Goal: Task Accomplishment & Management: Complete application form

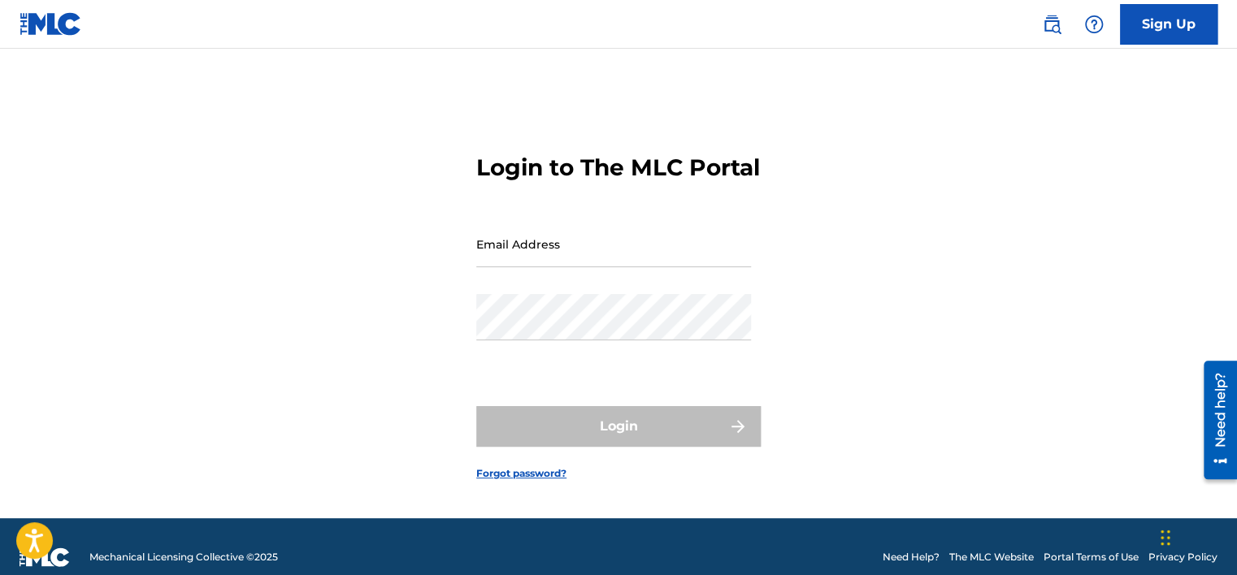
click at [717, 267] on input "Email Address" at bounding box center [613, 244] width 275 height 46
type input "[EMAIL_ADDRESS][DOMAIN_NAME]"
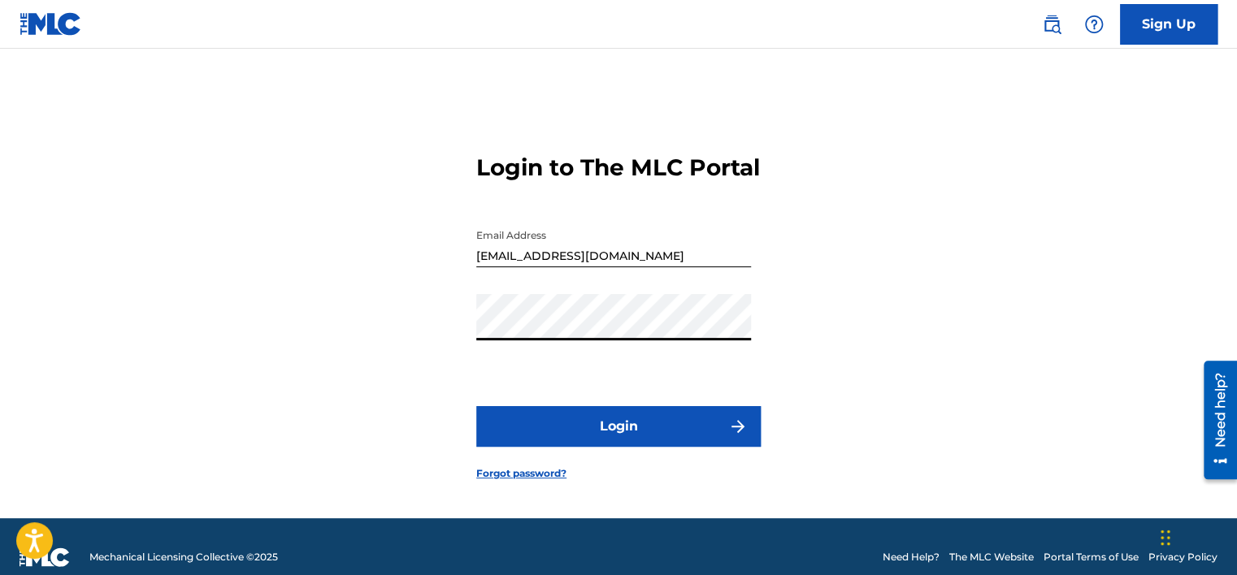
click at [557, 431] on button "Login" at bounding box center [618, 426] width 284 height 41
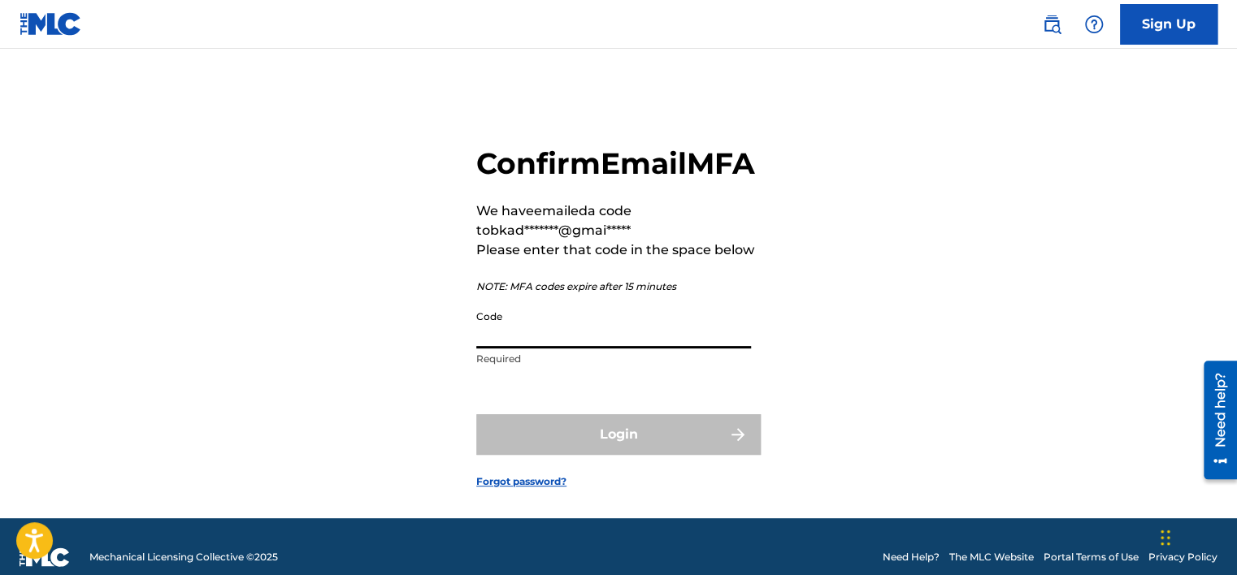
click at [571, 349] on input "Code" at bounding box center [613, 325] width 275 height 46
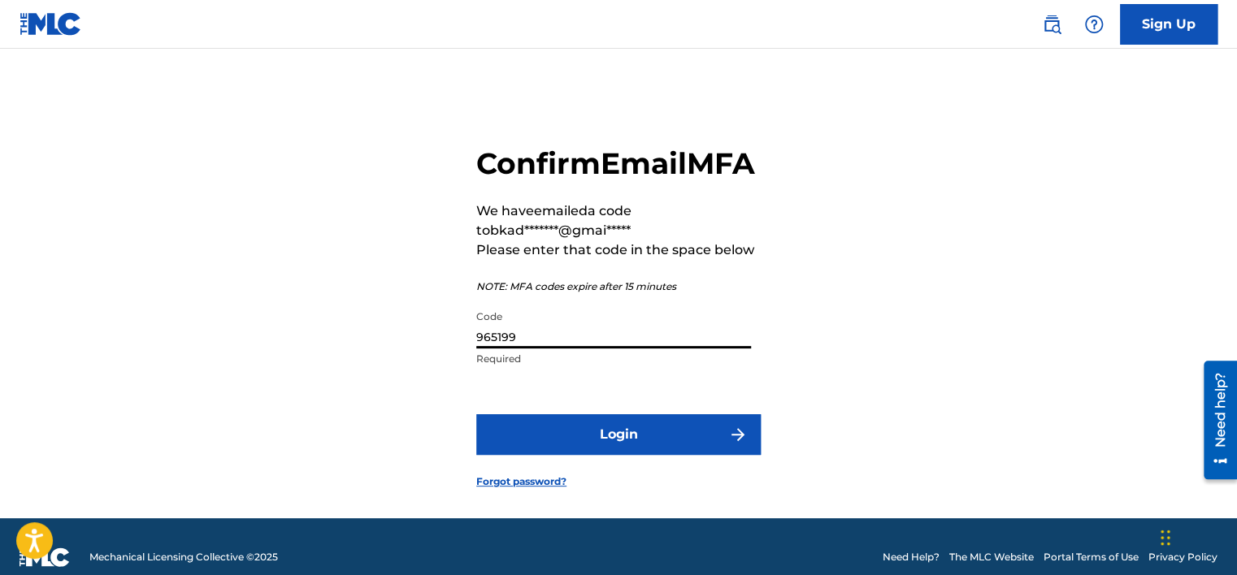
type input "965199"
click at [611, 452] on button "Login" at bounding box center [618, 434] width 284 height 41
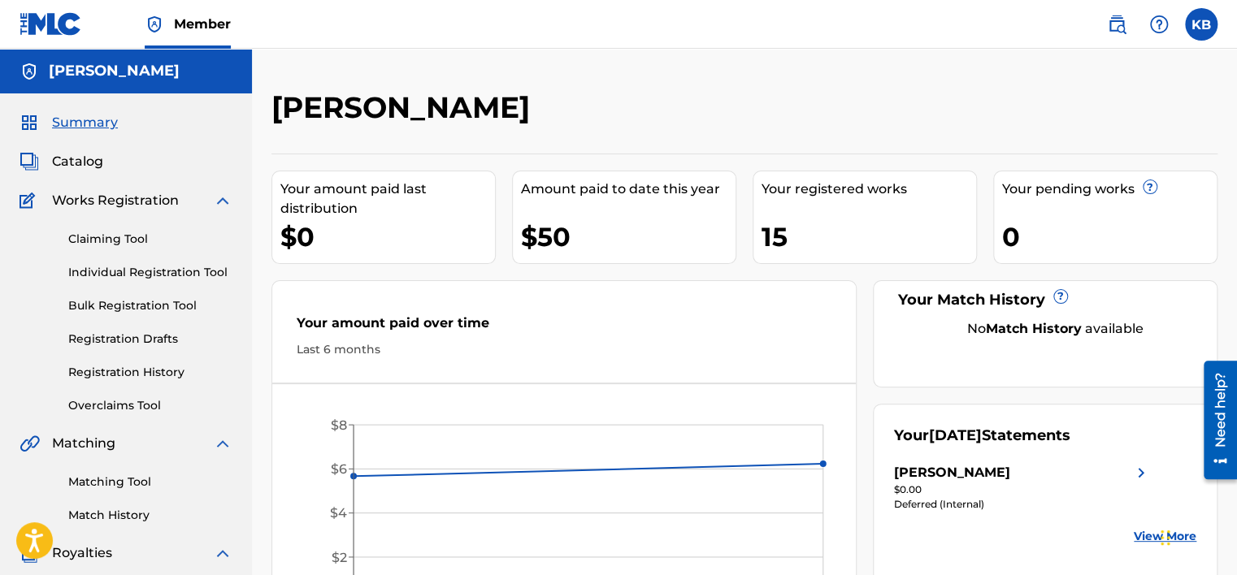
click at [123, 273] on link "Individual Registration Tool" at bounding box center [150, 272] width 164 height 17
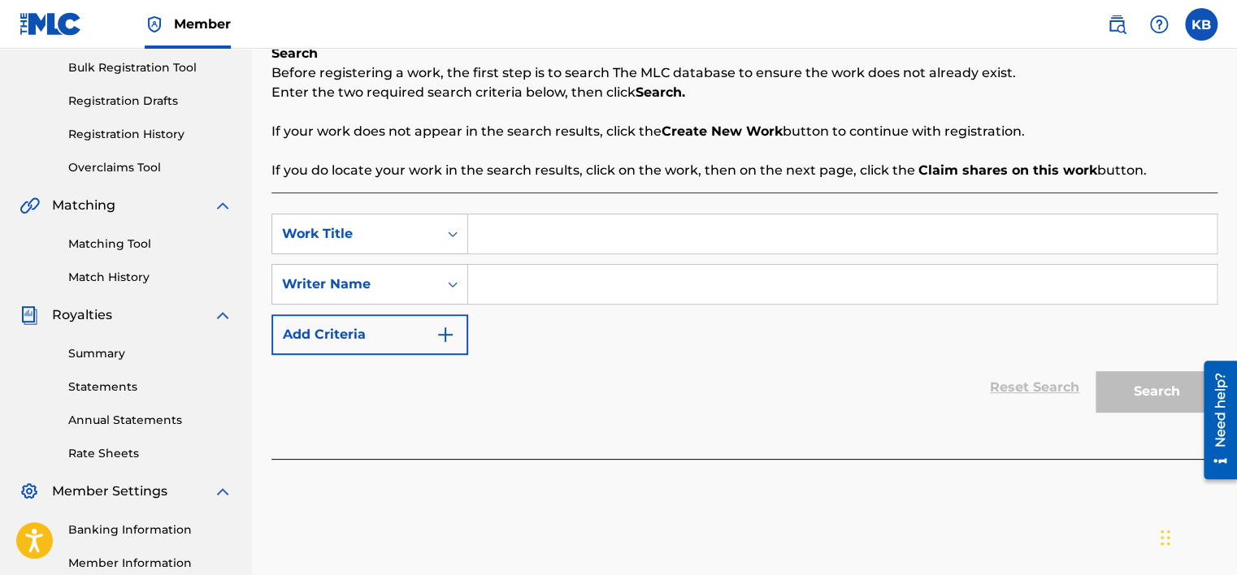
scroll to position [244, 0]
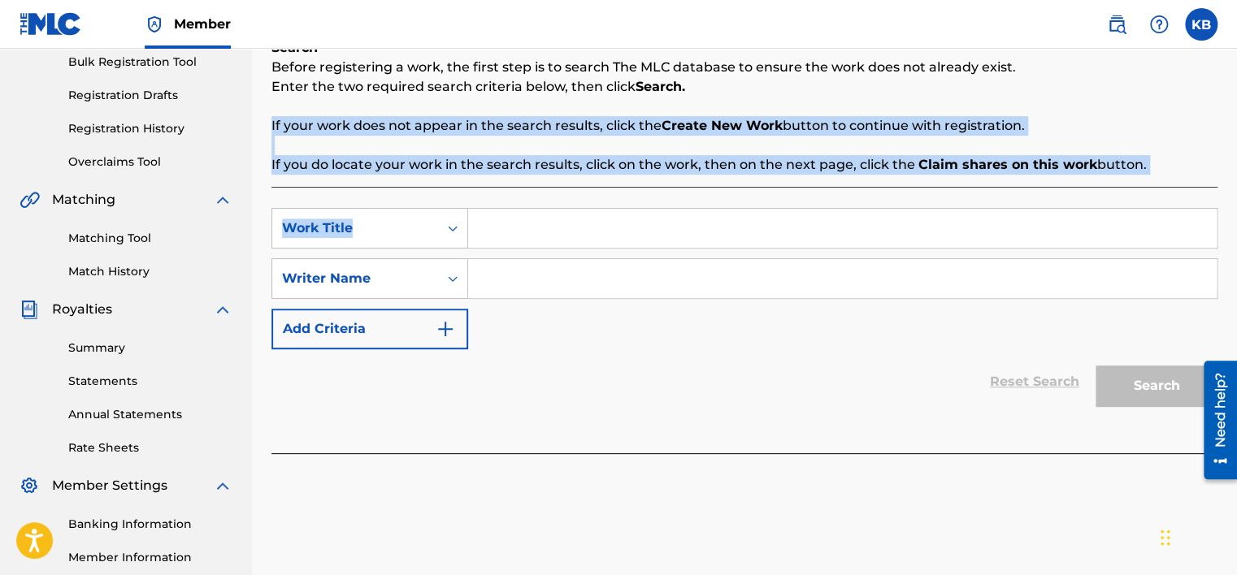
drag, startPoint x: 1235, startPoint y: 154, endPoint x: 1243, endPoint y: 184, distance: 31.1
click at [1236, 184] on html "Accessibility Screen-Reader Guide, Feedback, and Issue Reporting | New window C…" at bounding box center [618, 43] width 1237 height 575
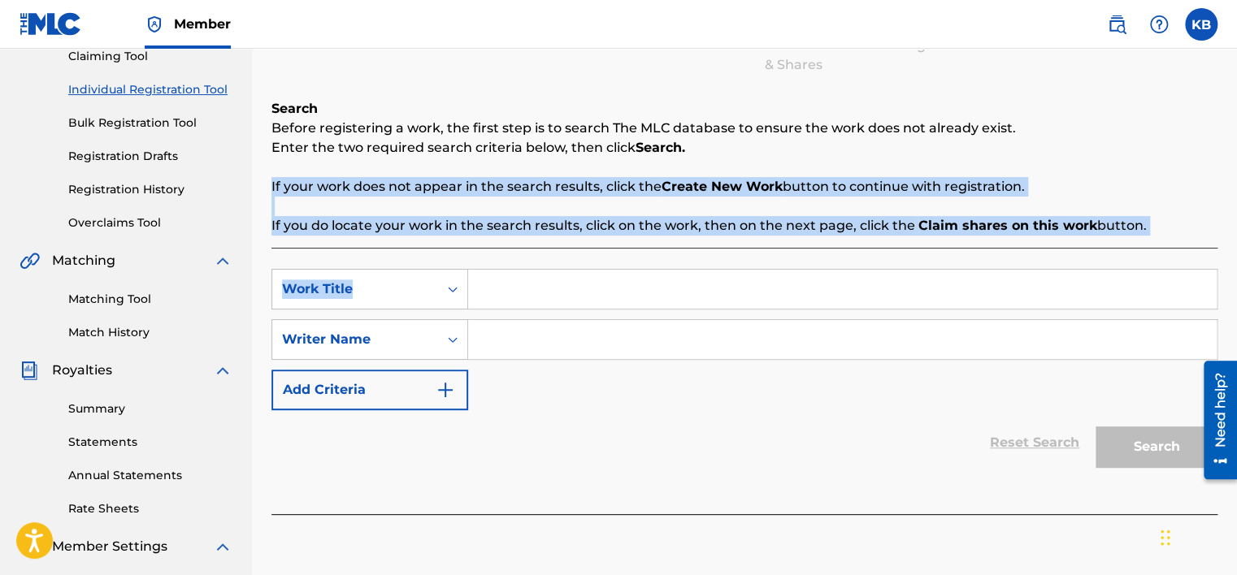
scroll to position [184, 0]
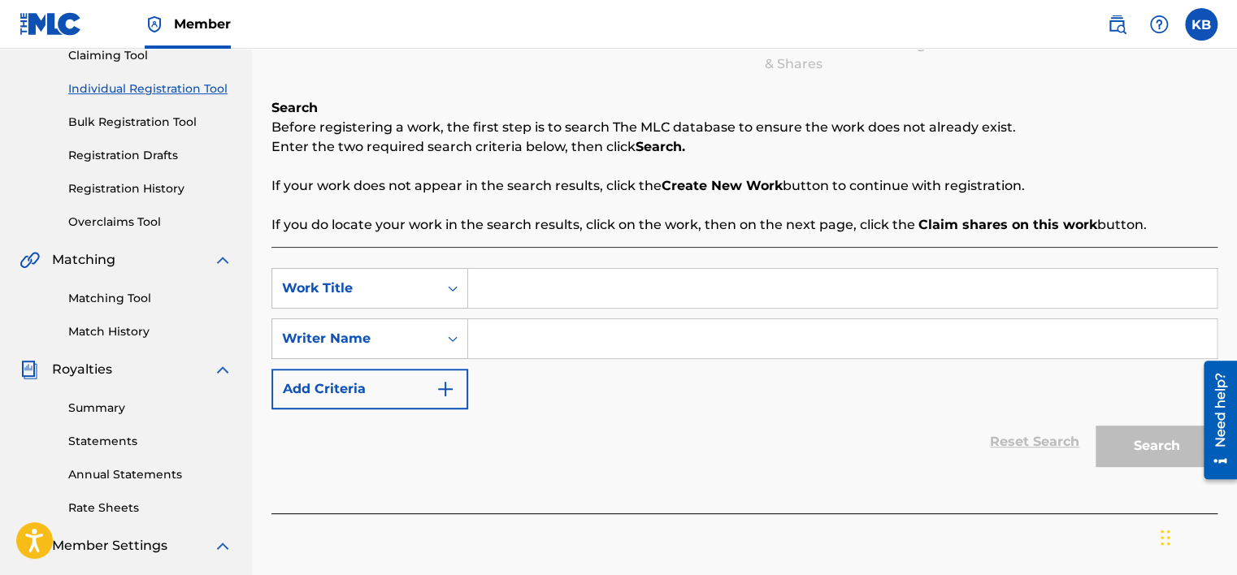
click at [1140, 67] on div "Search Enter Work Details Add Writers Add Publishers & Shares Add Recording Rev…" at bounding box center [744, 20] width 946 height 107
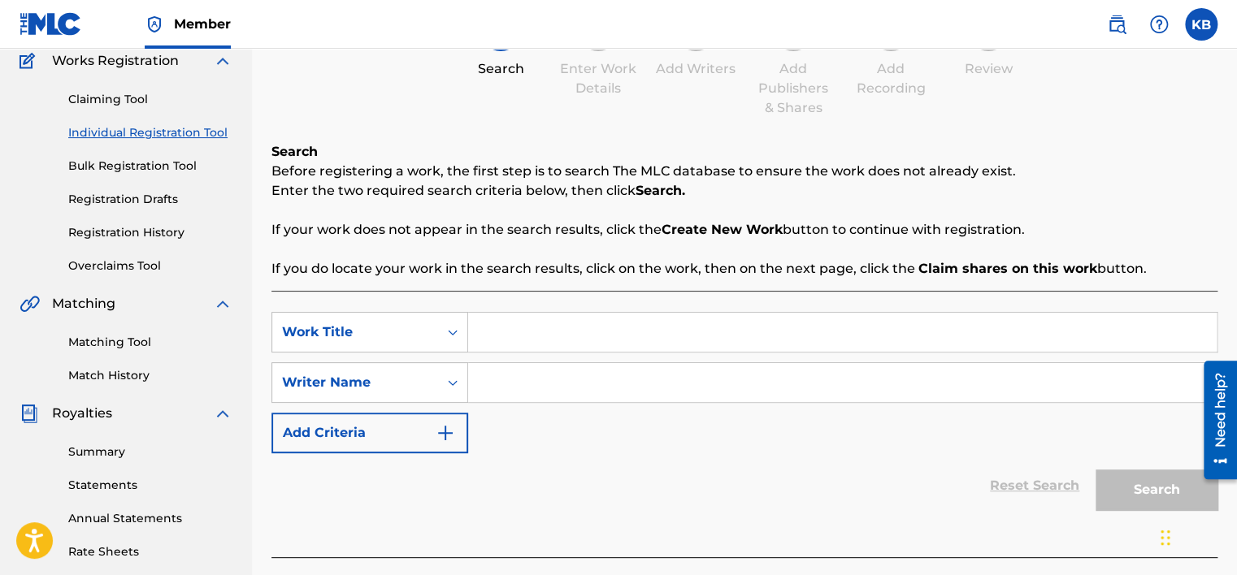
scroll to position [133, 0]
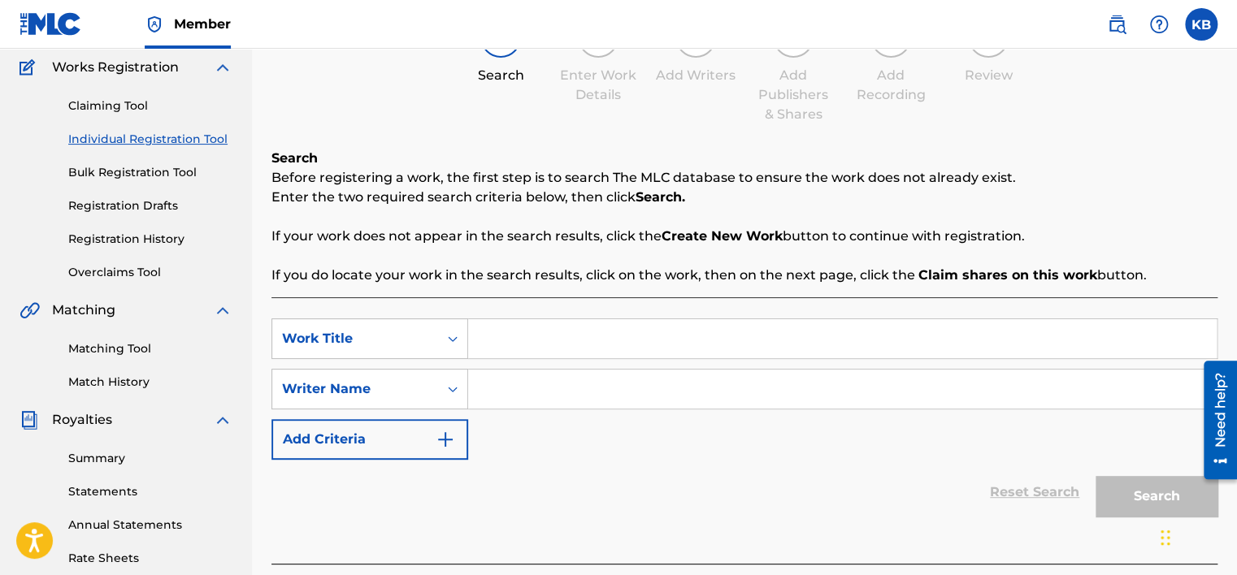
click at [1188, 33] on label at bounding box center [1201, 24] width 33 height 33
click at [1201, 24] on input "KB [PERSON_NAME] [EMAIL_ADDRESS][DOMAIN_NAME] Notification Preferences Profile …" at bounding box center [1201, 24] width 0 height 0
click at [956, 141] on div "Register Work Search Enter Work Details Add Writers Add Publishers & Shares Add…" at bounding box center [744, 268] width 946 height 625
click at [734, 397] on input "Search Form" at bounding box center [842, 389] width 748 height 39
type input "k"
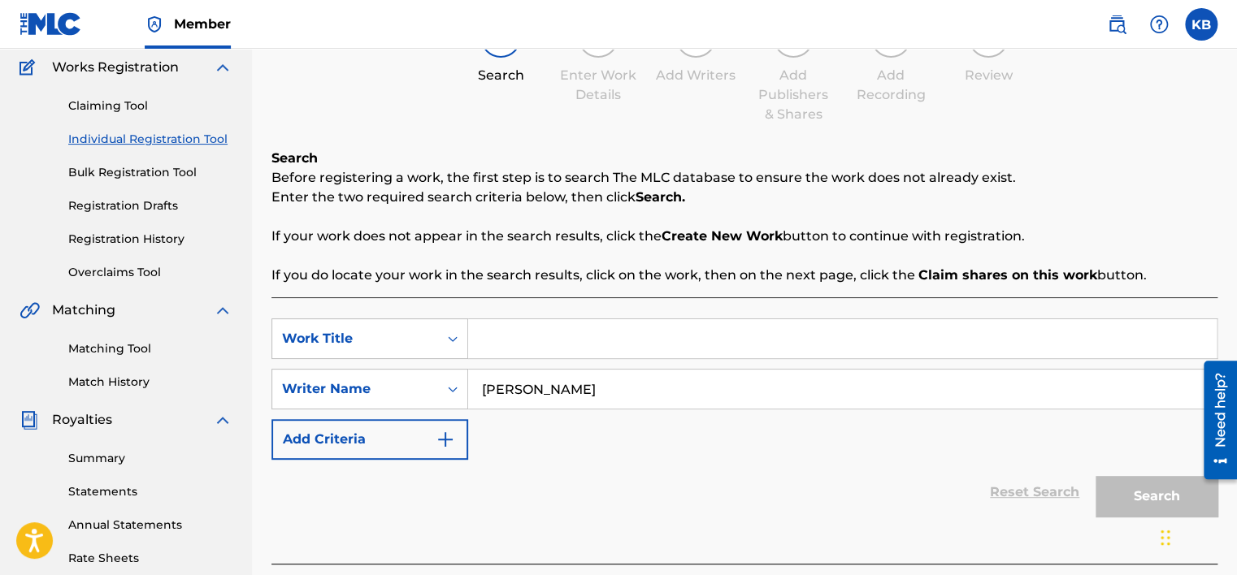
click at [806, 442] on div "SearchWithCriteria153007d9-0057-4e57-9d9a-be586a54c846 Work Title SearchWithCri…" at bounding box center [744, 389] width 946 height 141
click at [822, 381] on input "[PERSON_NAME]" at bounding box center [842, 389] width 748 height 39
type input "K"
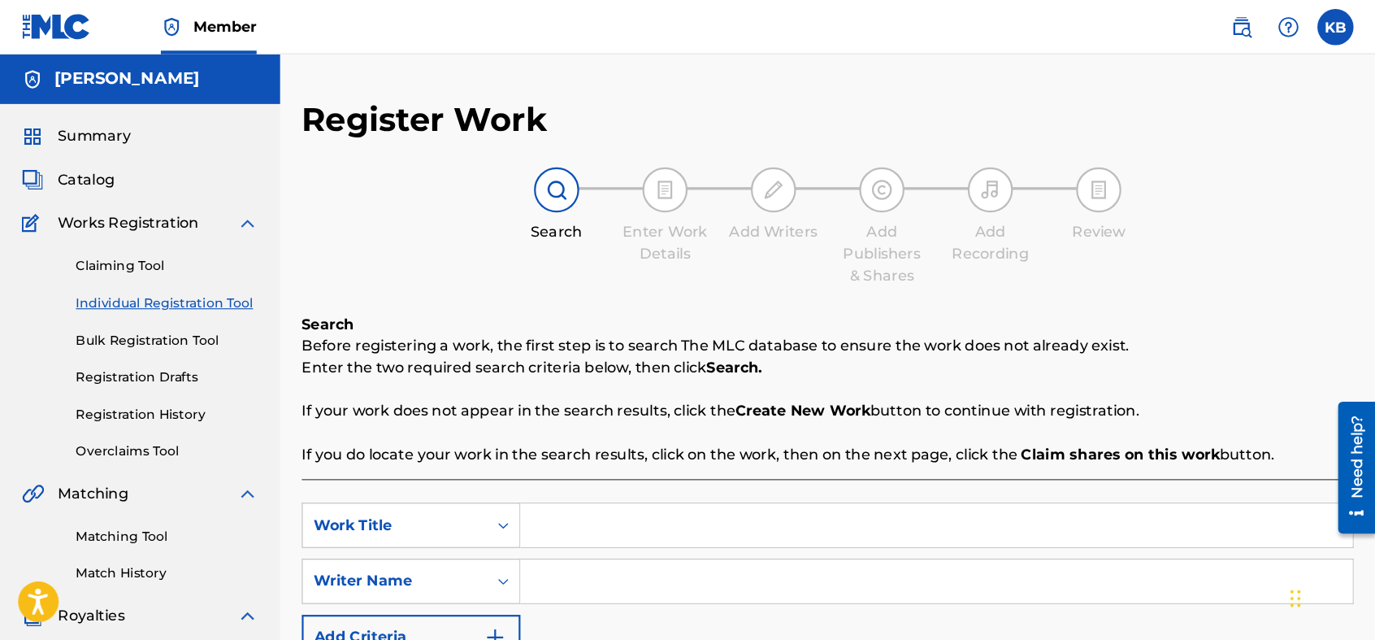
scroll to position [0, 0]
click at [616, 468] on input "Search Form" at bounding box center [842, 472] width 748 height 39
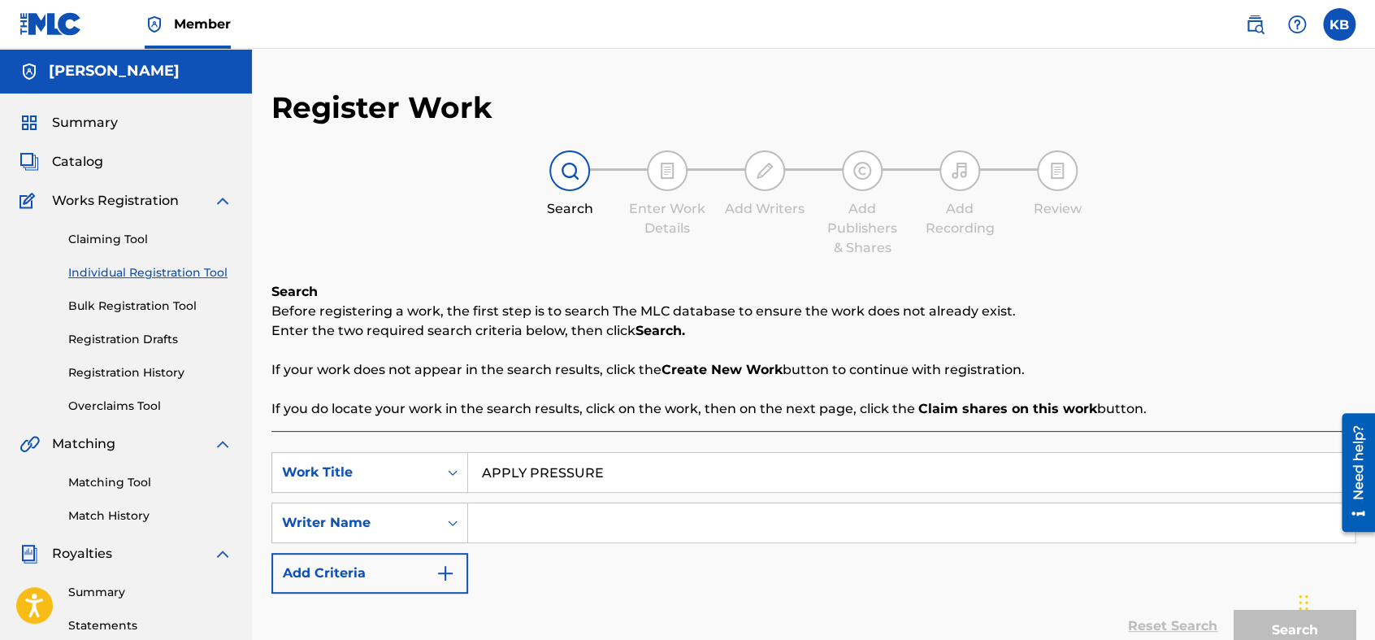
type input "APPLY PRESSURE"
click at [1236, 210] on div "Register Work Search Enter Work Details Add Writers Add Publishers & Shares Add…" at bounding box center [813, 509] width 1123 height 840
drag, startPoint x: 1370, startPoint y: 210, endPoint x: 1382, endPoint y: 273, distance: 64.6
click at [1236, 273] on html "Accessibility Screen-Reader Guide, Feedback, and Issue Reporting | New window C…" at bounding box center [687, 320] width 1375 height 640
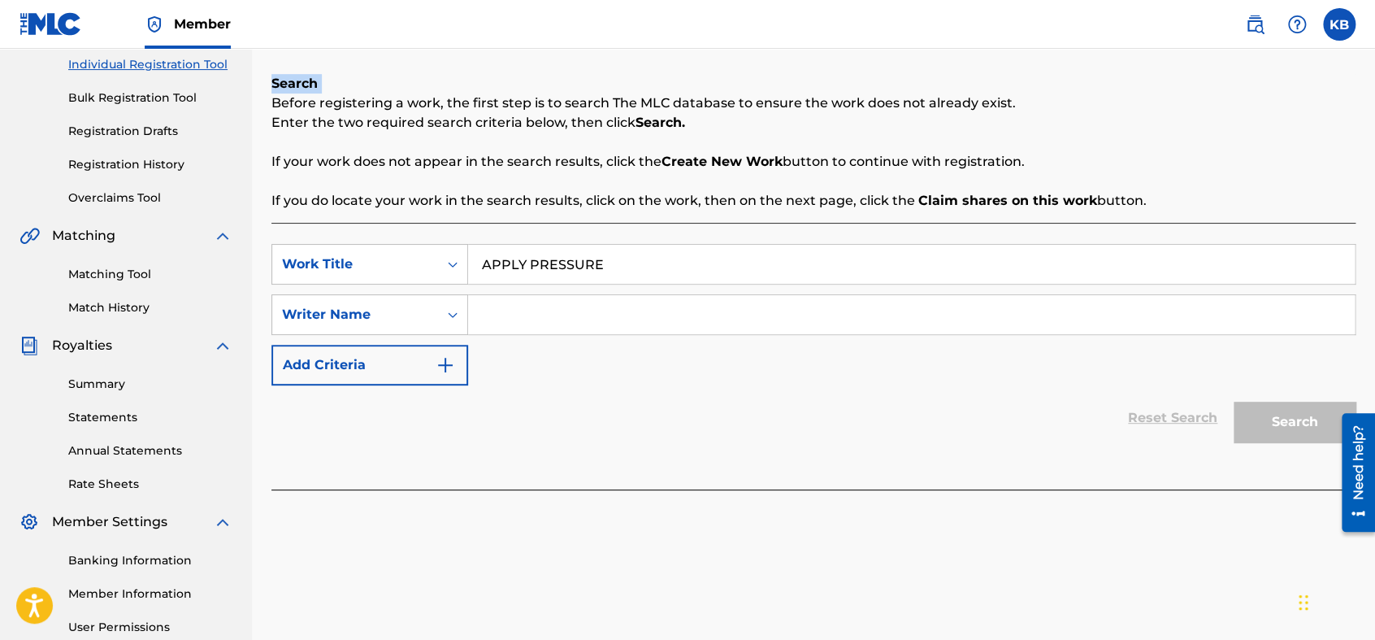
scroll to position [368, 0]
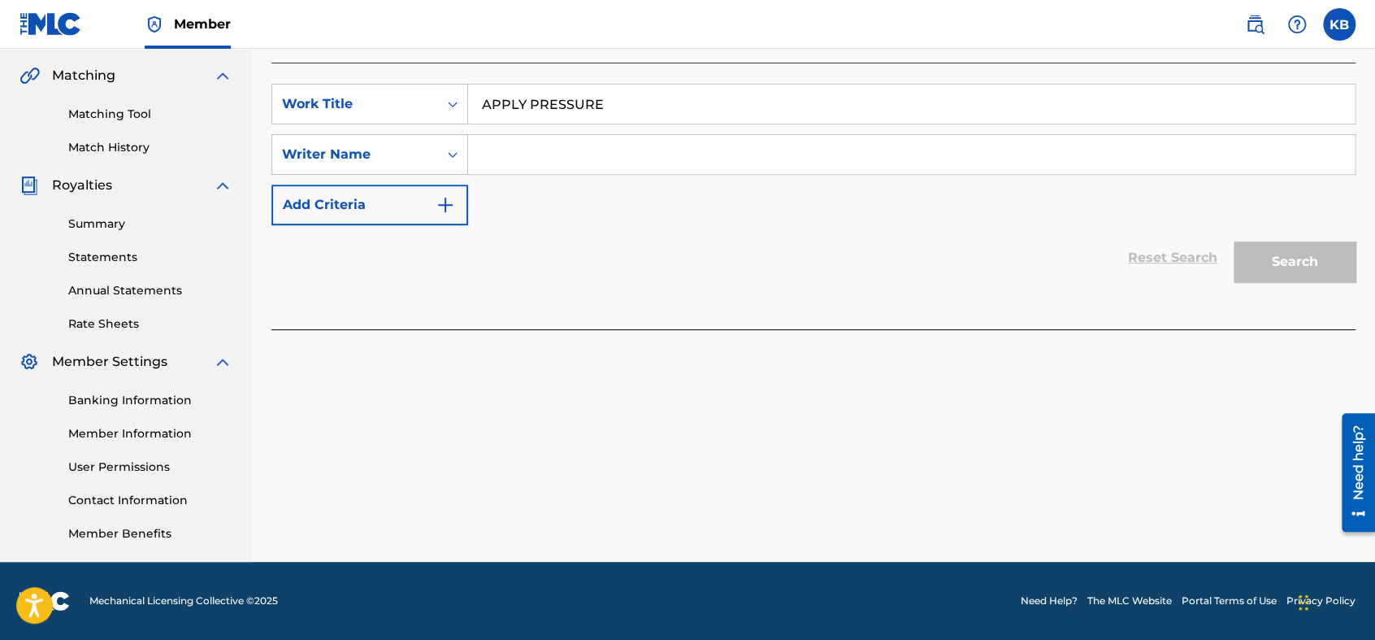
click at [800, 143] on input "Search Form" at bounding box center [911, 154] width 887 height 39
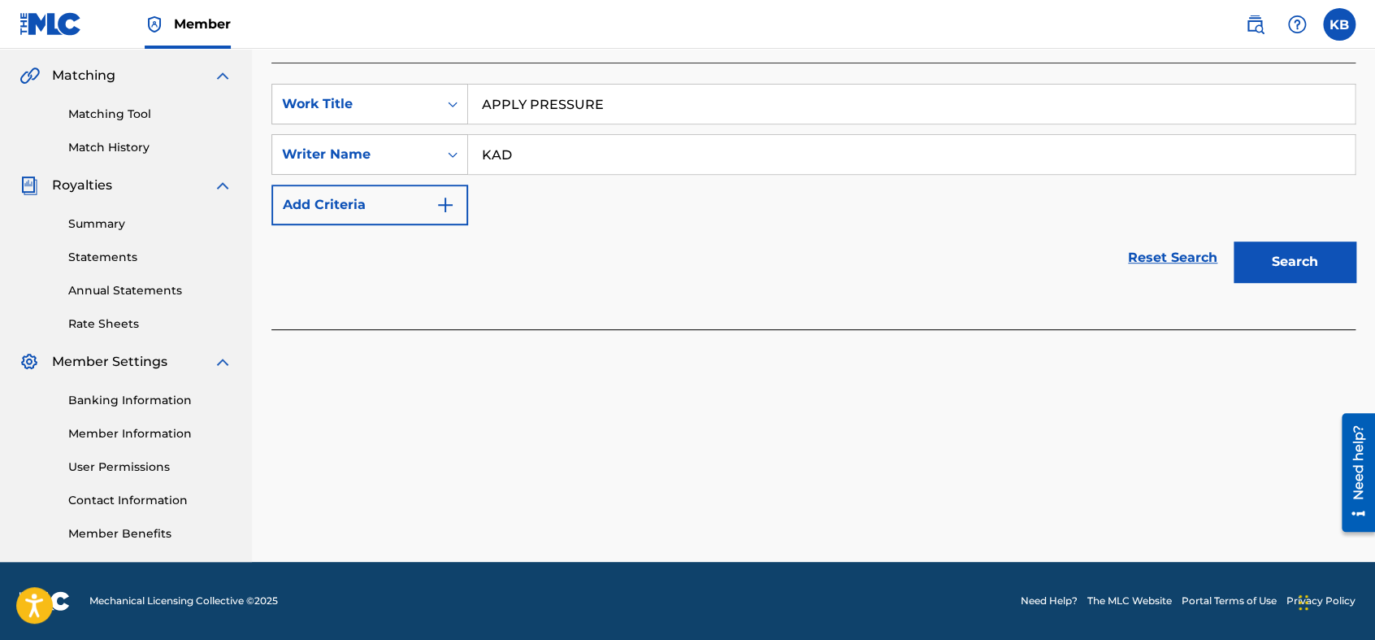
type input "KAD"
click at [1236, 263] on button "Search" at bounding box center [1295, 261] width 122 height 41
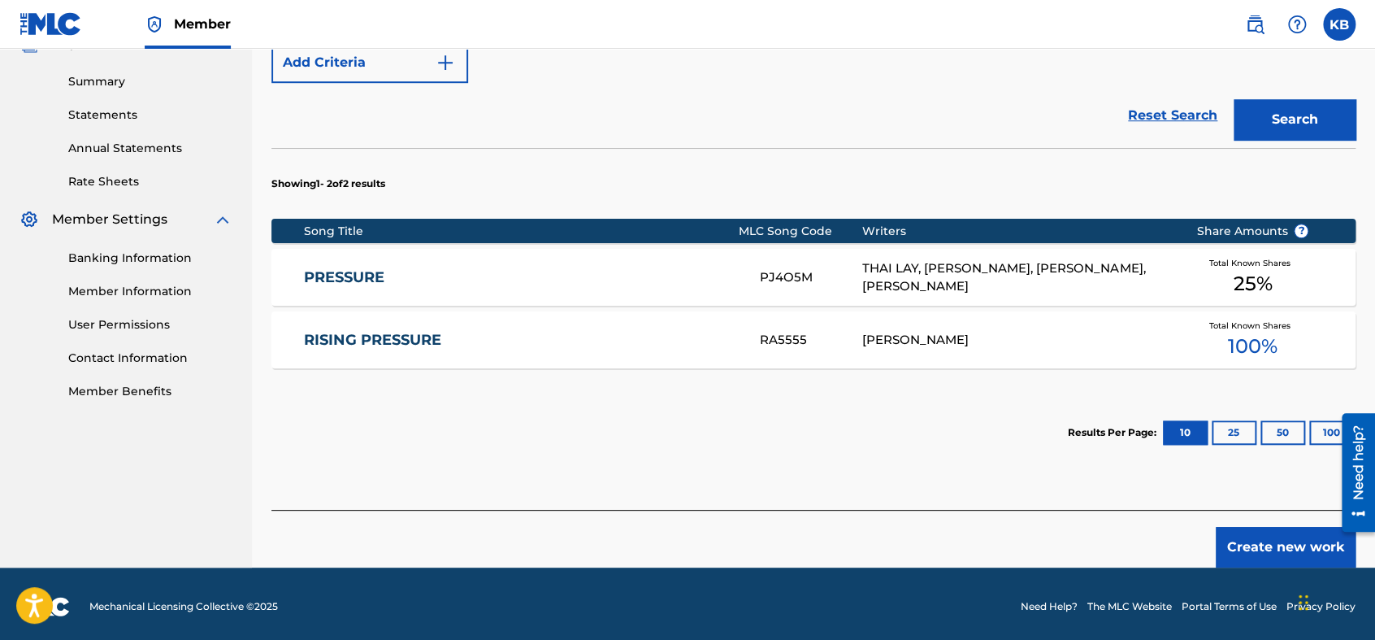
scroll to position [515, 0]
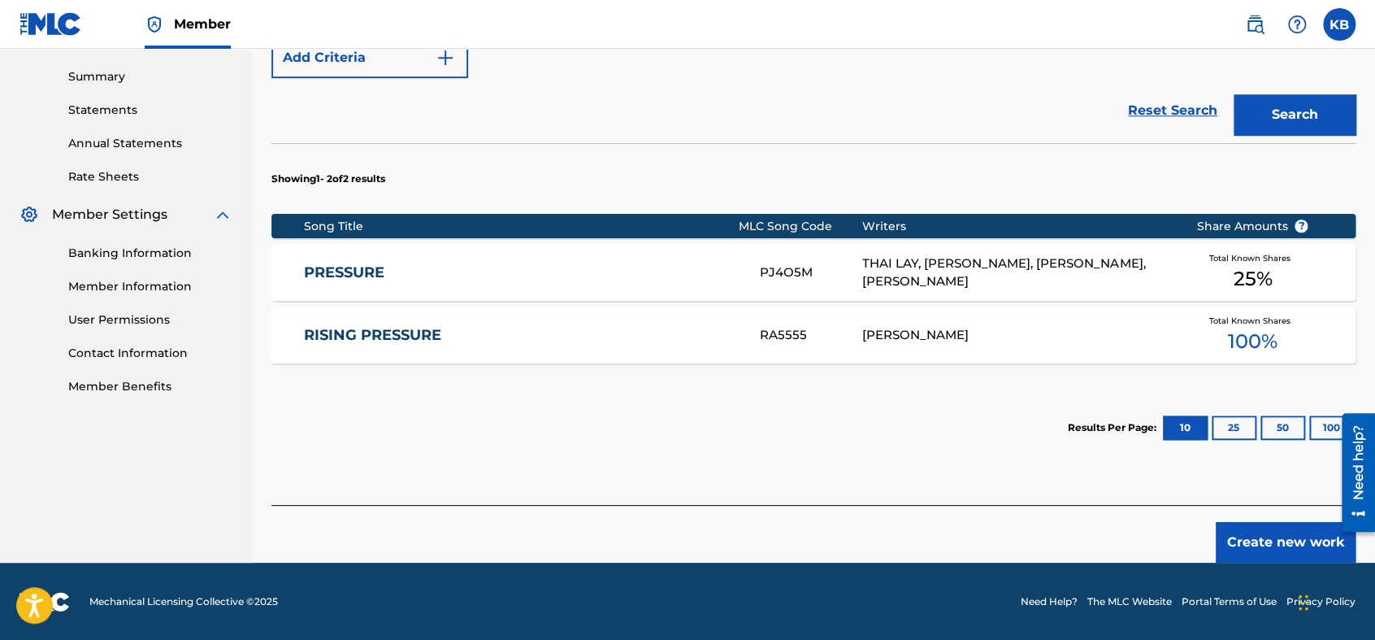
click at [1236, 547] on button "Create new work" at bounding box center [1286, 542] width 140 height 41
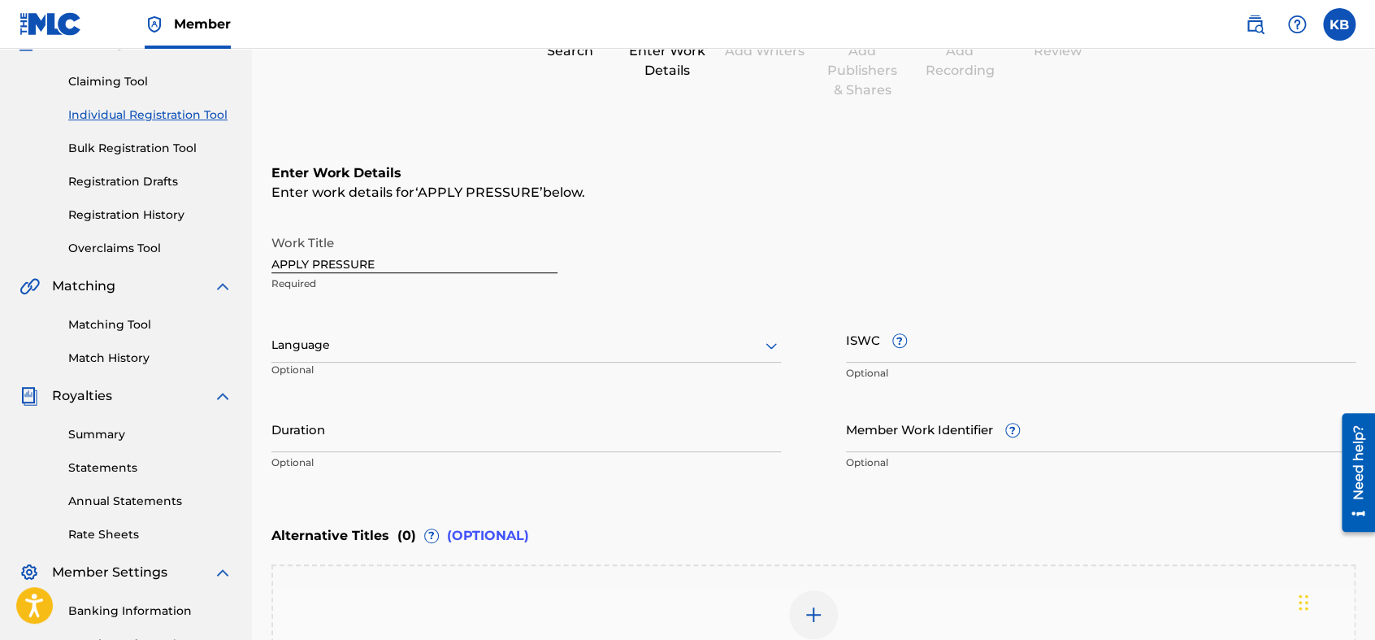
scroll to position [163, 0]
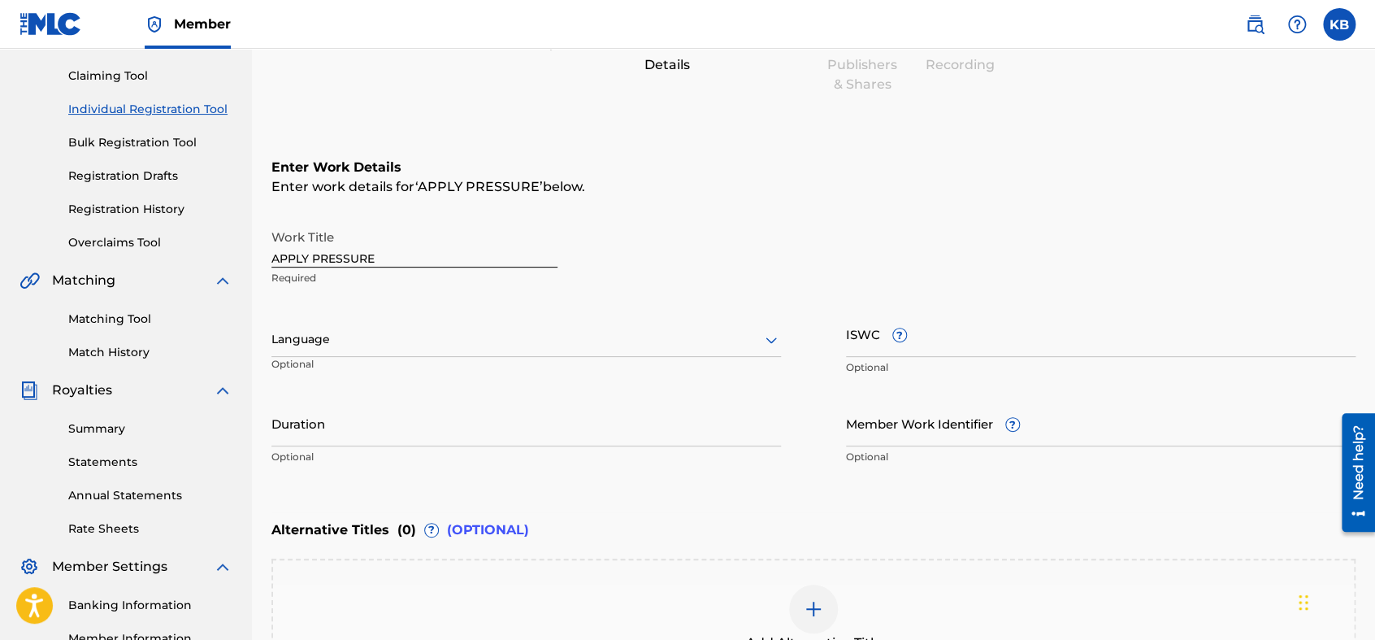
click at [884, 345] on input "ISWC ?" at bounding box center [1101, 333] width 510 height 46
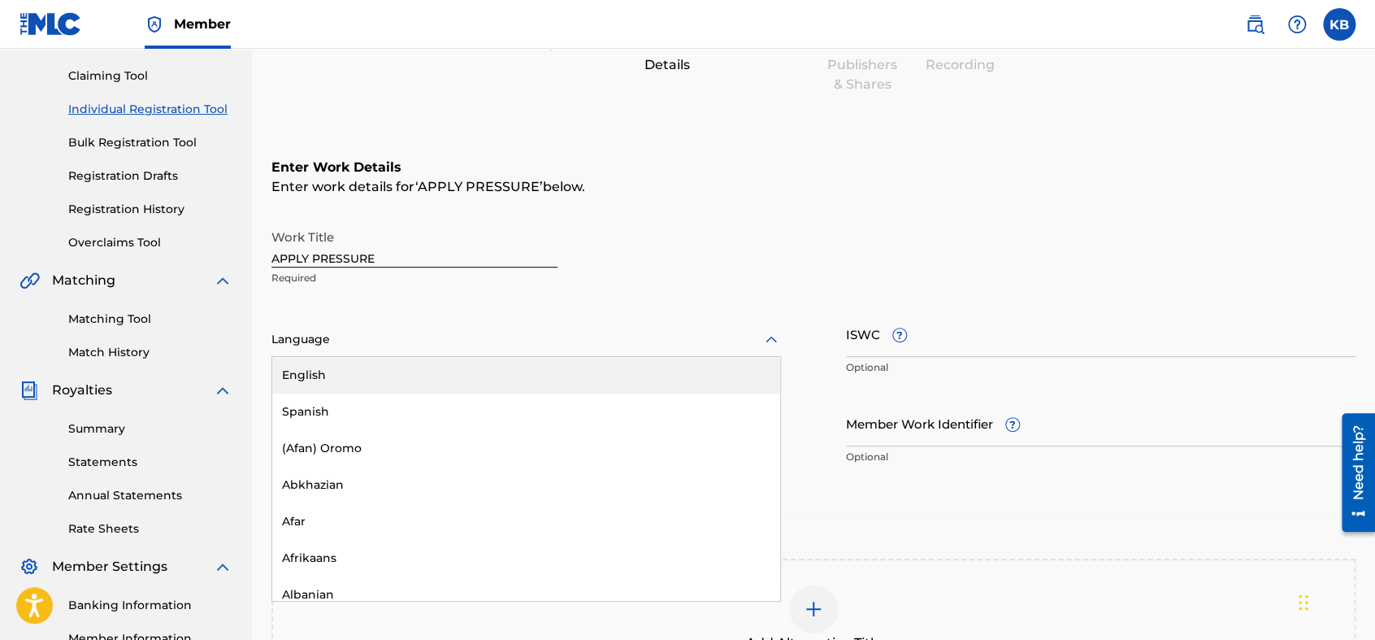
click at [778, 335] on icon at bounding box center [771, 340] width 20 height 20
click at [709, 367] on div "English" at bounding box center [526, 375] width 508 height 37
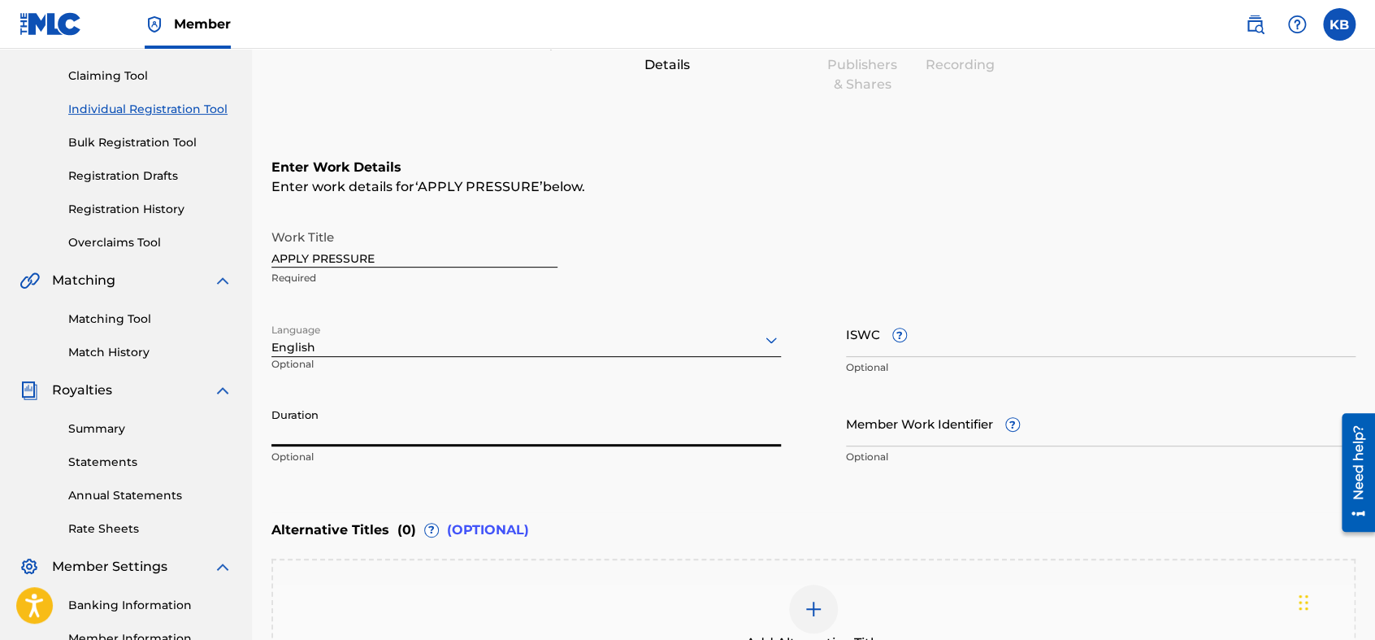
click at [549, 420] on input "Duration" at bounding box center [526, 423] width 510 height 46
click at [468, 257] on input "APPLY PRESSURE" at bounding box center [414, 244] width 286 height 46
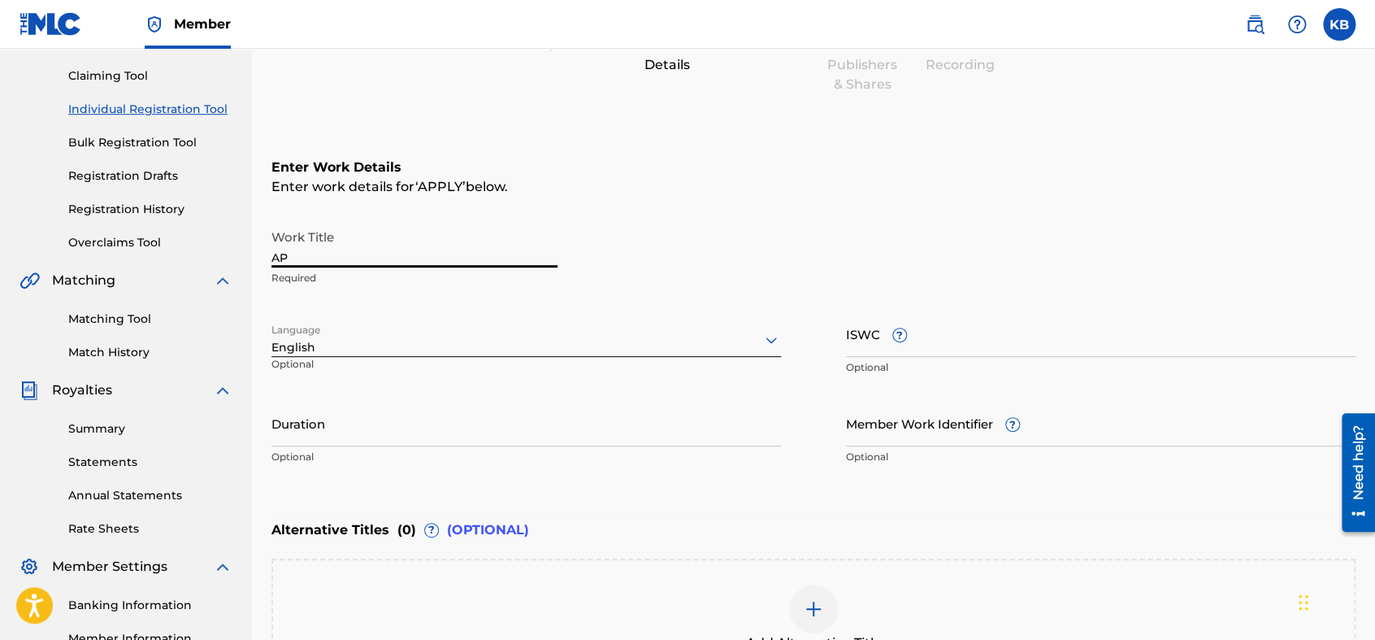
type input "A"
click at [177, 143] on link "Bulk Registration Tool" at bounding box center [150, 142] width 164 height 17
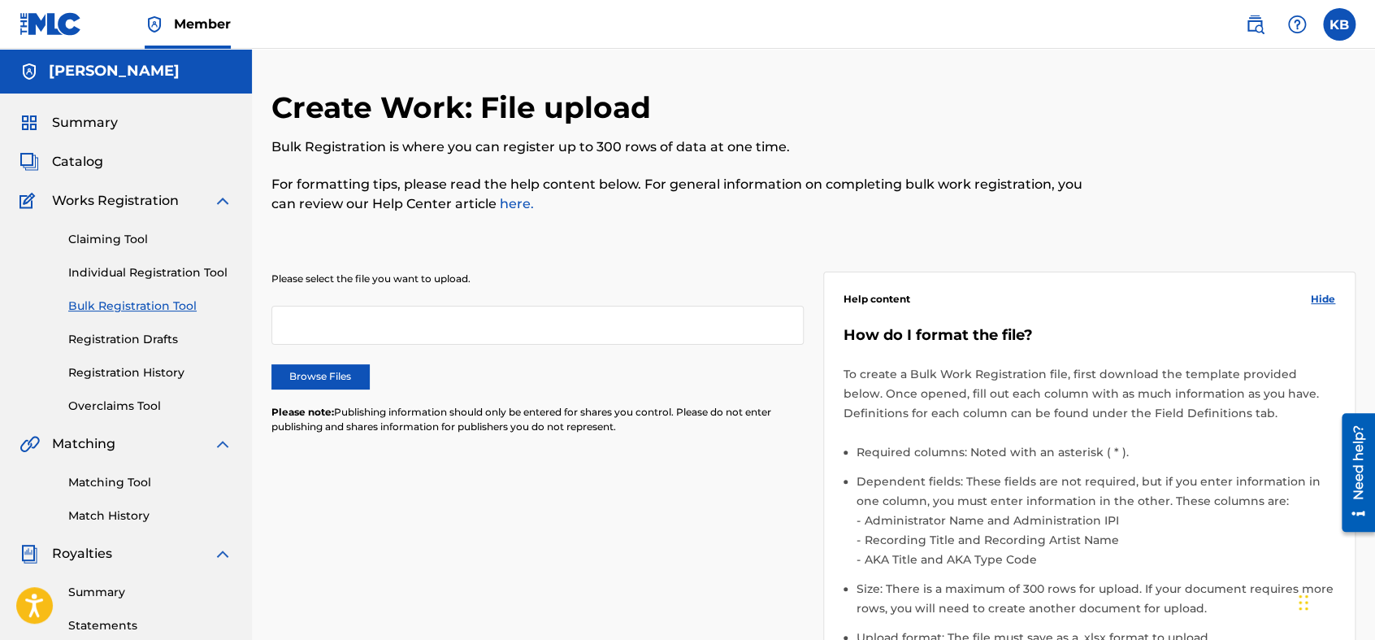
click at [200, 276] on link "Individual Registration Tool" at bounding box center [150, 272] width 164 height 17
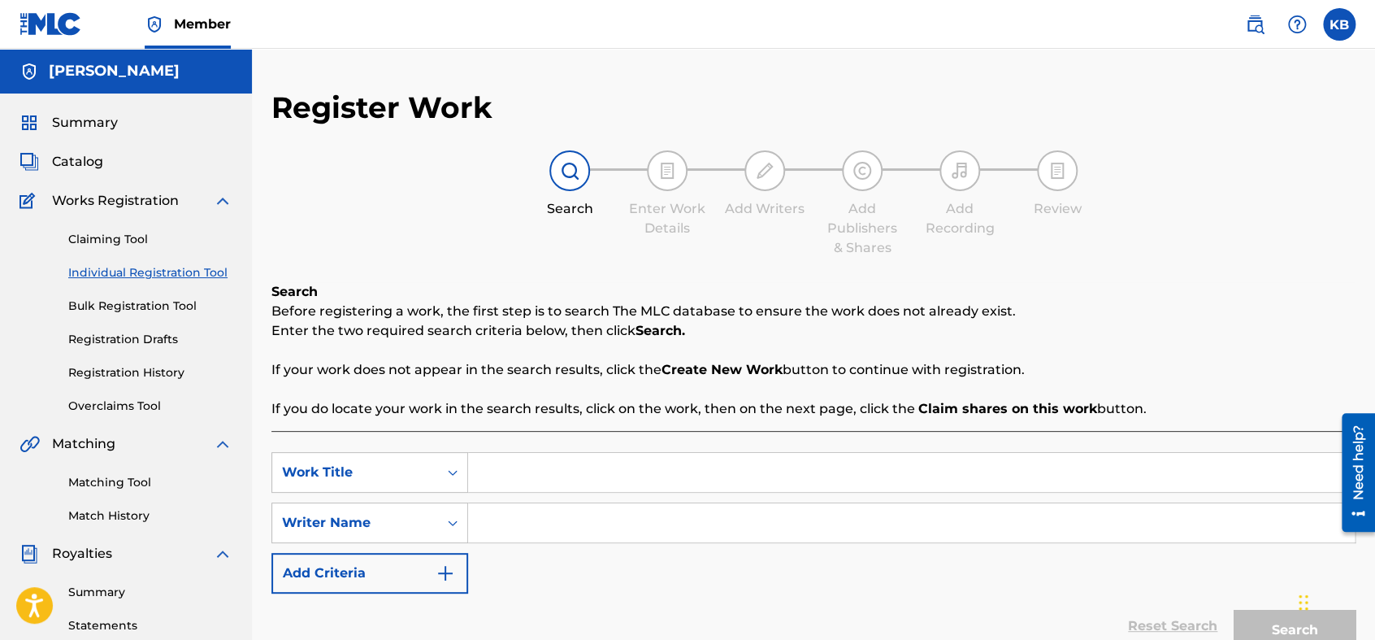
click at [962, 476] on input "Search Form" at bounding box center [911, 472] width 887 height 39
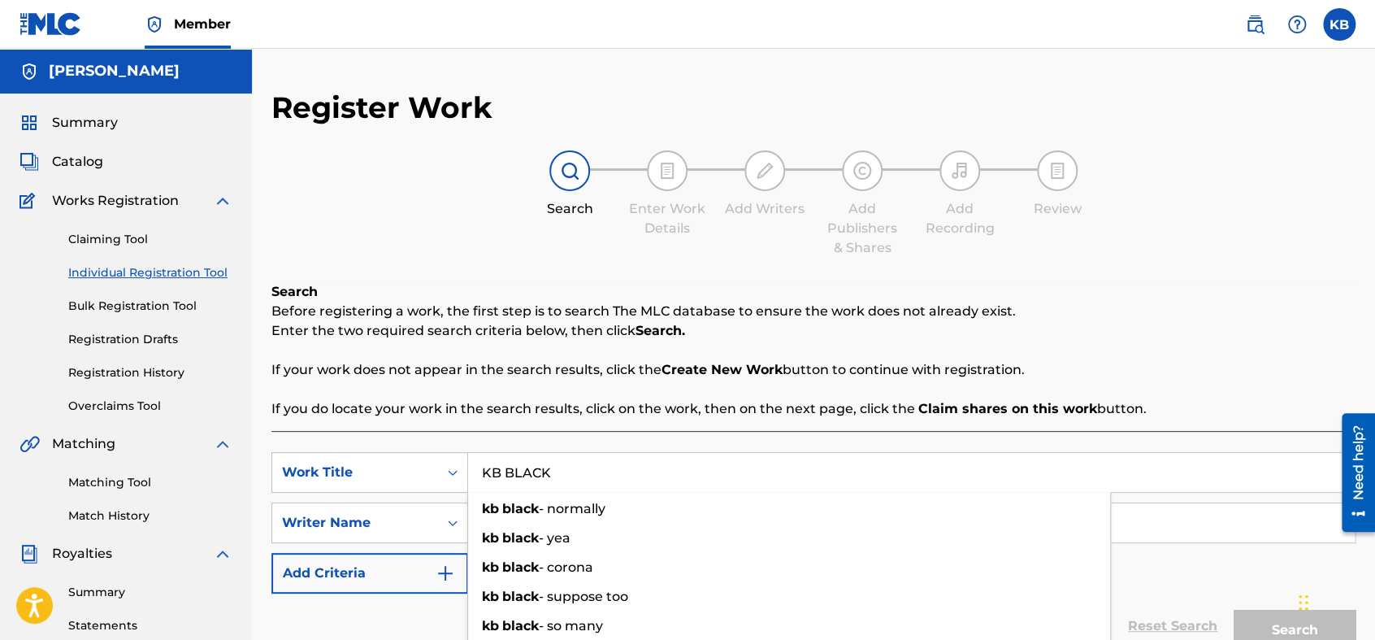
type input "KB BLACK"
click at [1035, 309] on p "Before registering a work, the first step is to search The MLC database to ensu…" at bounding box center [813, 312] width 1084 height 20
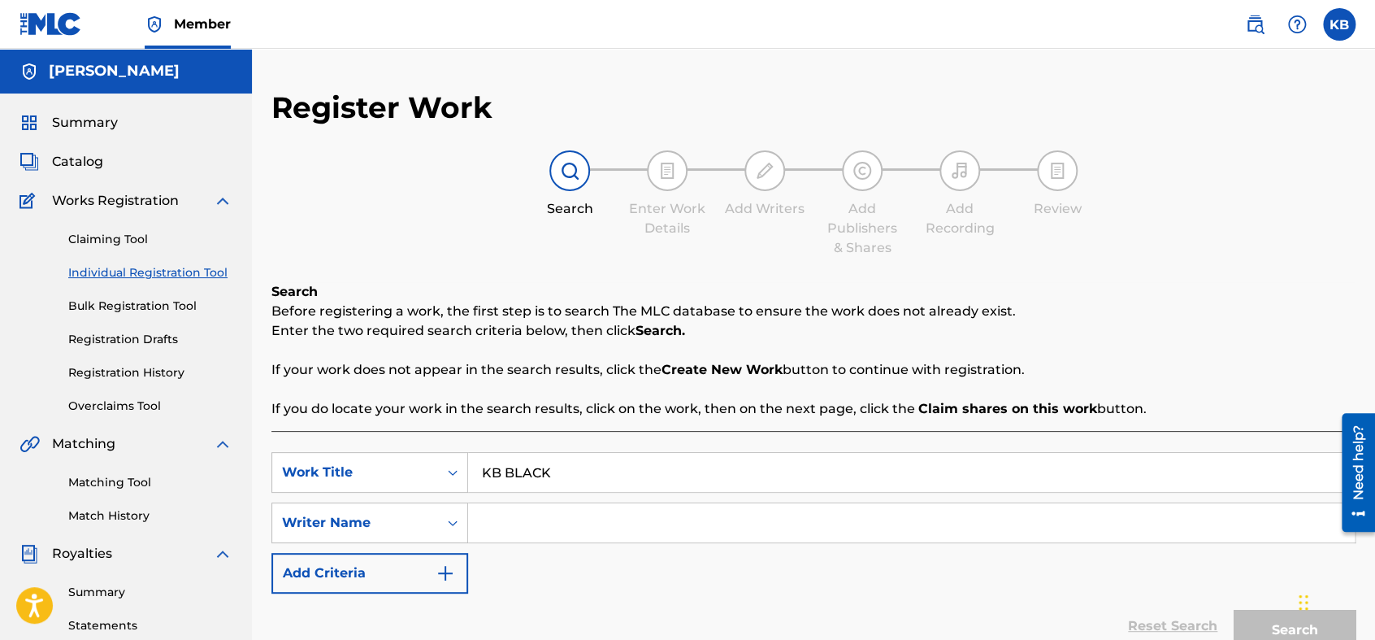
click at [807, 527] on input "Search Form" at bounding box center [911, 522] width 887 height 39
type input "KADARIUS"
click at [1236, 575] on button "Search" at bounding box center [1295, 630] width 122 height 41
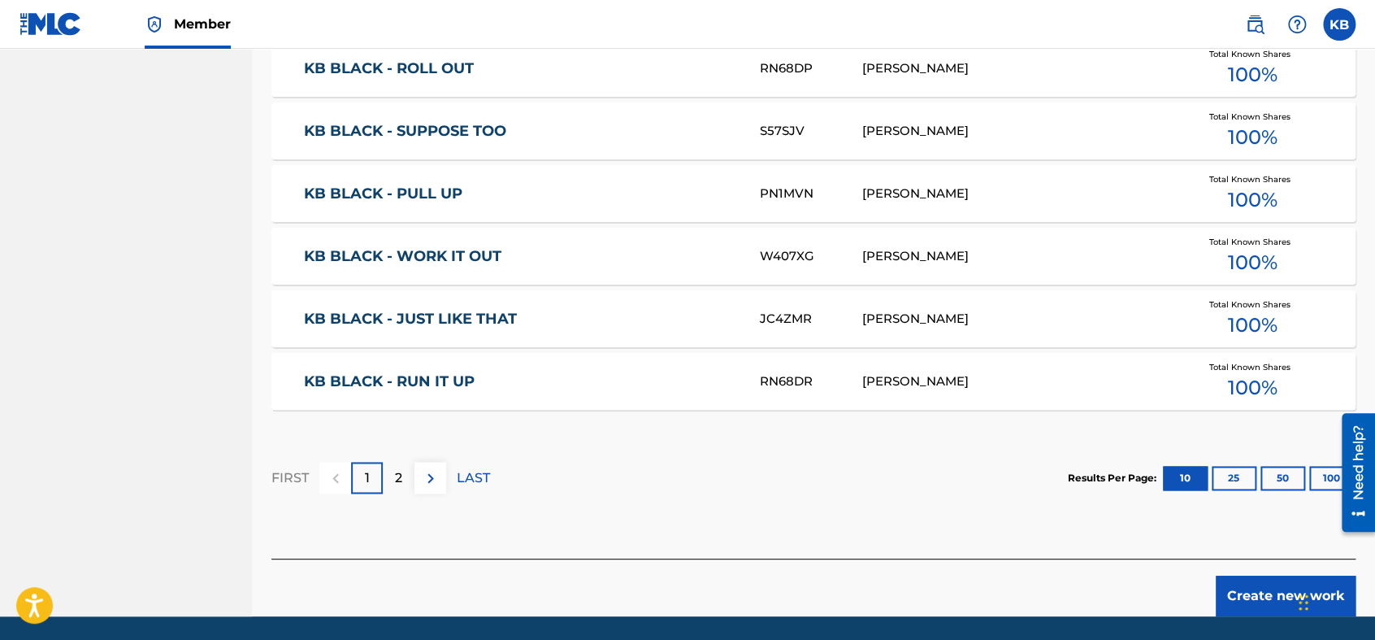
scroll to position [1024, 0]
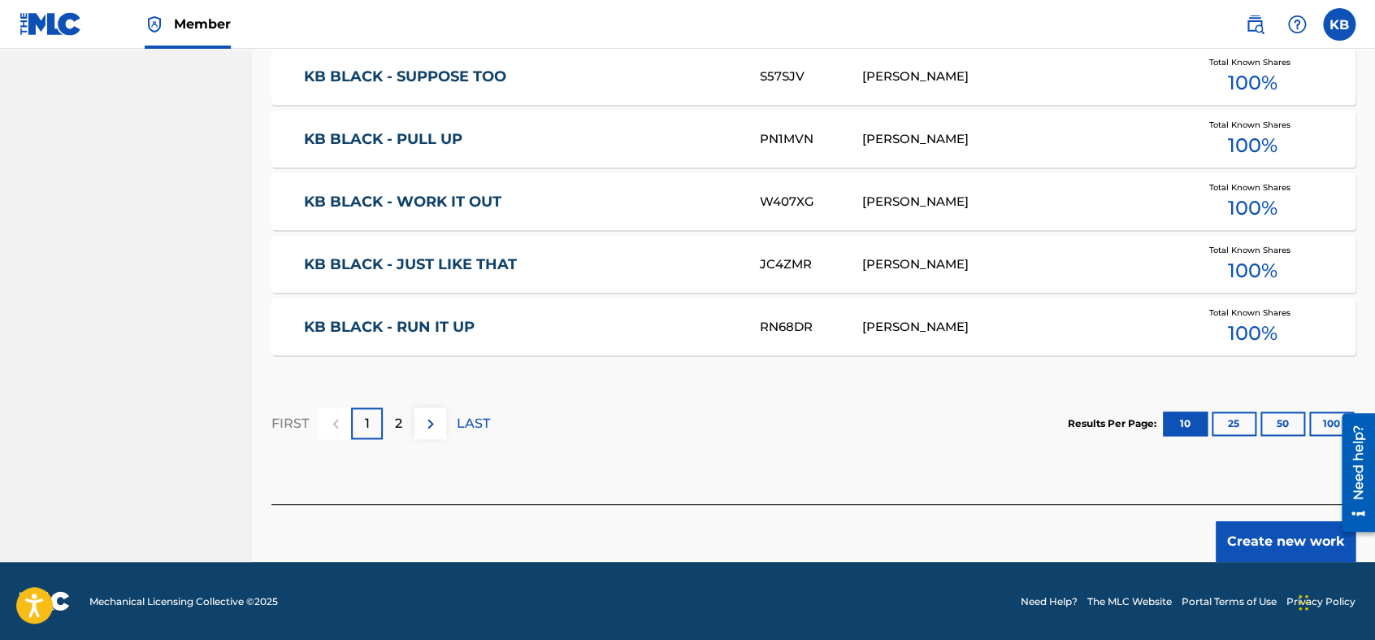
click at [1236, 536] on button "Create new work" at bounding box center [1286, 541] width 140 height 41
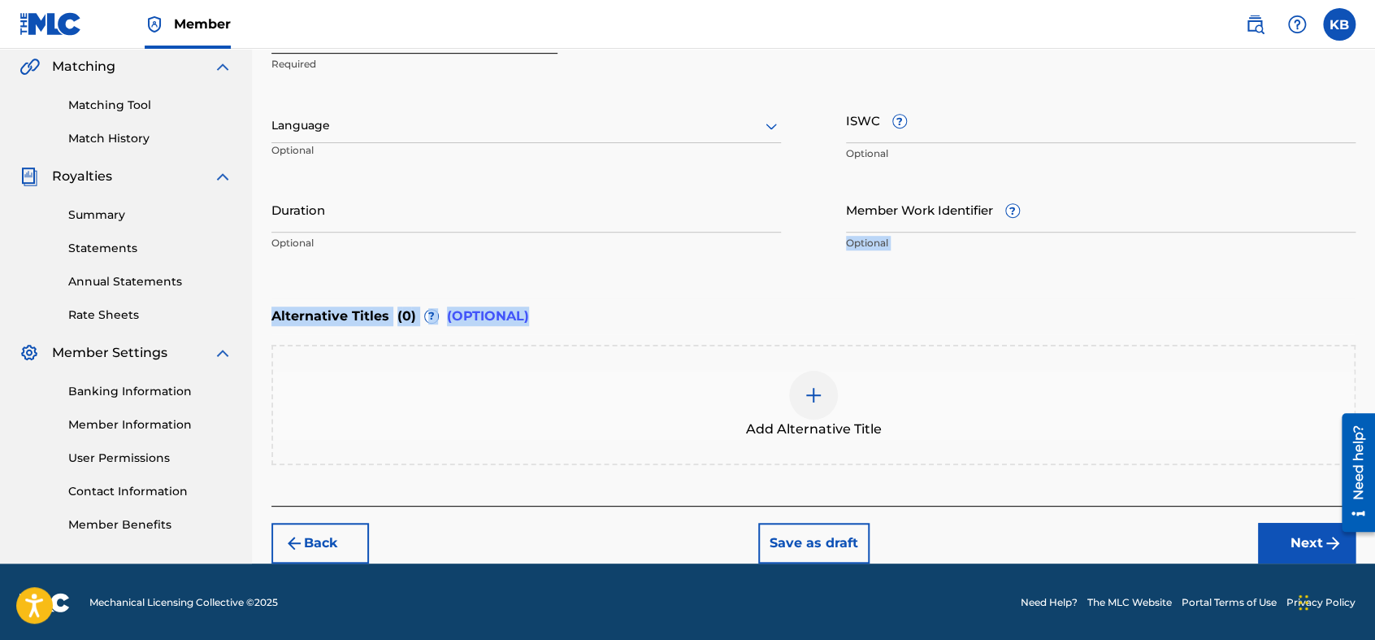
drag, startPoint x: 1373, startPoint y: 301, endPoint x: 1382, endPoint y: 206, distance: 95.5
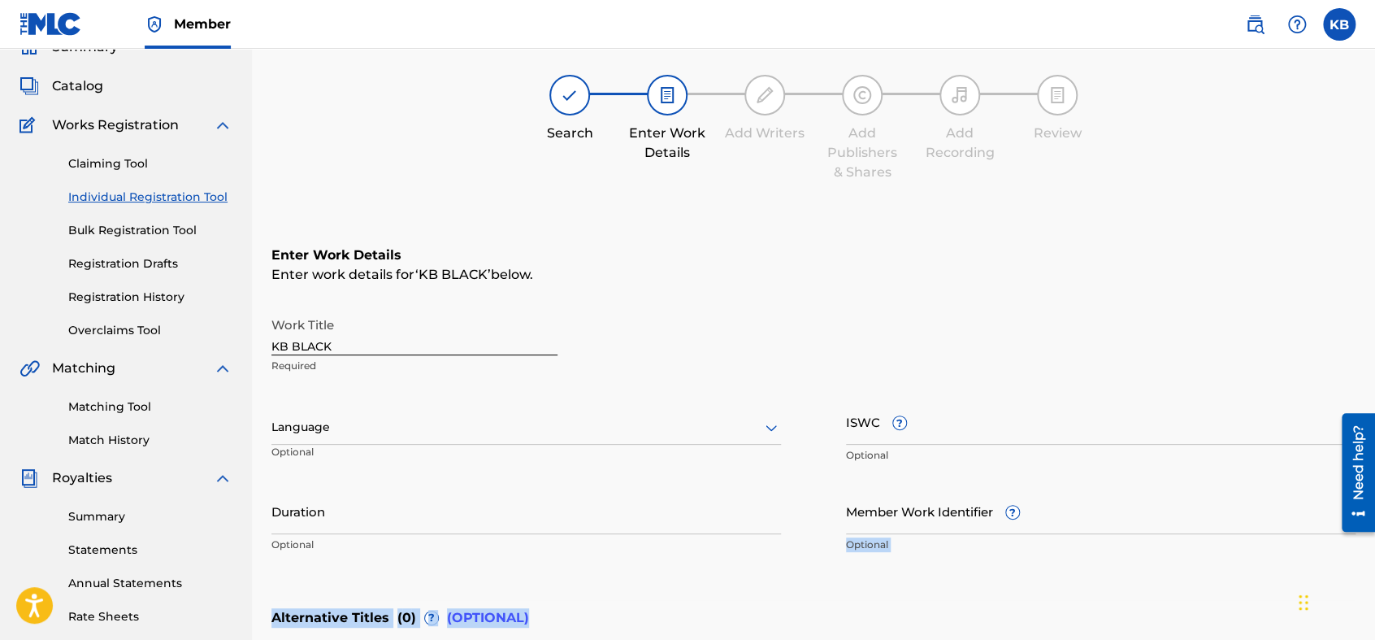
scroll to position [72, 0]
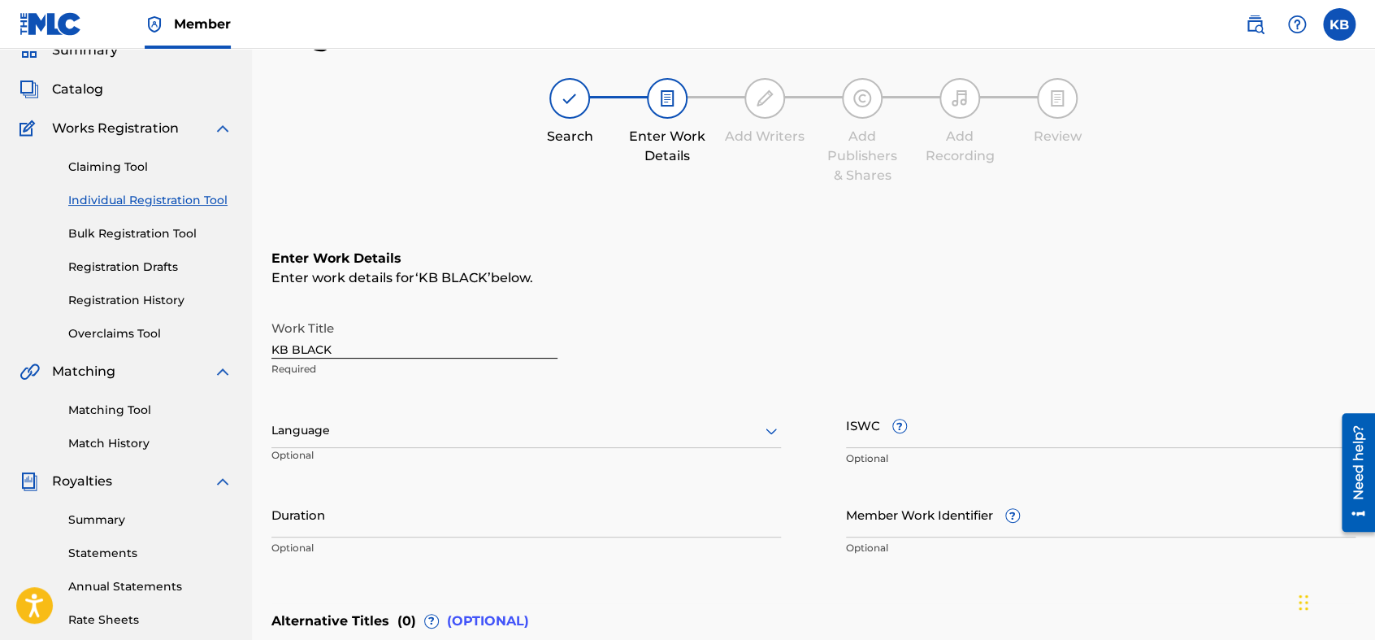
click at [459, 332] on input "KB BLACK" at bounding box center [414, 335] width 286 height 46
type input "KB BLACK - IM OUTTA HERE"
click at [403, 429] on div "Language" at bounding box center [526, 431] width 510 height 34
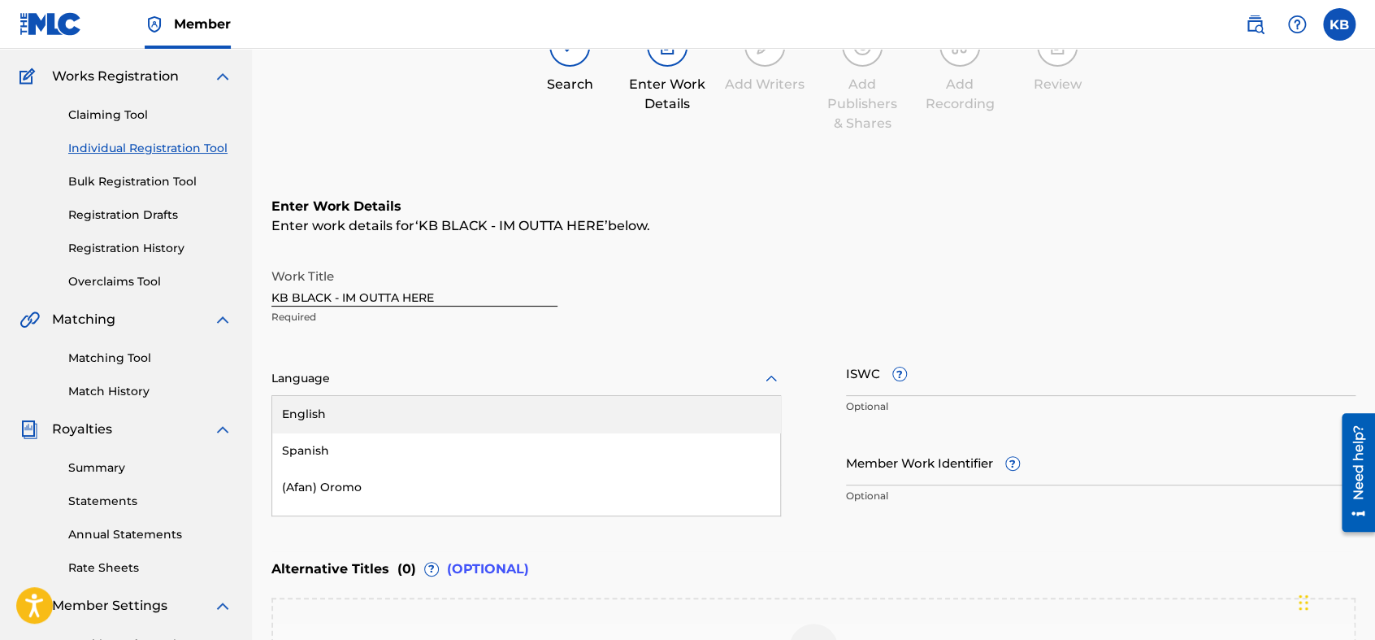
click at [403, 416] on div "English" at bounding box center [526, 414] width 508 height 37
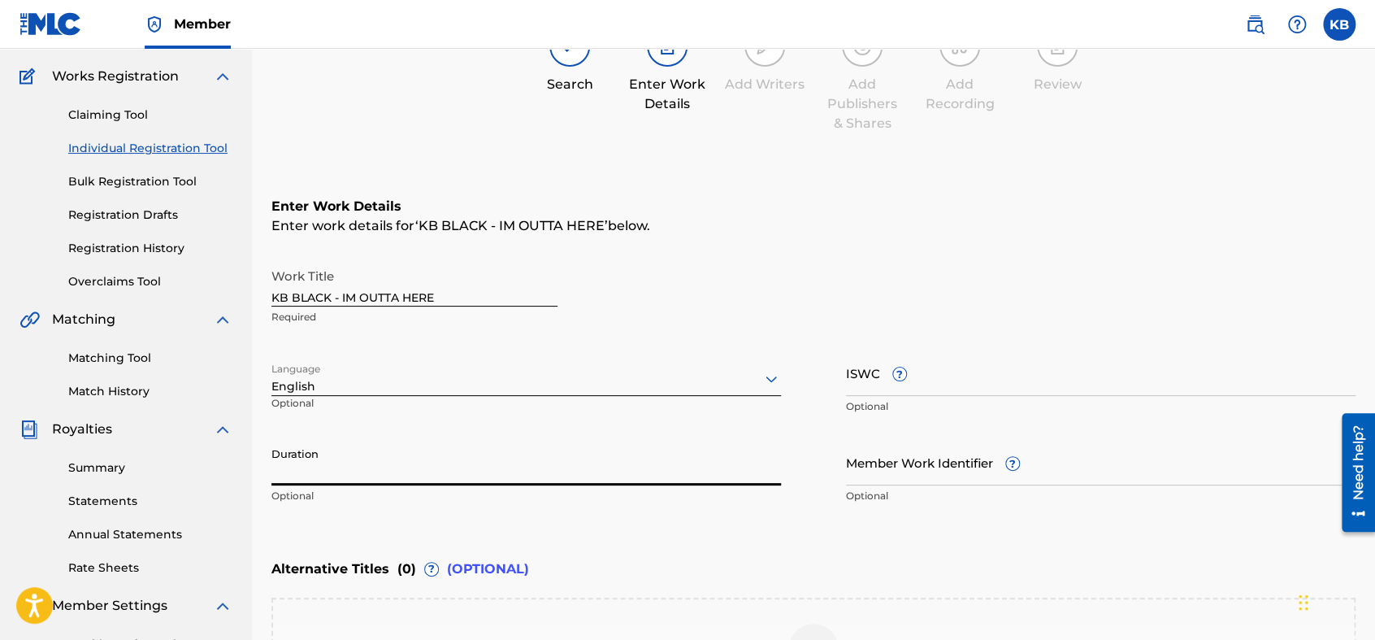
click at [531, 468] on input "Duration" at bounding box center [526, 462] width 510 height 46
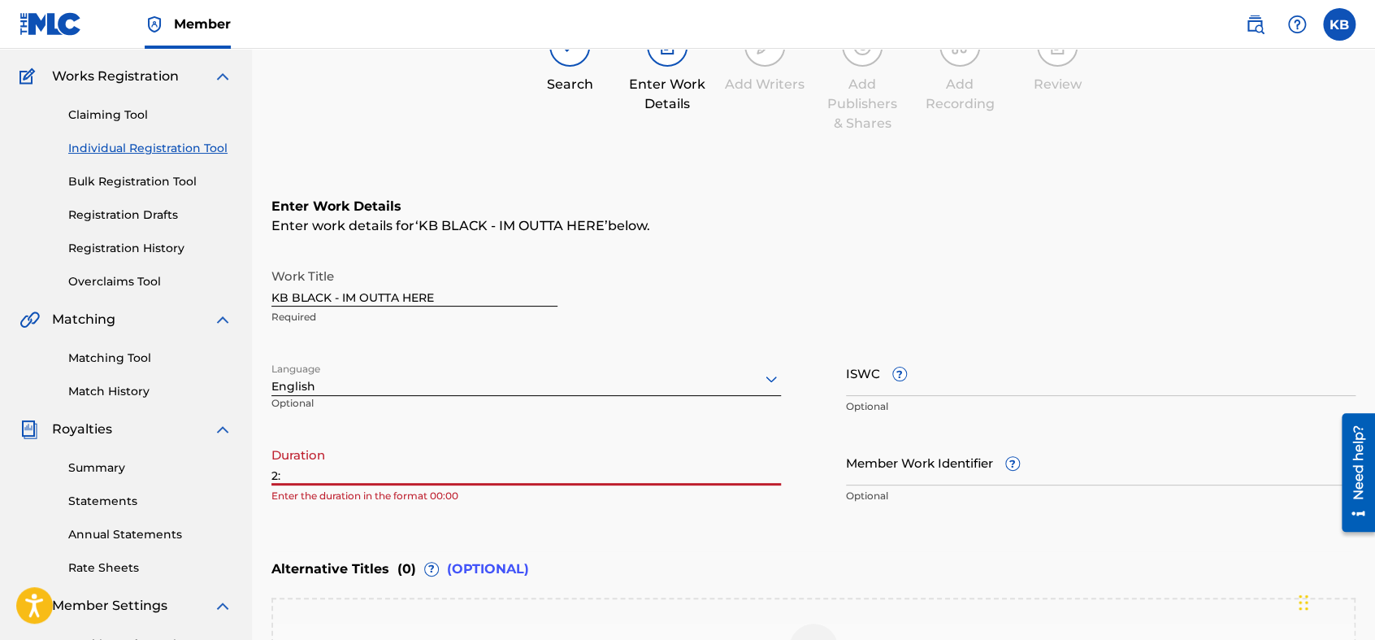
type input "2"
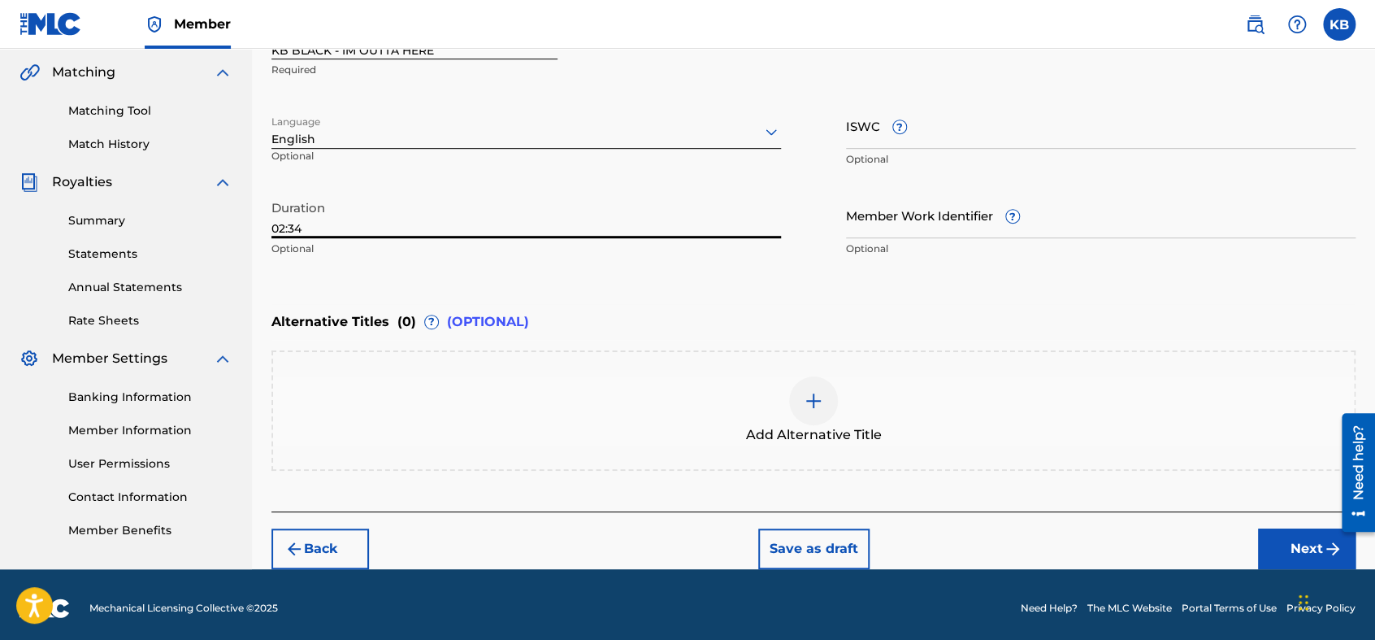
scroll to position [377, 0]
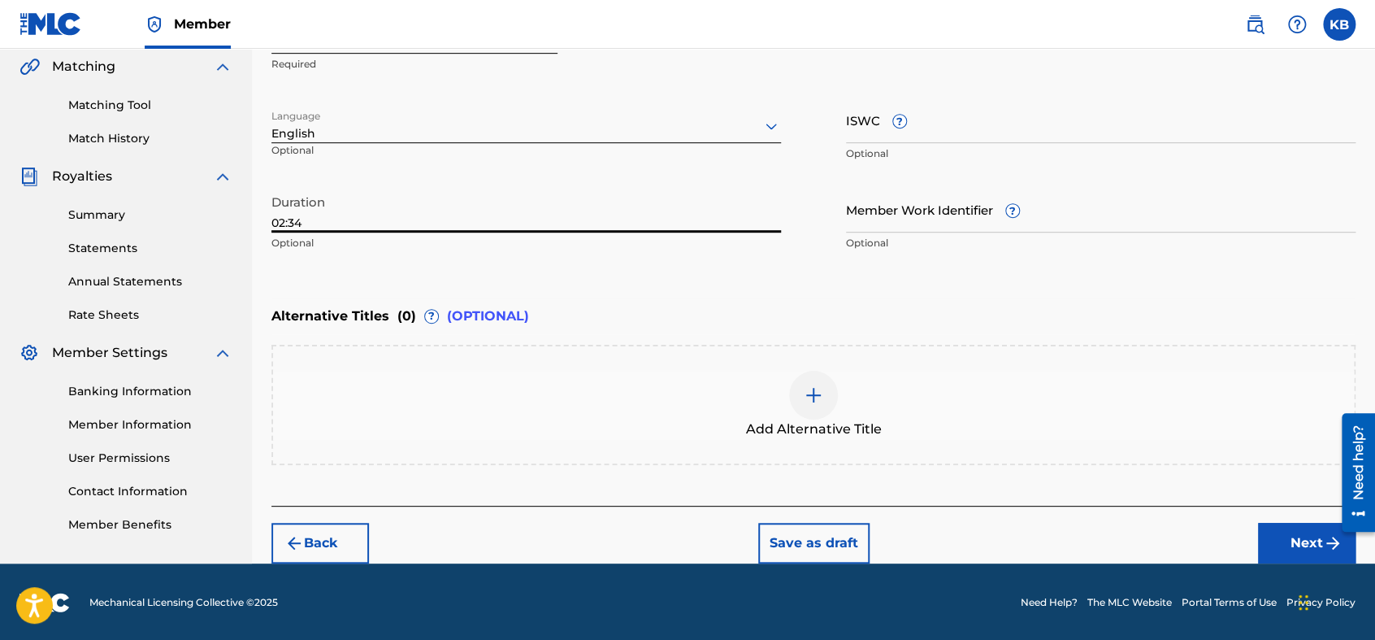
type input "02:34"
click at [1236, 539] on button "Next" at bounding box center [1307, 543] width 98 height 41
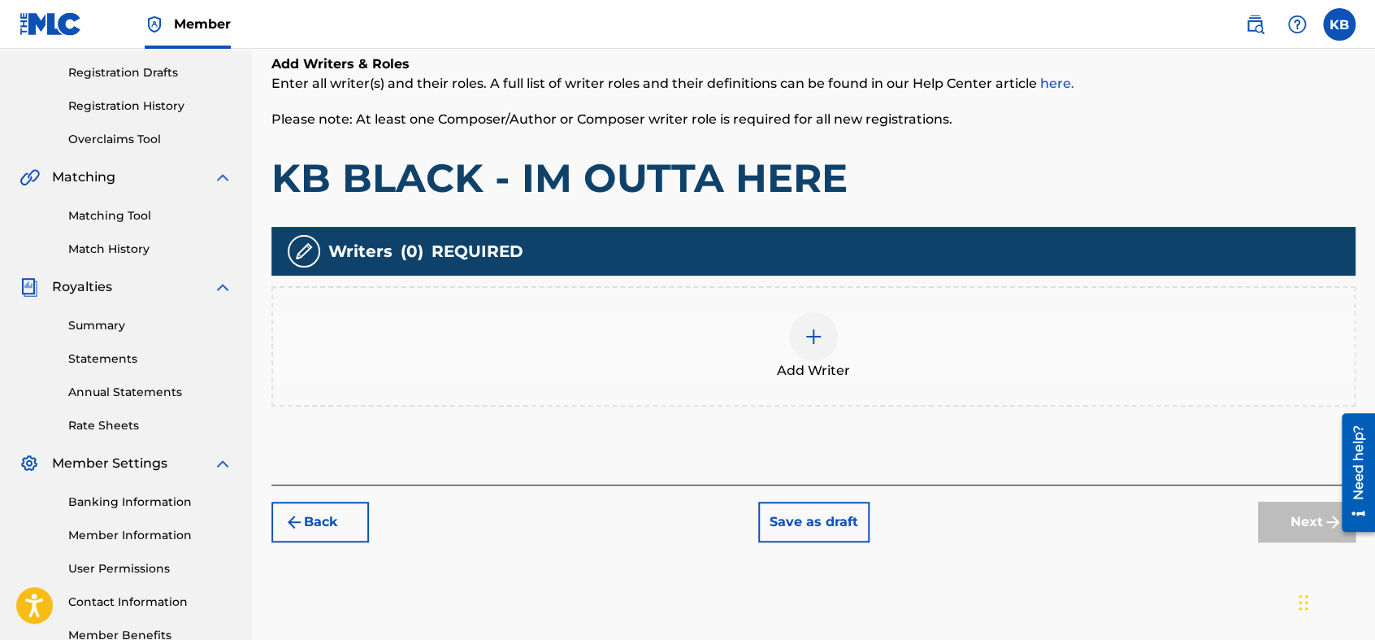
scroll to position [264, 0]
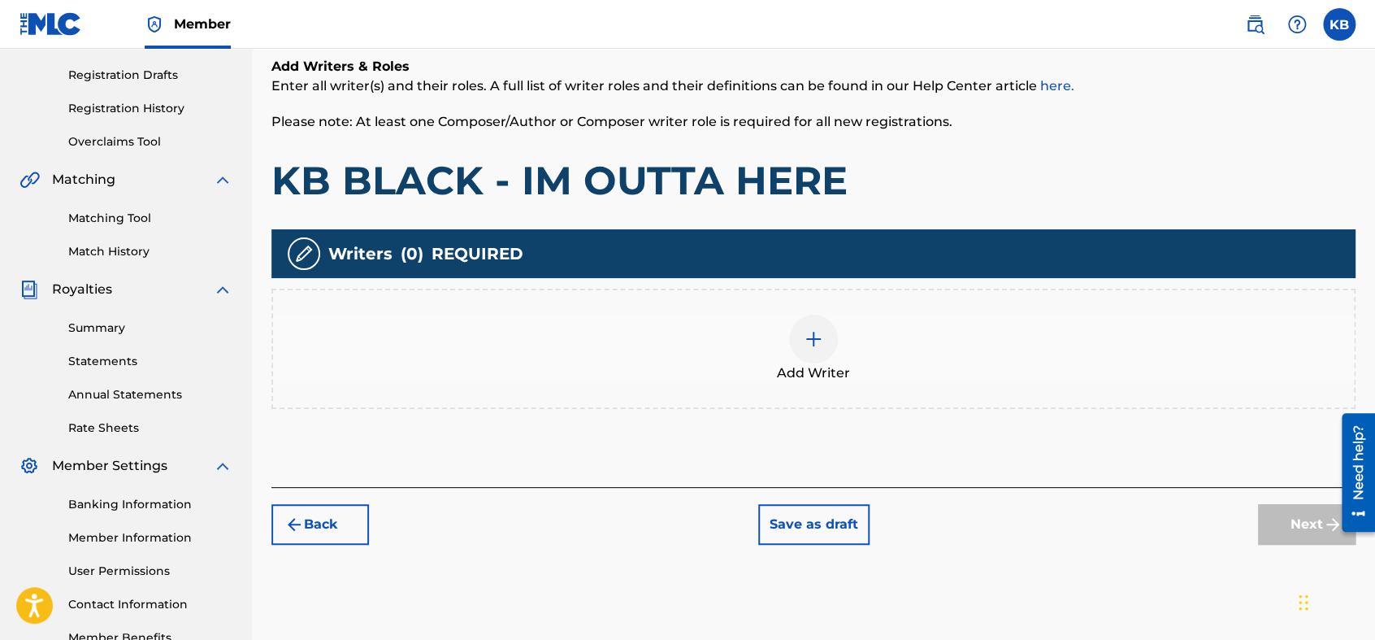
click at [813, 338] on img at bounding box center [814, 339] width 20 height 20
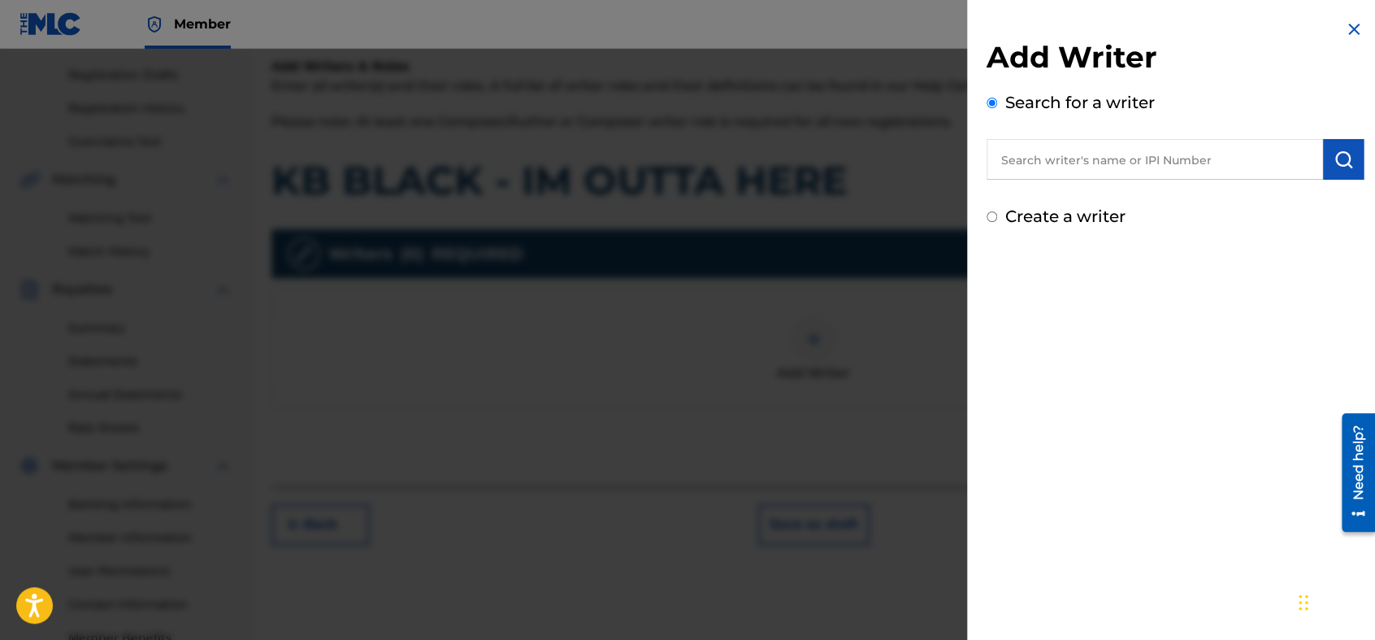
click at [1236, 171] on input "text" at bounding box center [1155, 159] width 336 height 41
click at [1236, 147] on button "submit" at bounding box center [1343, 159] width 41 height 41
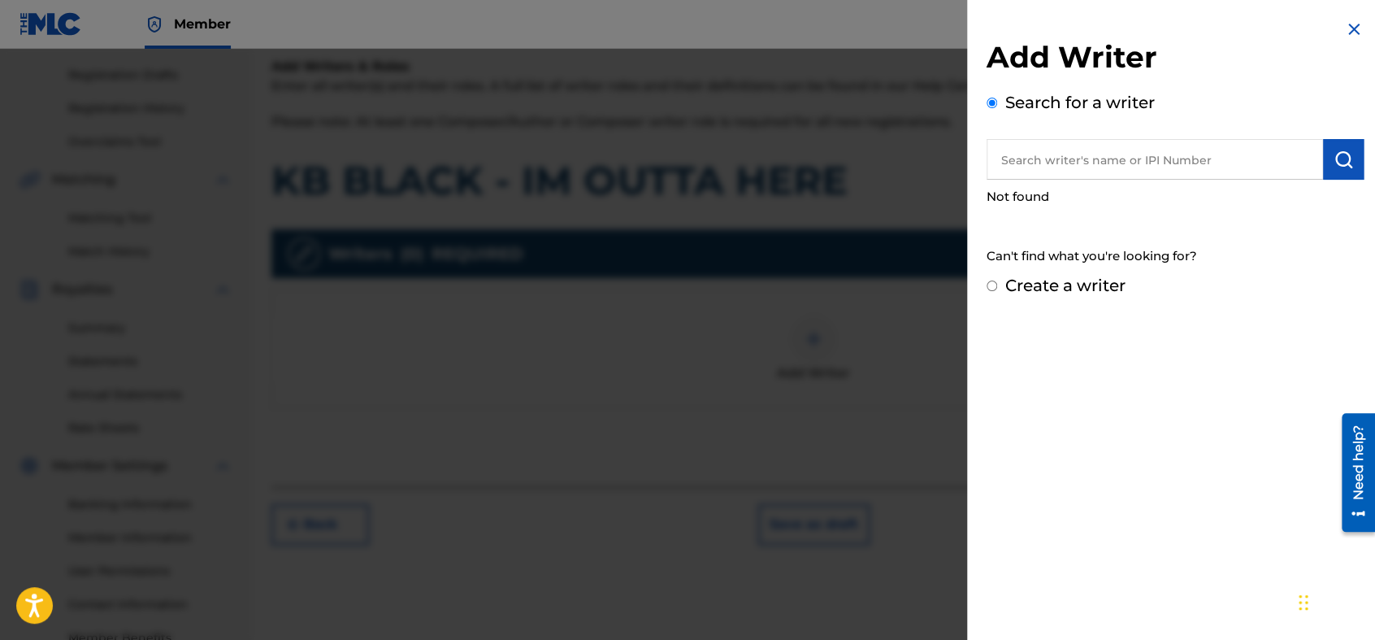
click at [1191, 152] on input "text" at bounding box center [1155, 159] width 336 height 41
type input "[PERSON_NAME]"
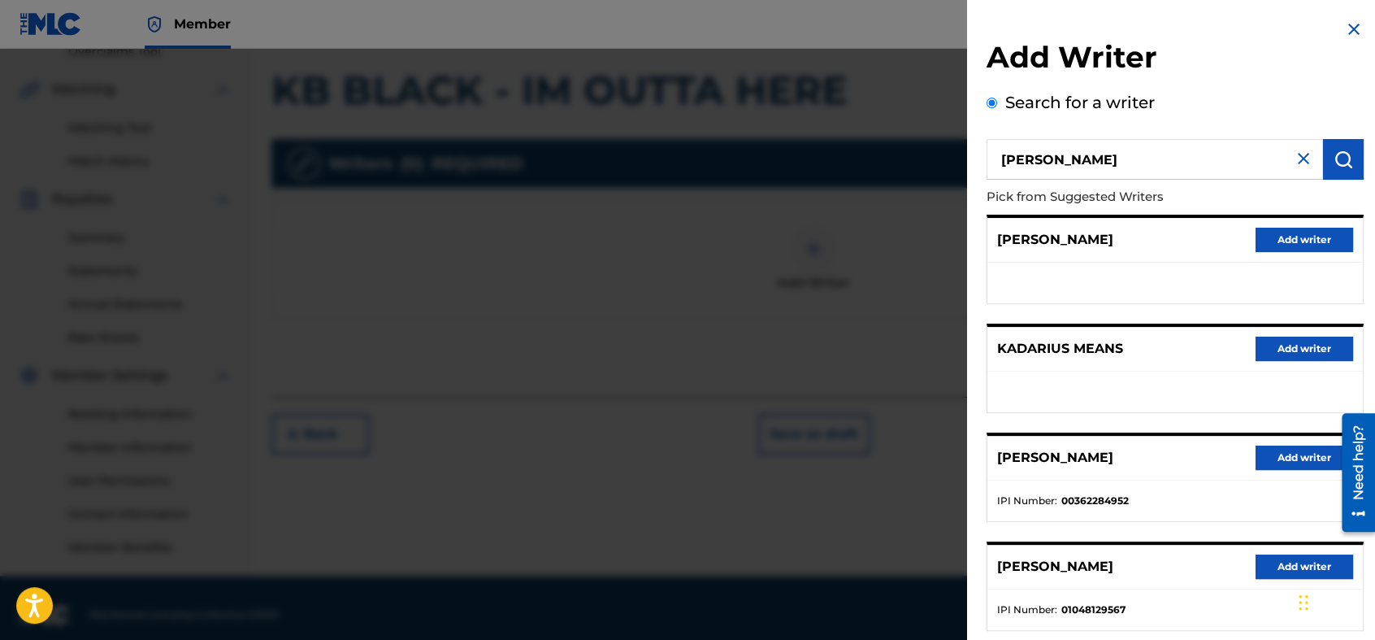
scroll to position [368, 0]
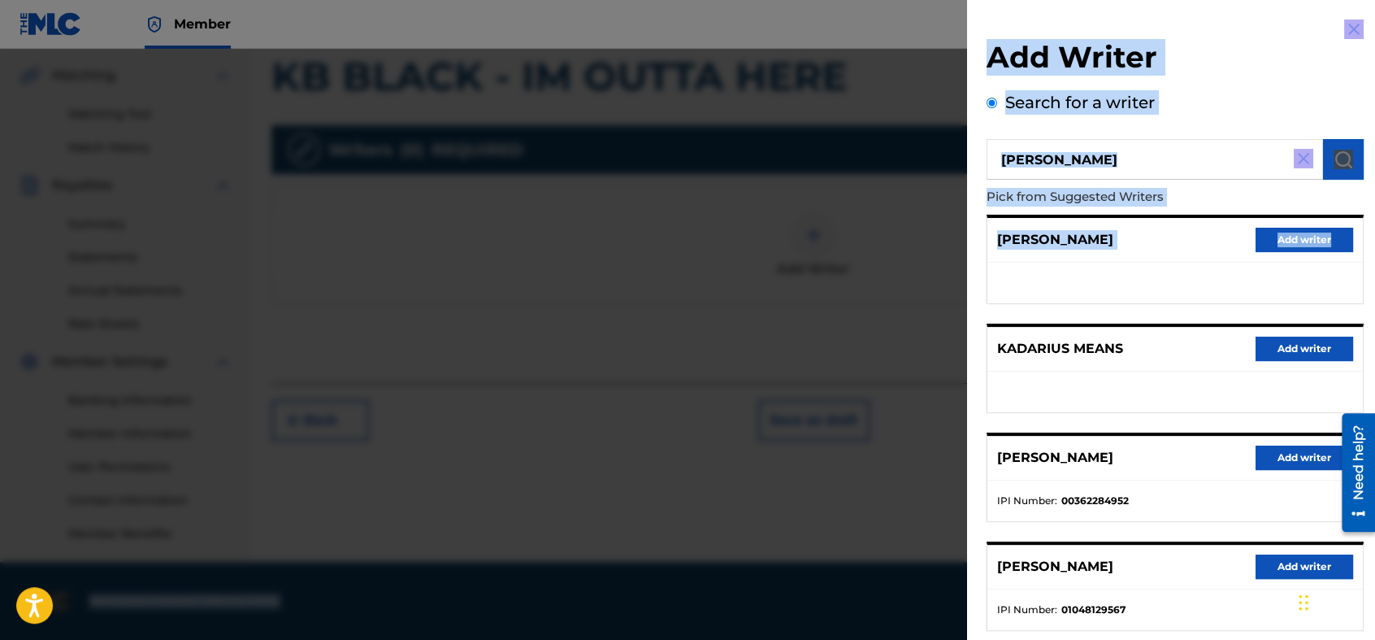
drag, startPoint x: 1365, startPoint y: 307, endPoint x: 1381, endPoint y: 419, distance: 112.5
click at [894, 336] on div at bounding box center [687, 369] width 1375 height 640
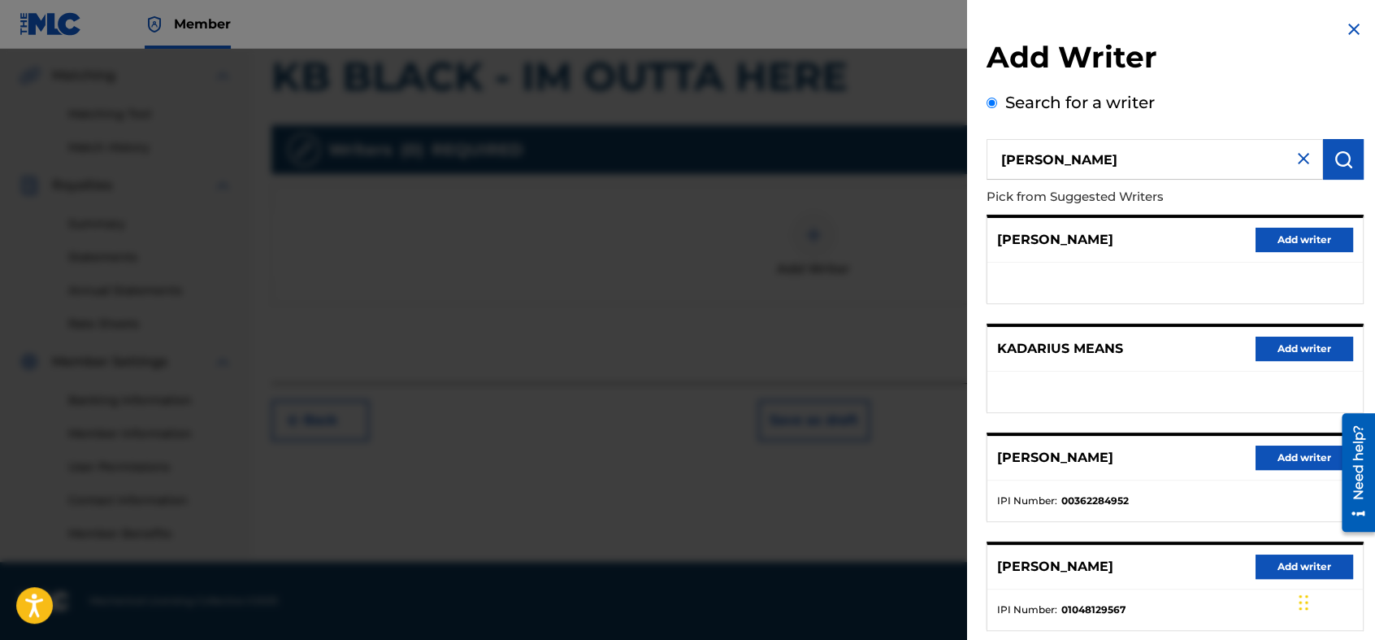
click at [894, 336] on div "Add Writers & Roles Enter all writer(s) and their roles. A full list of writer …" at bounding box center [813, 148] width 1084 height 469
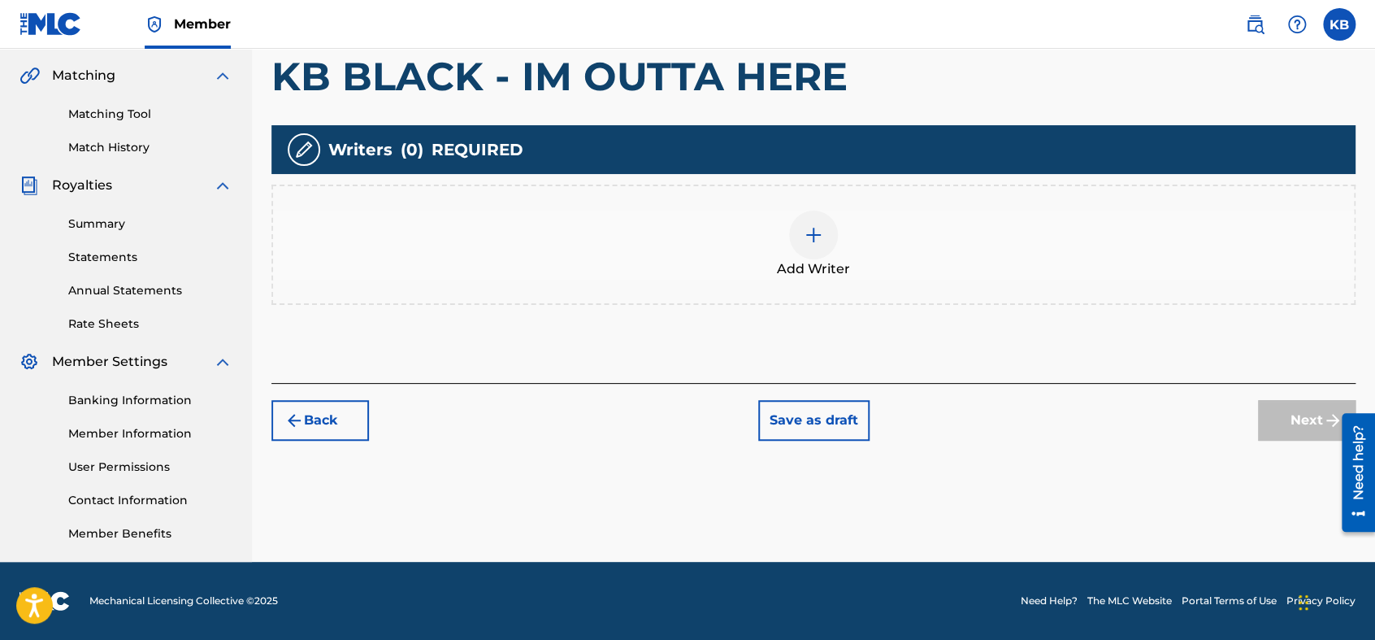
click at [814, 242] on img at bounding box center [814, 235] width 20 height 20
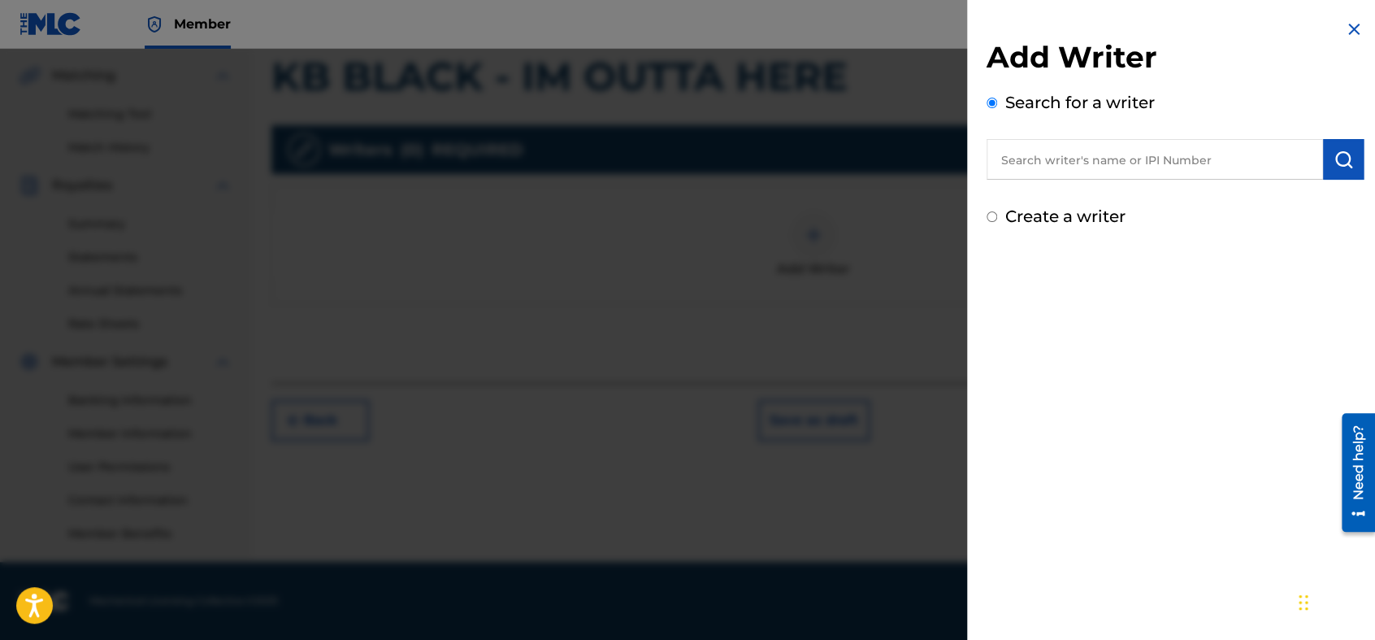
click at [1025, 141] on input "text" at bounding box center [1155, 159] width 336 height 41
type input "[PERSON_NAME]"
click at [1236, 159] on img "submit" at bounding box center [1344, 160] width 20 height 20
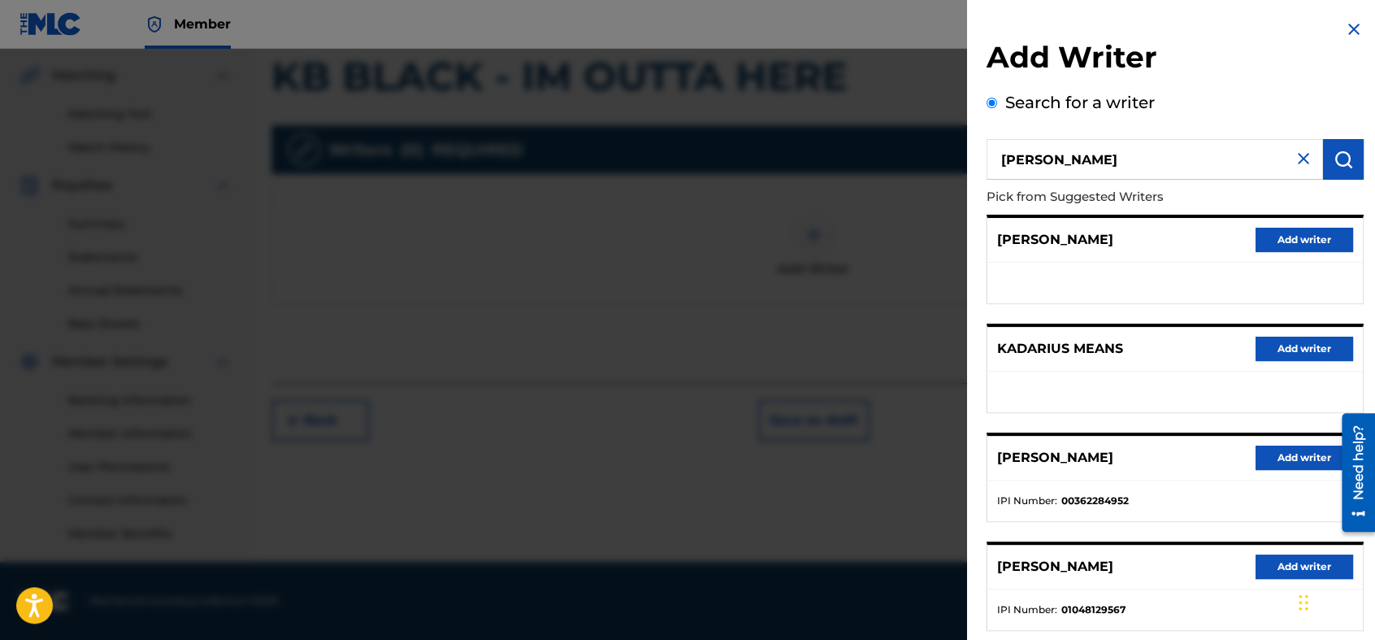
click at [1236, 563] on iframe "Chat Widget" at bounding box center [1334, 601] width 81 height 78
click at [1185, 572] on div "[PERSON_NAME] Add writer" at bounding box center [1174, 567] width 375 height 45
click at [1236, 564] on button "Add writer" at bounding box center [1305, 566] width 98 height 24
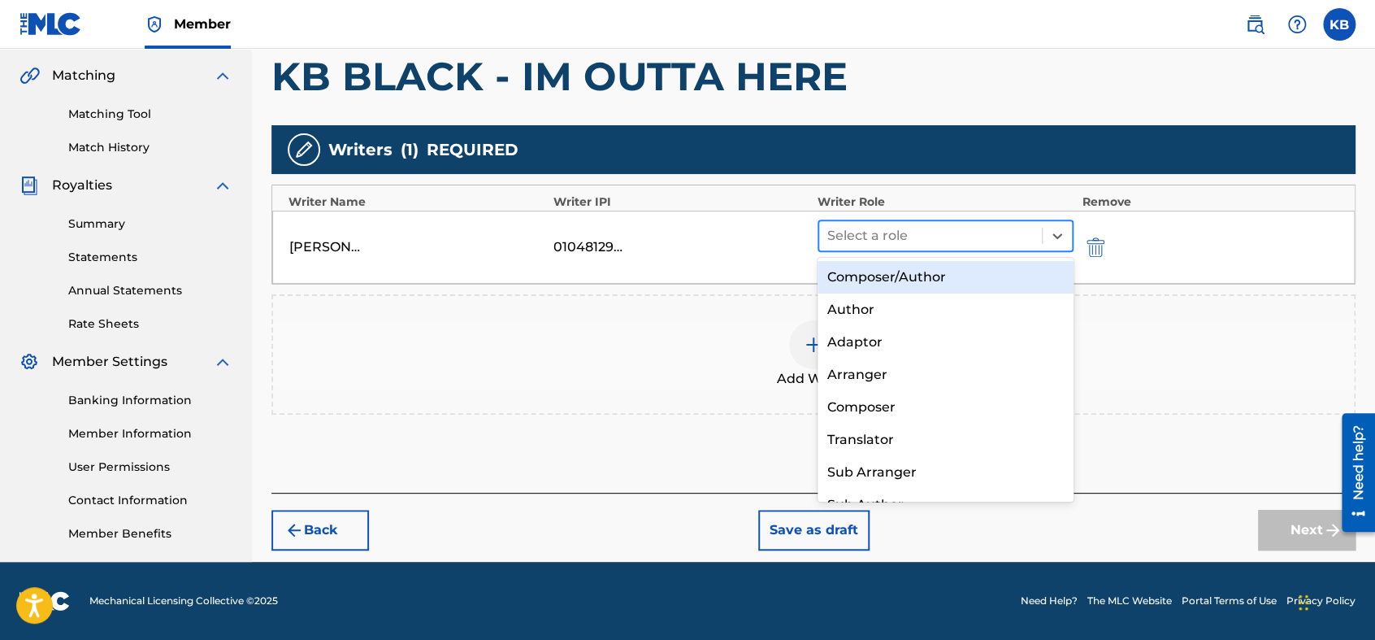
click at [926, 224] on div at bounding box center [930, 235] width 206 height 23
click at [995, 276] on div "Composer/Author" at bounding box center [946, 277] width 256 height 33
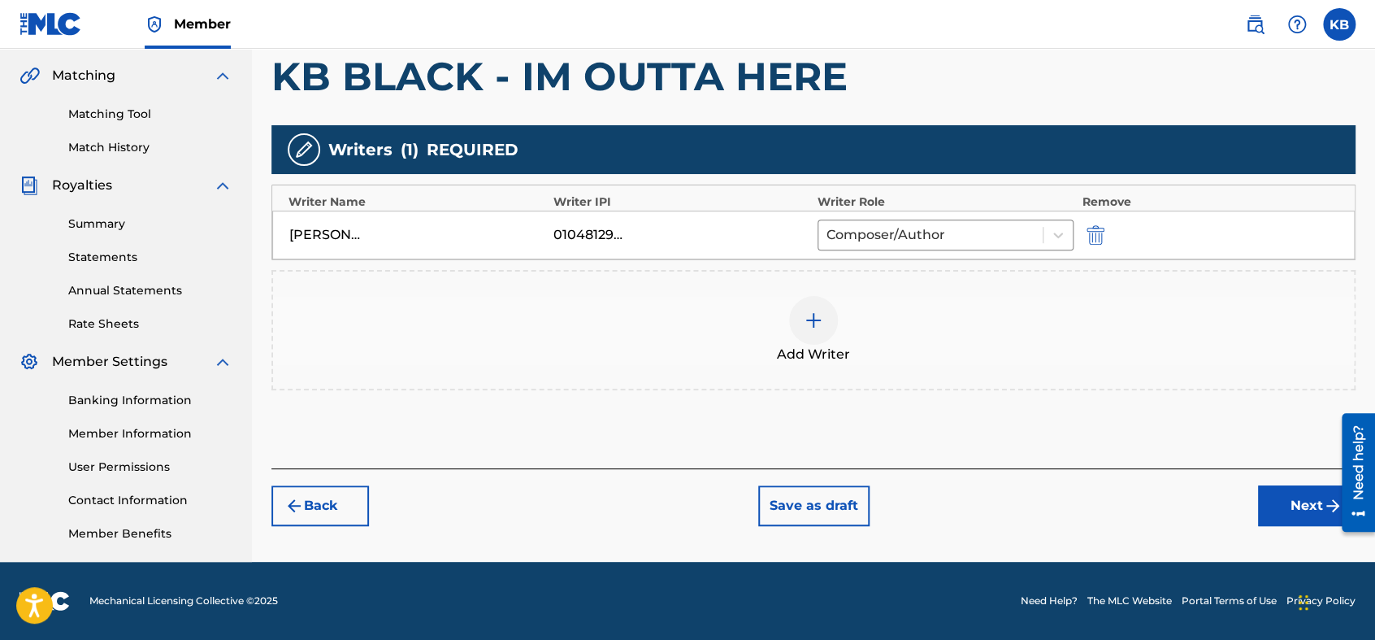
click at [1236, 510] on button "Next" at bounding box center [1307, 505] width 98 height 41
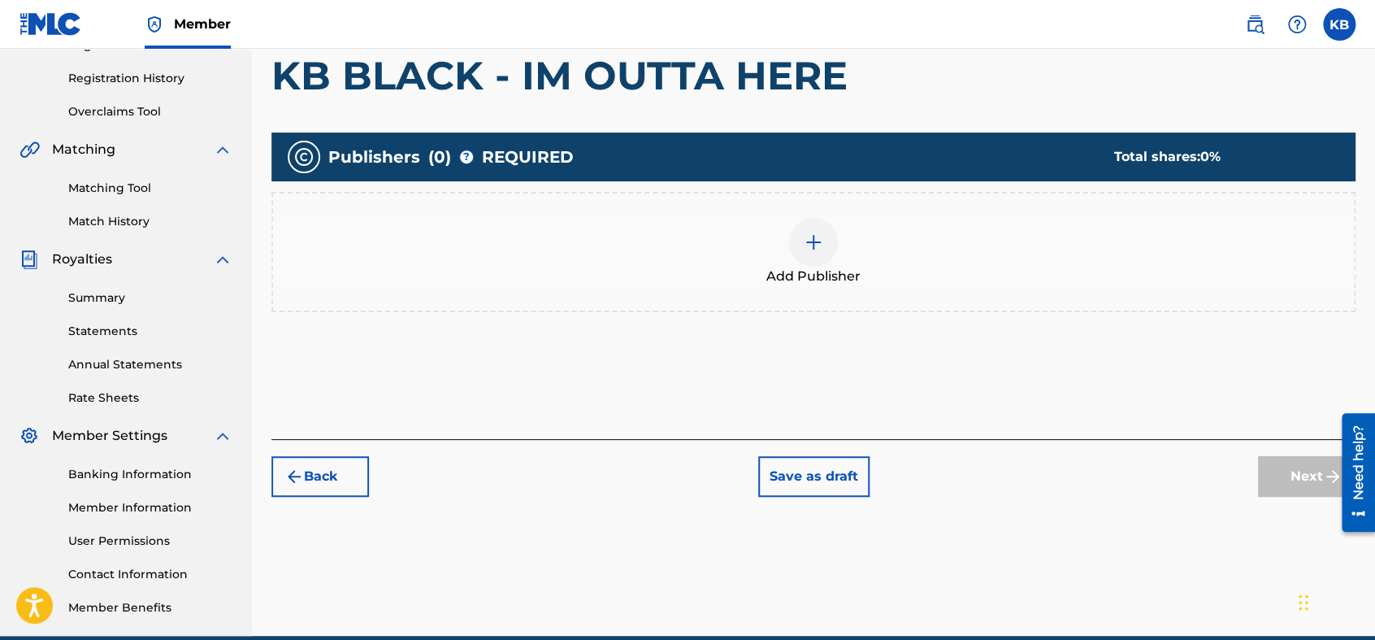
scroll to position [72, 0]
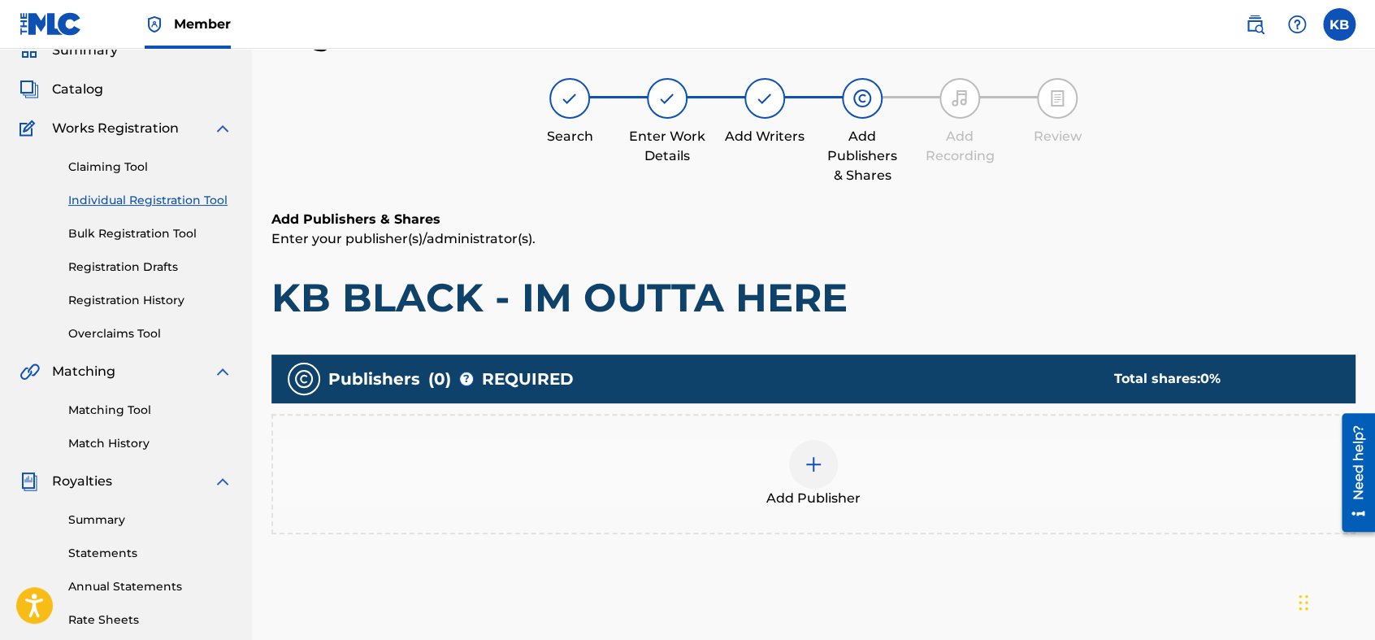
click at [938, 466] on div "Add Publisher" at bounding box center [813, 474] width 1081 height 68
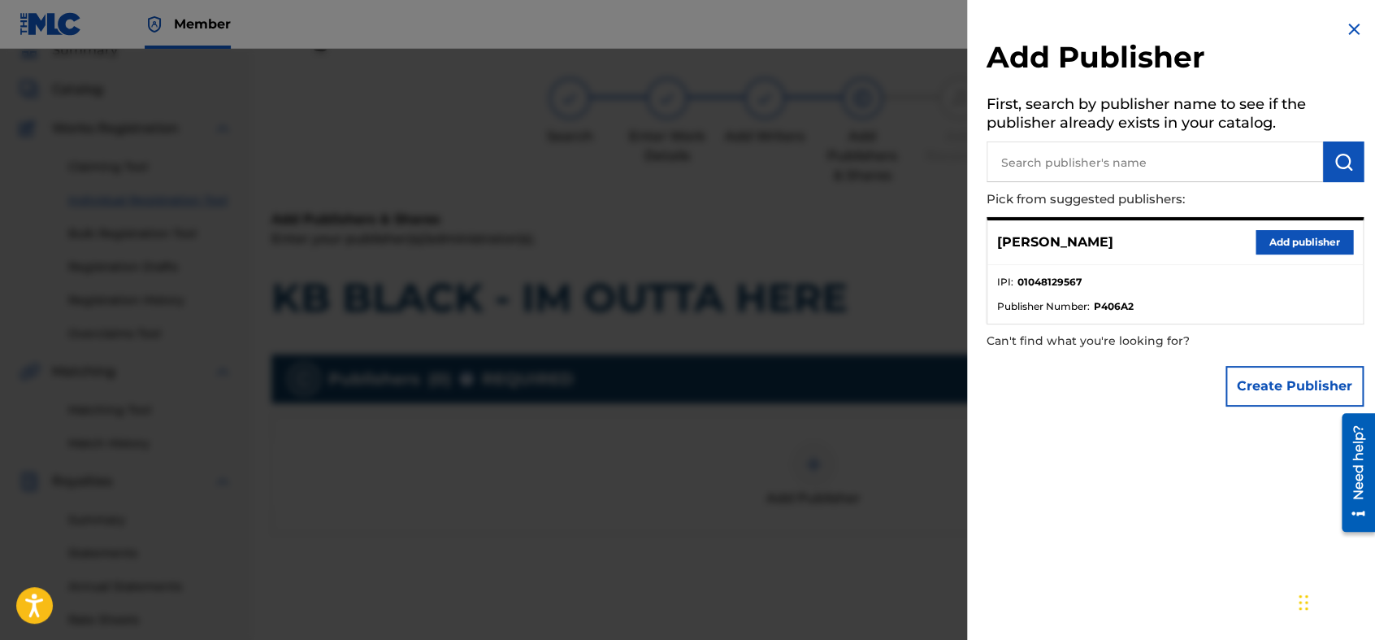
click at [1236, 235] on button "Add publisher" at bounding box center [1305, 242] width 98 height 24
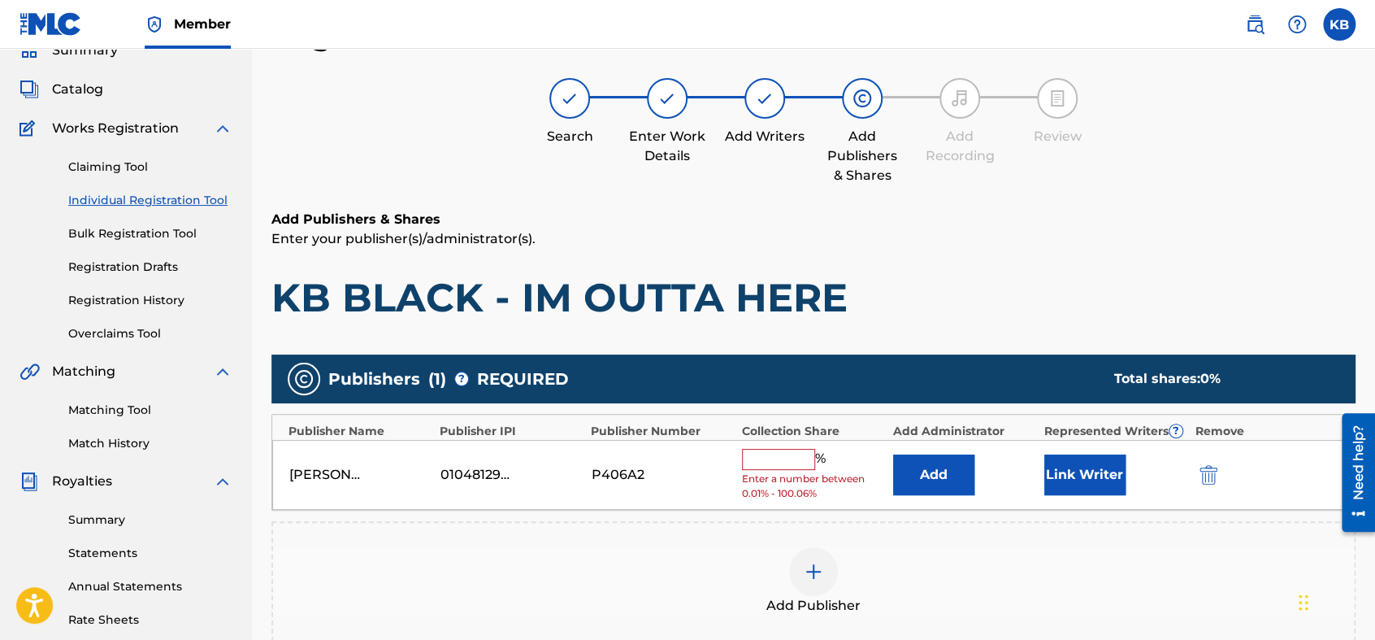
click at [787, 455] on input "text" at bounding box center [778, 459] width 73 height 21
type input "100"
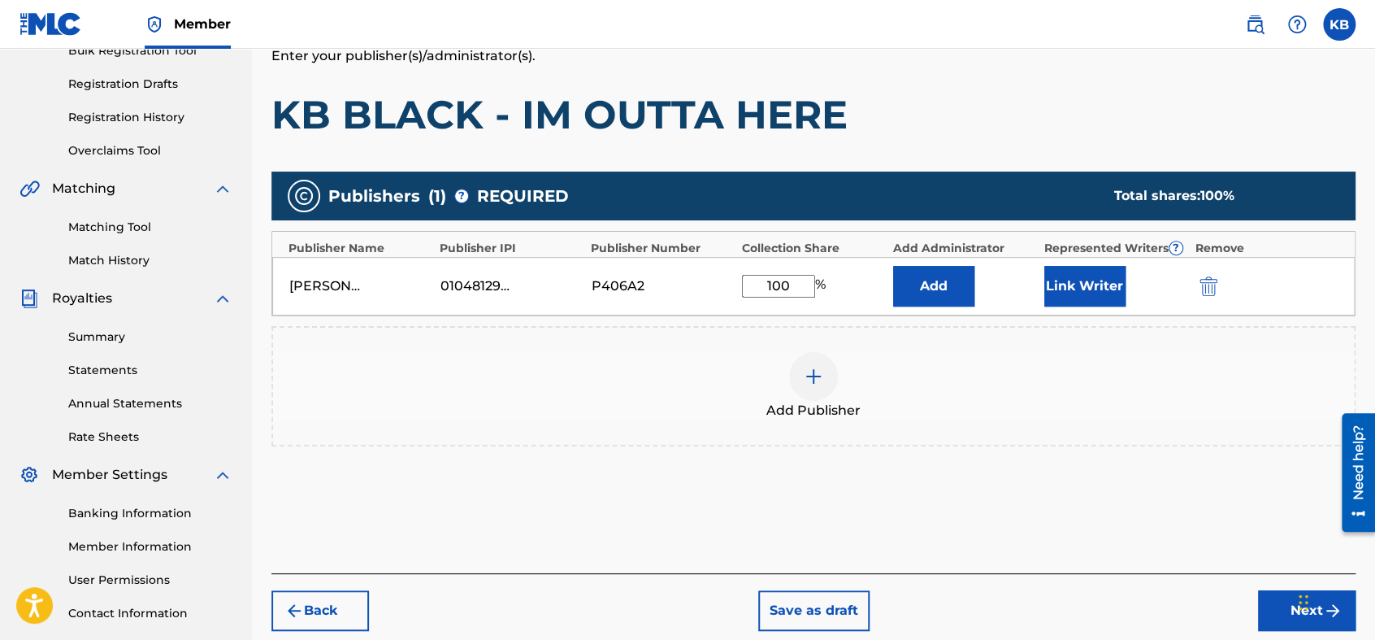
scroll to position [368, 0]
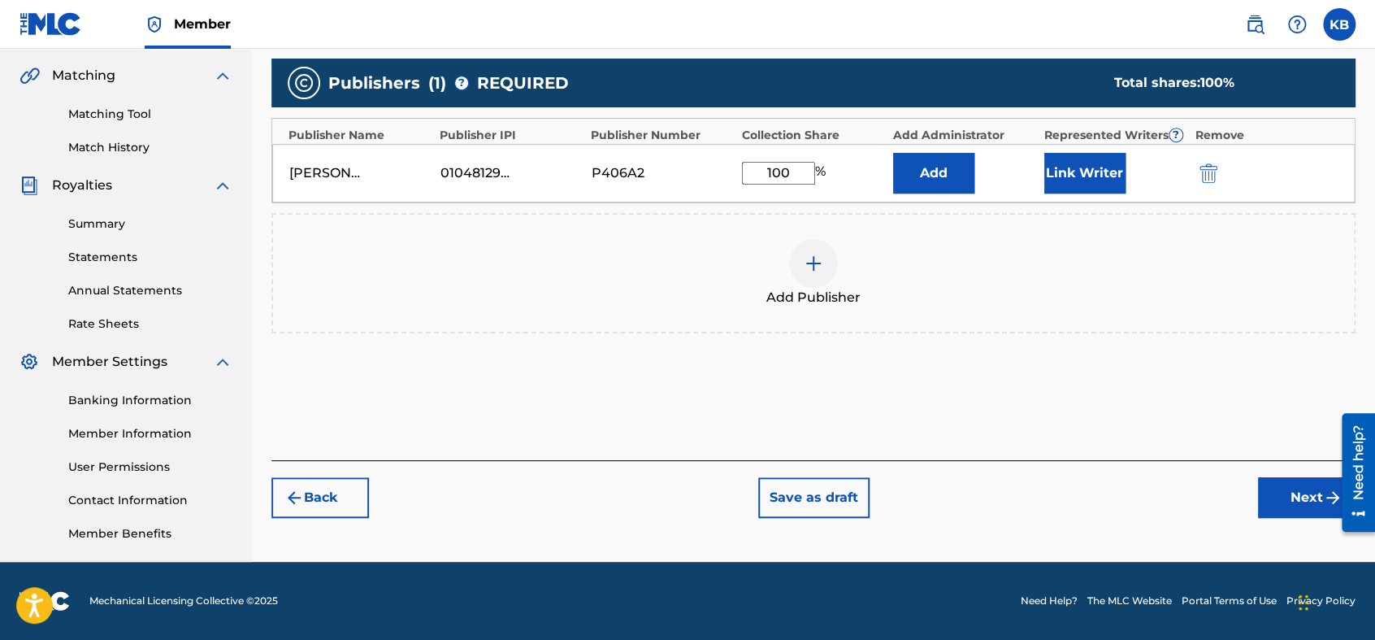
click at [1236, 492] on button "Next" at bounding box center [1307, 497] width 98 height 41
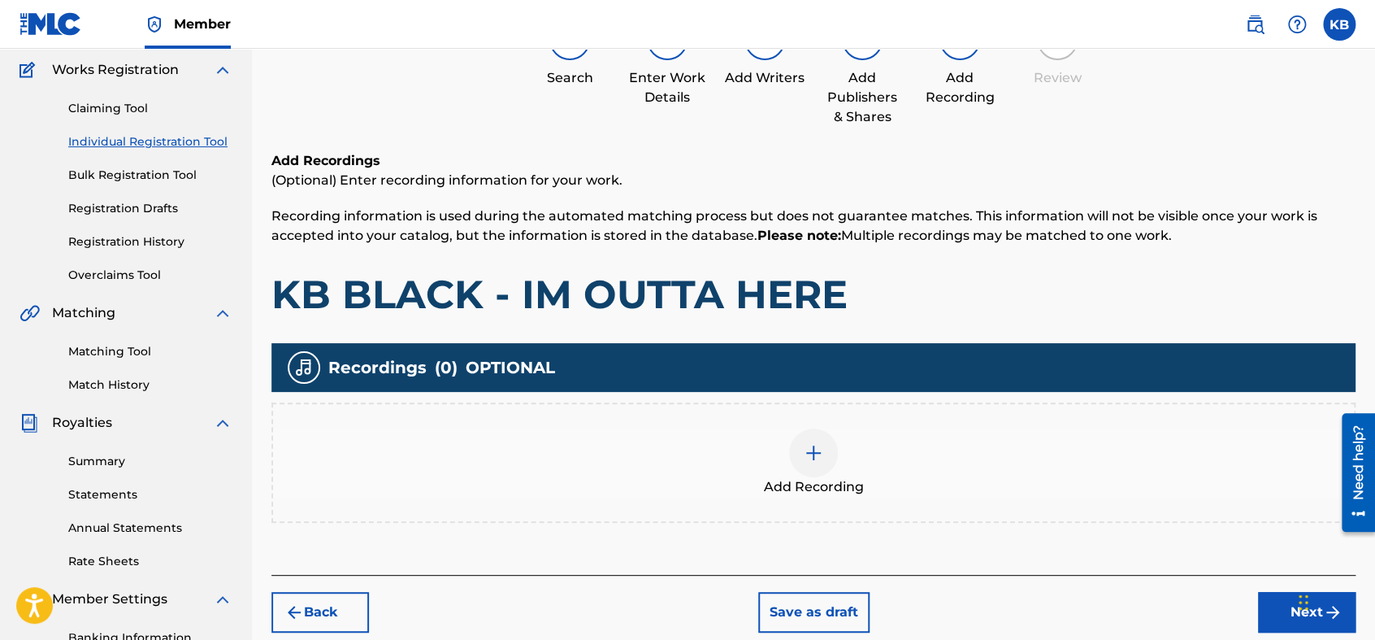
scroll to position [72, 0]
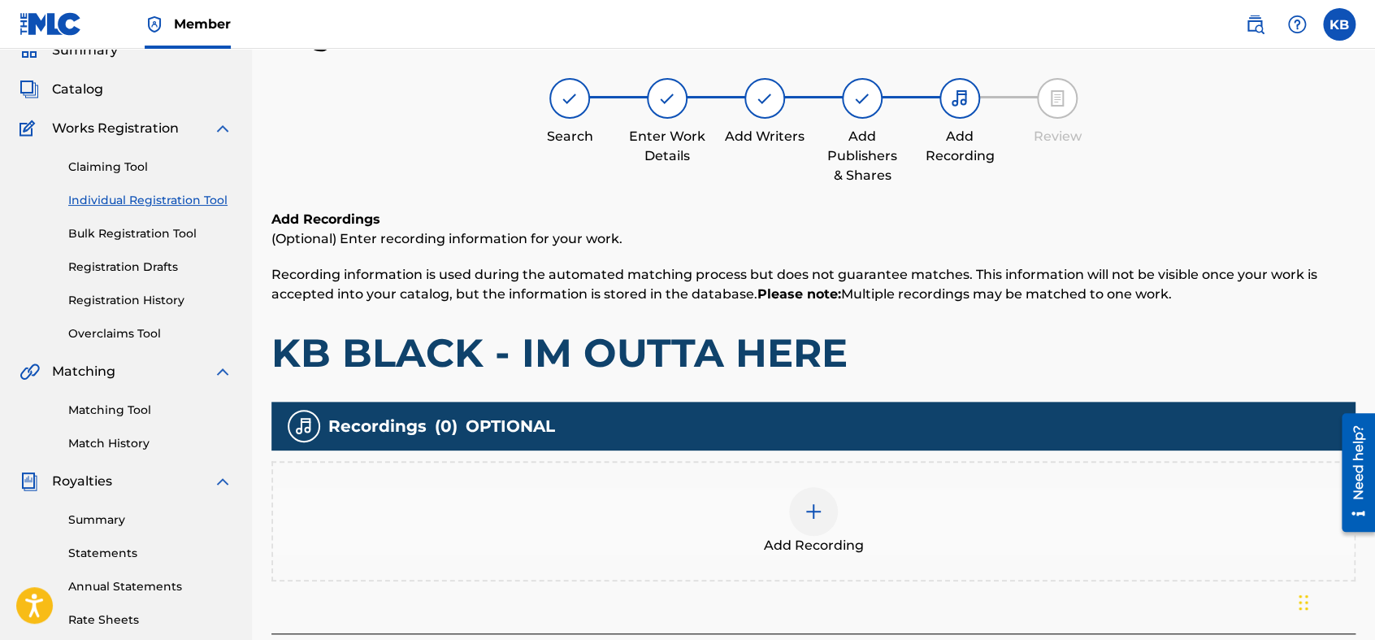
click at [817, 531] on div at bounding box center [813, 511] width 49 height 49
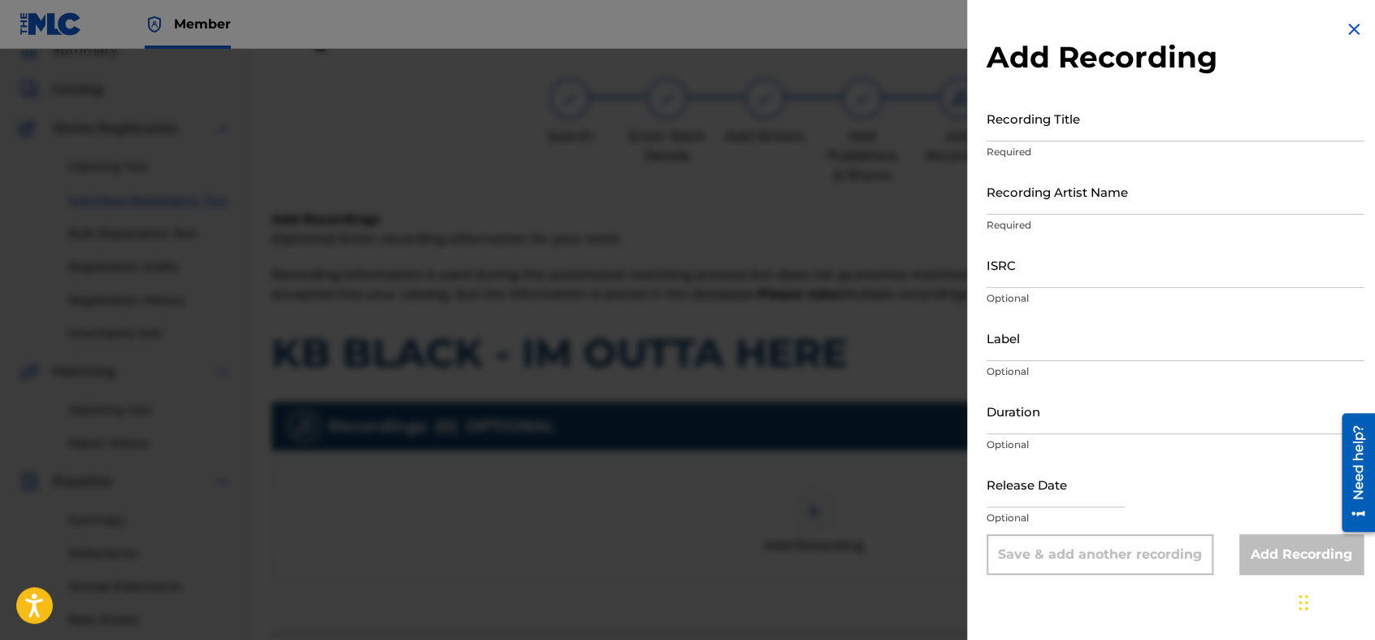
click at [1004, 121] on input "Recording Title" at bounding box center [1175, 118] width 377 height 46
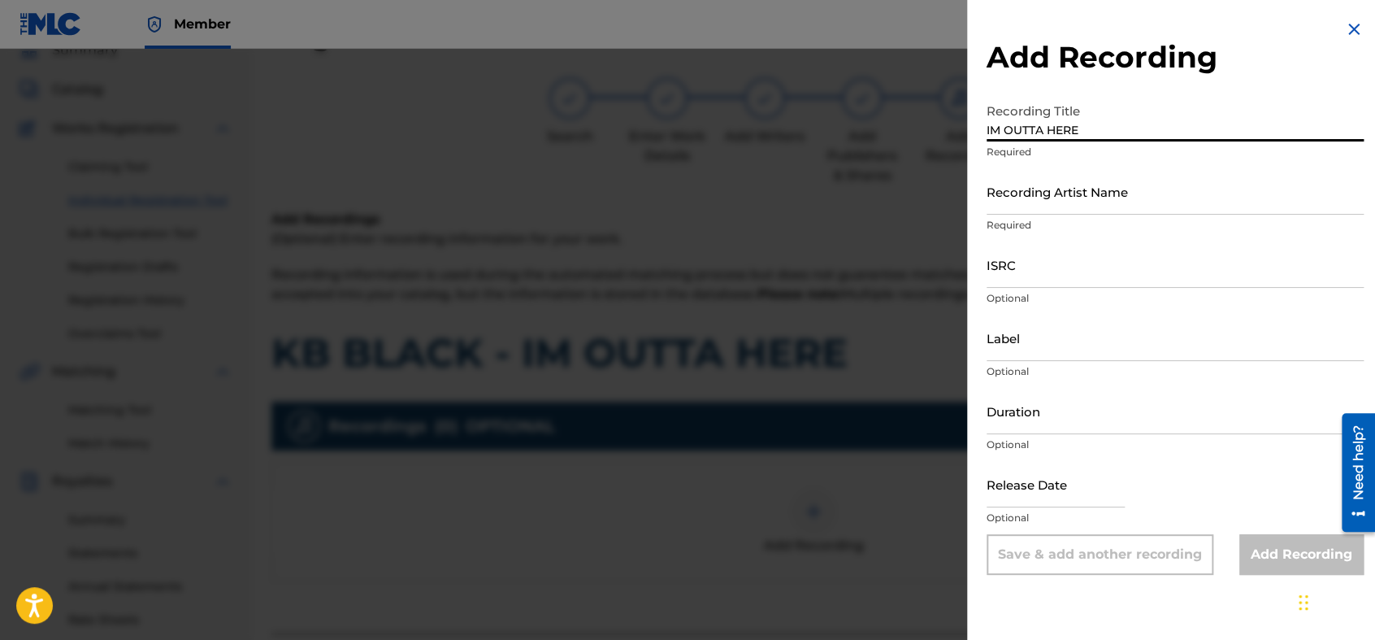
type input "IM OUTTA HERE"
click at [1037, 215] on div "Recording Artist Name Required" at bounding box center [1175, 204] width 377 height 73
click at [1037, 202] on input "Recording Artist Name" at bounding box center [1175, 191] width 377 height 46
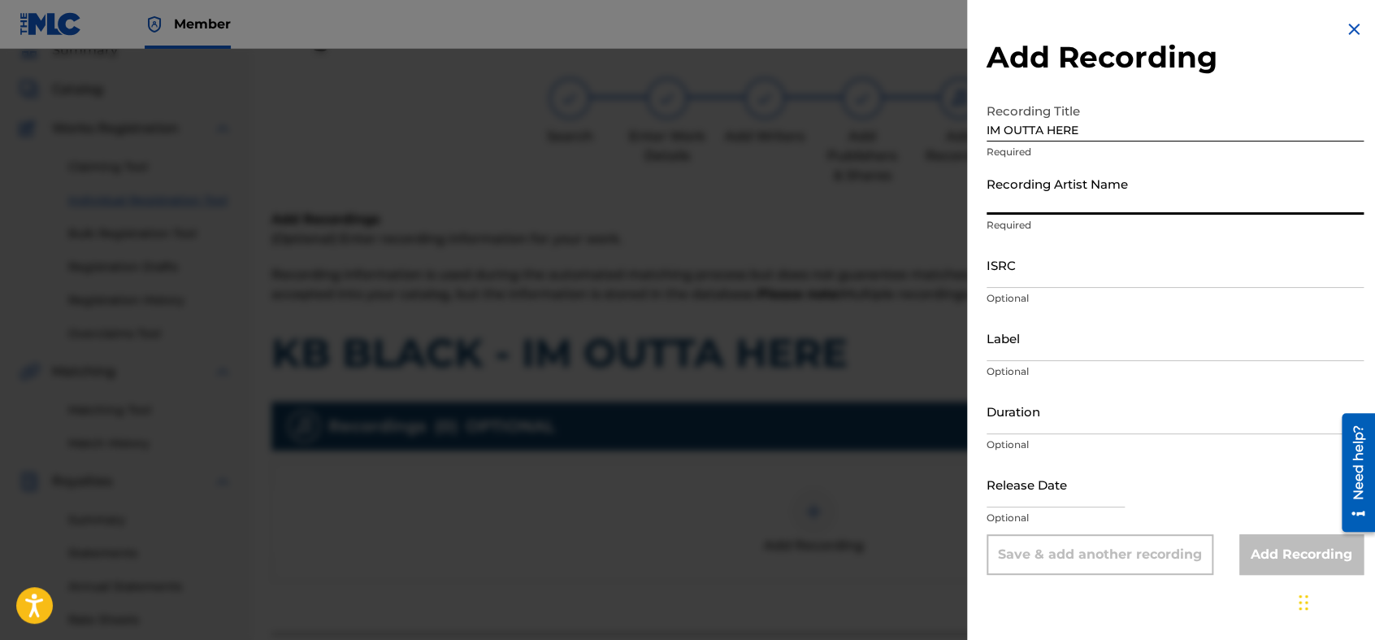
type input "KB BLACK"
type input "LAID-BACK PRODUCTION"
type input "03:05"
type input "[DATE]"
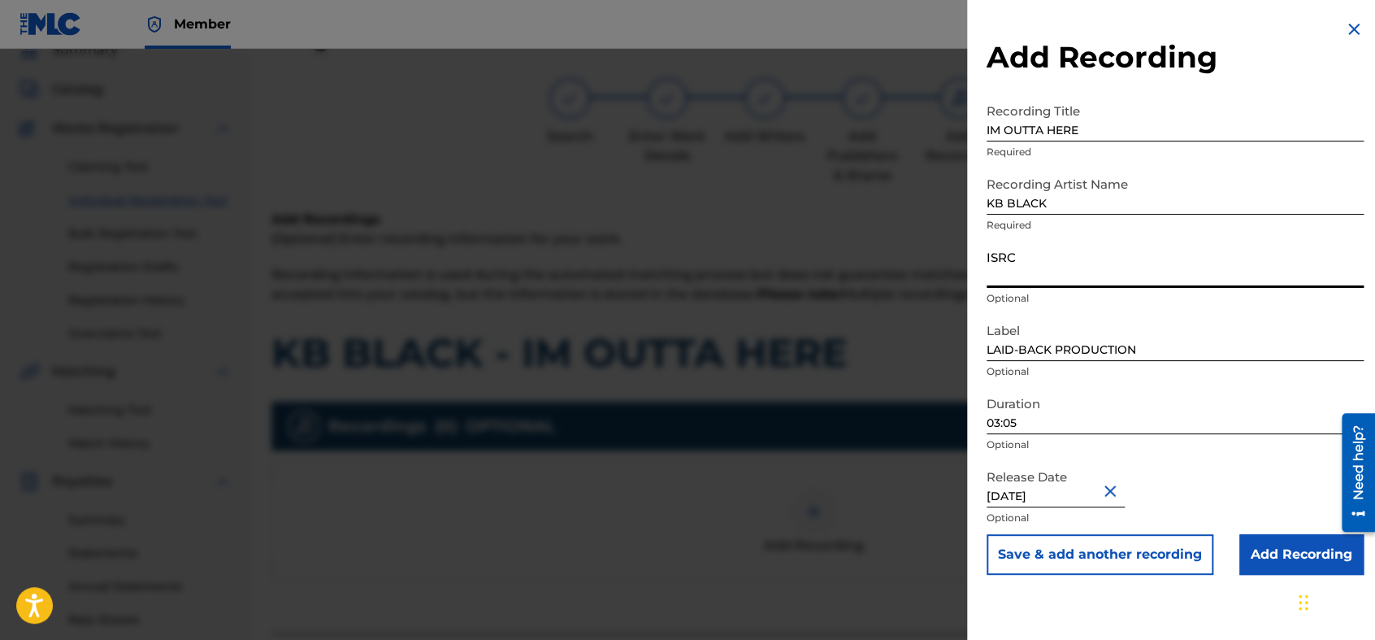
click at [1105, 275] on input "ISRC" at bounding box center [1175, 264] width 377 height 46
type input "QZZ7K2541685"
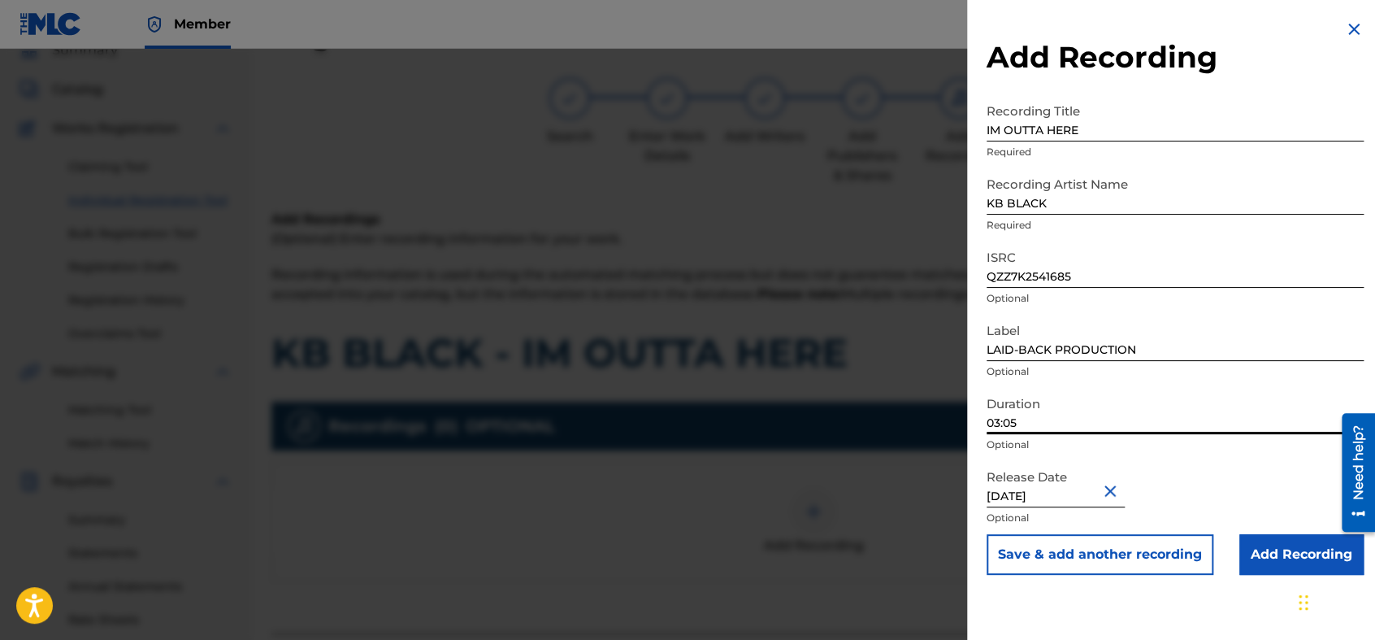
click at [1043, 410] on input "03:05" at bounding box center [1175, 411] width 377 height 46
type input "02:34"
select select "3"
select select "2023"
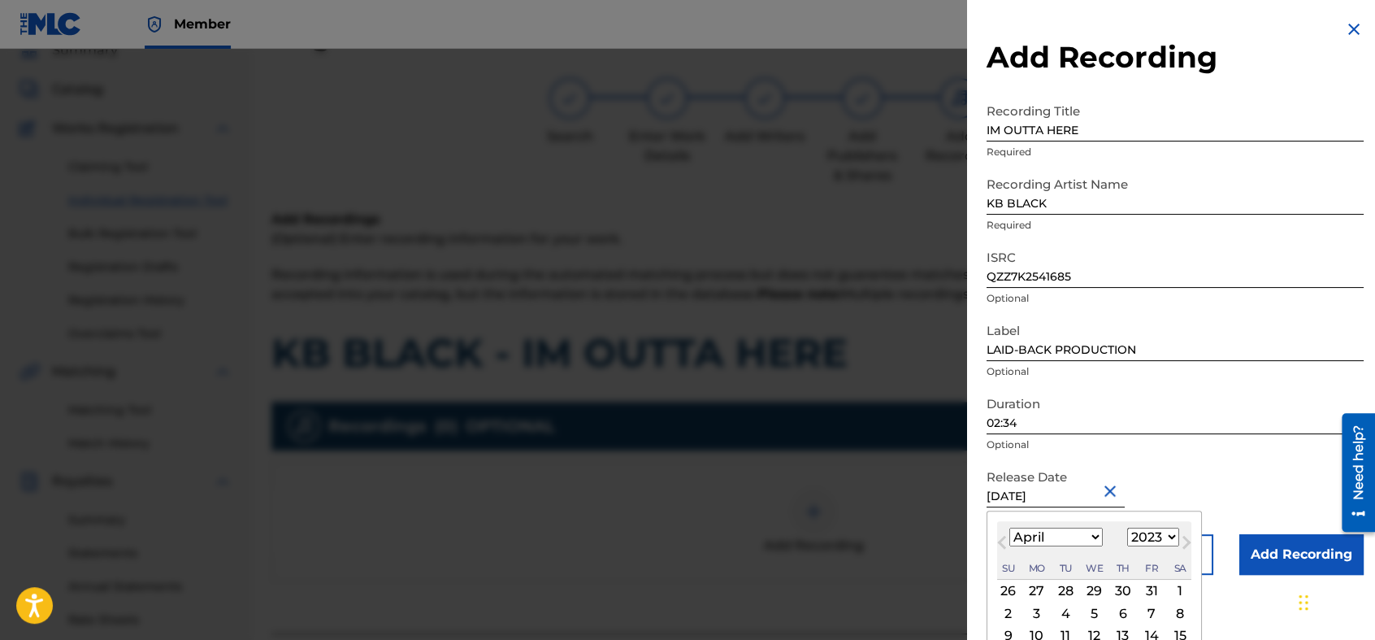
click at [1018, 494] on input "[DATE]" at bounding box center [1056, 484] width 138 height 46
click at [1086, 536] on select "January February March April May June July August September October November De…" at bounding box center [1055, 536] width 93 height 19
select select "7"
click at [1009, 527] on select "January February March April May June July August September October November De…" at bounding box center [1055, 536] width 93 height 19
click at [1157, 535] on select "1899 1900 1901 1902 1903 1904 1905 1906 1907 1908 1909 1910 1911 1912 1913 1914…" at bounding box center [1153, 536] width 52 height 19
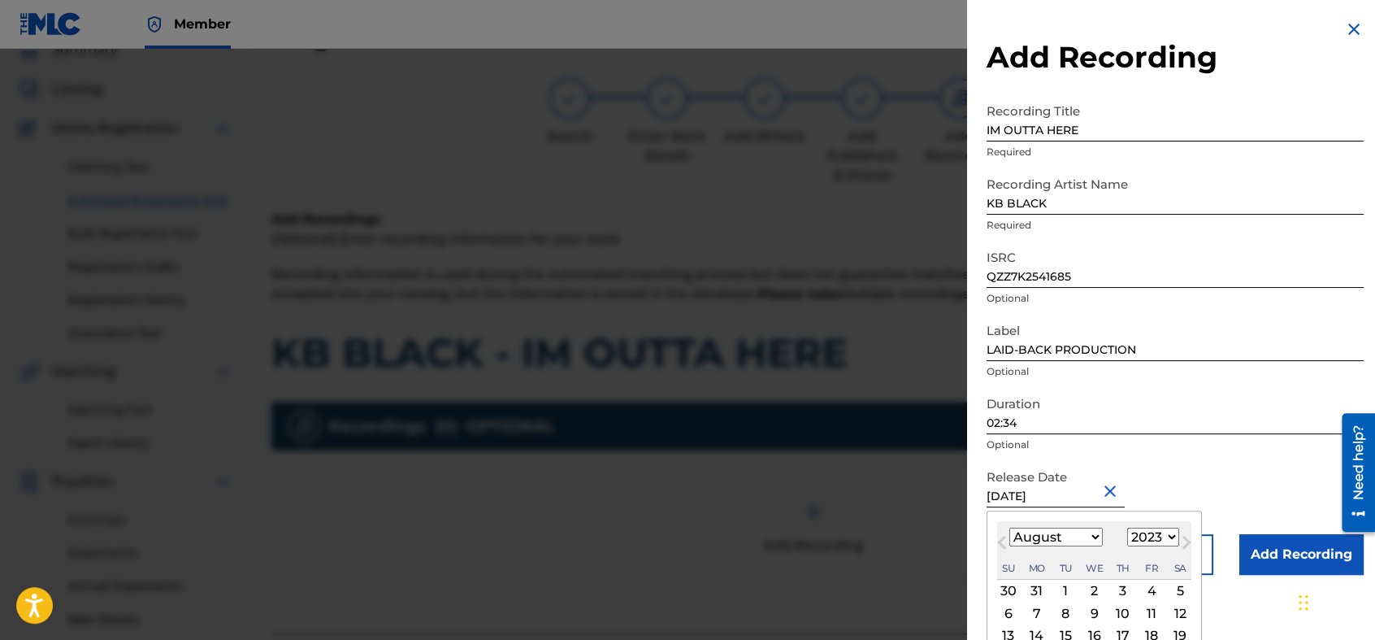
select select "2025"
click at [1127, 527] on select "1899 1900 1901 1902 1903 1904 1905 1906 1907 1908 1909 1910 1911 1912 1913 1914…" at bounding box center [1153, 536] width 52 height 19
click at [1167, 481] on div "Release Date [DATE] [DATE] Previous Month Next Month August [DATE] February Mar…" at bounding box center [1175, 497] width 377 height 73
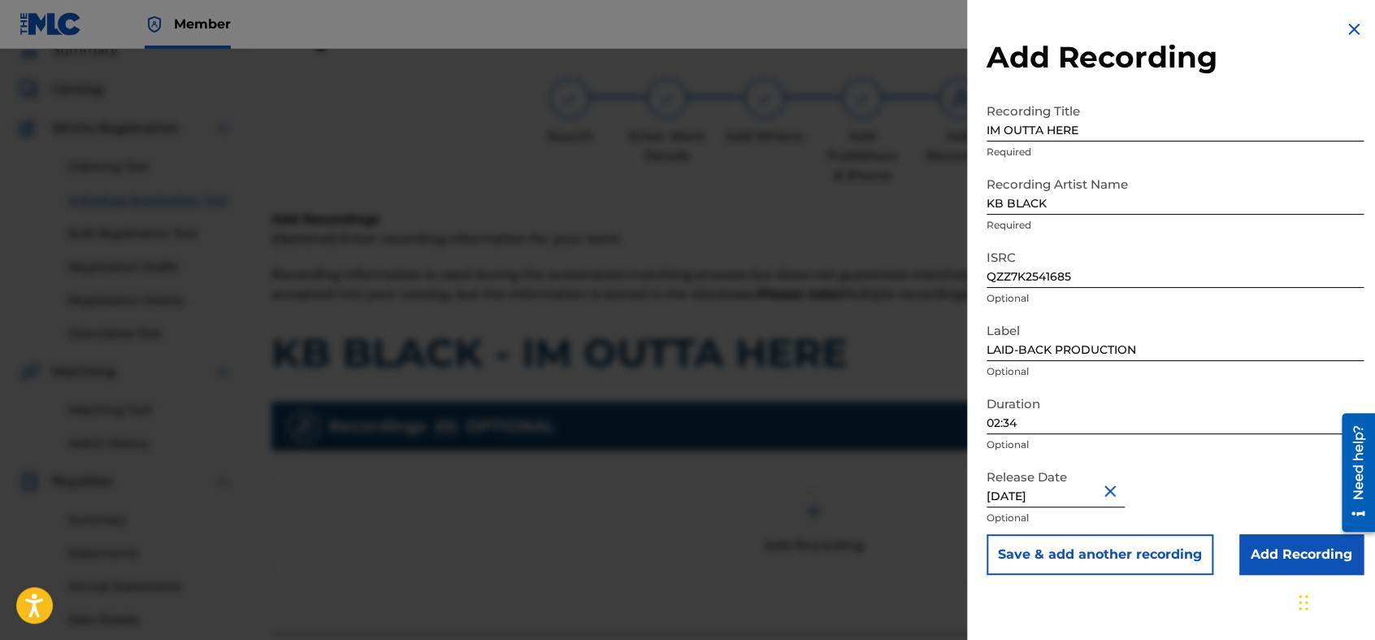
click at [1035, 501] on input "[DATE]" at bounding box center [1056, 484] width 138 height 46
select select "3"
select select "2023"
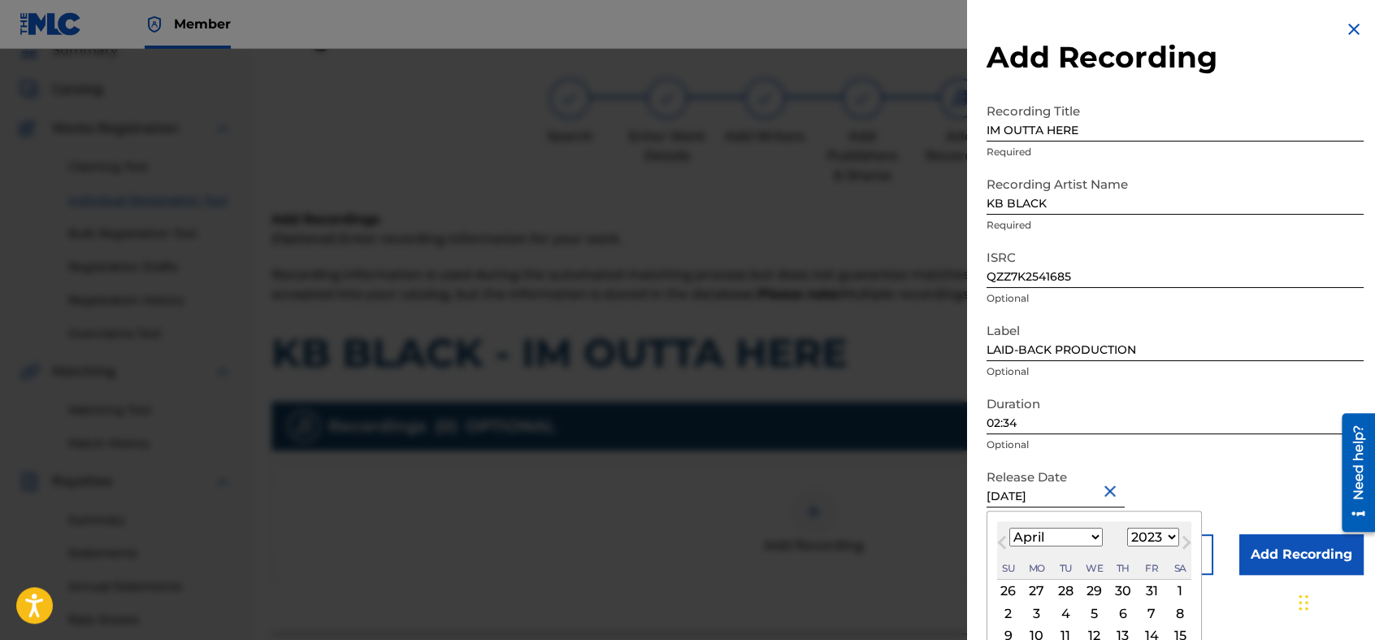
click at [1066, 539] on select "January February March April May June July August September October November De…" at bounding box center [1055, 536] width 93 height 19
select select "7"
click at [1009, 527] on select "January February March April May June July August September October November De…" at bounding box center [1055, 536] width 93 height 19
click at [1149, 546] on div "1899 1900 1901 1902 1903 1904 1905 1906 1907 1908 1909 1910 1911 1912 1913 1914…" at bounding box center [1153, 537] width 52 height 20
click at [1148, 527] on div "August [DATE] February March April May June July August September October Novem…" at bounding box center [1094, 550] width 194 height 59
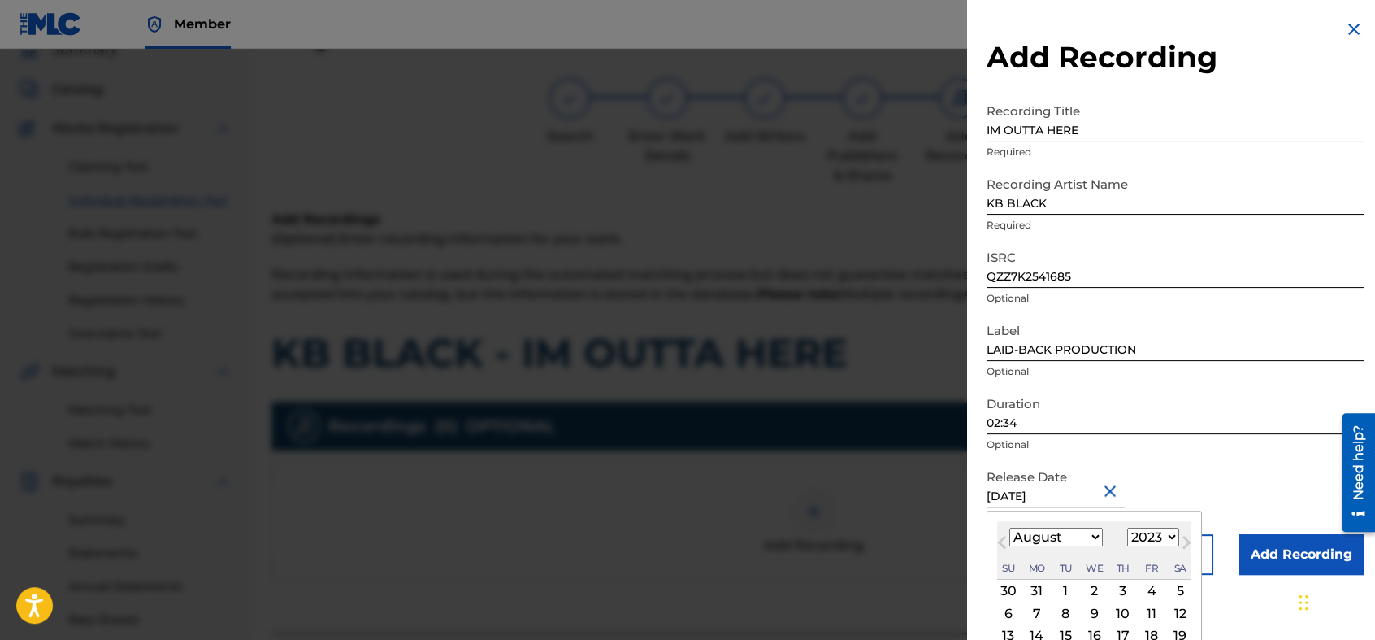
click at [1152, 538] on select "1899 1900 1901 1902 1903 1904 1905 1906 1907 1908 1909 1910 1911 1912 1913 1914…" at bounding box center [1153, 536] width 52 height 19
select select "2025"
click at [1127, 527] on select "1899 1900 1901 1902 1903 1904 1905 1906 1907 1908 1909 1910 1911 1912 1913 1914…" at bounding box center [1153, 536] width 52 height 19
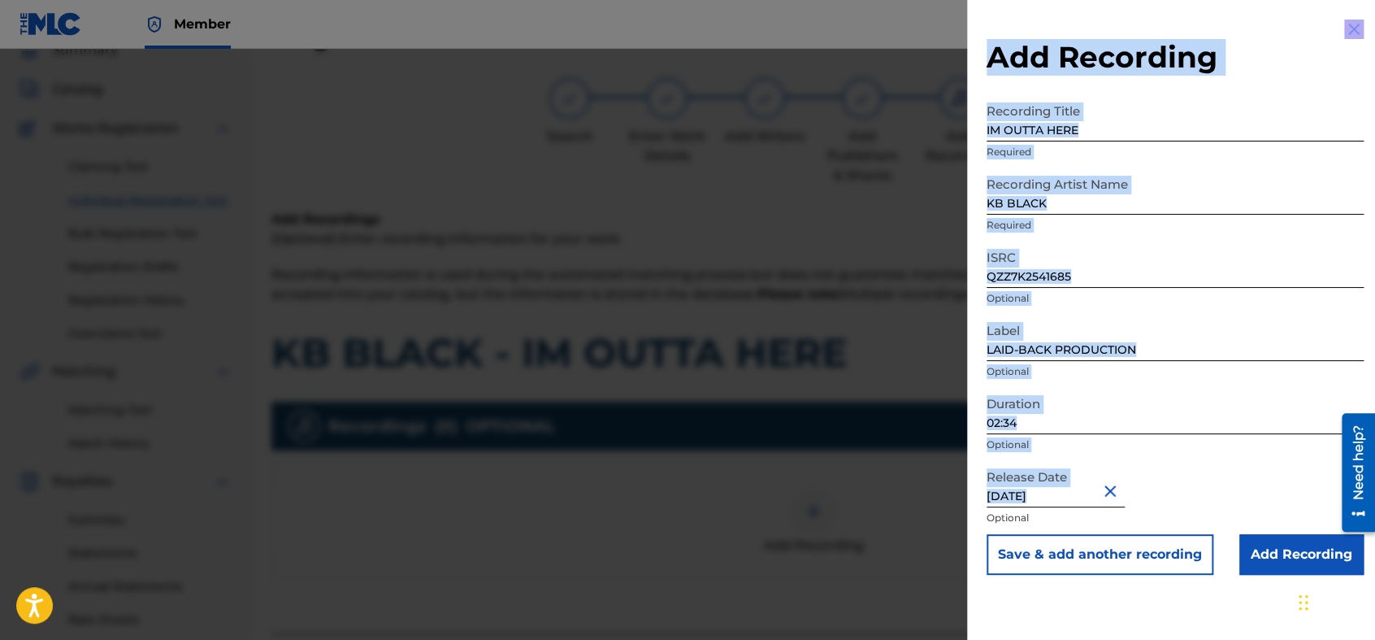
drag, startPoint x: 1248, startPoint y: 542, endPoint x: 1229, endPoint y: 468, distance: 76.5
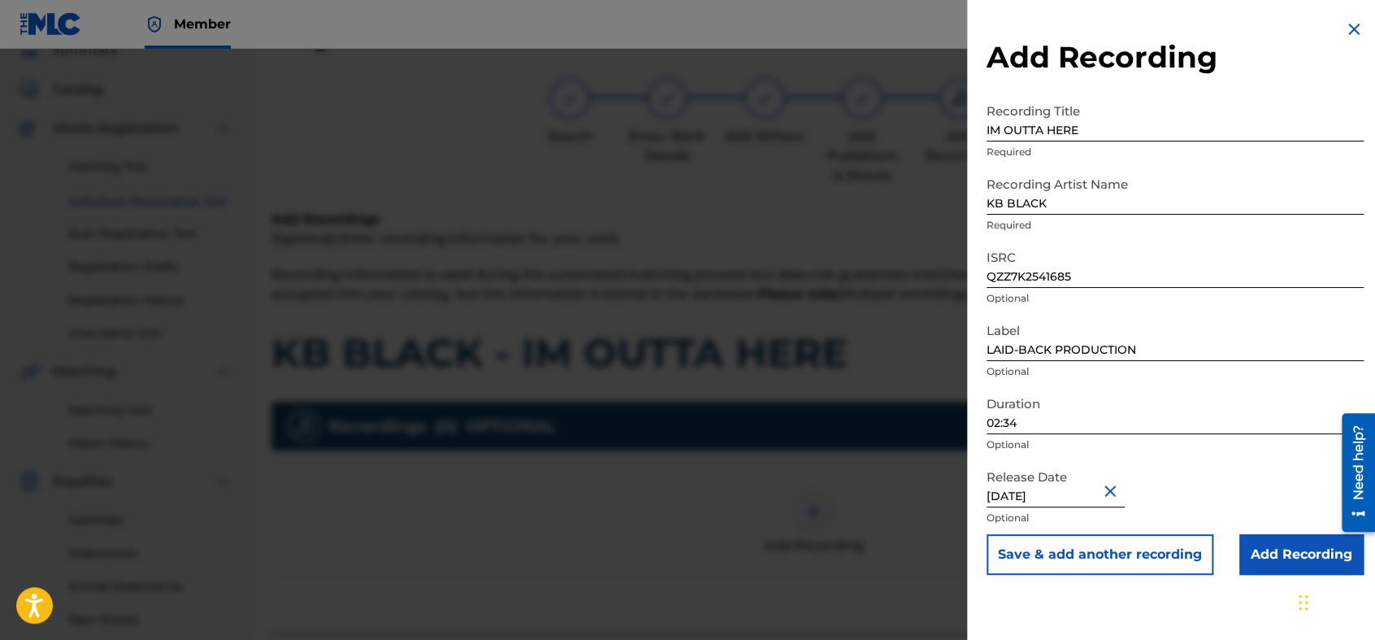
click at [1229, 468] on div "Release Date [DATE] Optional" at bounding box center [1175, 497] width 377 height 73
click at [1083, 498] on input "[DATE]" at bounding box center [1056, 484] width 138 height 46
select select "3"
select select "2023"
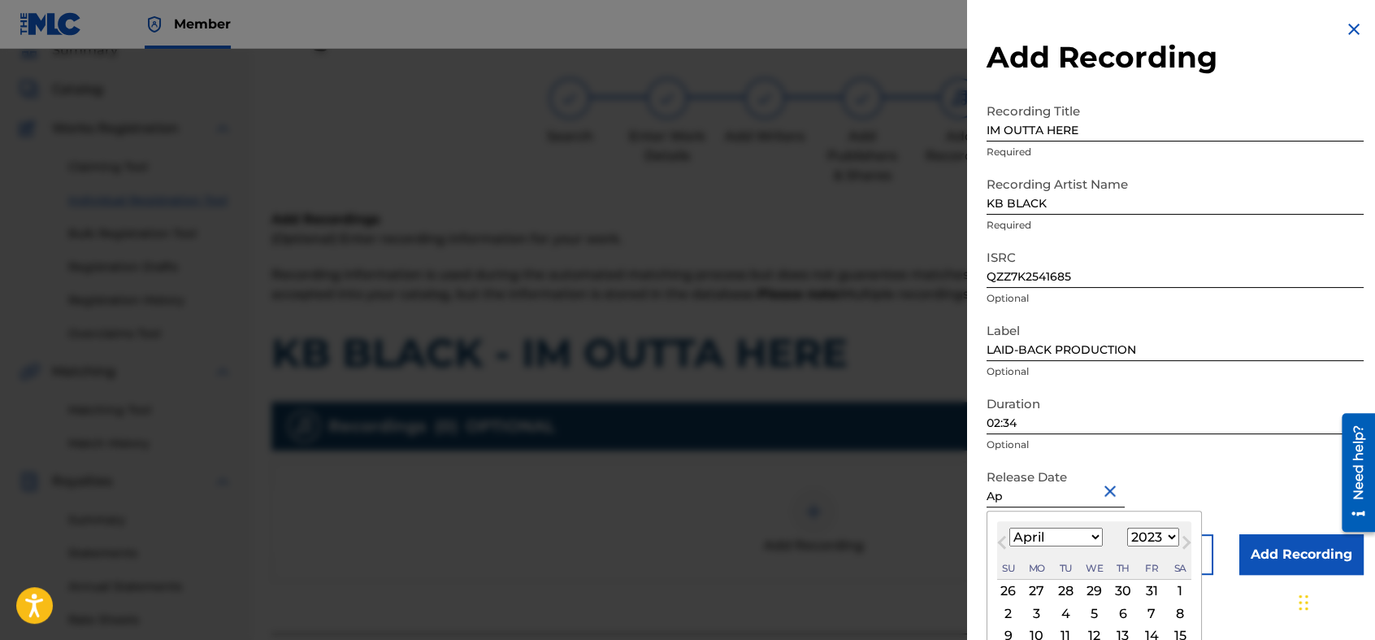
type input "A"
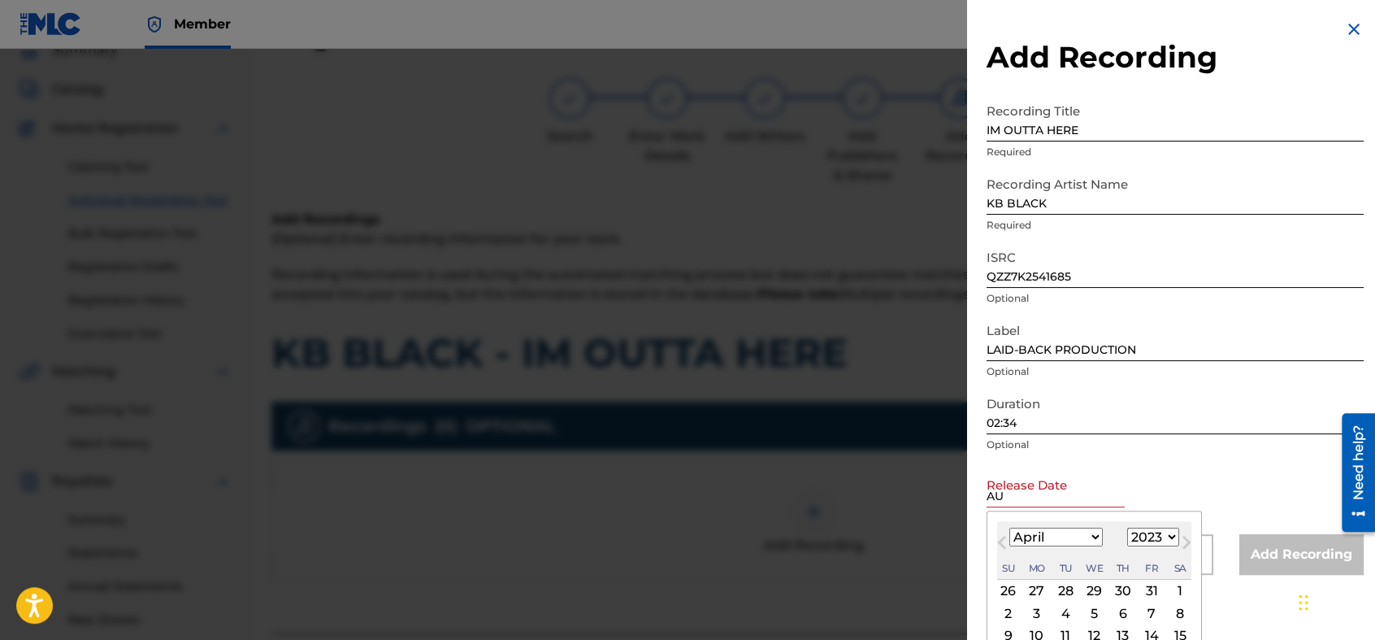
type input "[DATE]"
select select "7"
select select "2020"
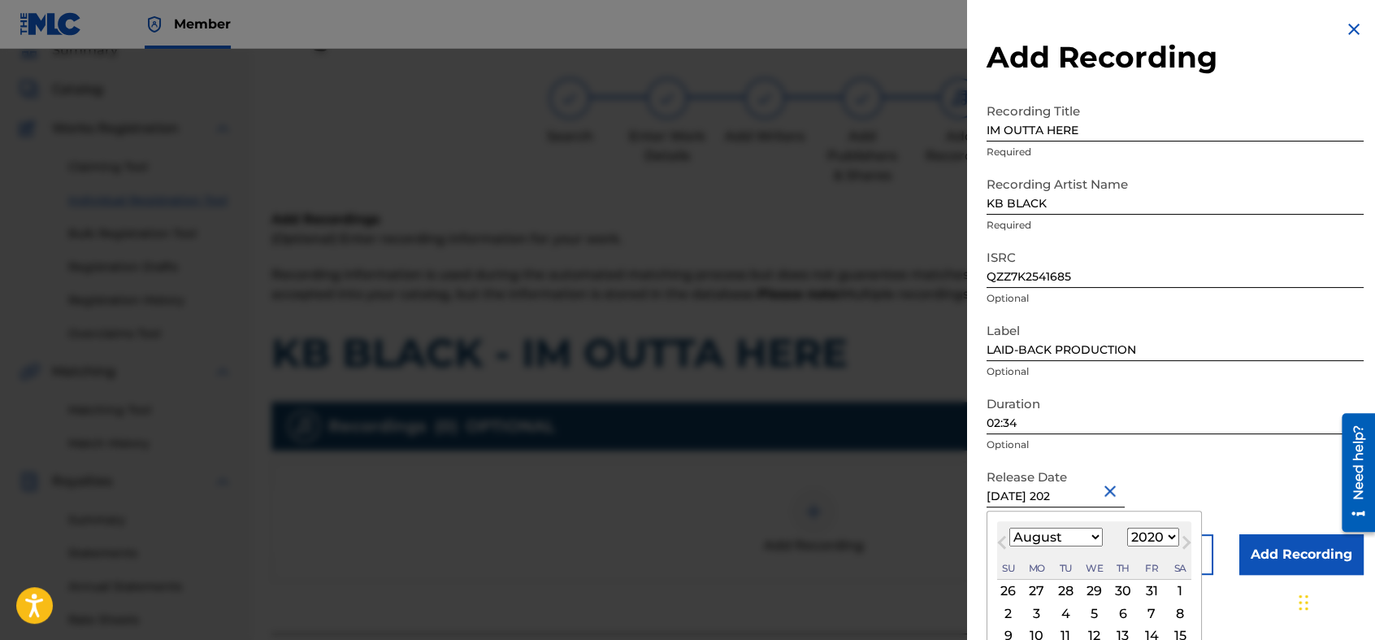
type input "[DATE]"
select select "2025"
type input "[DATE]"
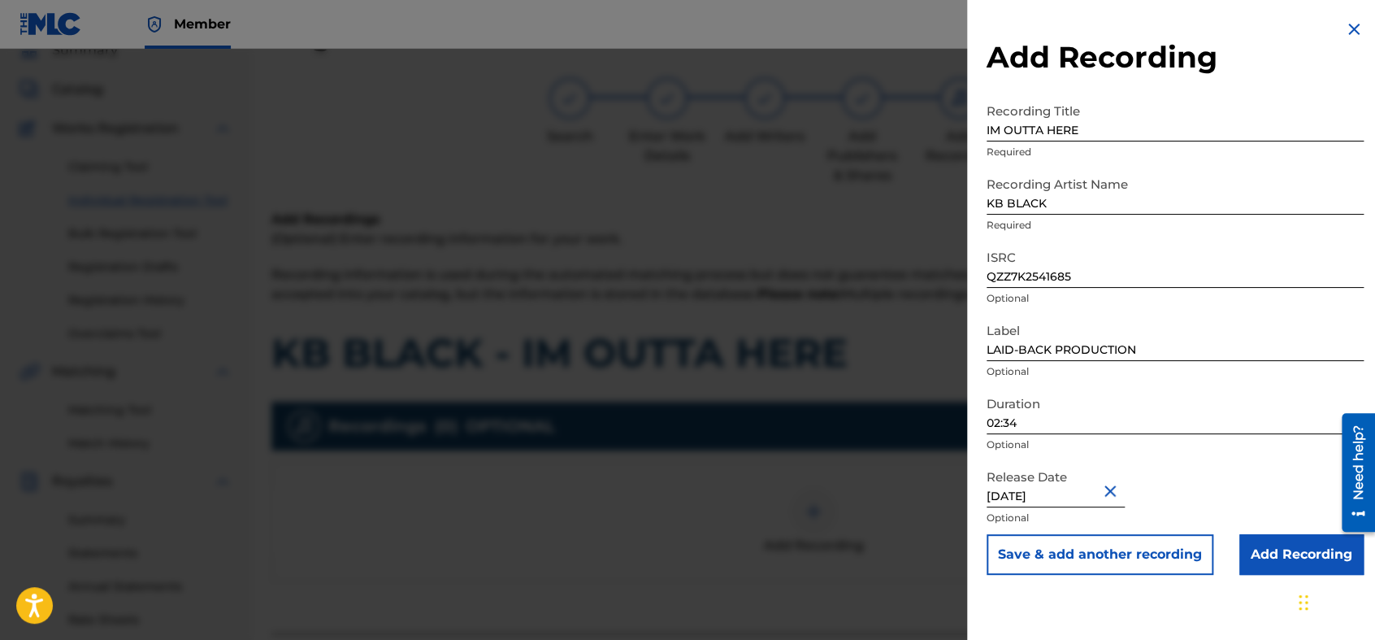
click at [1183, 492] on div "Release Date [DATE] Optional" at bounding box center [1175, 497] width 377 height 73
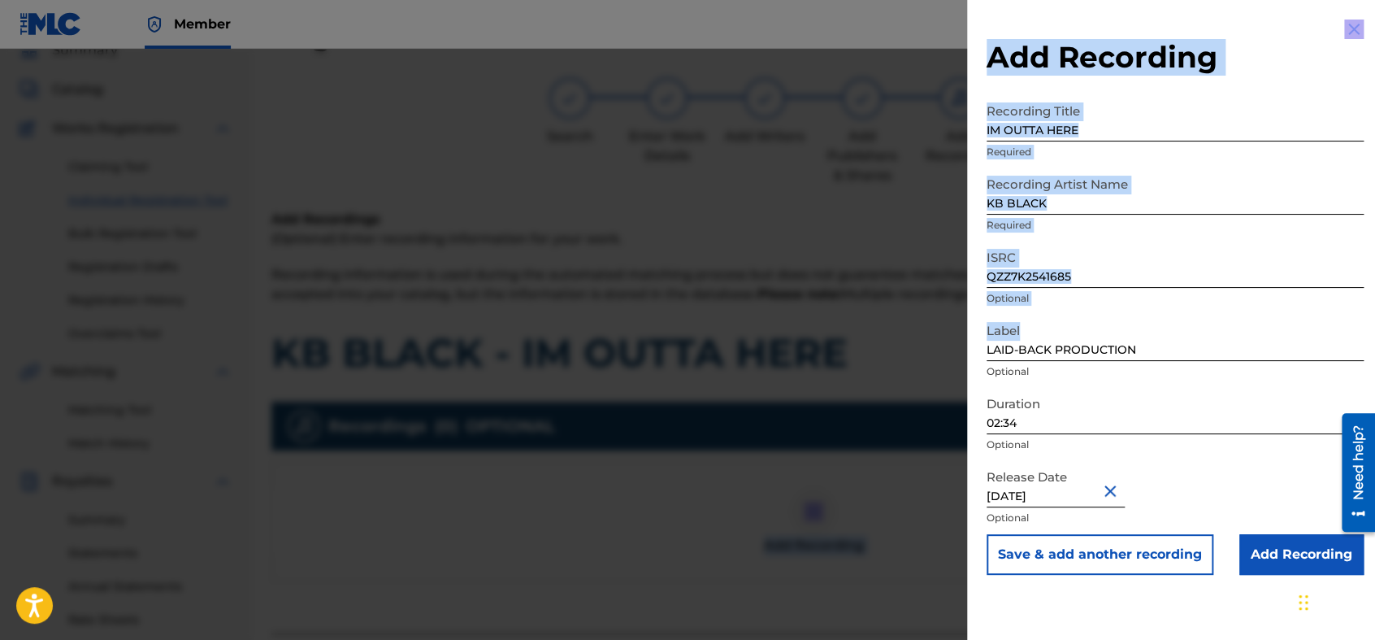
drag, startPoint x: 1373, startPoint y: 323, endPoint x: 1382, endPoint y: 389, distance: 66.4
click at [1236, 389] on html "Accessibility Screen-Reader Guide, Feedback, and Issue Reporting | New window C…" at bounding box center [687, 248] width 1375 height 640
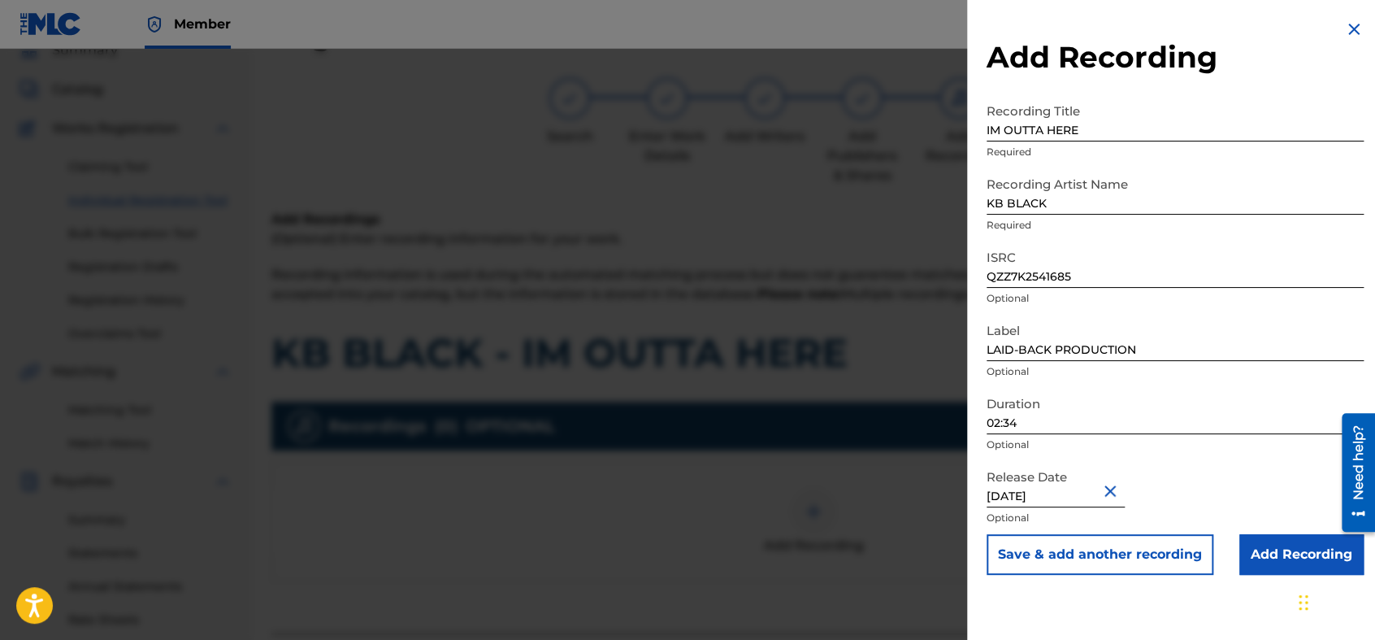
click at [1183, 488] on div "Release Date [DATE] Optional" at bounding box center [1175, 497] width 377 height 73
click at [1236, 552] on input "Add Recording" at bounding box center [1301, 554] width 124 height 41
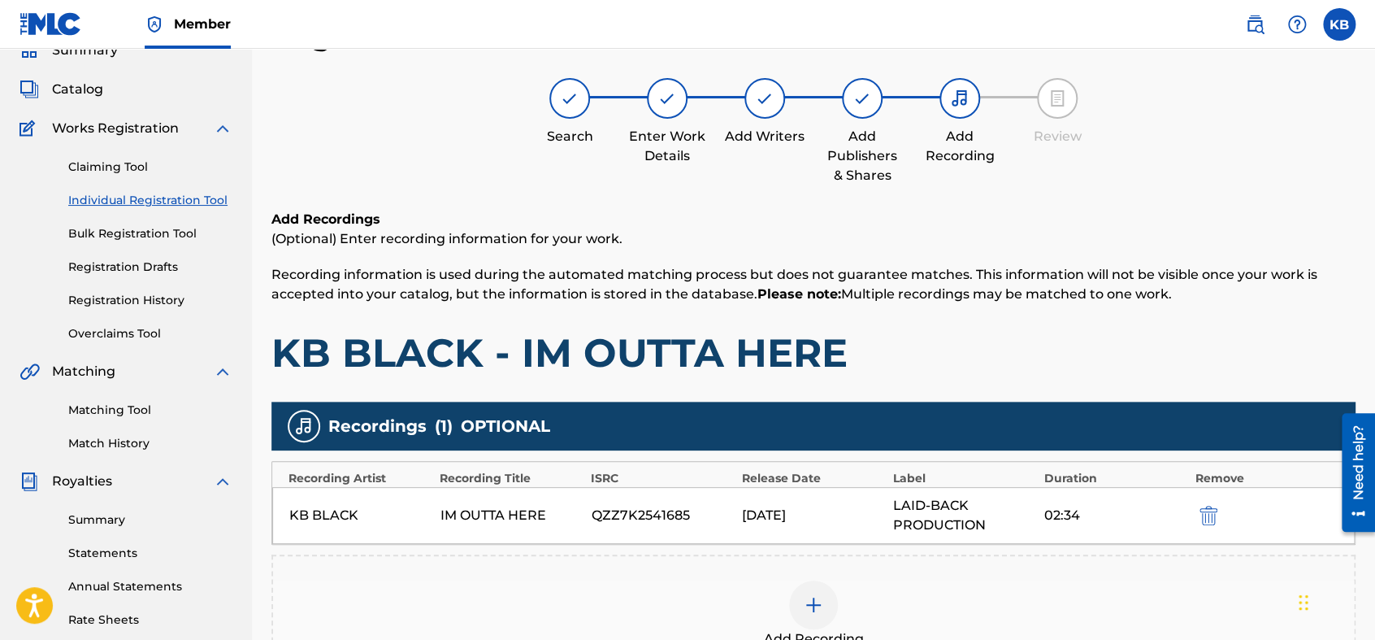
drag, startPoint x: 1373, startPoint y: 286, endPoint x: 1354, endPoint y: 362, distance: 78.1
click at [1236, 362] on div "Register Work Search Enter Work Details Add Writers Add Publishers & Shares Add…" at bounding box center [813, 437] width 1123 height 840
drag, startPoint x: 1354, startPoint y: 362, endPoint x: 1212, endPoint y: 345, distance: 143.1
click at [1212, 345] on h1 "KB BLACK - IM OUTTA HERE" at bounding box center [813, 352] width 1084 height 49
click at [1236, 154] on div "Search Enter Work Details Add Writers Add Publishers & Shares Add Recording Rev…" at bounding box center [813, 131] width 1084 height 107
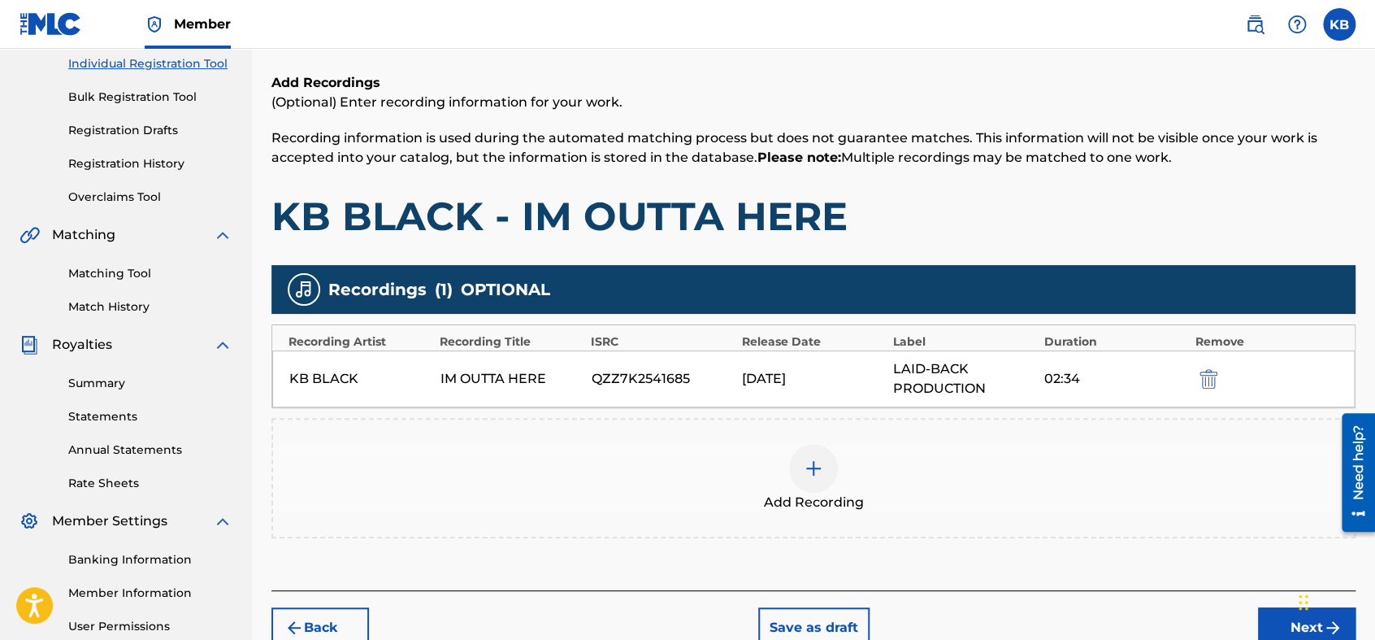
scroll to position [283, 0]
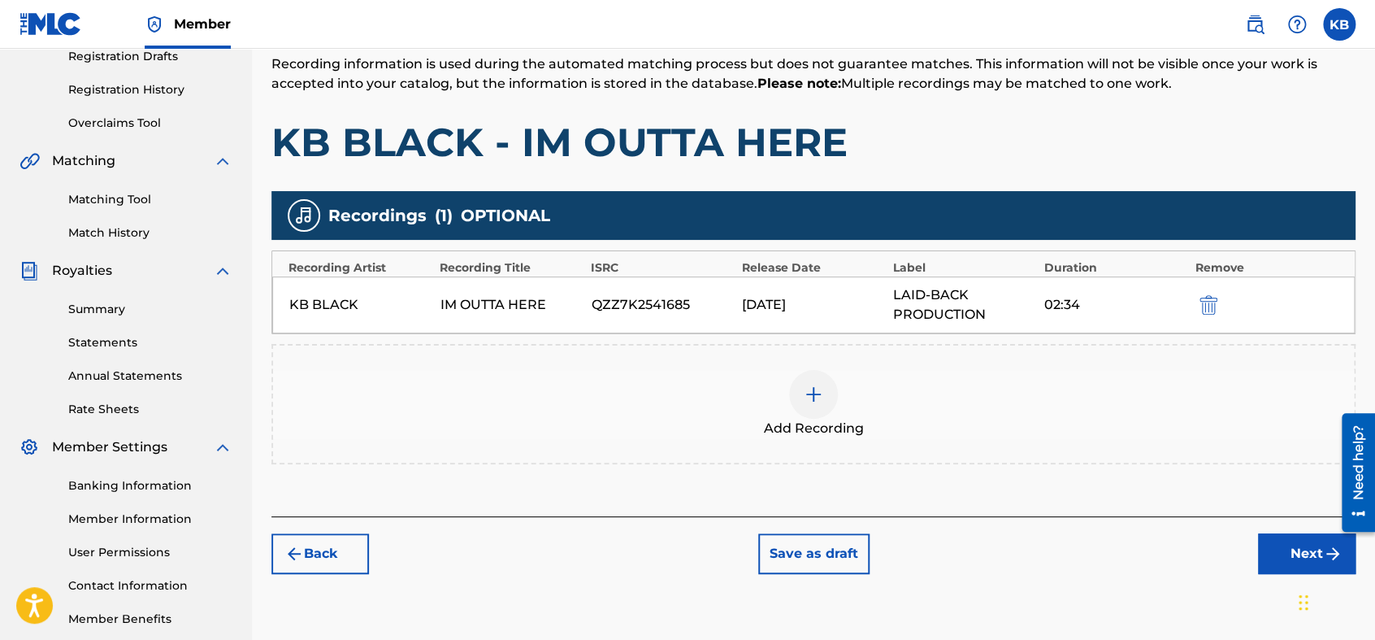
click at [1236, 547] on button "Next" at bounding box center [1307, 553] width 98 height 41
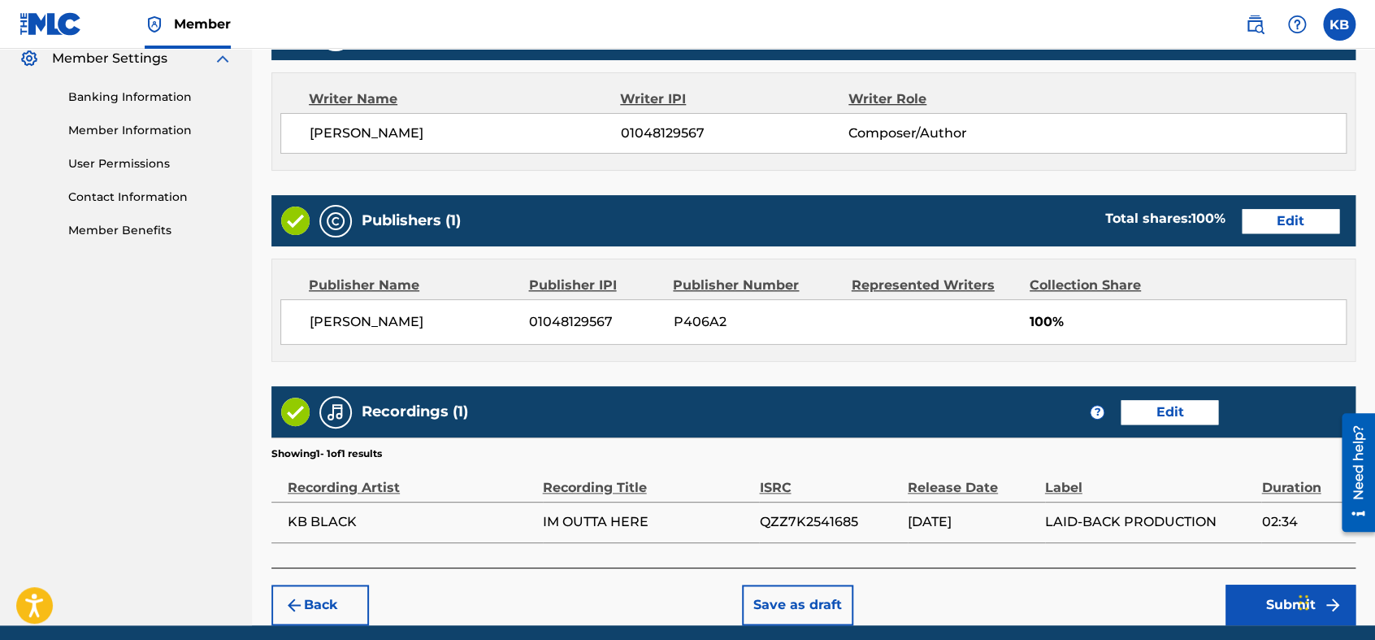
scroll to position [734, 0]
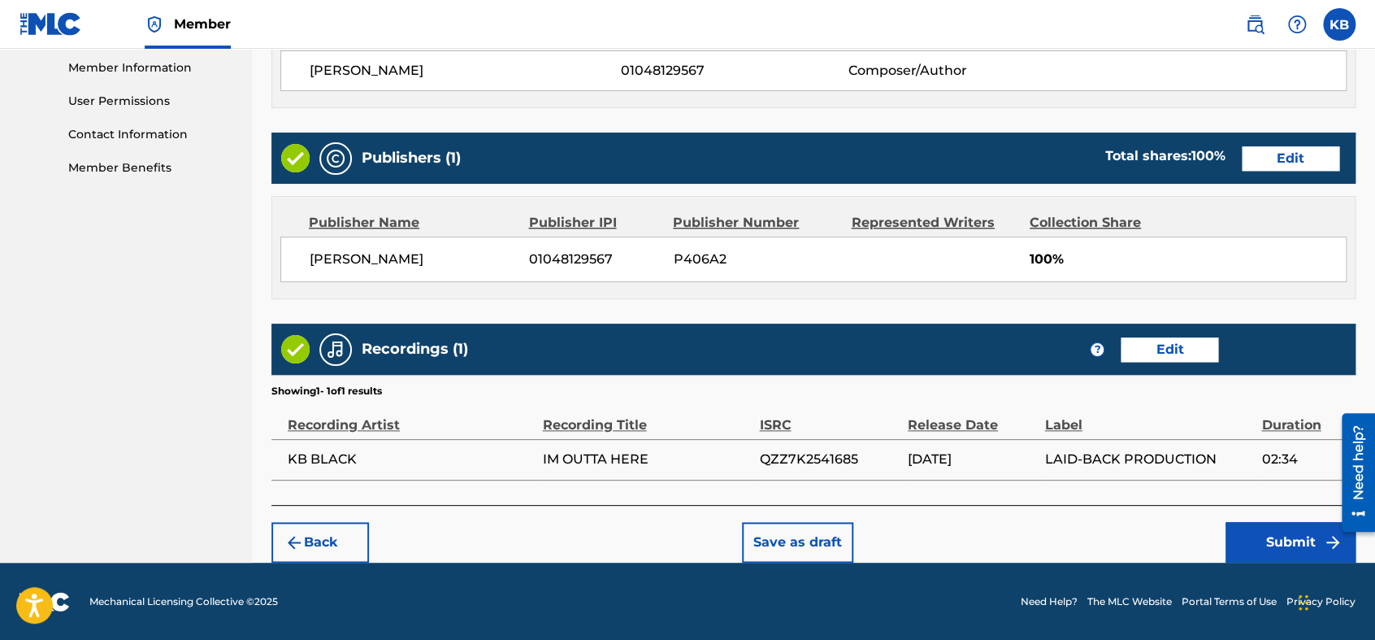
click at [1236, 533] on button "Submit" at bounding box center [1291, 542] width 130 height 41
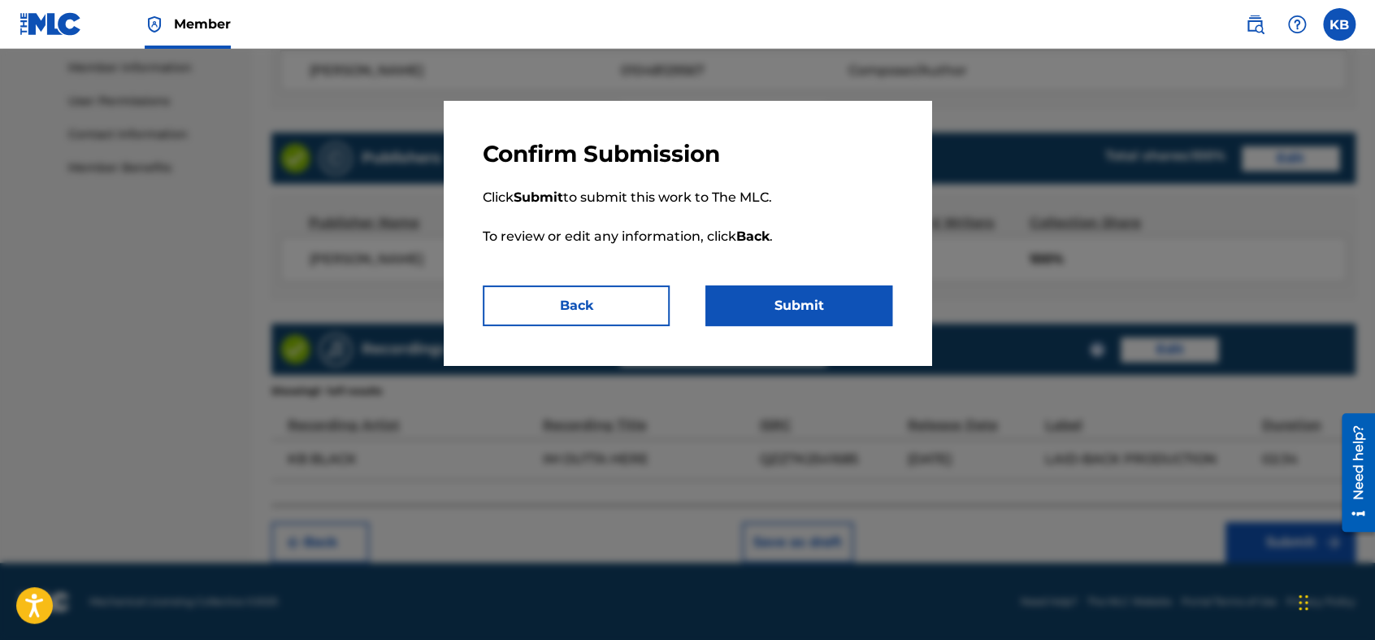
click at [838, 308] on button "Submit" at bounding box center [798, 305] width 187 height 41
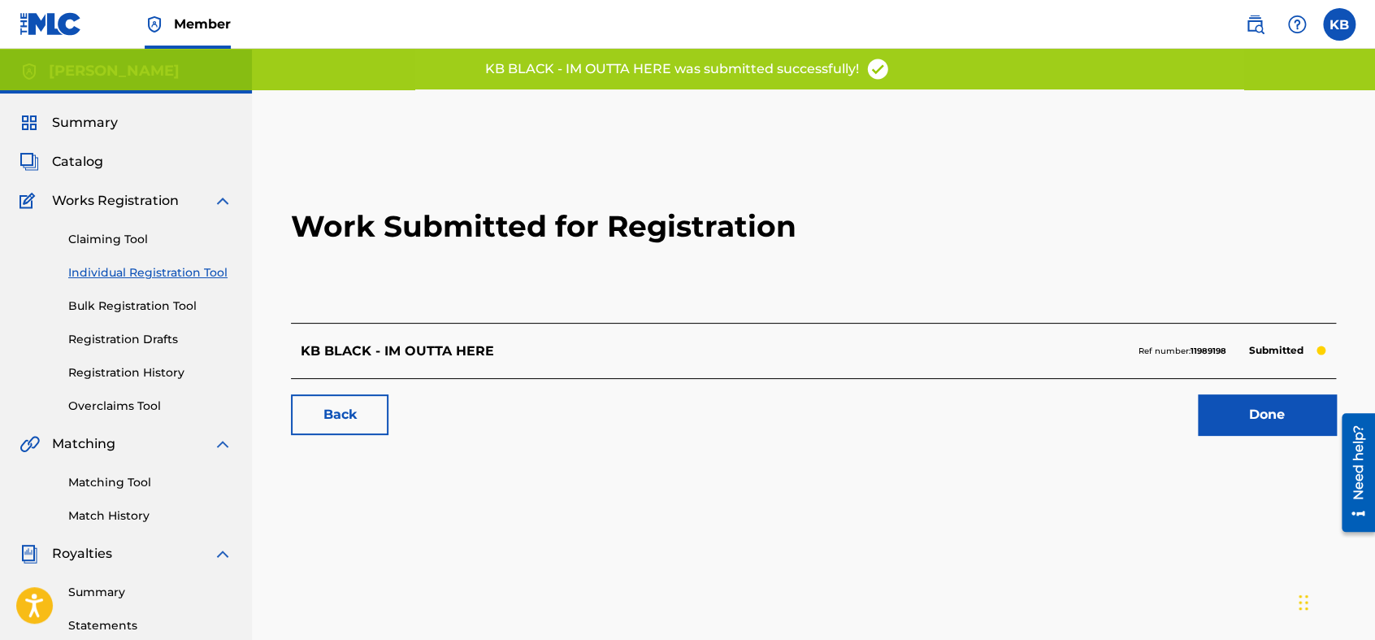
click at [1236, 350] on p "Submitted" at bounding box center [1276, 350] width 71 height 23
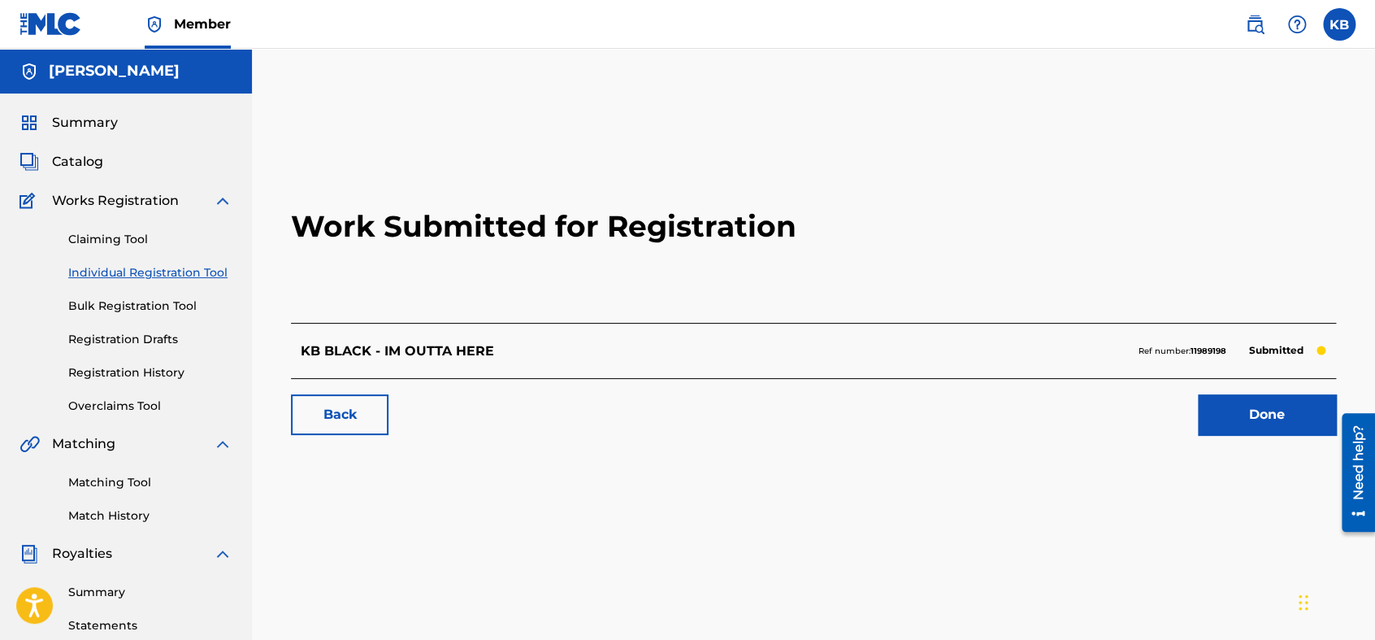
click at [1236, 414] on link "Done" at bounding box center [1267, 414] width 138 height 41
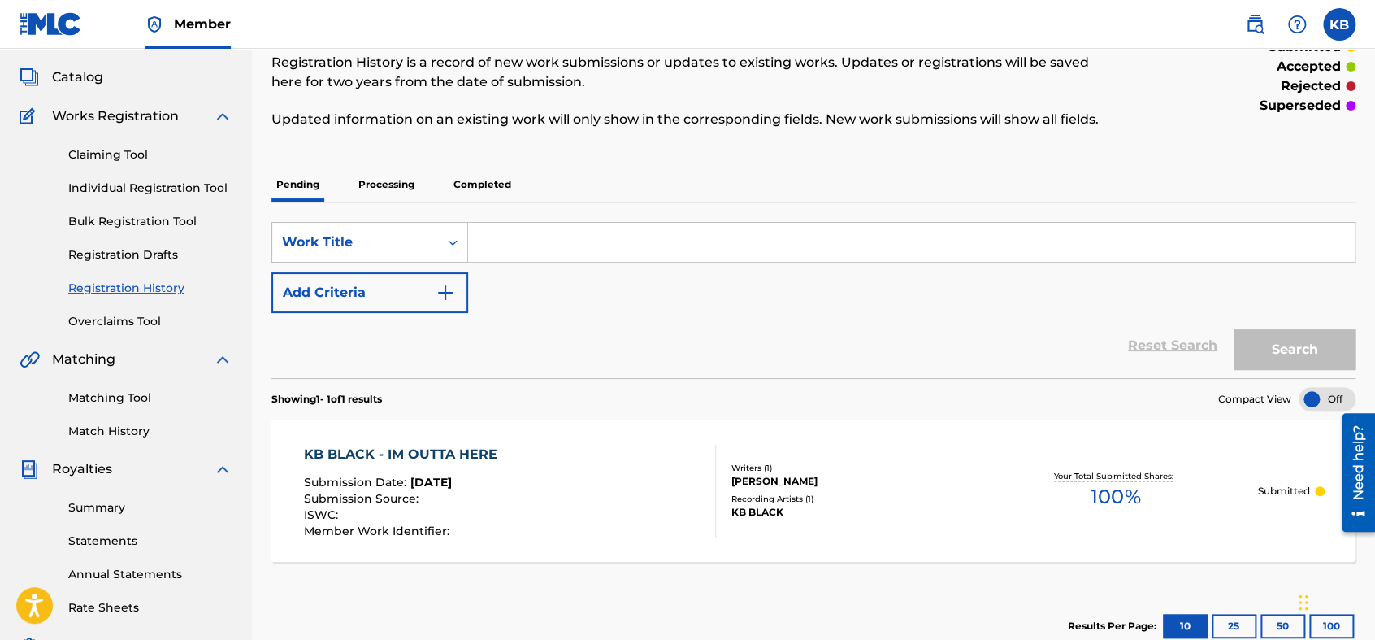
scroll to position [65, 0]
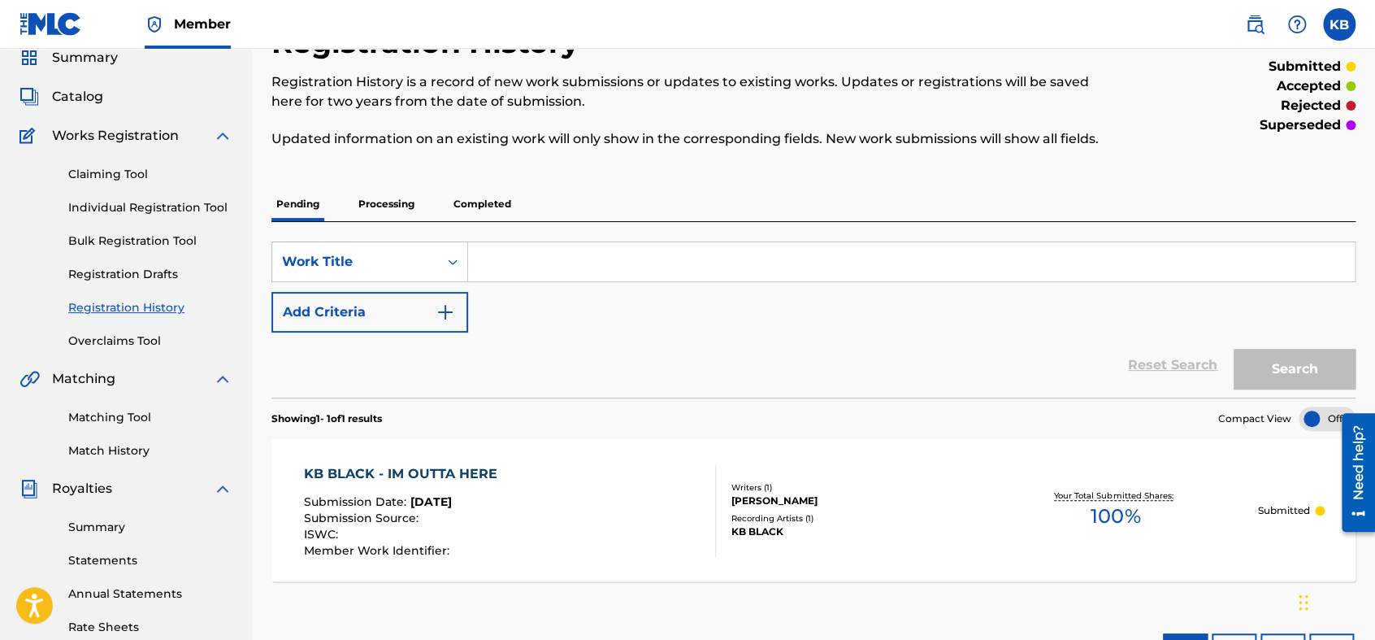
click at [164, 303] on link "Registration History" at bounding box center [150, 307] width 164 height 17
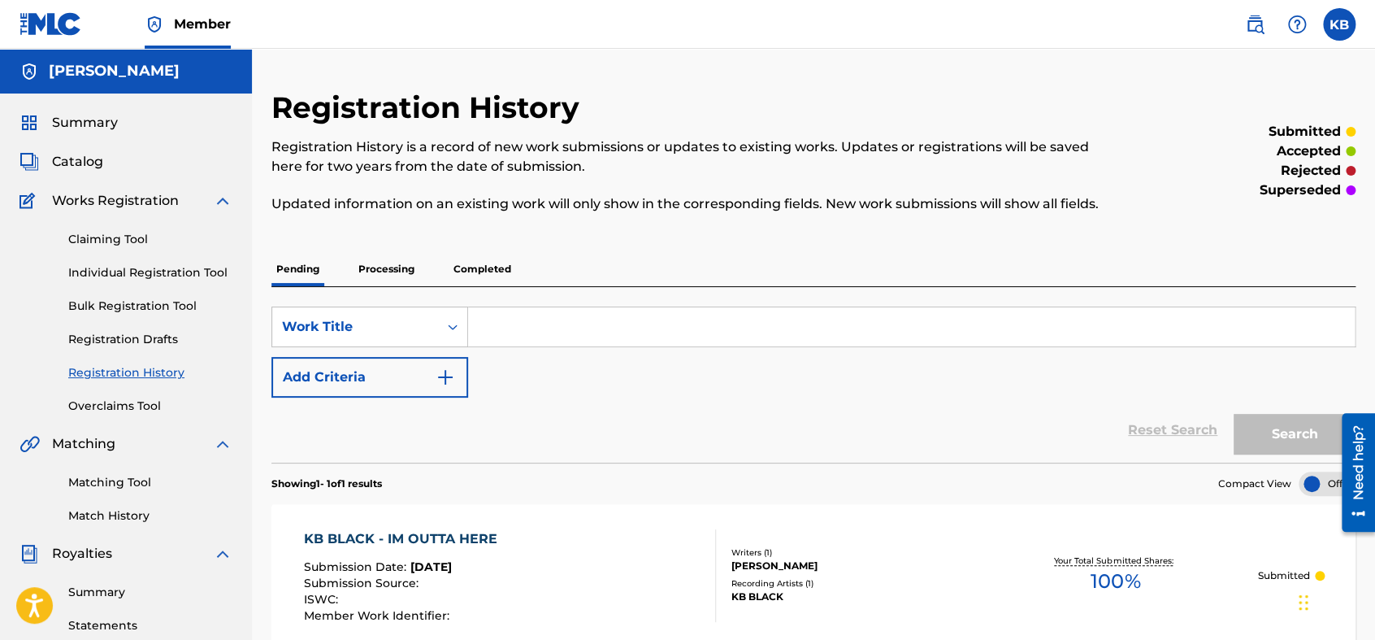
click at [172, 280] on link "Individual Registration Tool" at bounding box center [150, 272] width 164 height 17
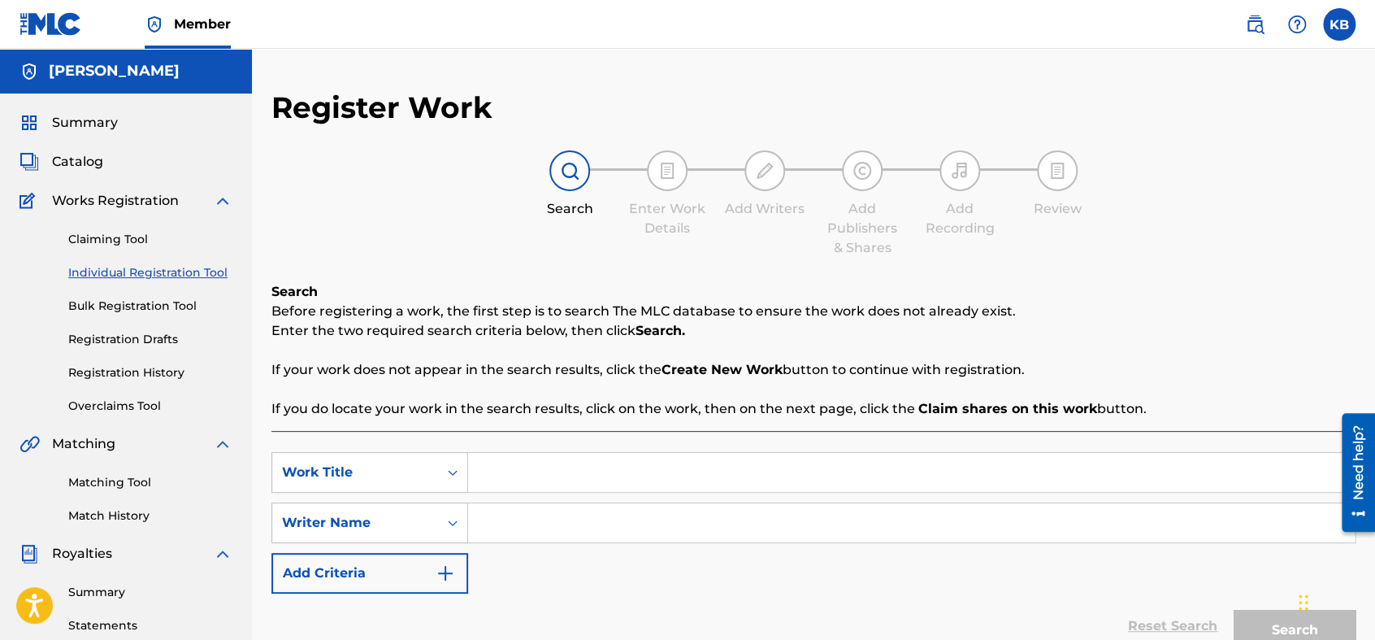
click at [510, 484] on input "Search Form" at bounding box center [911, 472] width 887 height 39
click at [510, 484] on input "K" at bounding box center [911, 472] width 887 height 39
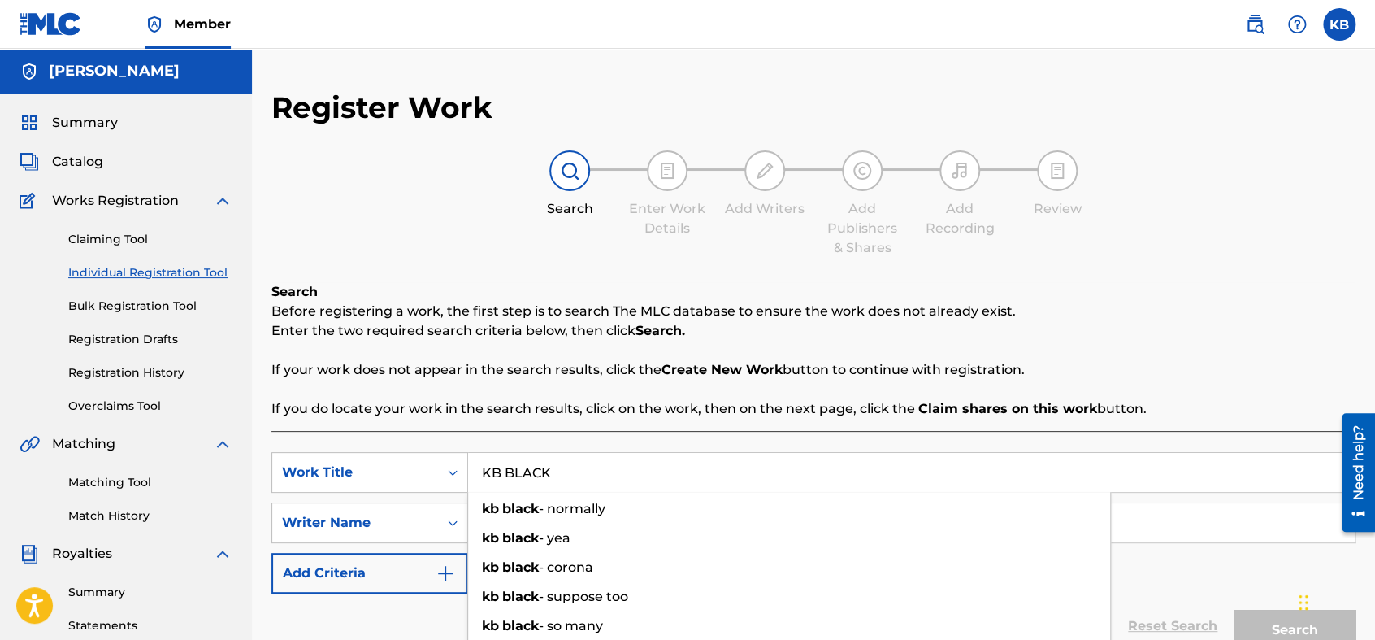
type input "KB BLACK"
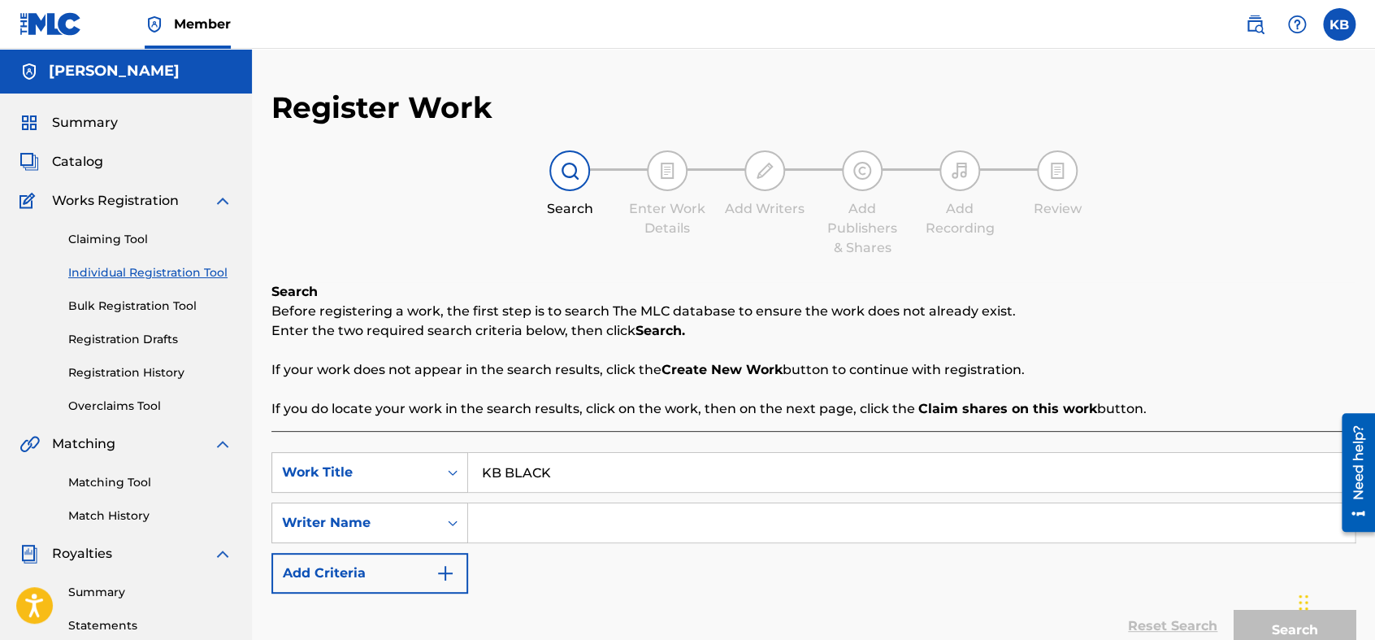
click at [1154, 540] on input "Search Form" at bounding box center [911, 522] width 887 height 39
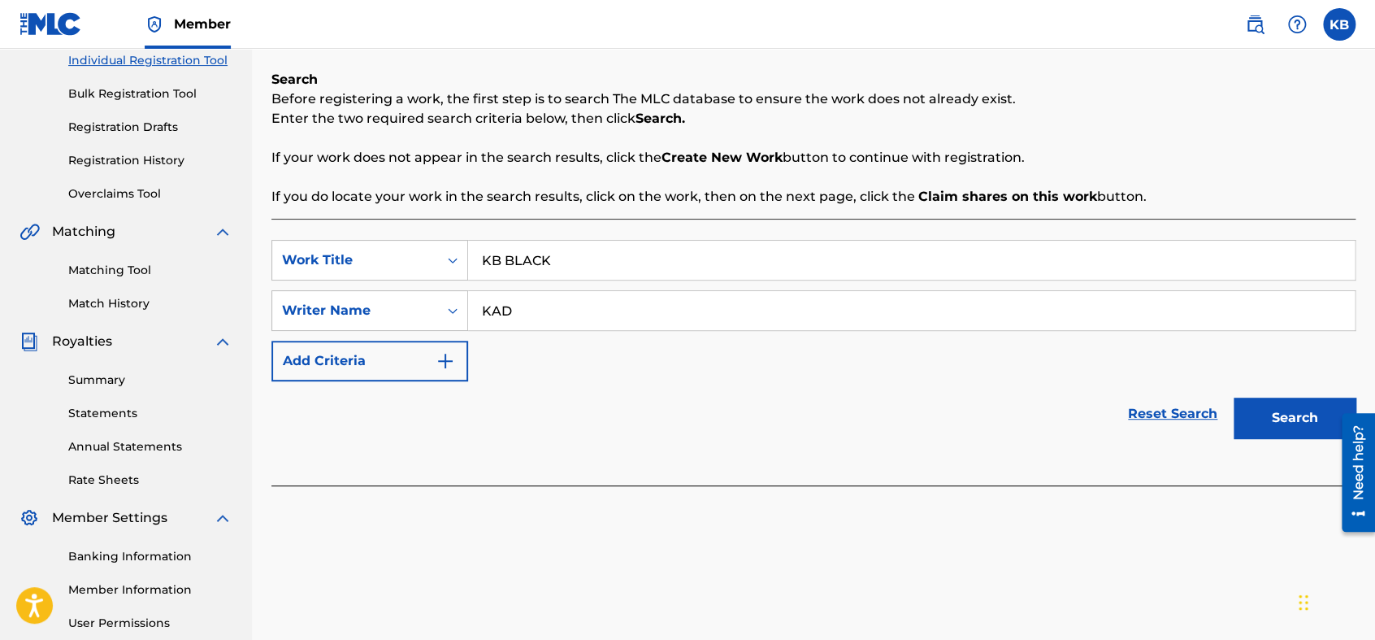
scroll to position [215, 0]
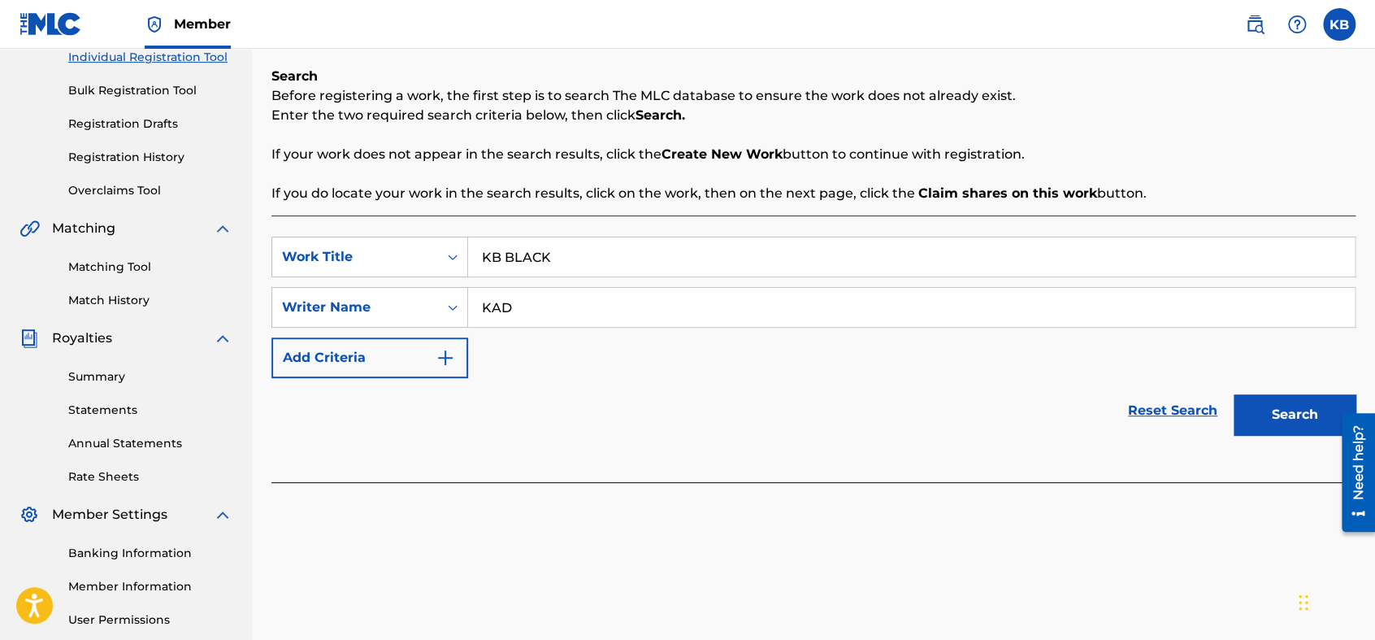
type input "KAD"
click at [1236, 412] on button "Search" at bounding box center [1295, 414] width 122 height 41
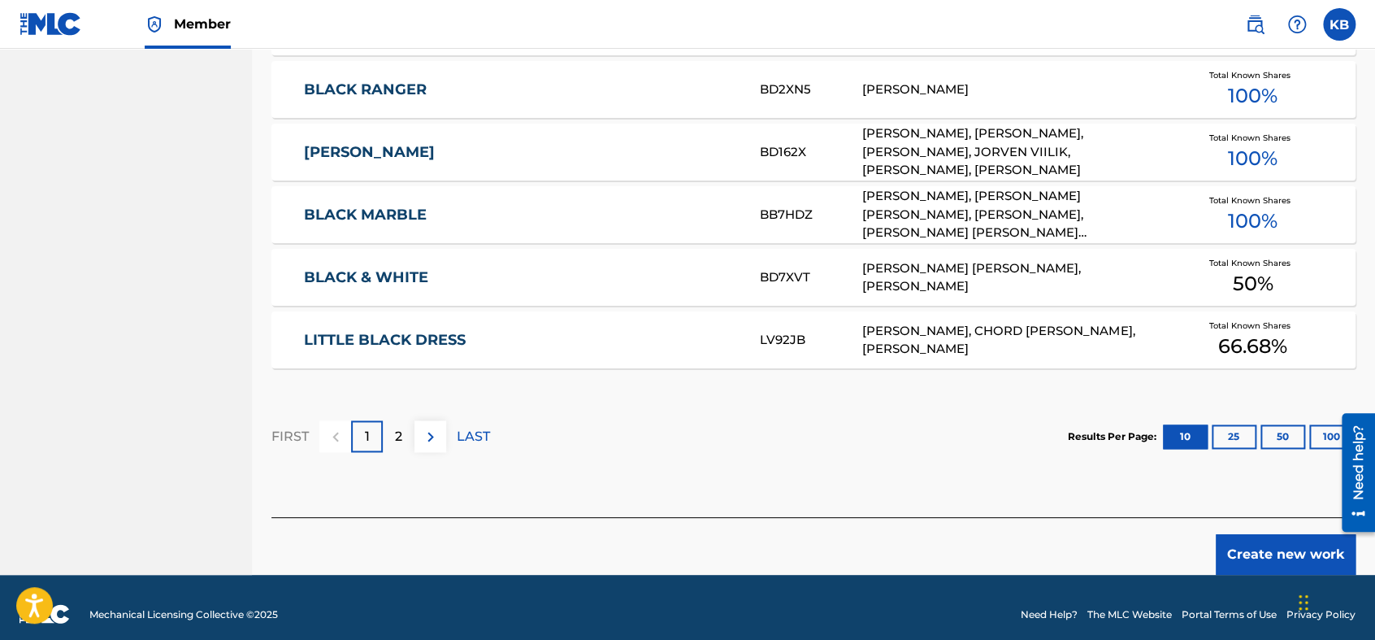
scroll to position [1024, 0]
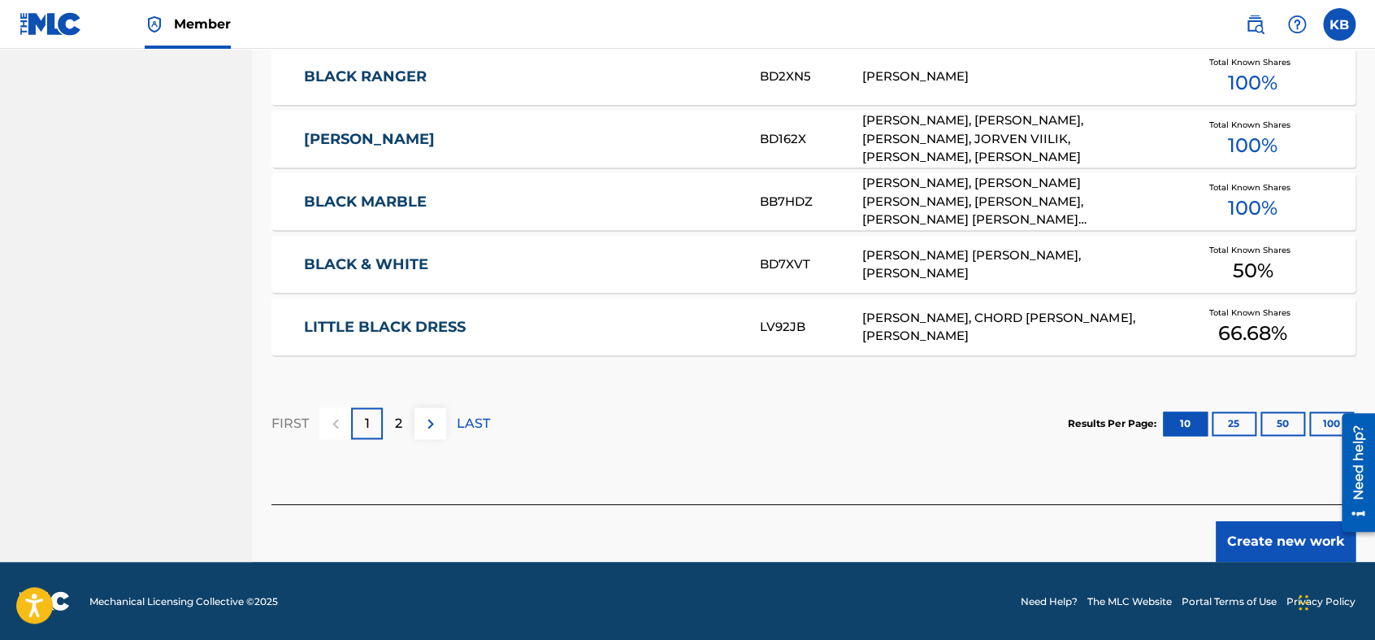
click at [1236, 537] on button "Create new work" at bounding box center [1286, 541] width 140 height 41
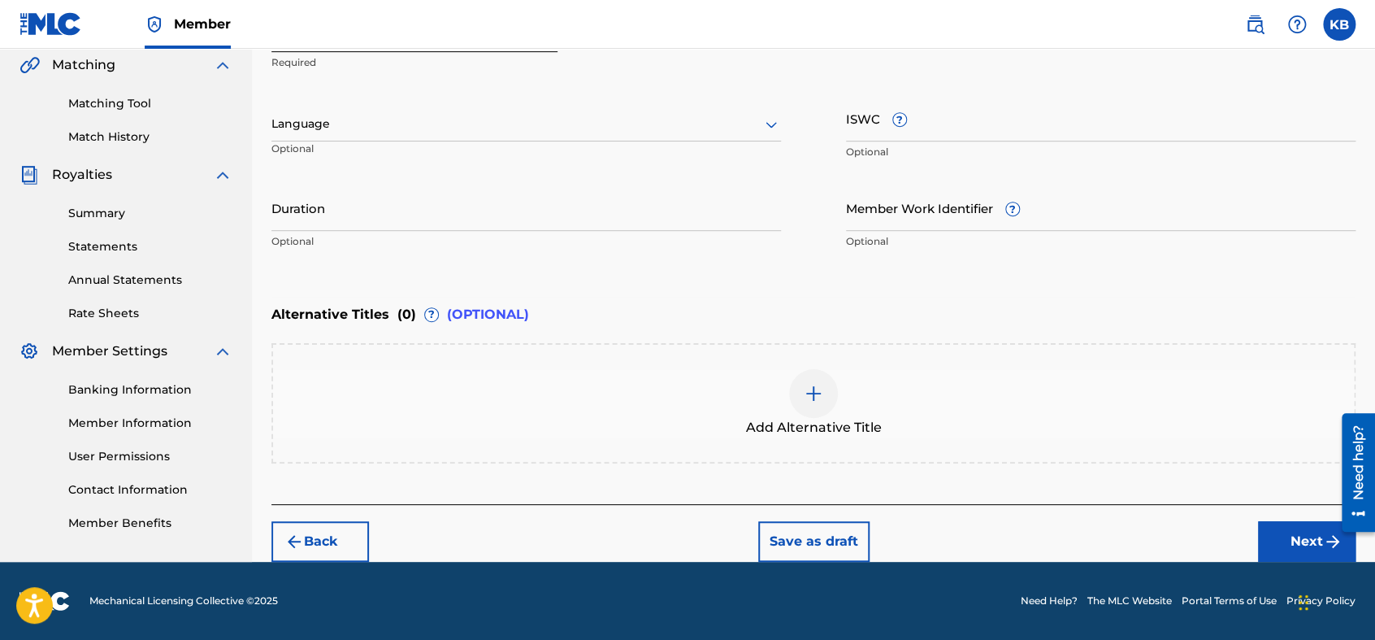
scroll to position [377, 0]
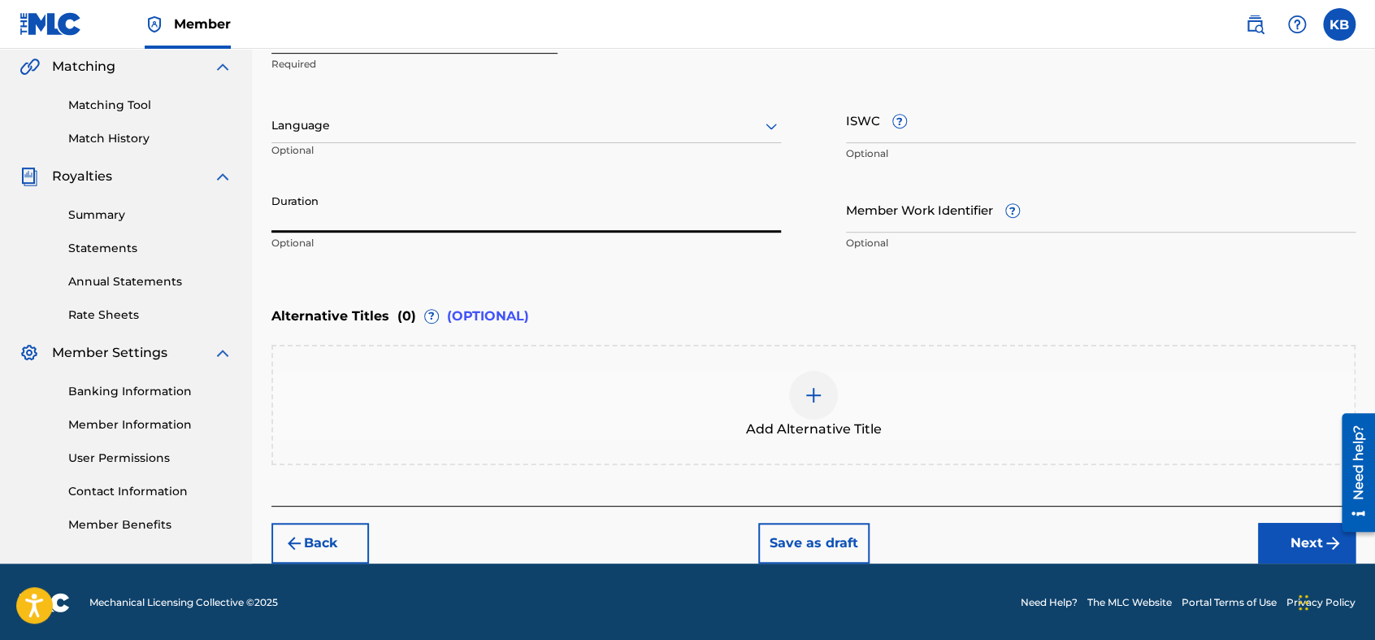
click at [646, 204] on input "Duration" at bounding box center [526, 209] width 510 height 46
type input "02:24"
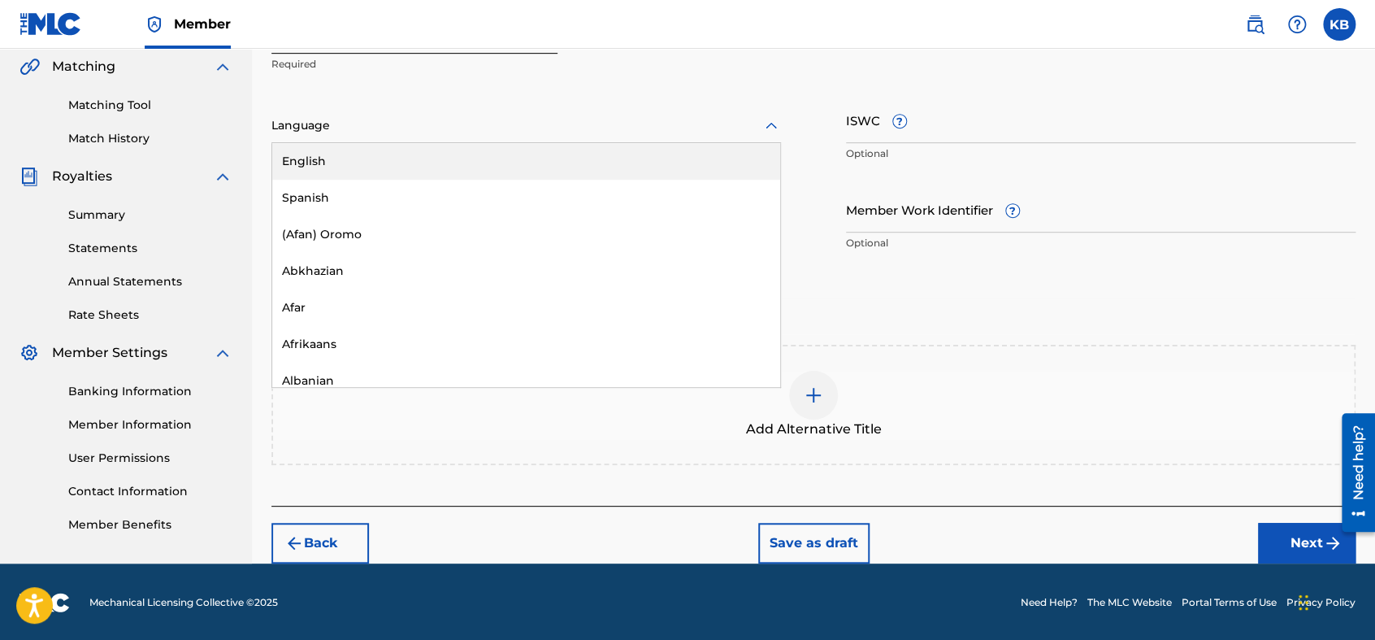
click at [657, 117] on div at bounding box center [526, 125] width 510 height 20
click at [636, 167] on div "English" at bounding box center [526, 161] width 508 height 37
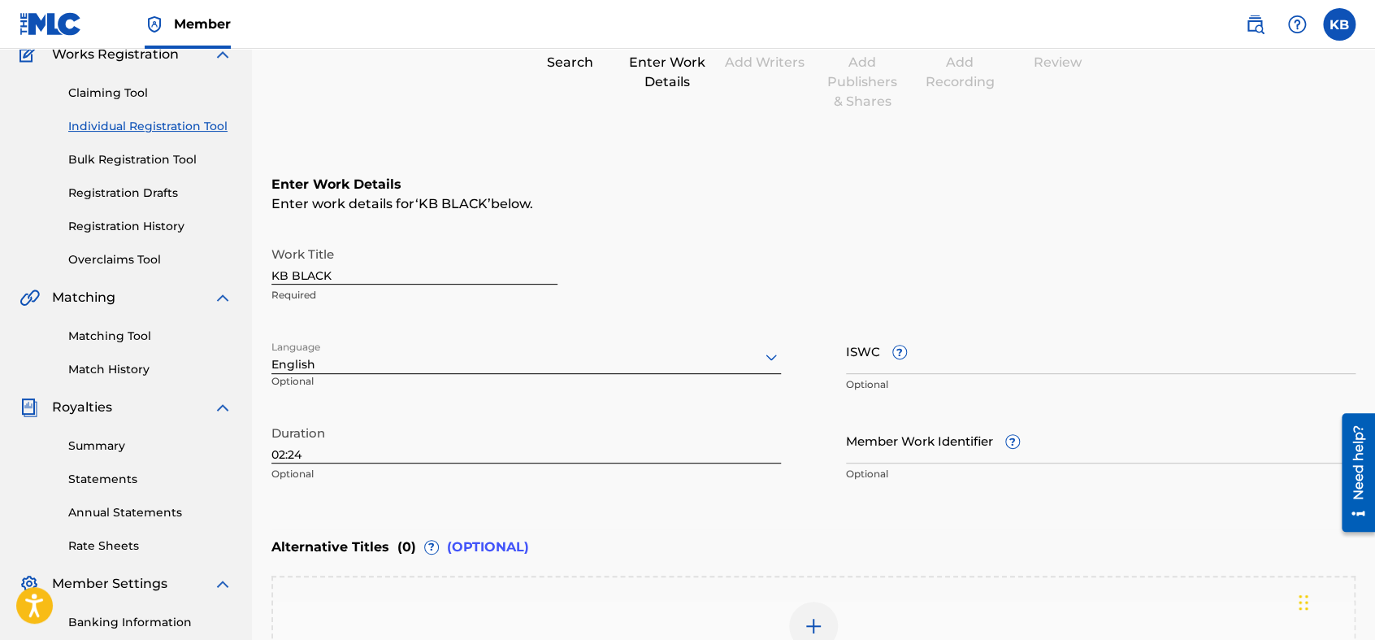
scroll to position [341, 0]
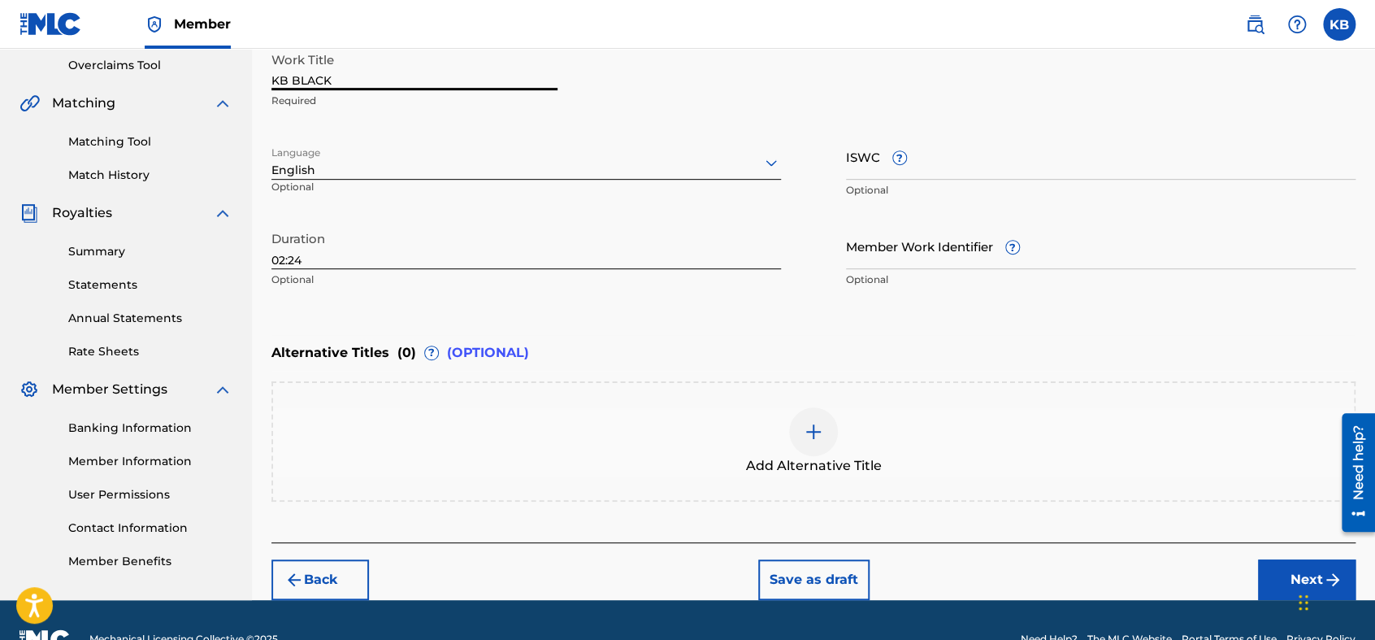
click at [504, 65] on input "KB BLACK" at bounding box center [414, 67] width 286 height 46
type input "K"
click at [271, 75] on input "ROCK OUT" at bounding box center [414, 67] width 286 height 46
type input "KB BLACK - ROCK OUT"
click at [1236, 572] on button "Next" at bounding box center [1307, 579] width 98 height 41
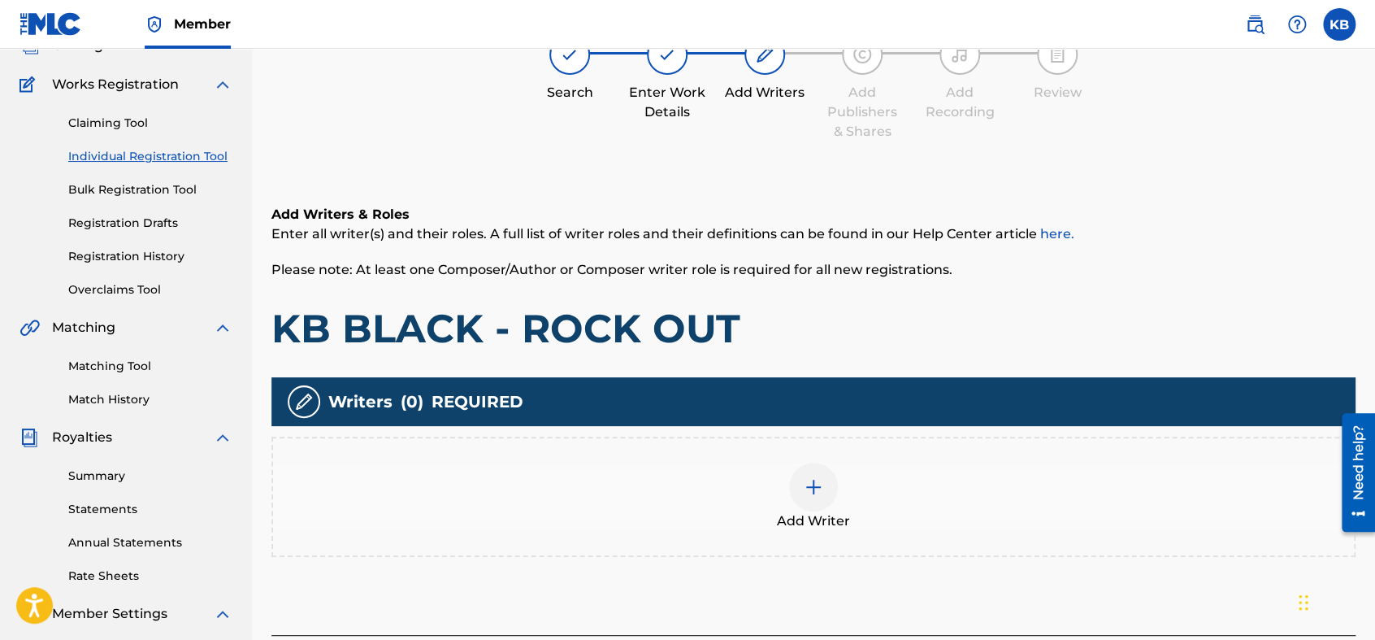
scroll to position [72, 0]
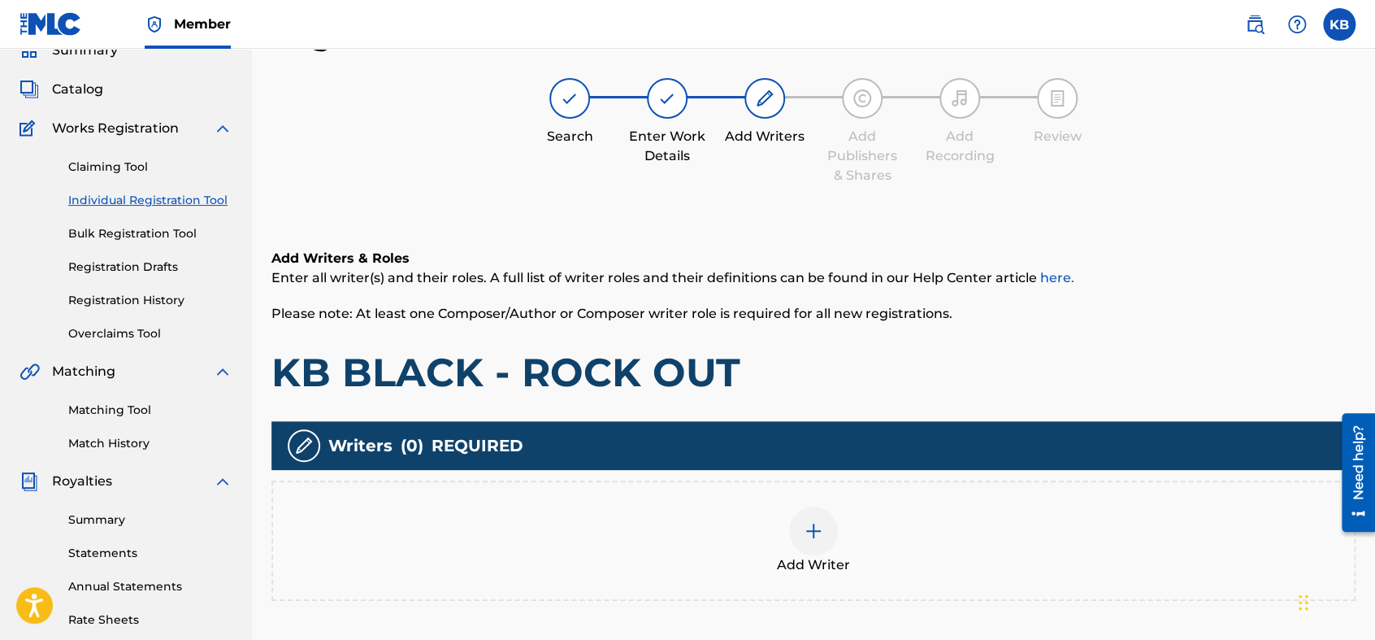
click at [811, 535] on img at bounding box center [814, 531] width 20 height 20
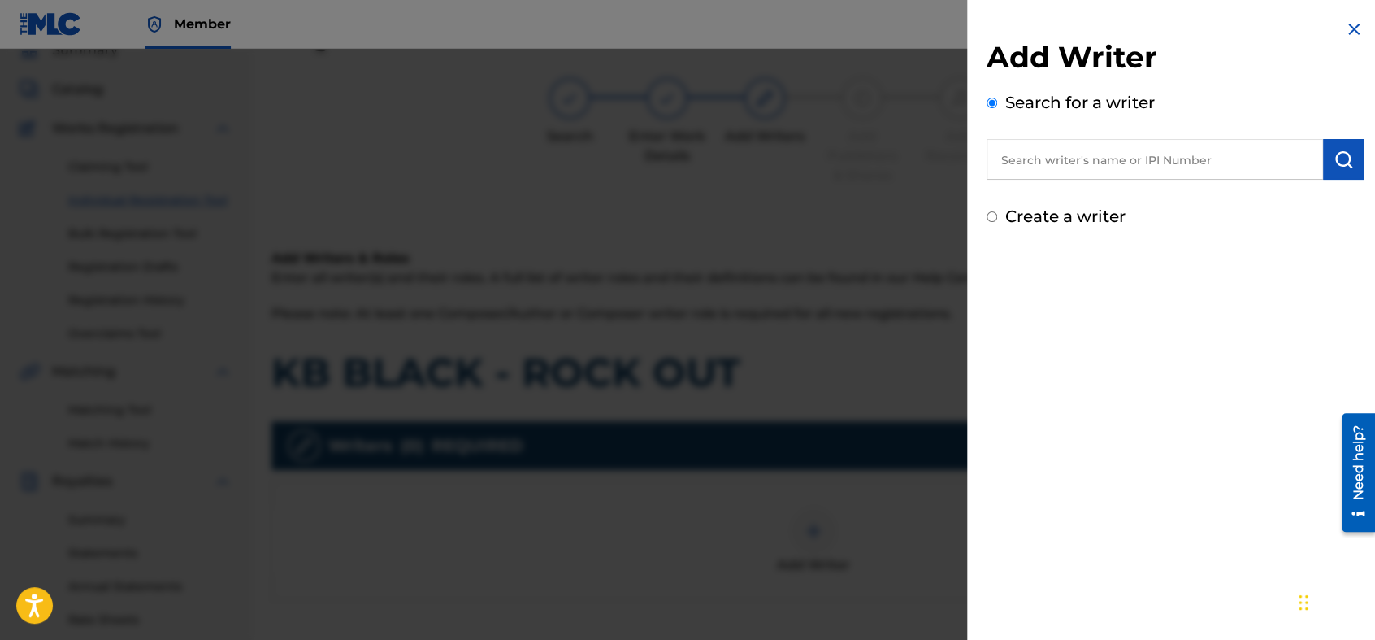
click at [1086, 171] on input "text" at bounding box center [1155, 159] width 336 height 41
type input "[PERSON_NAME]"
click at [1236, 154] on img "submit" at bounding box center [1344, 160] width 20 height 20
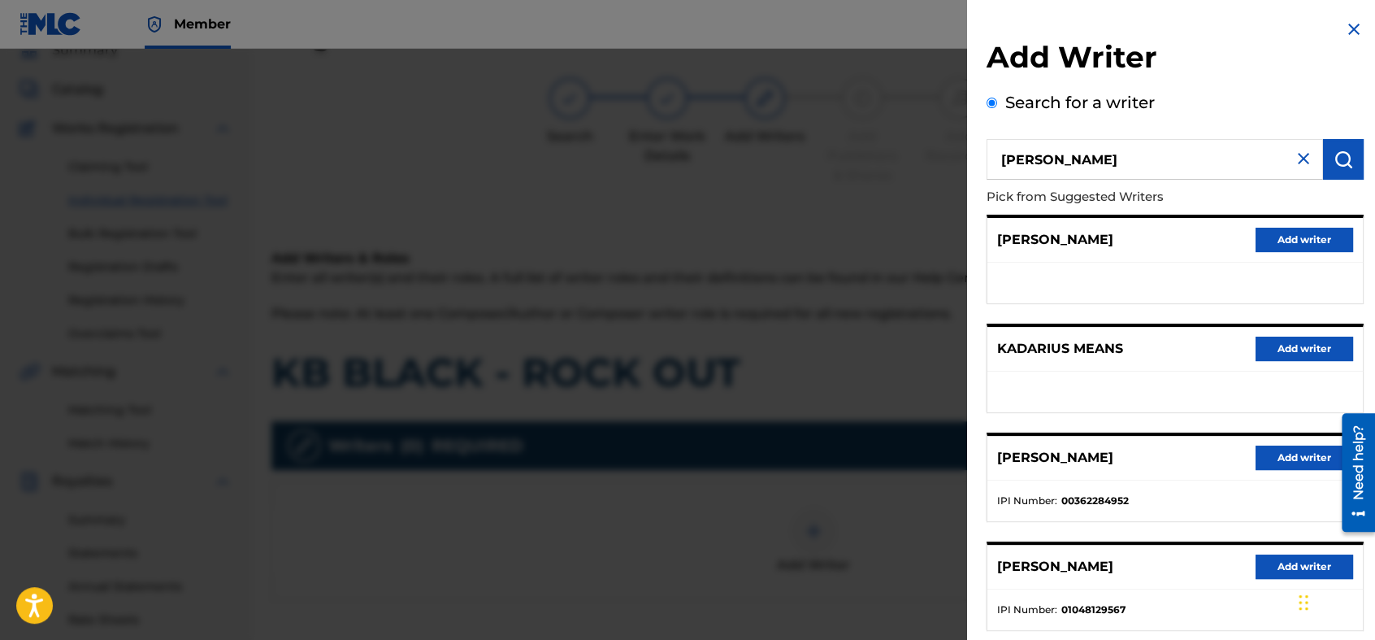
click at [1236, 566] on button "Add writer" at bounding box center [1305, 566] width 98 height 24
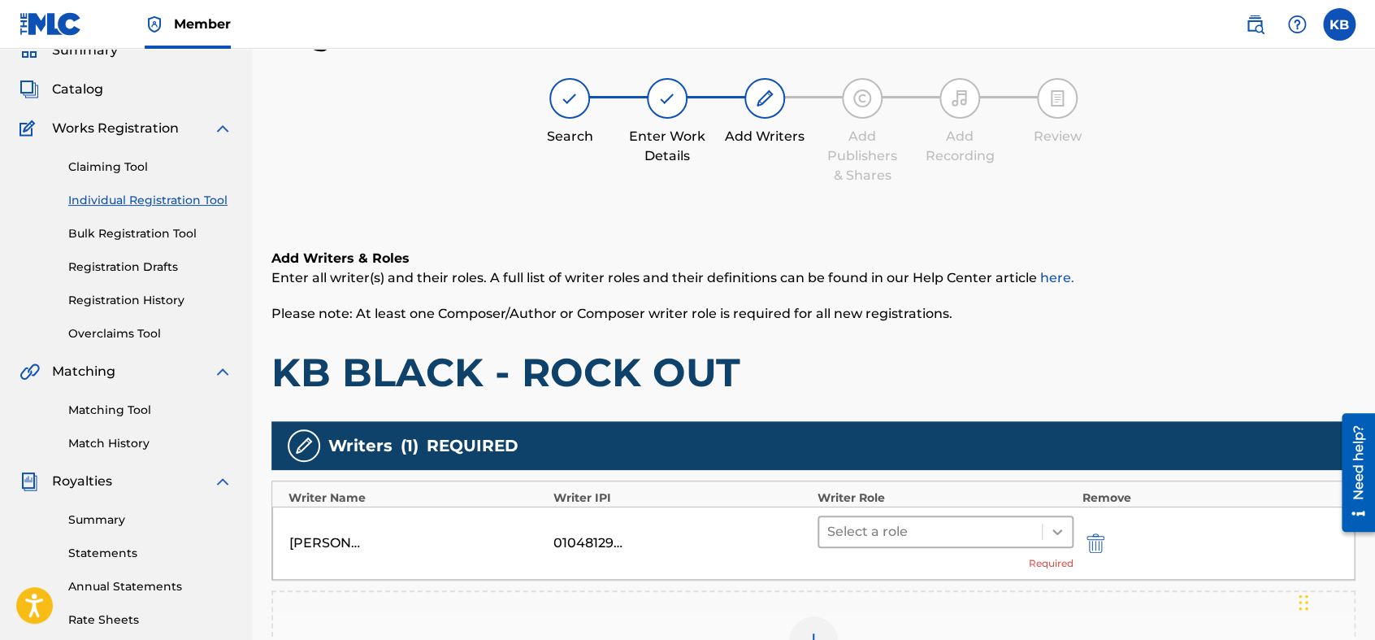
click at [1046, 528] on div at bounding box center [1057, 531] width 29 height 29
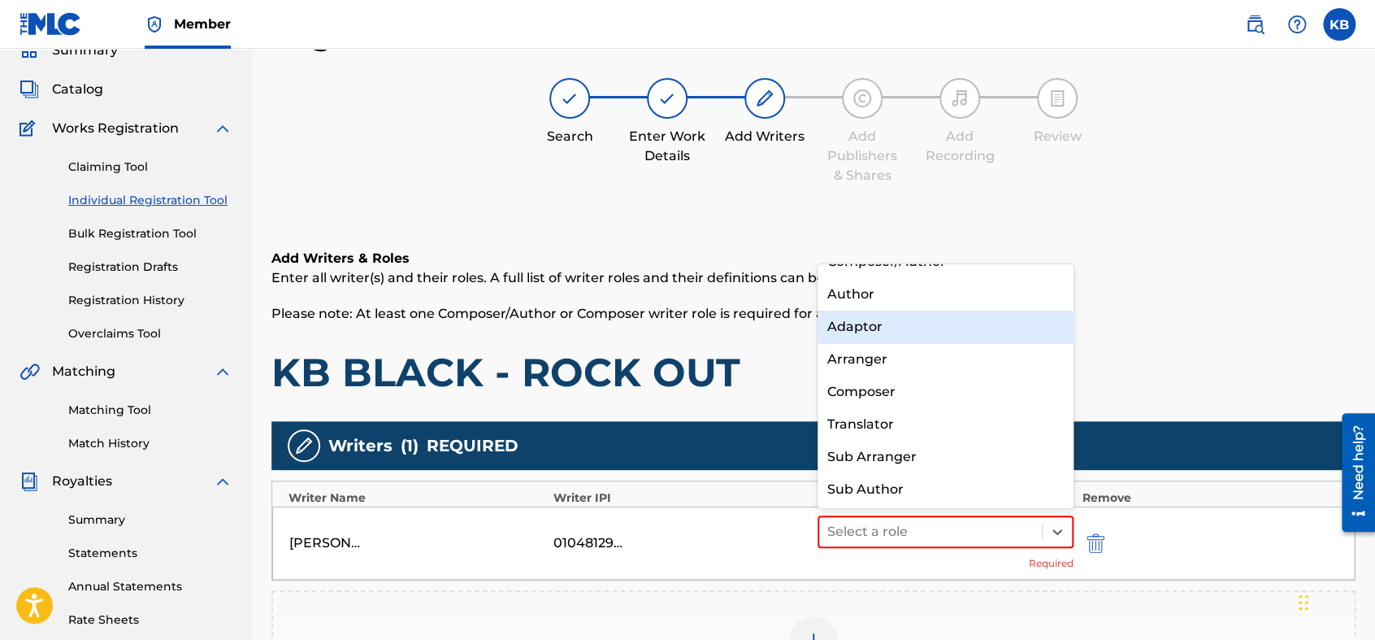
scroll to position [0, 0]
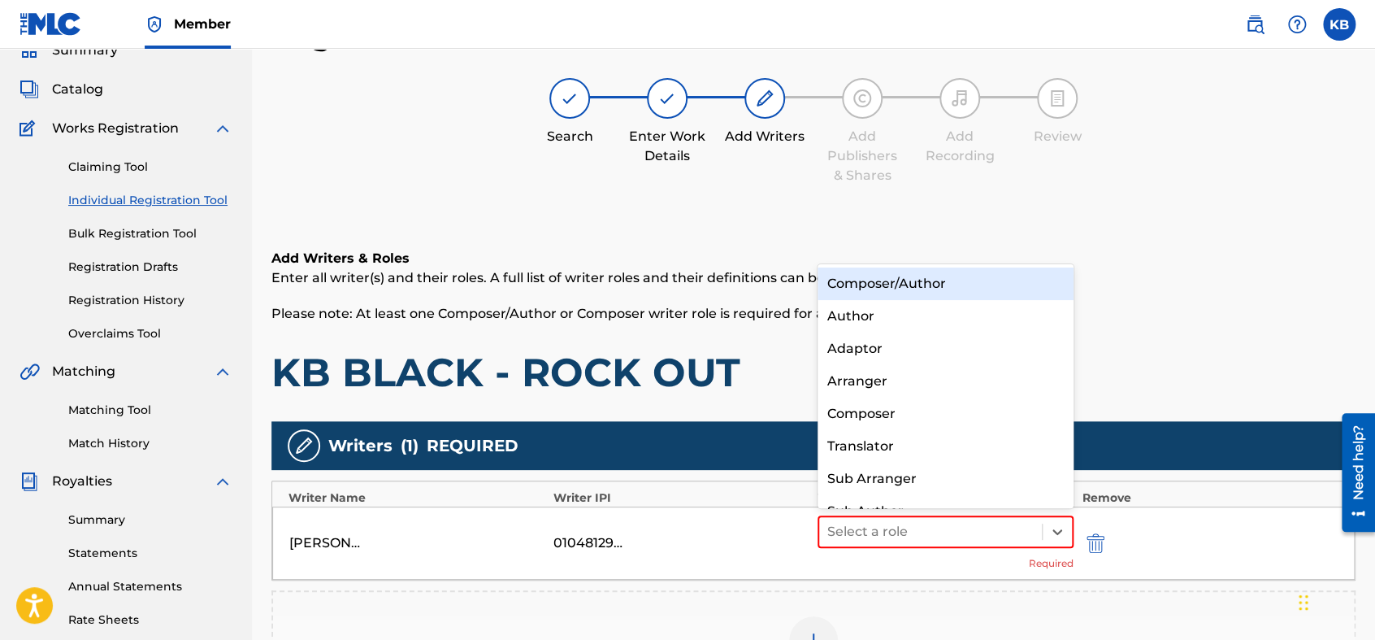
click at [1000, 273] on div "Composer/Author" at bounding box center [946, 283] width 256 height 33
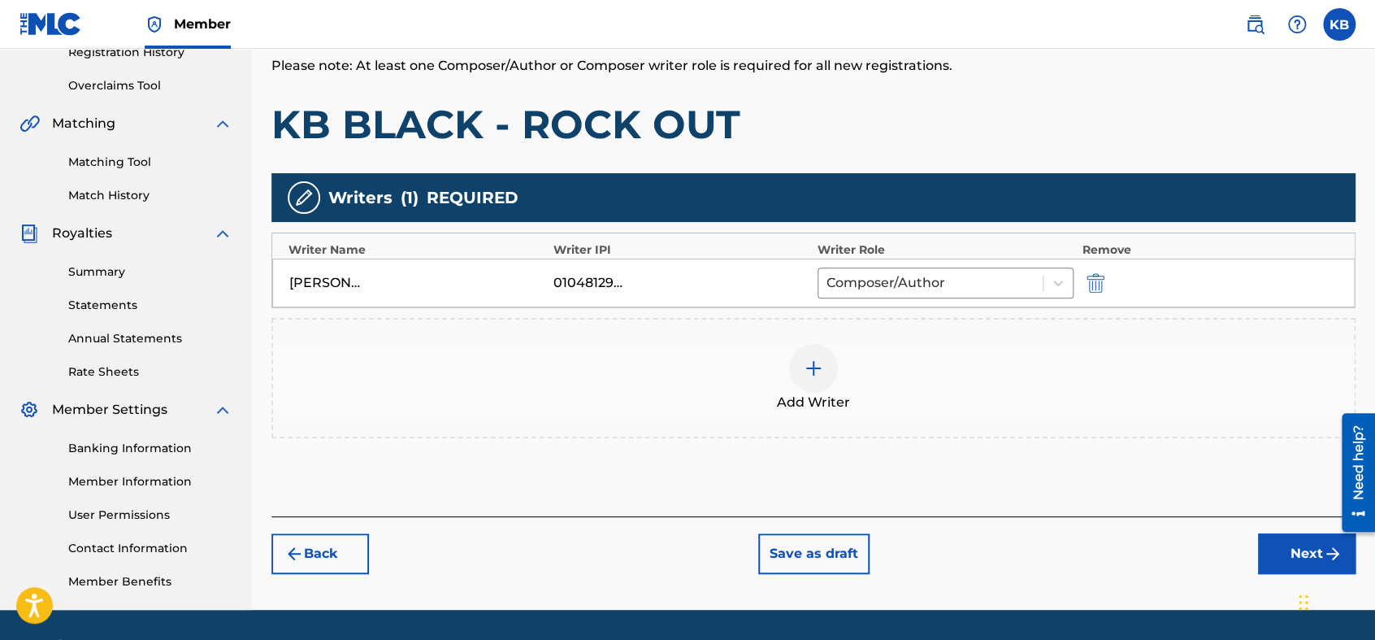
scroll to position [368, 0]
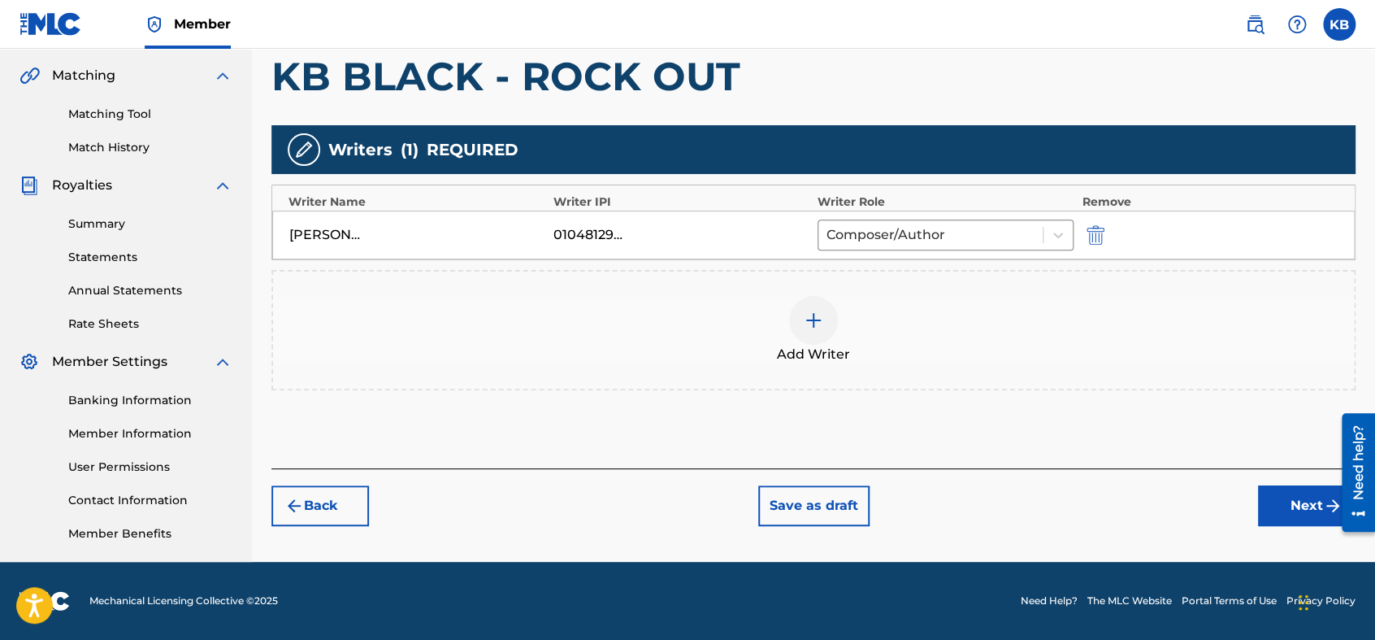
click at [1236, 494] on button "Next" at bounding box center [1307, 505] width 98 height 41
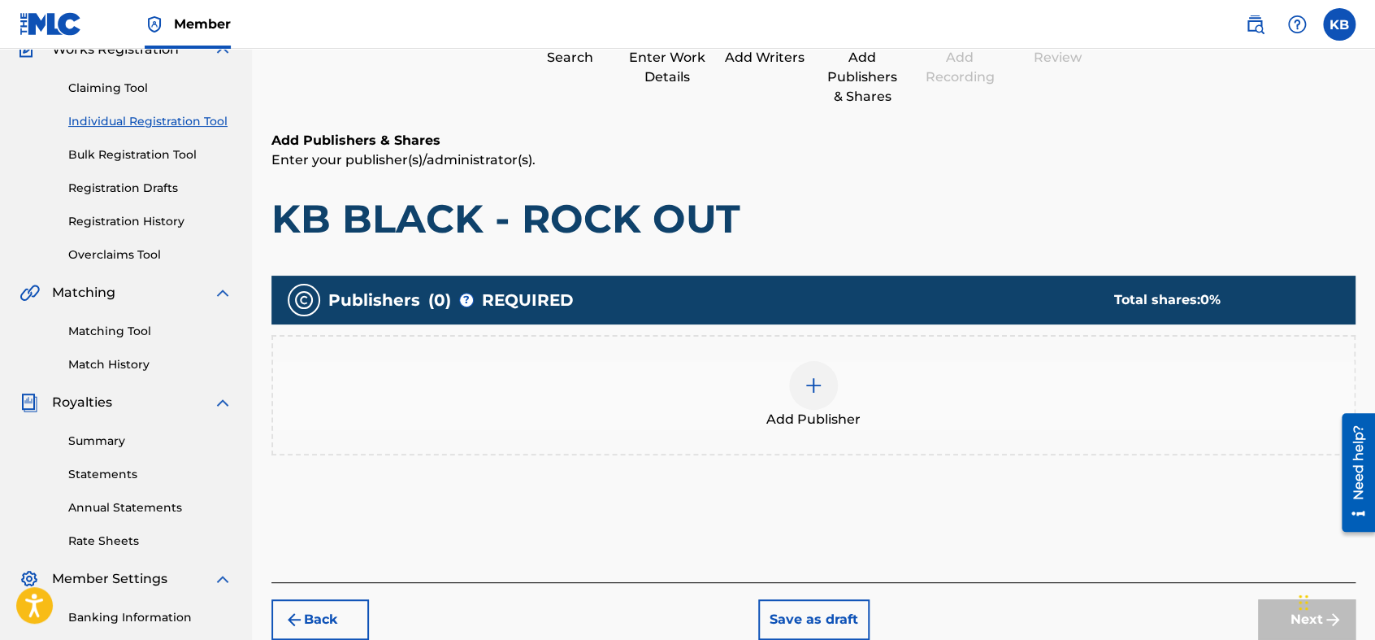
scroll to position [72, 0]
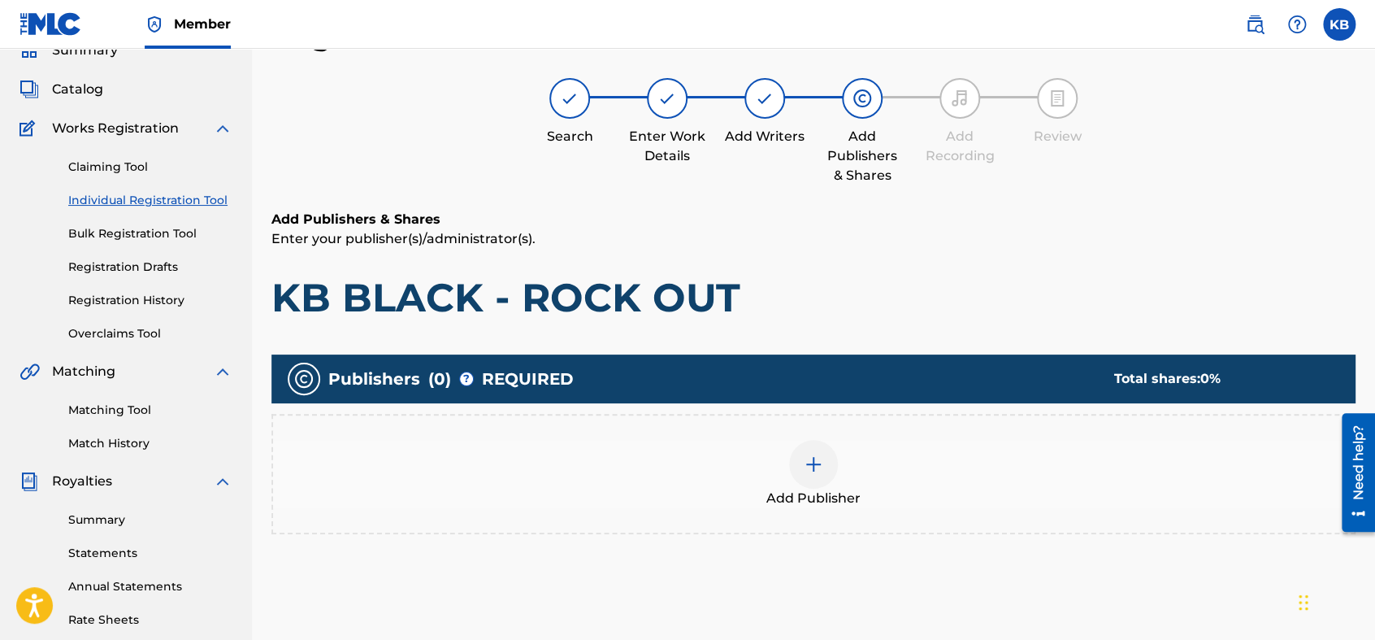
click at [924, 488] on div "Add Publisher" at bounding box center [813, 474] width 1081 height 68
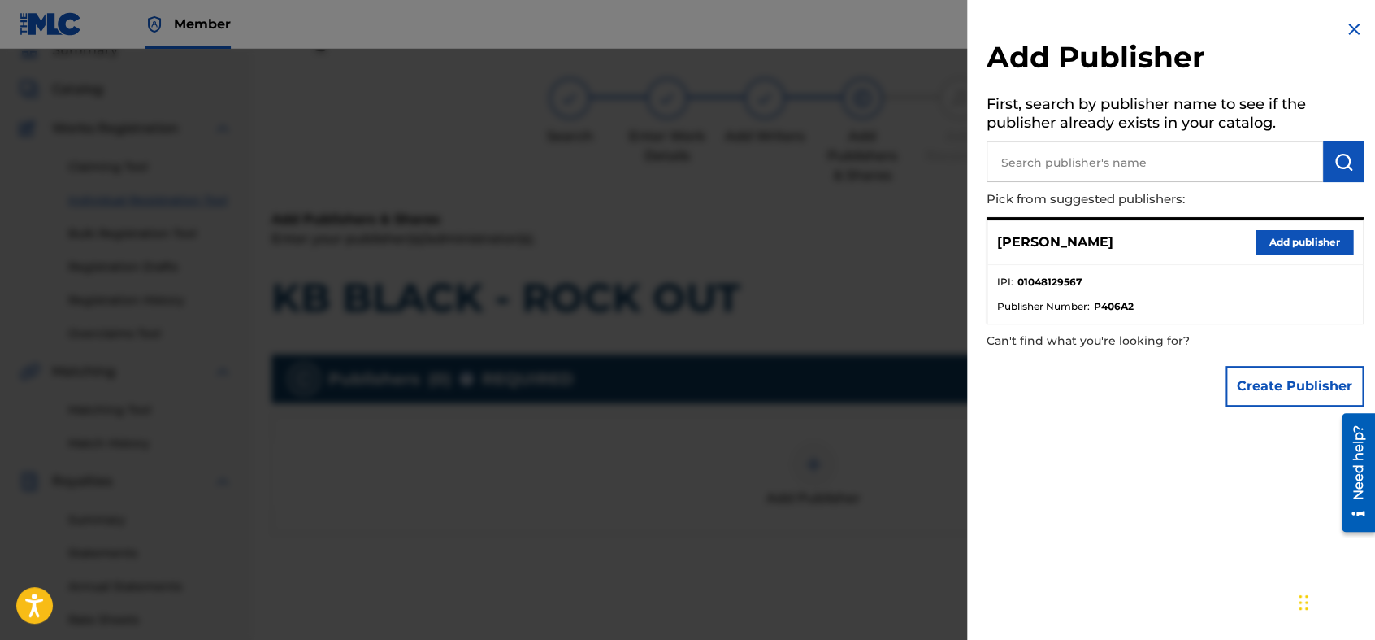
click at [1236, 241] on button "Add publisher" at bounding box center [1305, 242] width 98 height 24
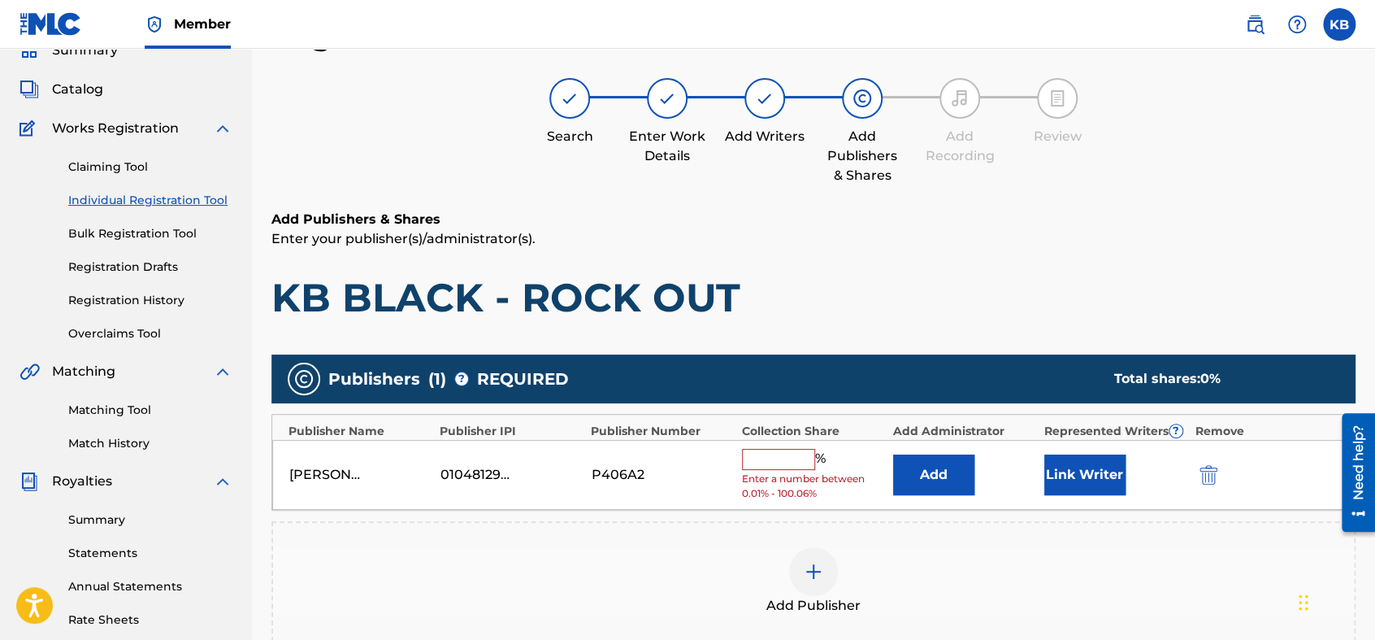
click at [758, 454] on input "text" at bounding box center [778, 459] width 73 height 21
type input "100"
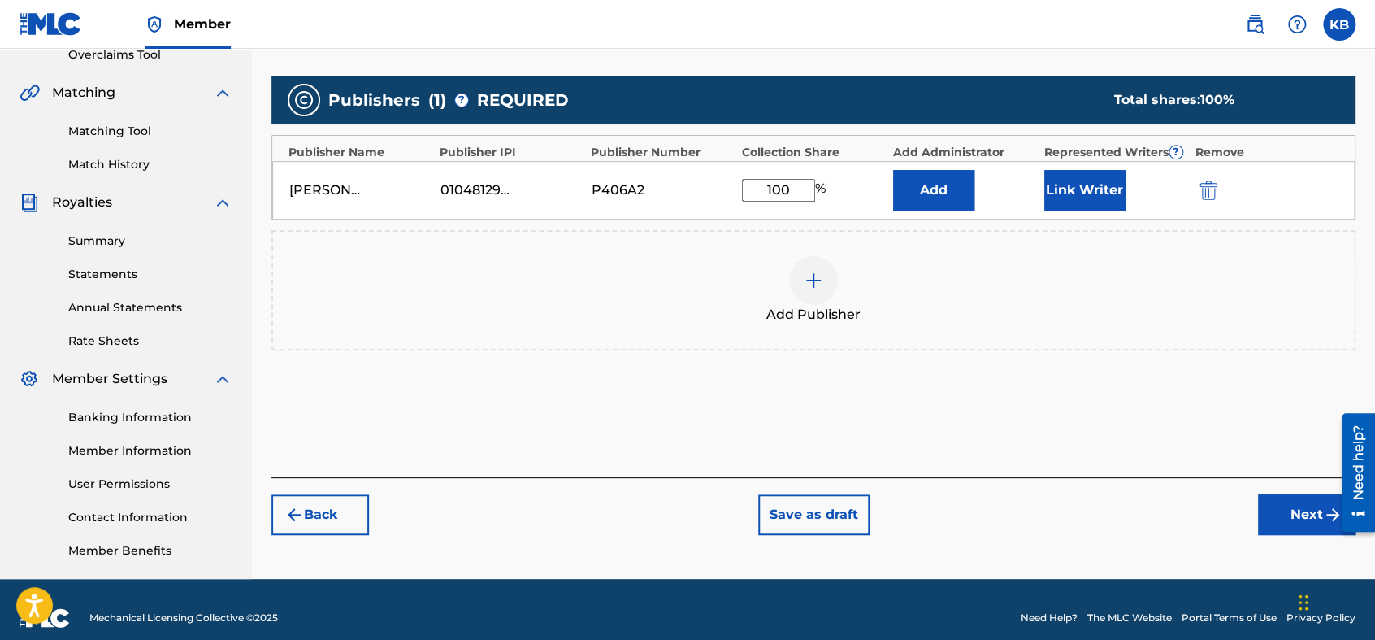
scroll to position [368, 0]
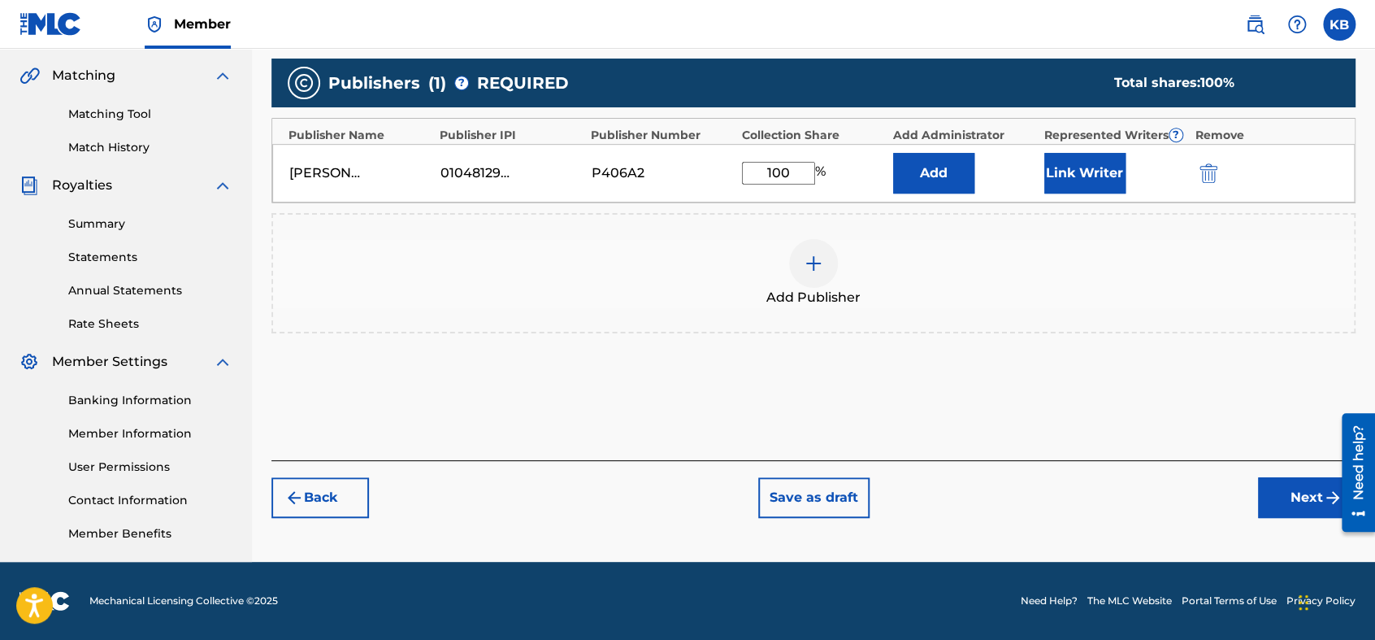
click at [1236, 496] on button "Next" at bounding box center [1307, 497] width 98 height 41
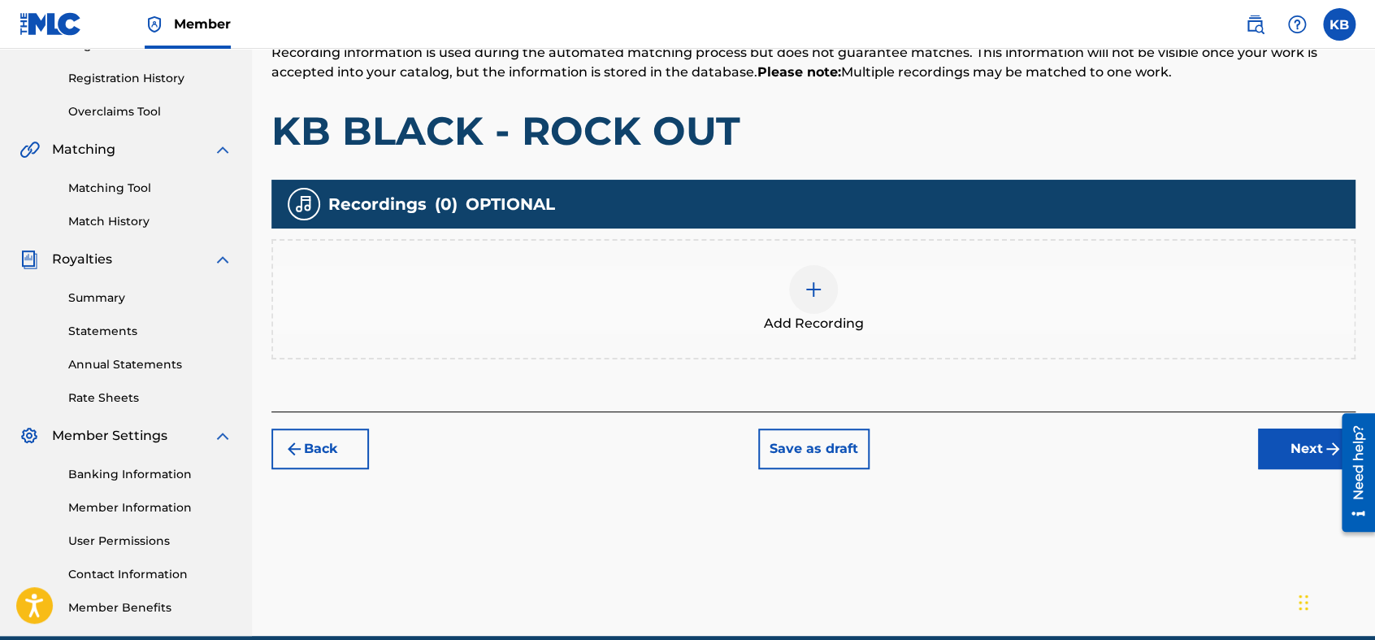
scroll to position [72, 0]
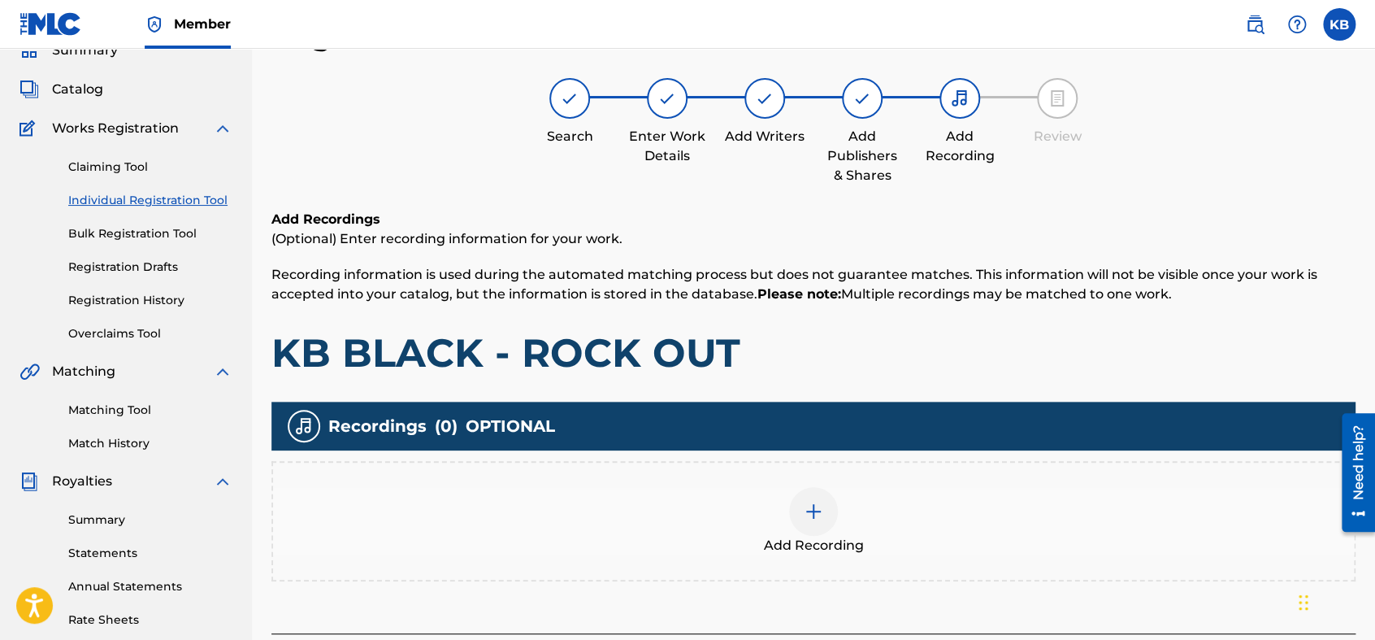
click at [827, 511] on div at bounding box center [813, 511] width 49 height 49
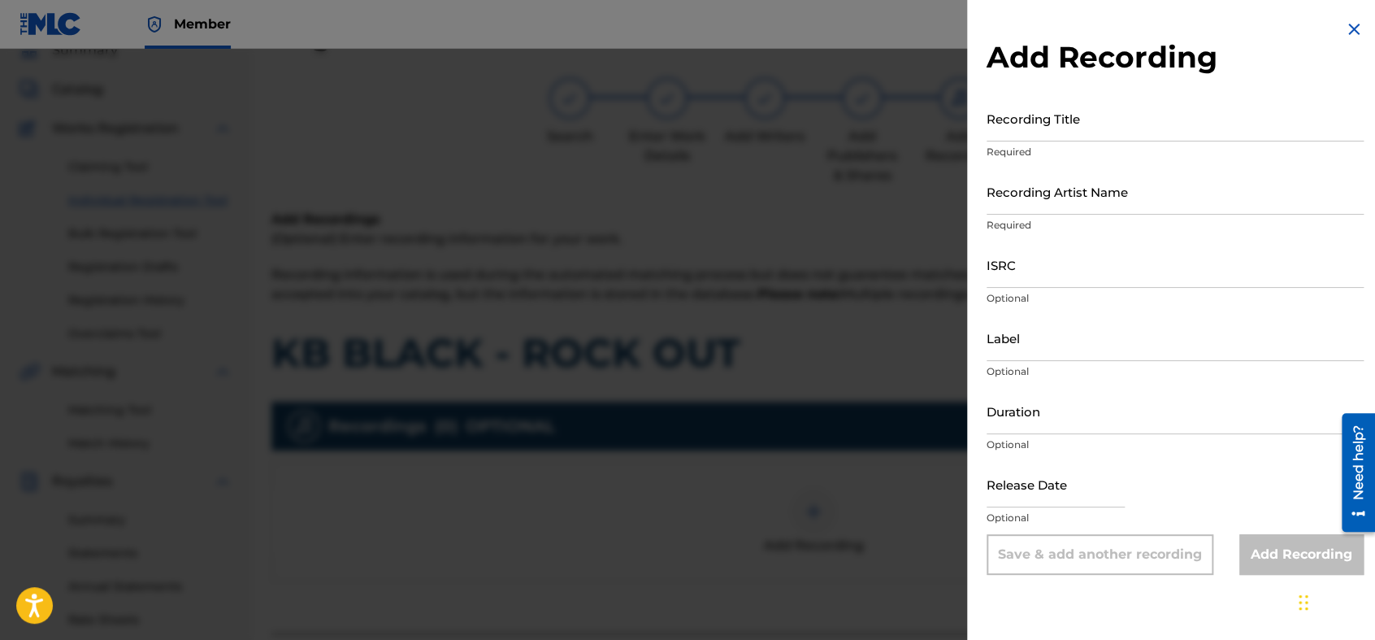
click at [1019, 124] on input "Recording Title" at bounding box center [1175, 118] width 377 height 46
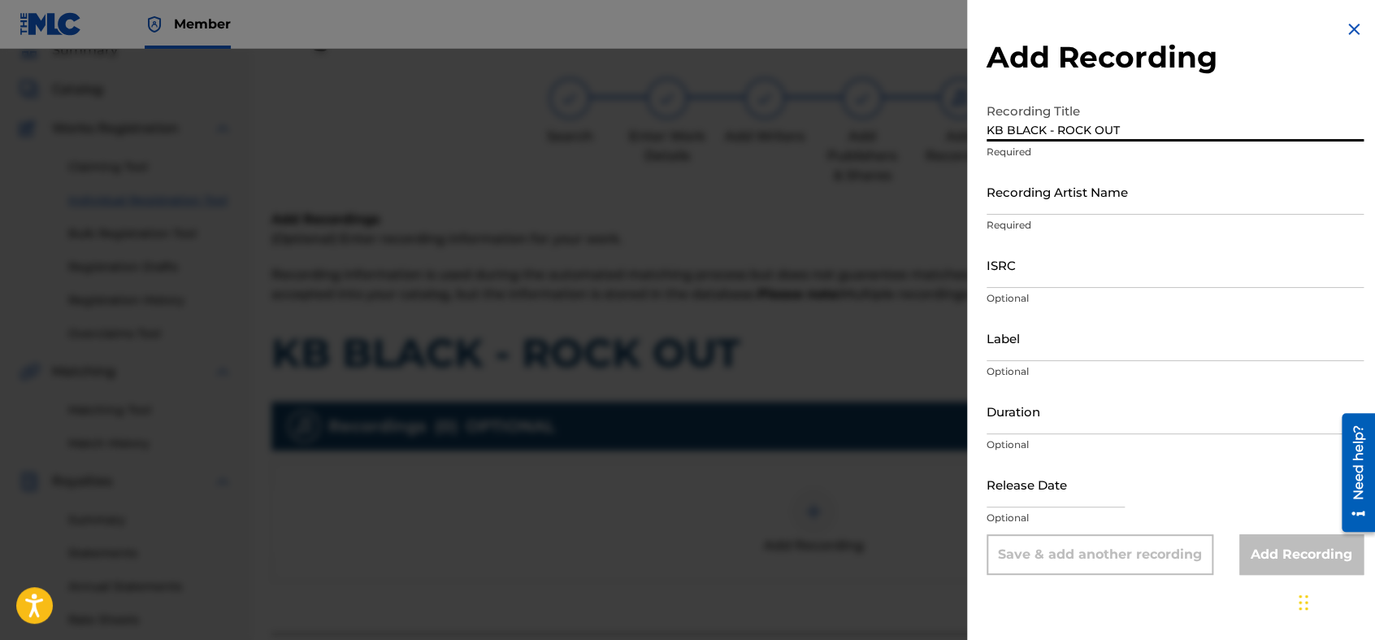
click at [1053, 132] on input "KB BLACK - ROCK OUT" at bounding box center [1175, 118] width 377 height 46
type input "ROCK OUT"
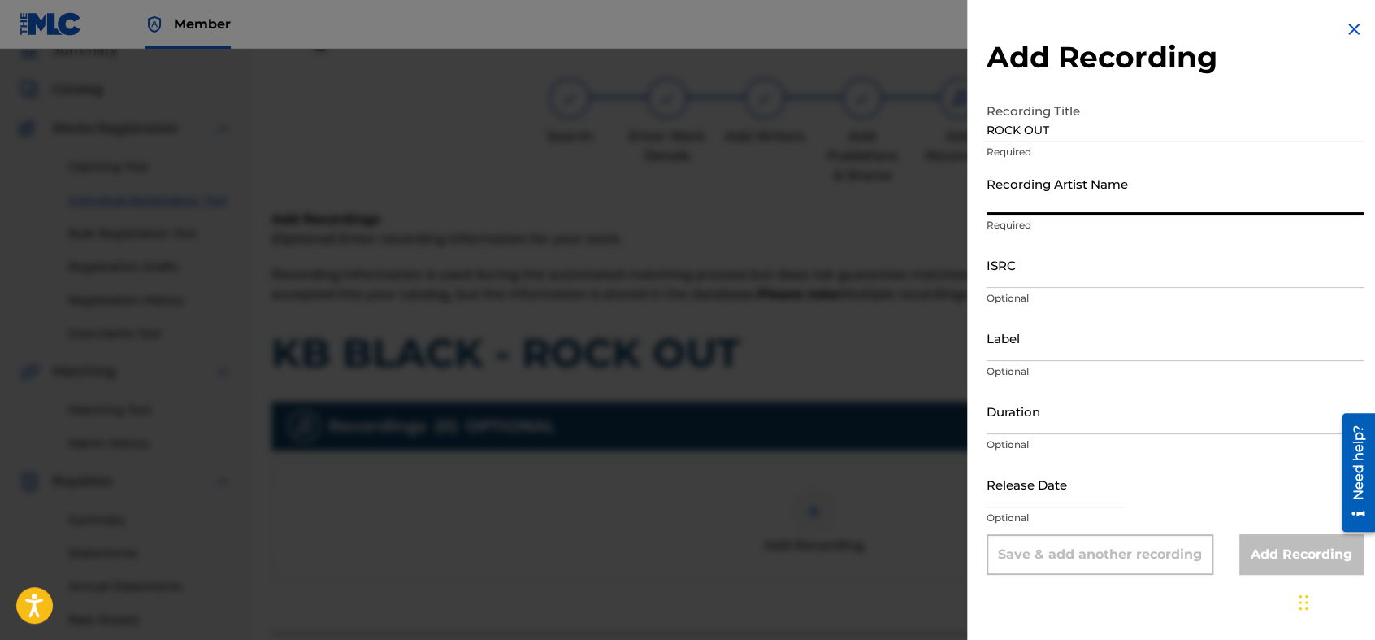
click at [1066, 197] on input "Recording Artist Name" at bounding box center [1175, 191] width 377 height 46
type input "KB BLACK"
type input "LAID-BACK PRODUCTION"
type input "02:34"
type input "[DATE]"
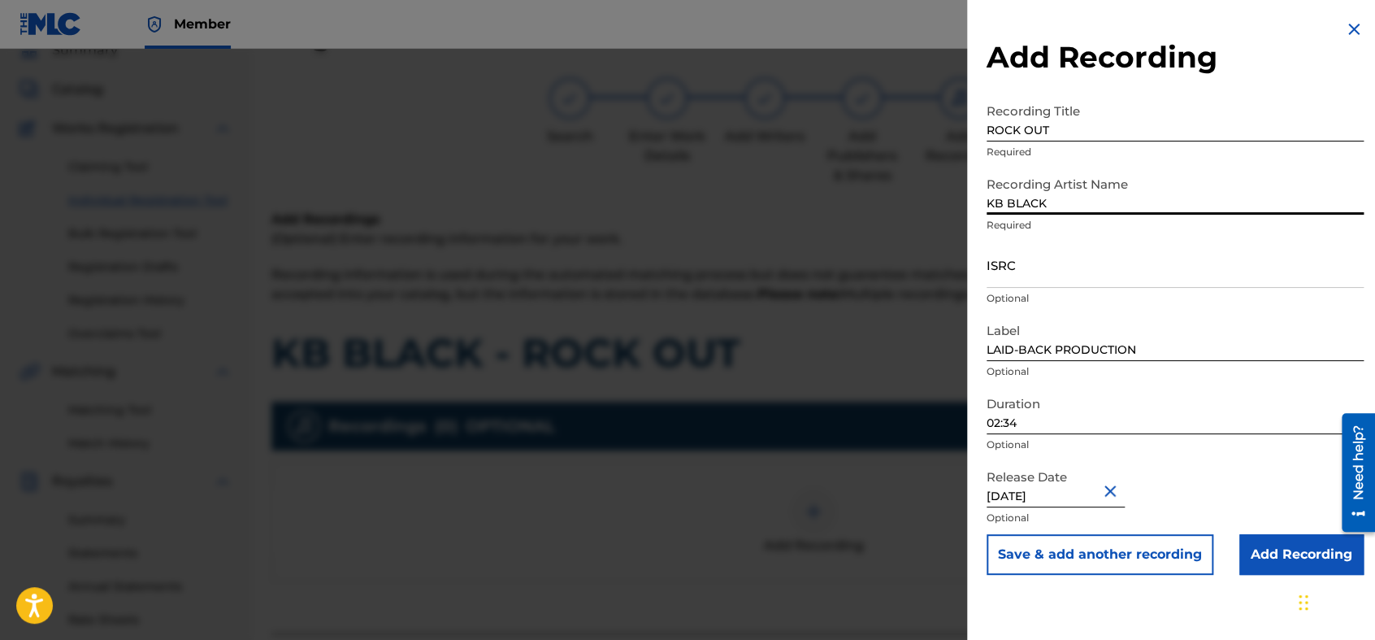
click at [1125, 270] on input "ISRC" at bounding box center [1175, 264] width 377 height 46
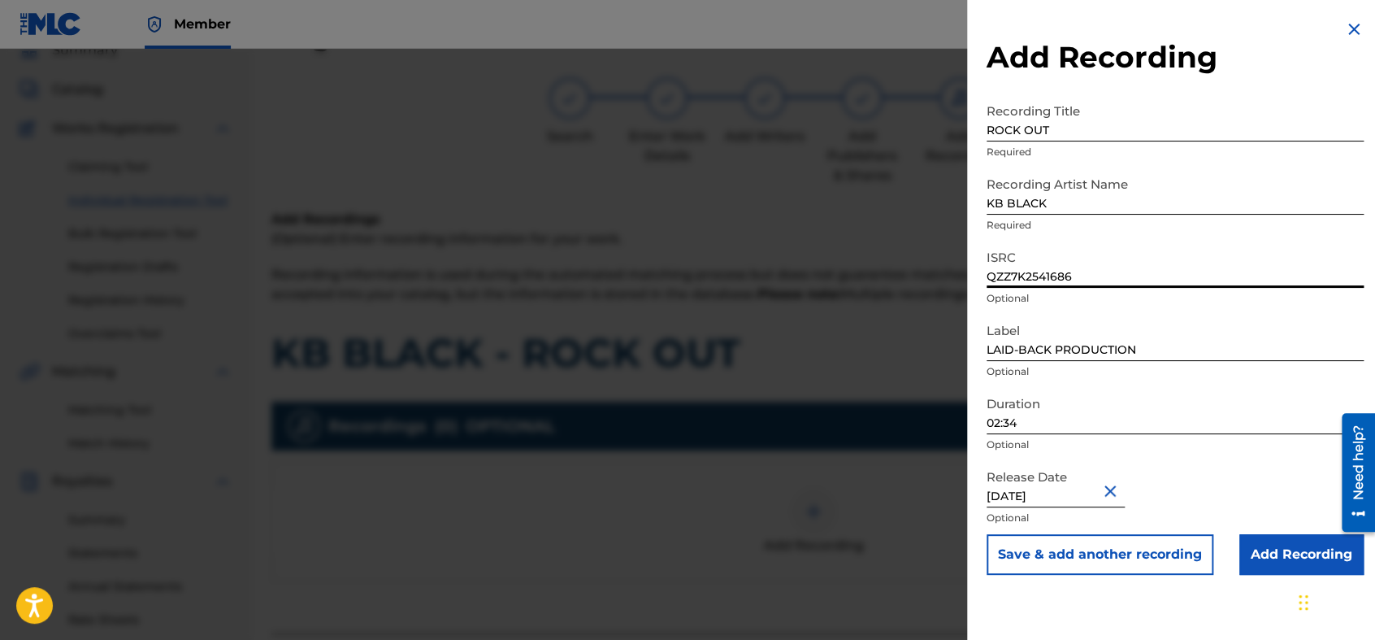
type input "QZZ7K2541686"
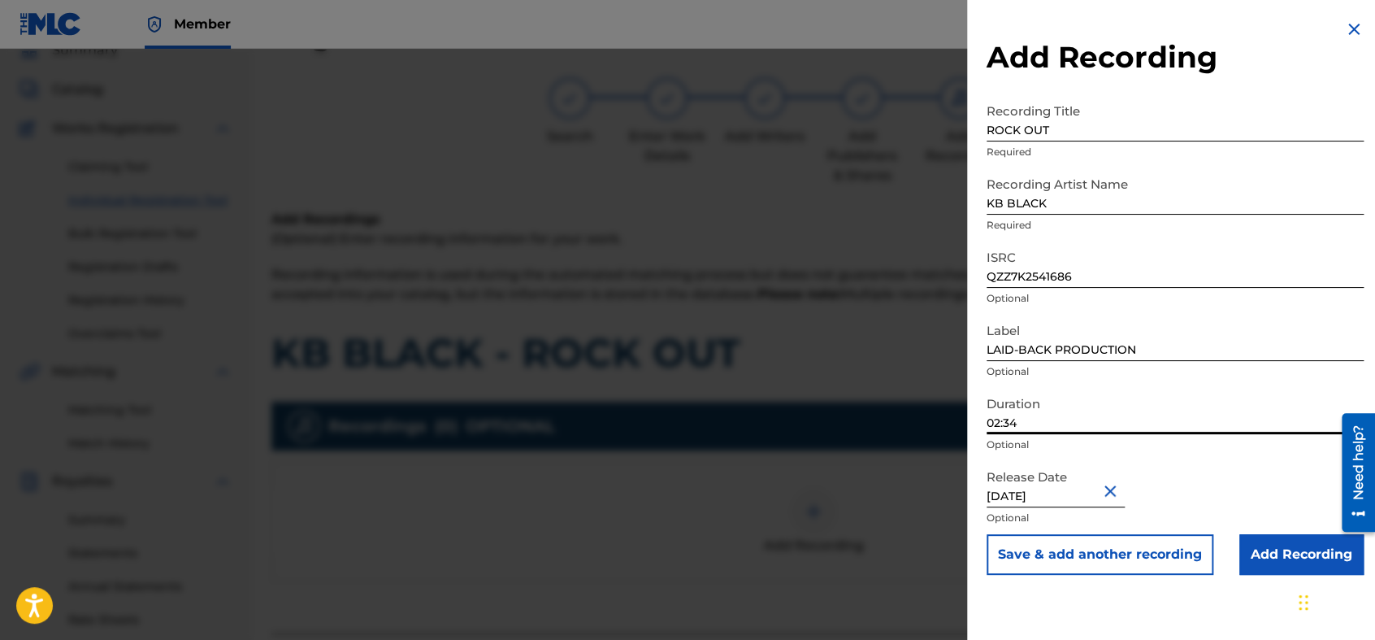
click at [1151, 426] on input "02:34" at bounding box center [1175, 411] width 377 height 46
type input "02:24"
click at [1236, 545] on input "Add Recording" at bounding box center [1301, 554] width 124 height 41
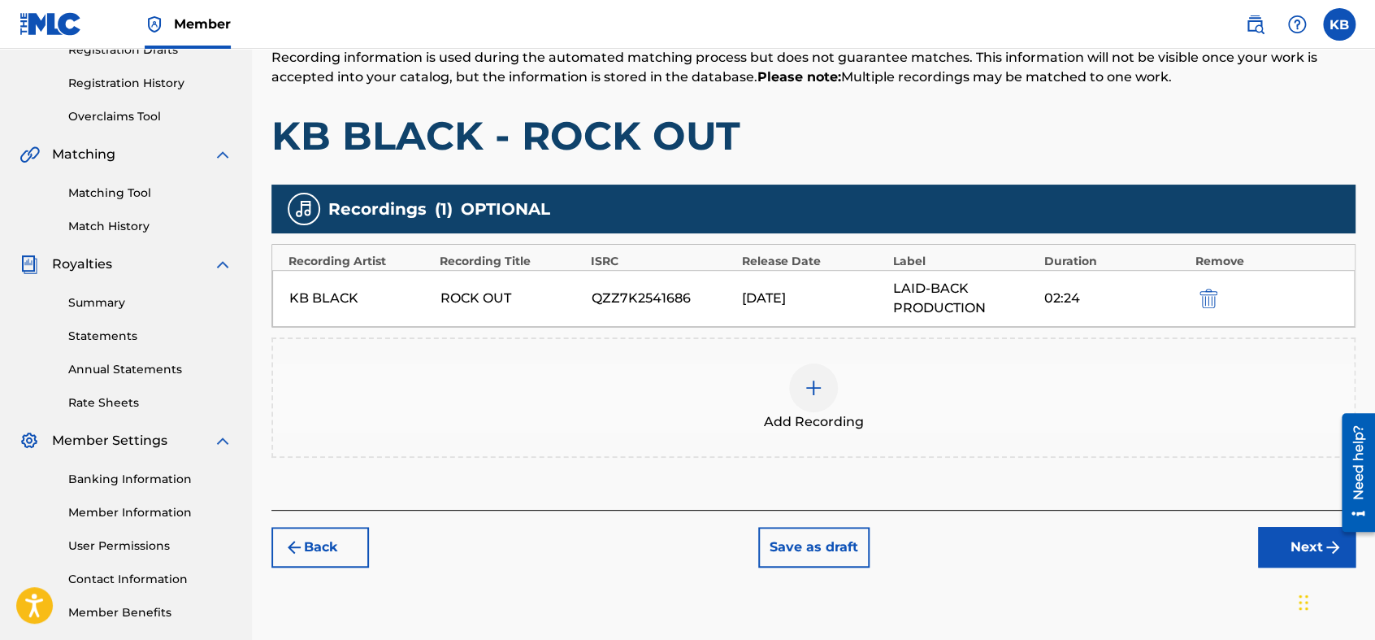
scroll to position [333, 0]
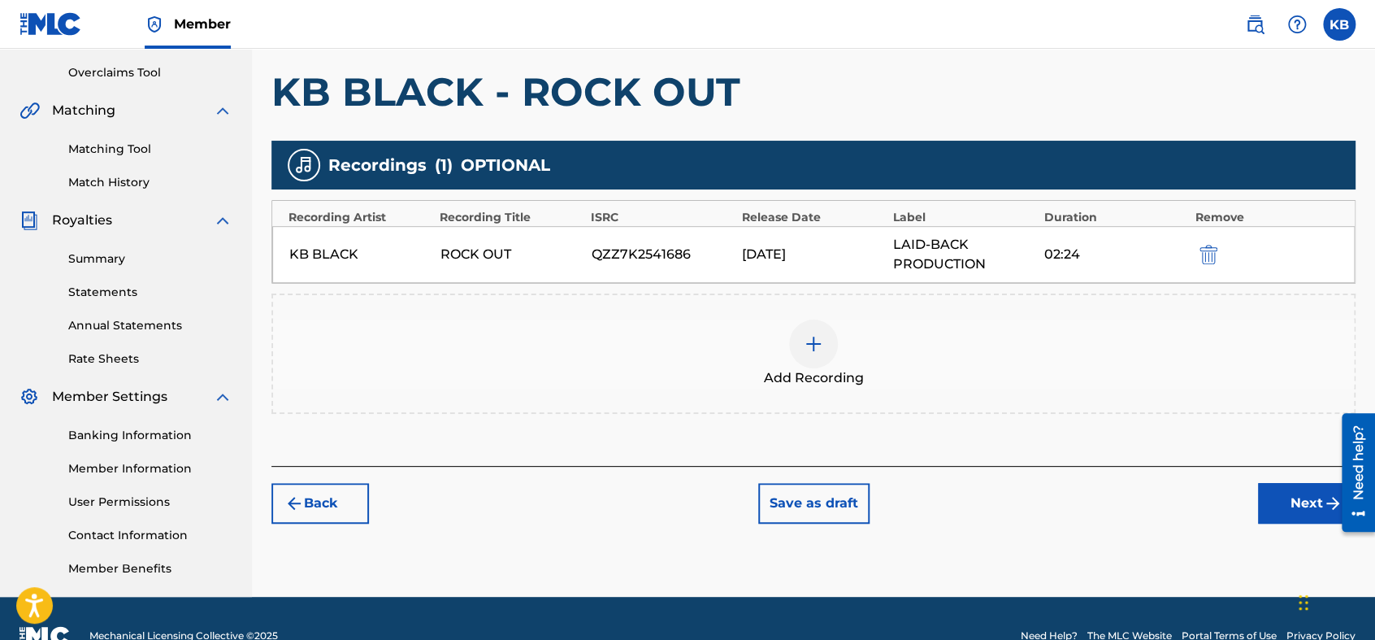
click at [1236, 495] on button "Next" at bounding box center [1307, 503] width 98 height 41
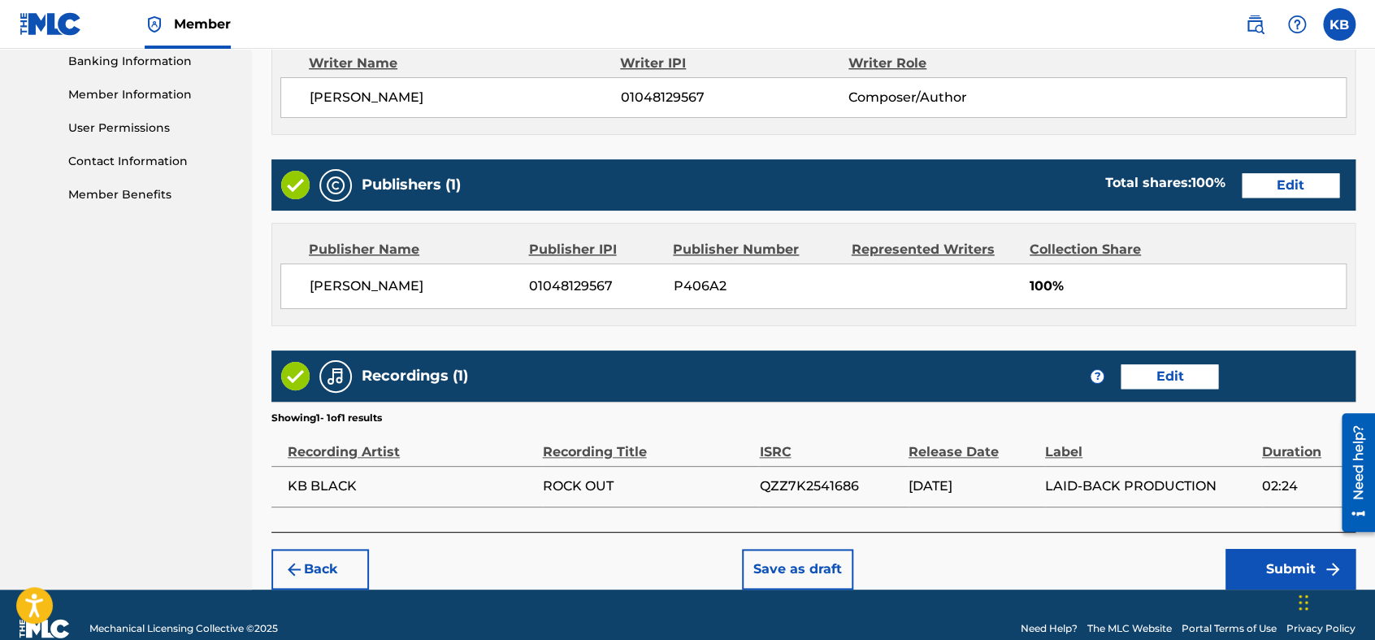
scroll to position [734, 0]
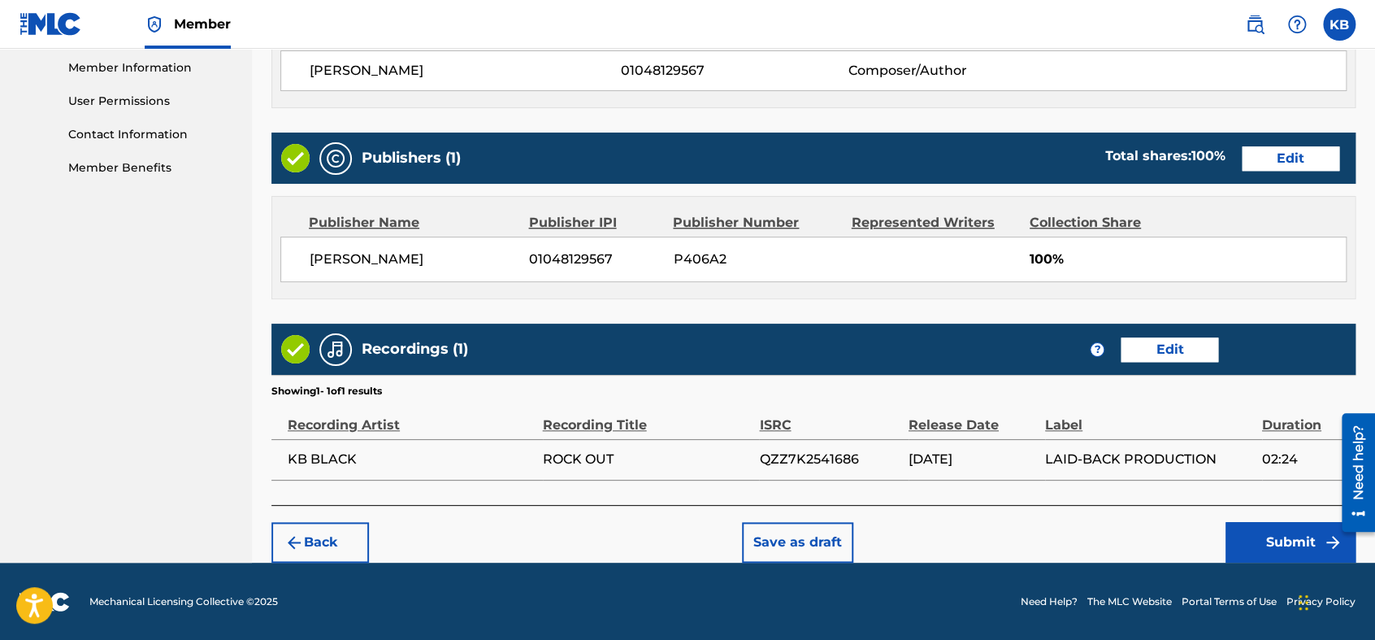
click at [1236, 535] on button "Submit" at bounding box center [1291, 542] width 130 height 41
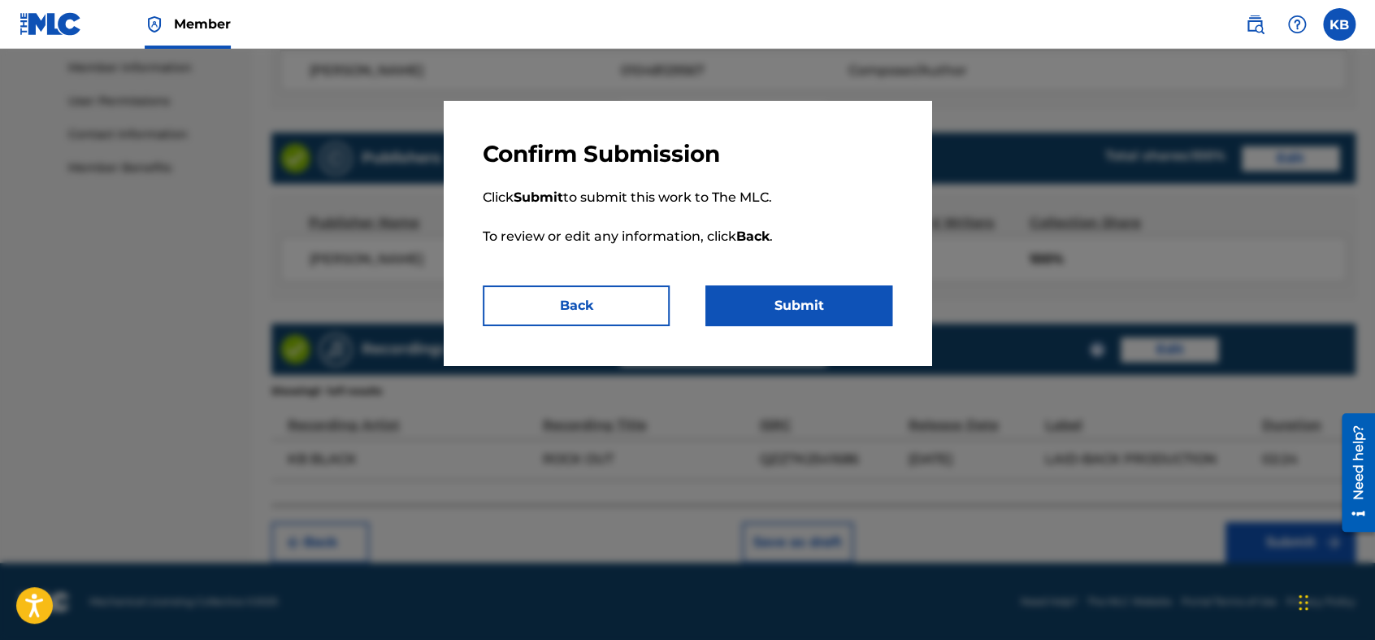
click at [848, 308] on button "Submit" at bounding box center [798, 305] width 187 height 41
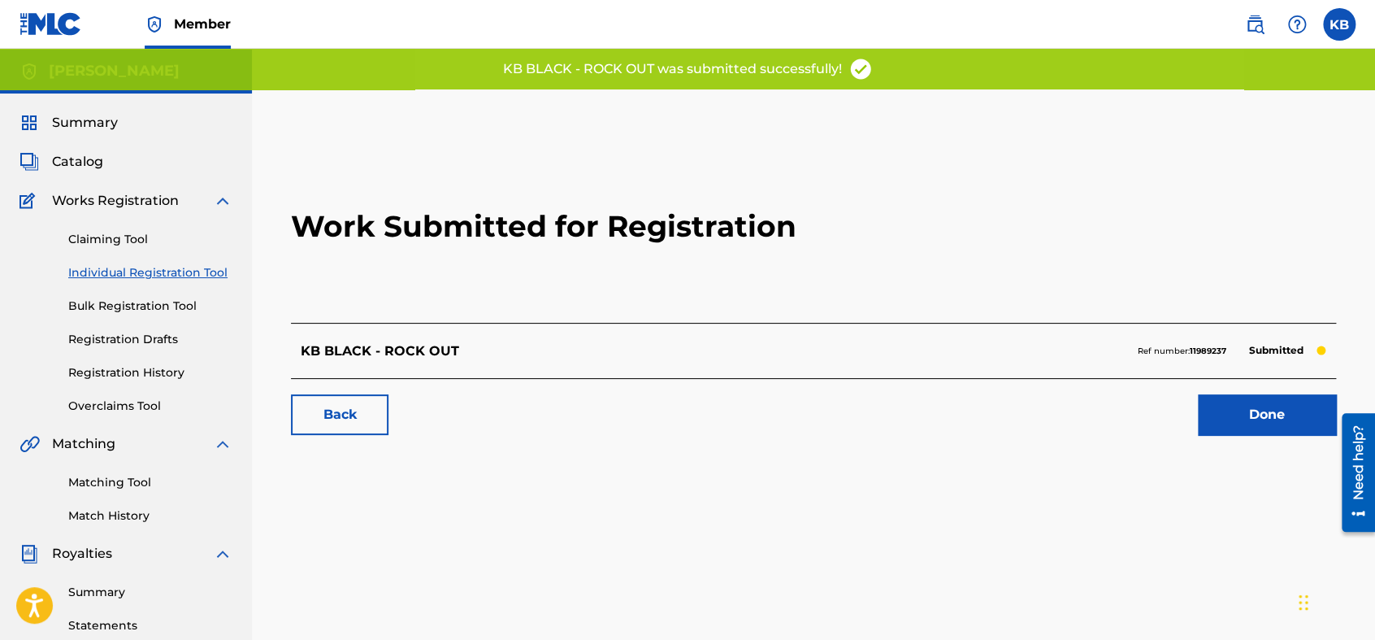
click at [1216, 406] on link "Done" at bounding box center [1267, 414] width 138 height 41
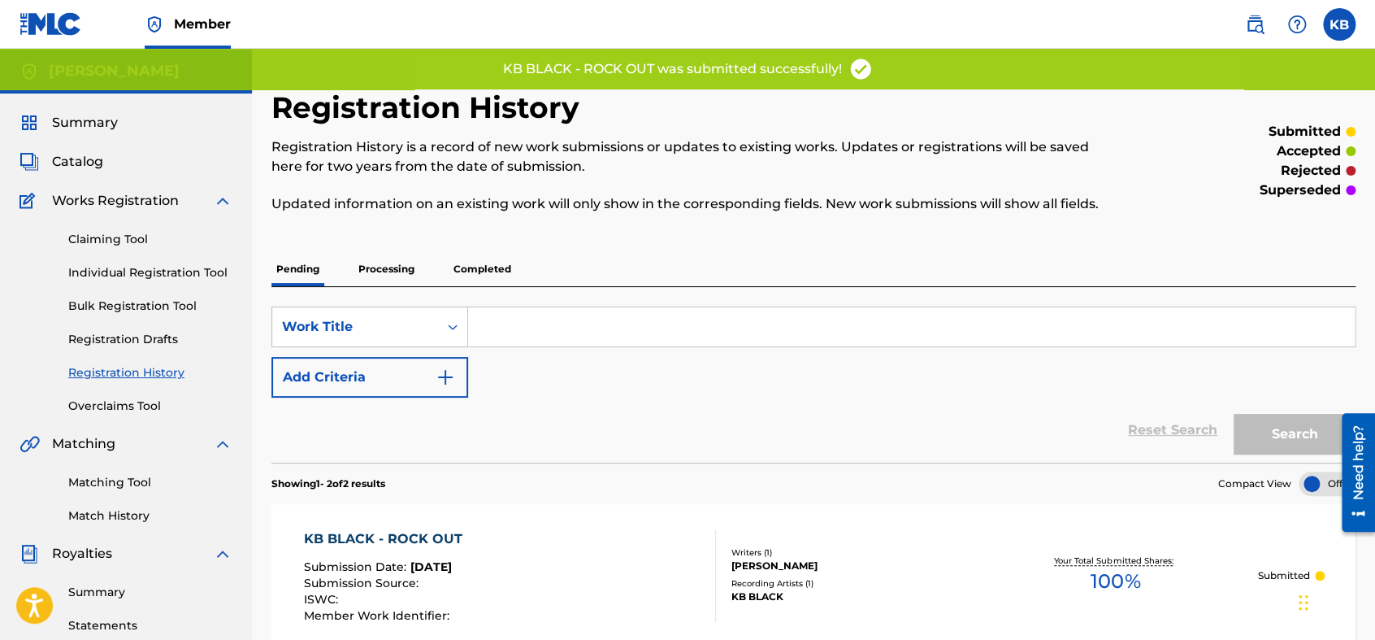
click at [196, 276] on link "Individual Registration Tool" at bounding box center [150, 272] width 164 height 17
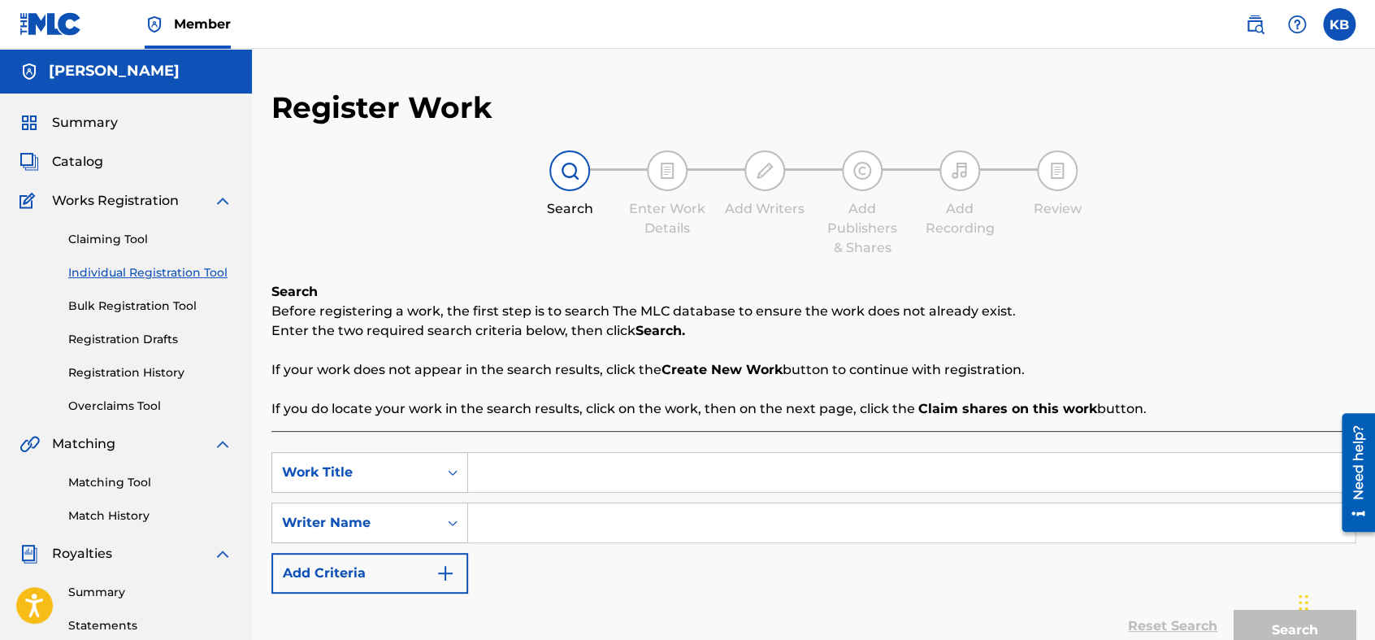
click at [507, 464] on input "Search Form" at bounding box center [911, 472] width 887 height 39
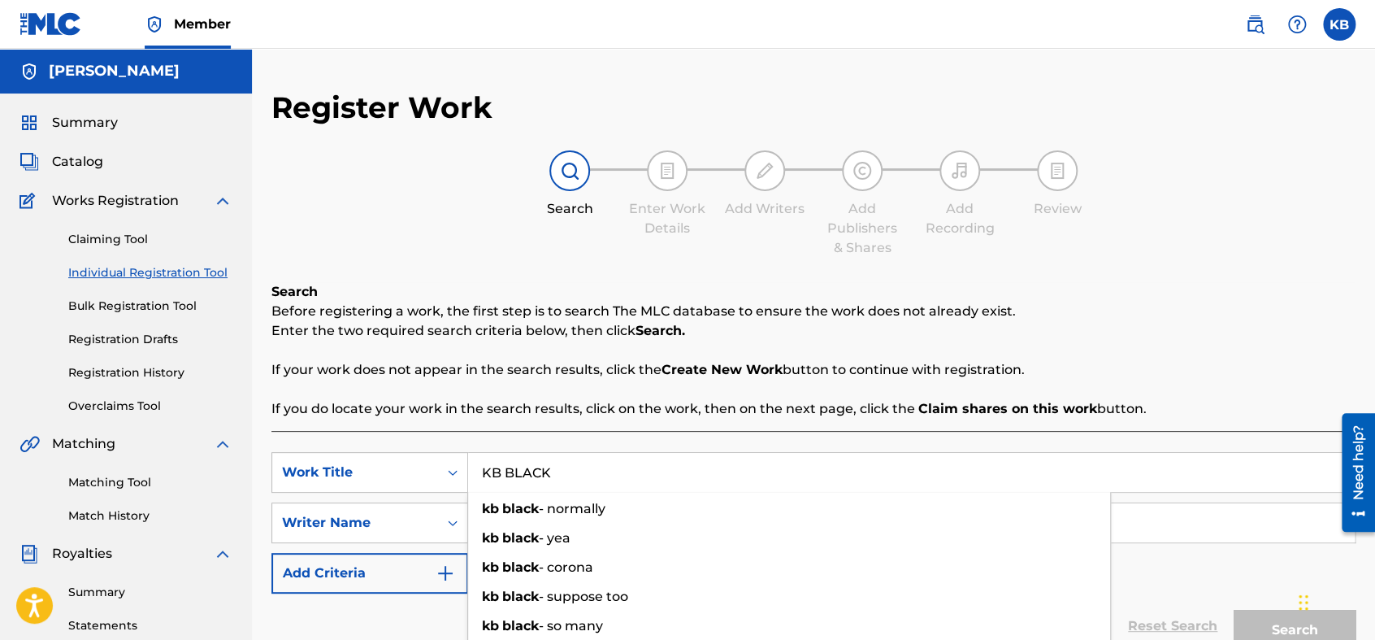
type input "KB BLACK"
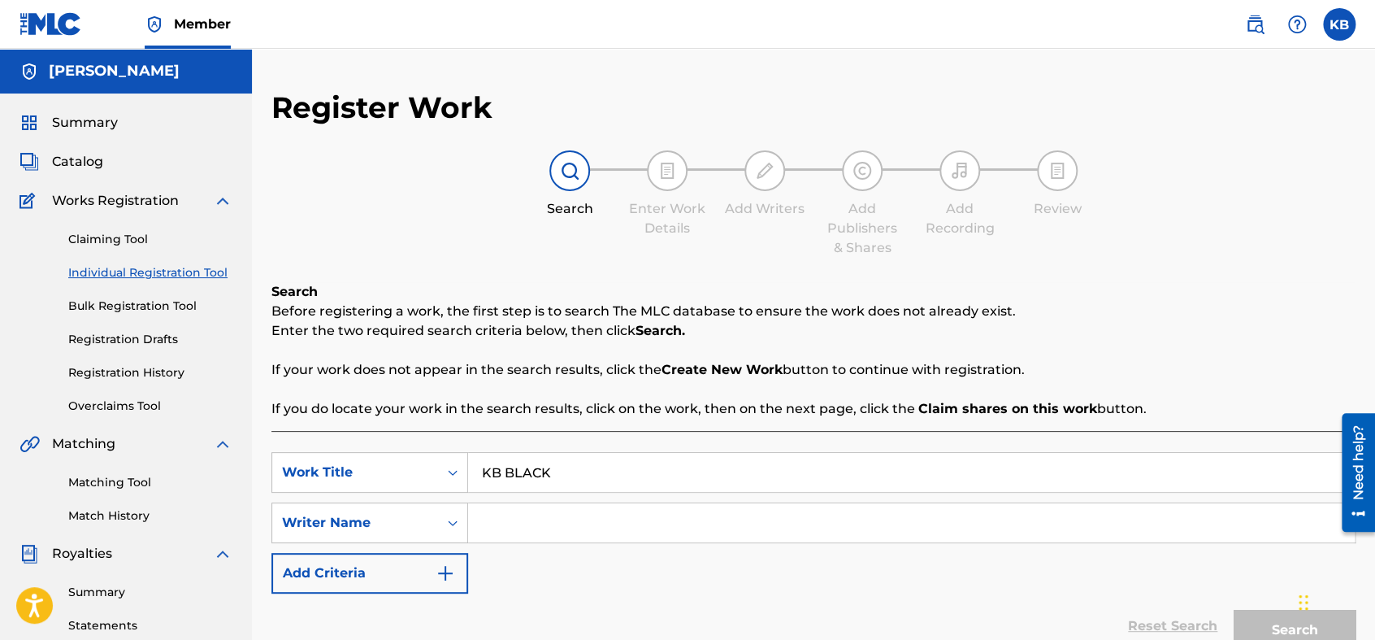
click at [1131, 532] on input "Search Form" at bounding box center [911, 522] width 887 height 39
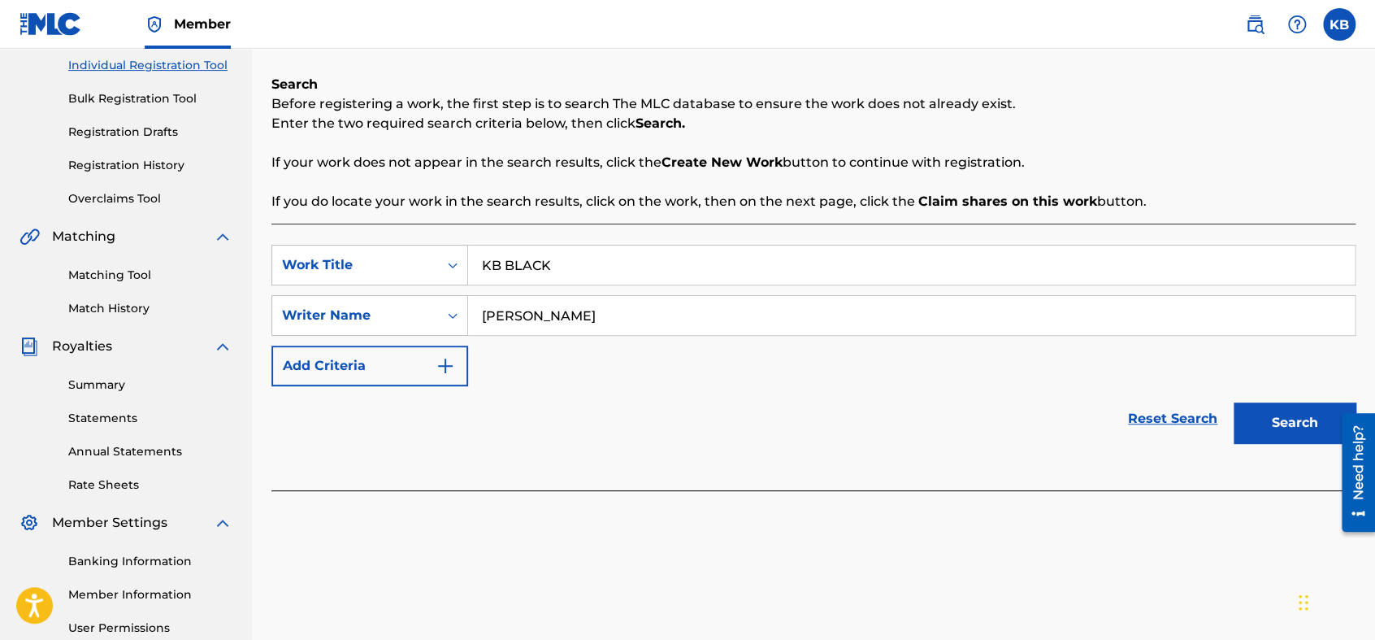
scroll to position [208, 0]
type input "[PERSON_NAME]"
click at [1236, 415] on button "Search" at bounding box center [1295, 421] width 122 height 41
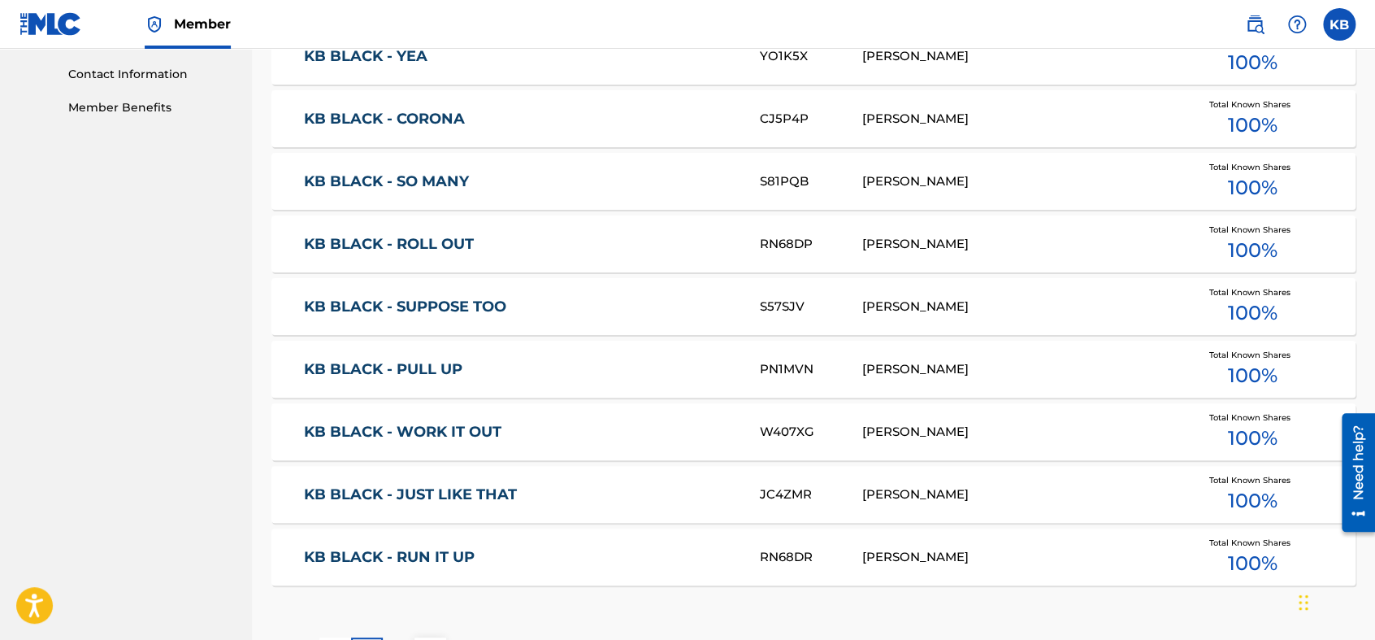
scroll to position [1024, 0]
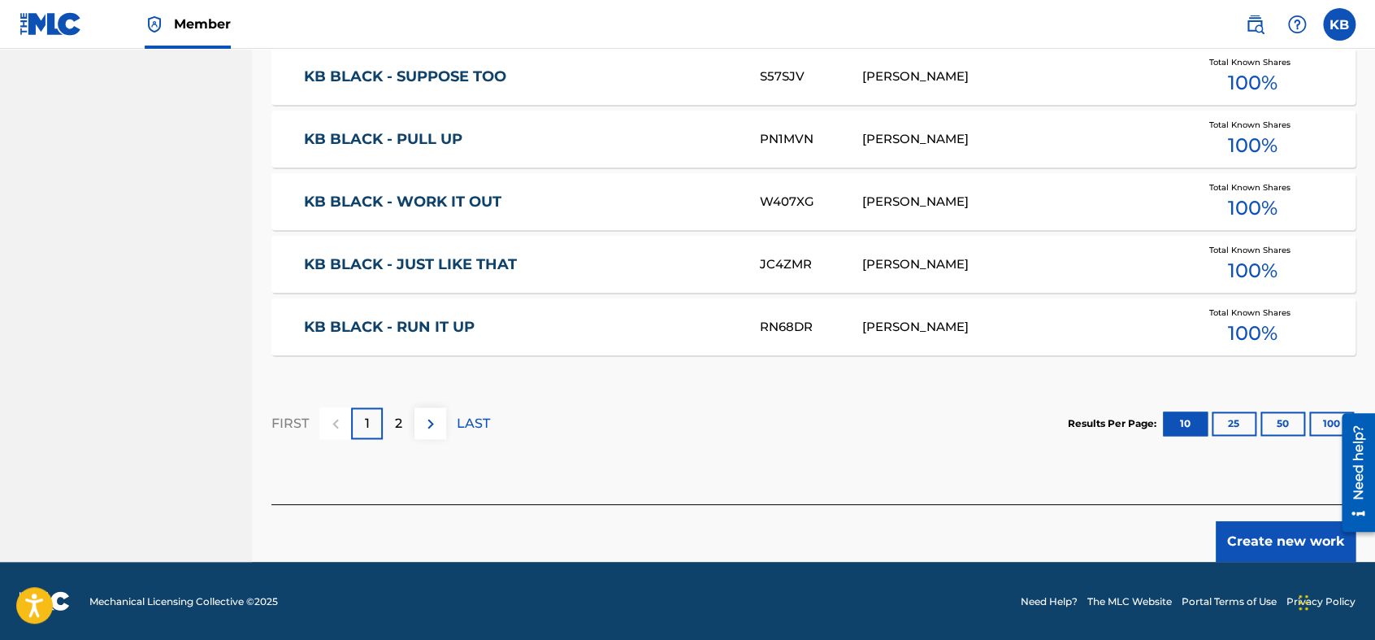
click at [1236, 532] on button "Create new work" at bounding box center [1286, 541] width 140 height 41
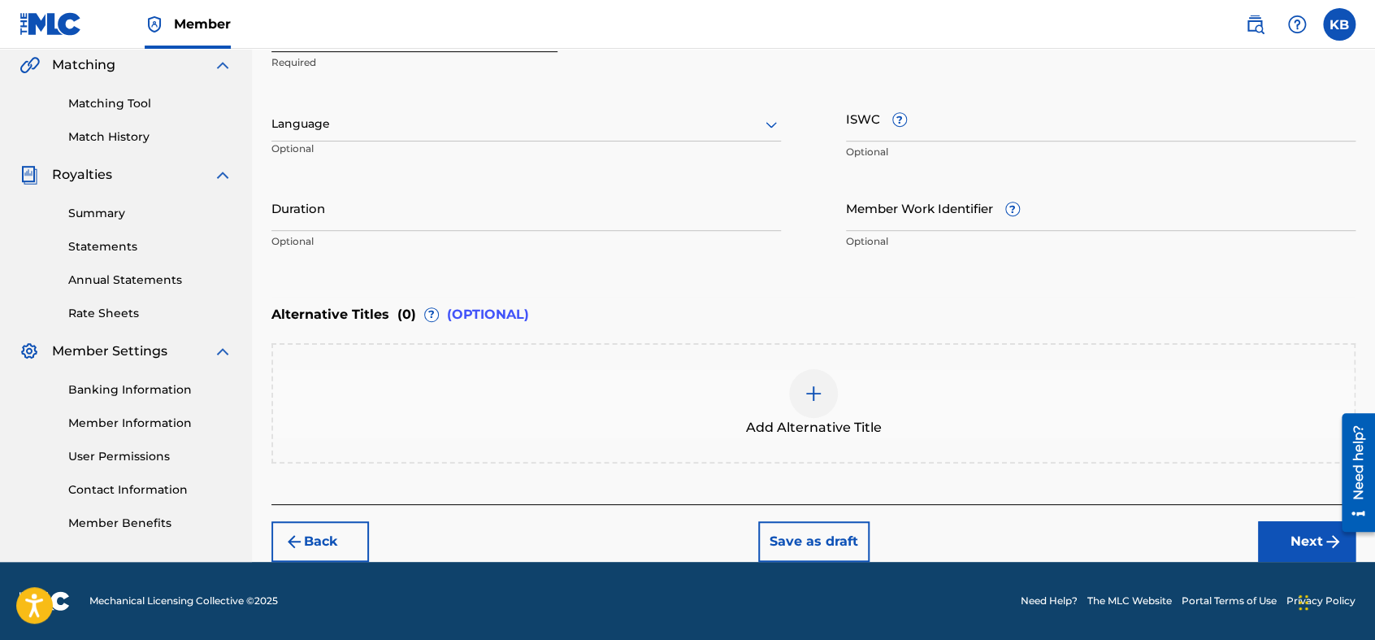
scroll to position [377, 0]
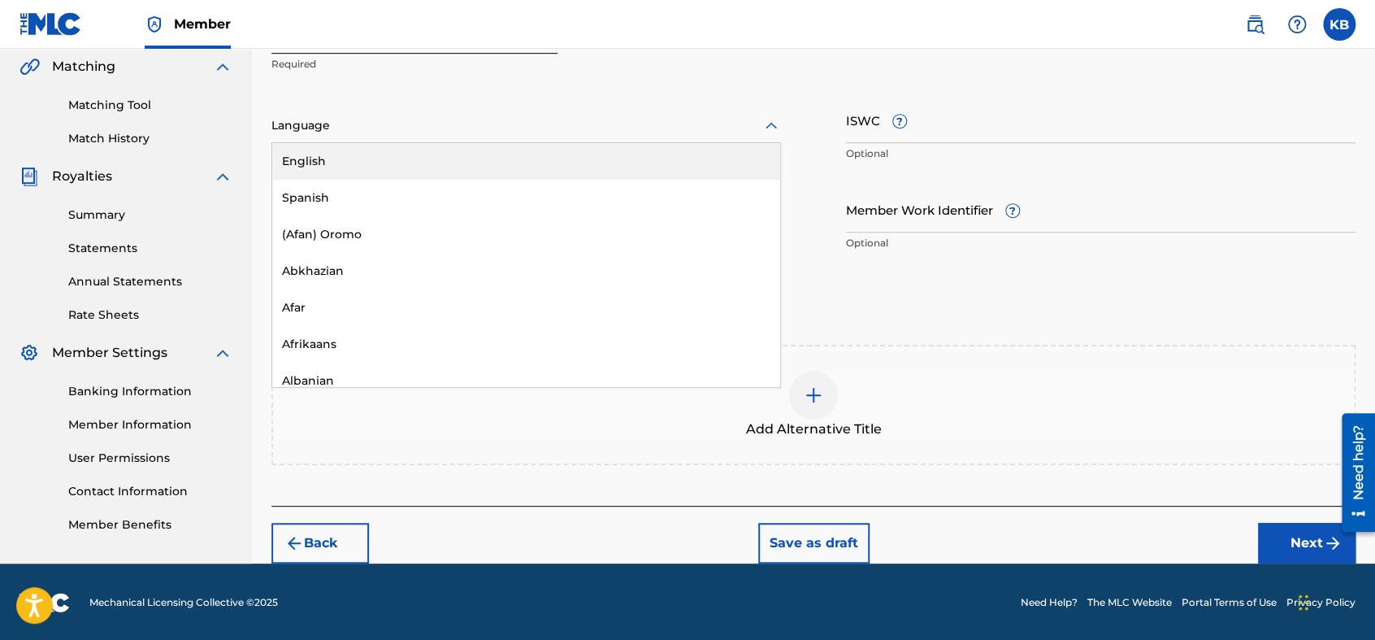
click at [766, 130] on icon at bounding box center [771, 126] width 20 height 20
click at [705, 156] on div "English" at bounding box center [526, 161] width 508 height 37
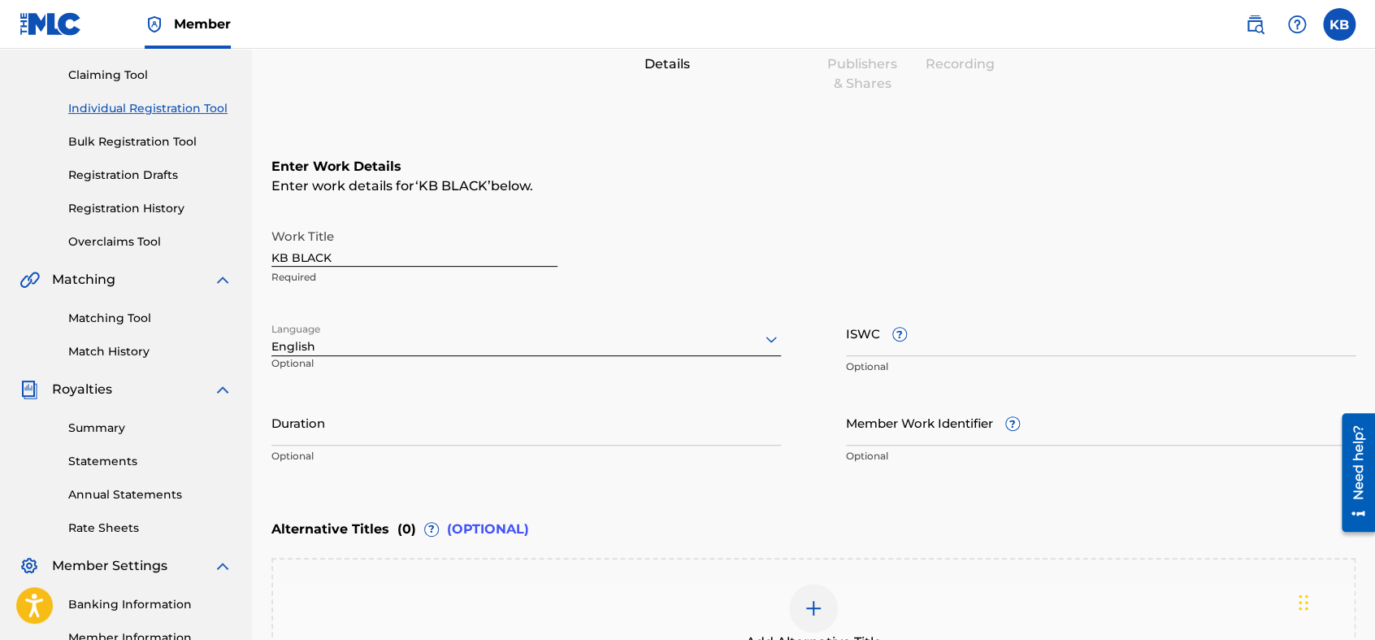
scroll to position [159, 0]
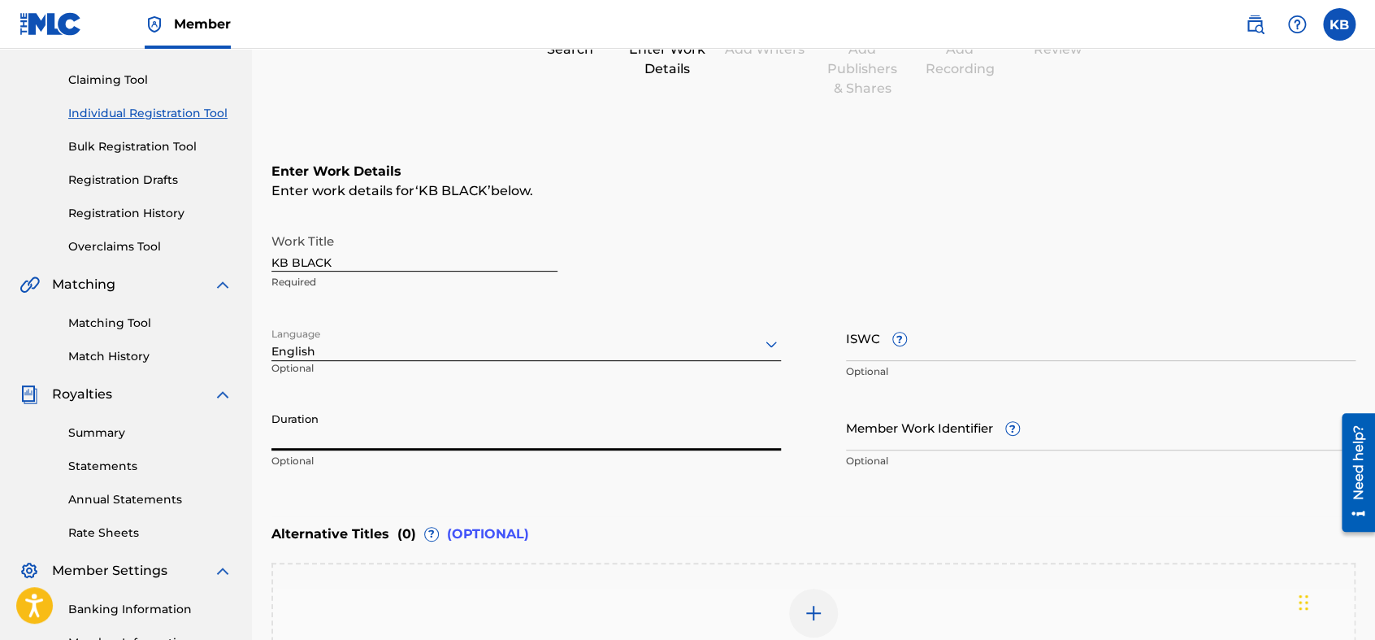
click at [710, 418] on input "Duration" at bounding box center [526, 427] width 510 height 46
type input "02:50"
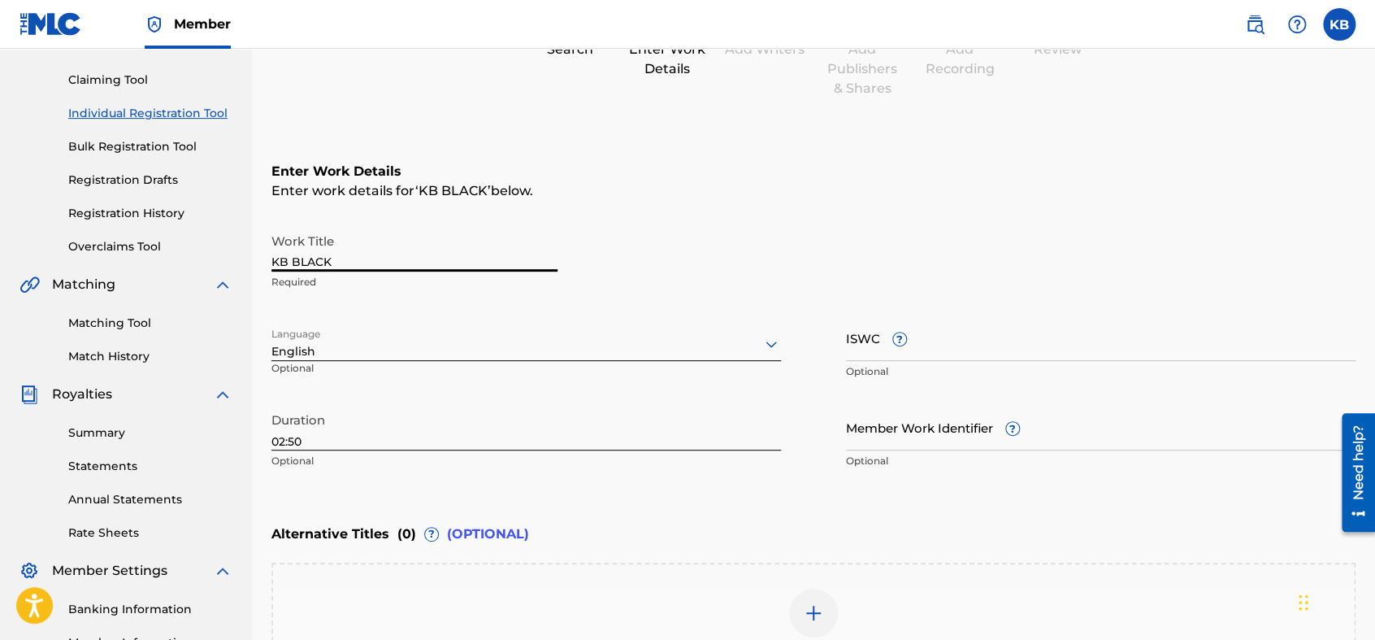
click at [498, 269] on input "KB BLACK" at bounding box center [414, 248] width 286 height 46
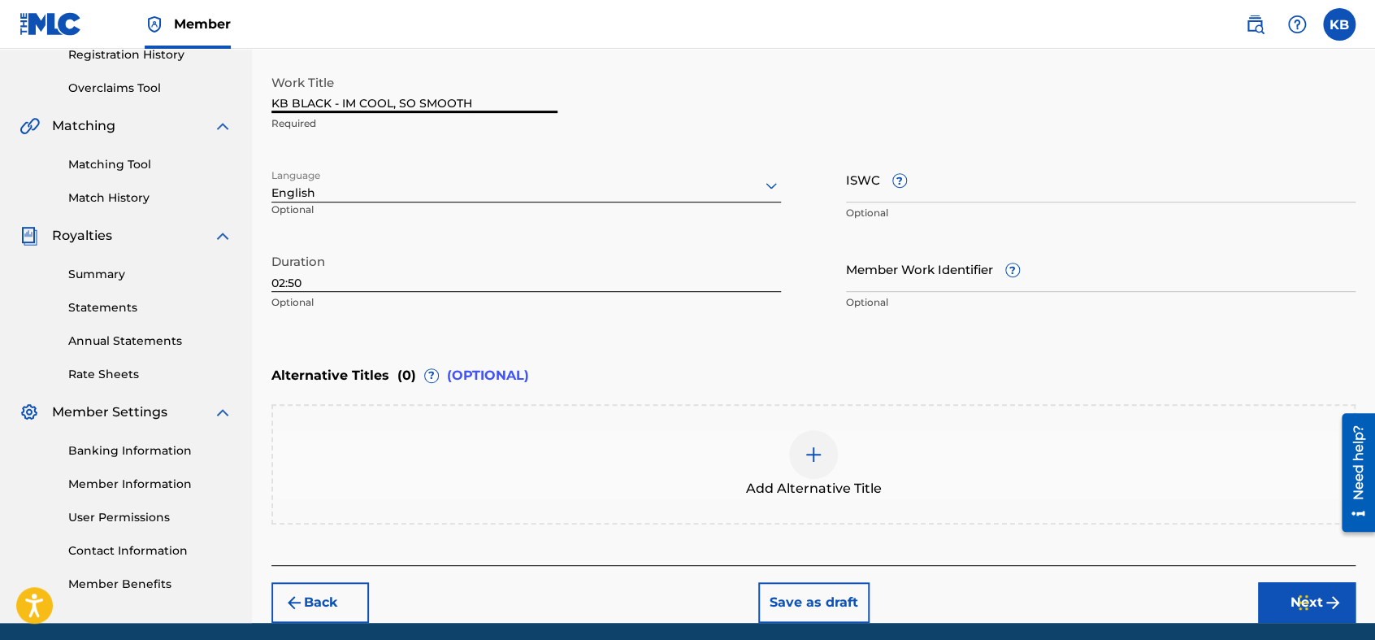
scroll to position [321, 0]
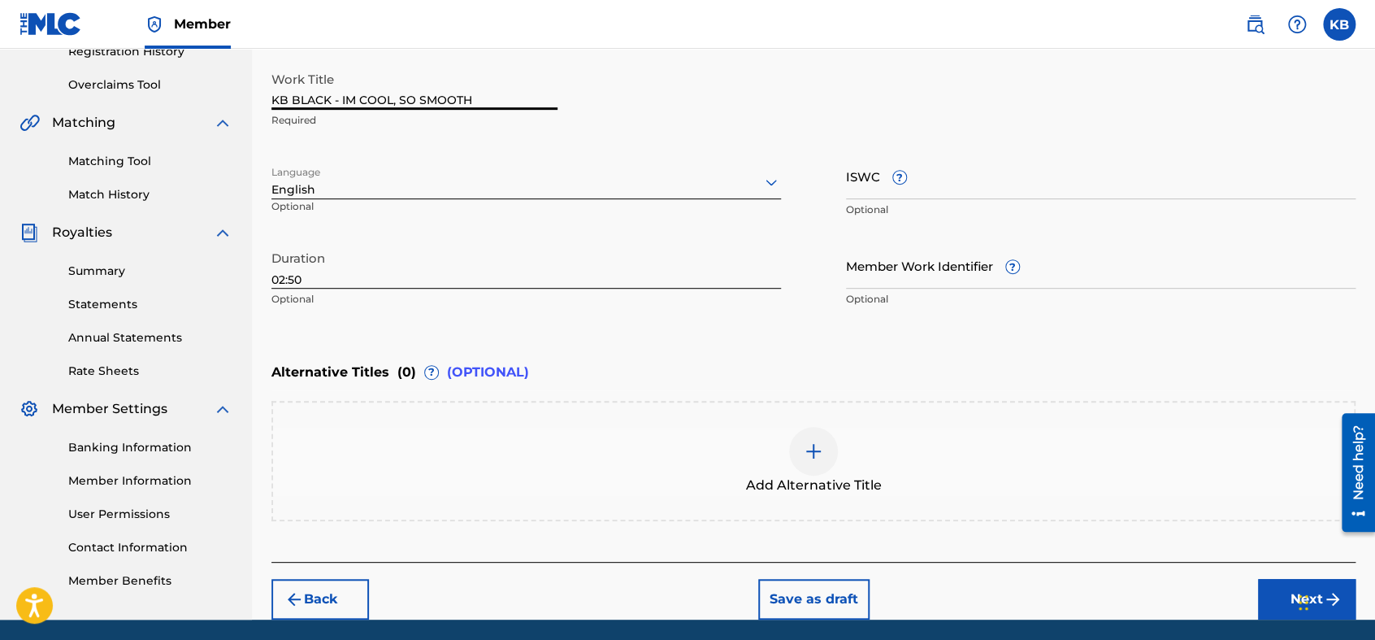
type input "KB BLACK - IM COOL, SO SMOOTH"
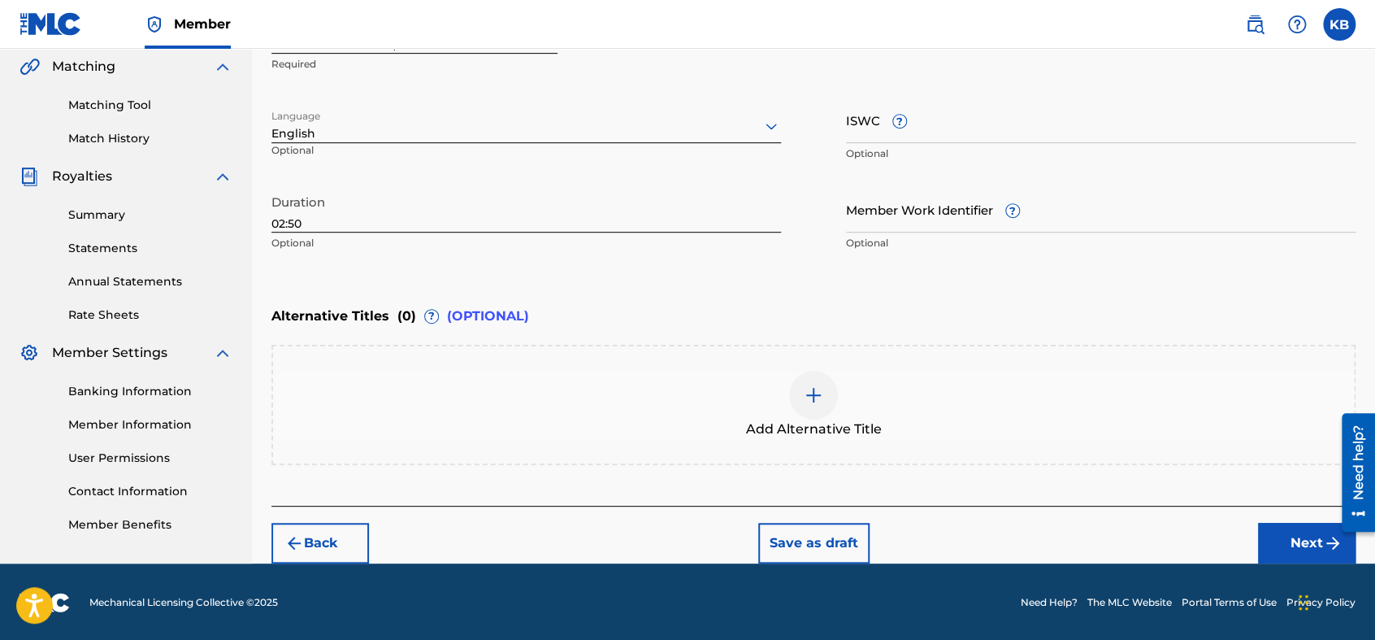
click at [1236, 539] on button "Next" at bounding box center [1307, 543] width 98 height 41
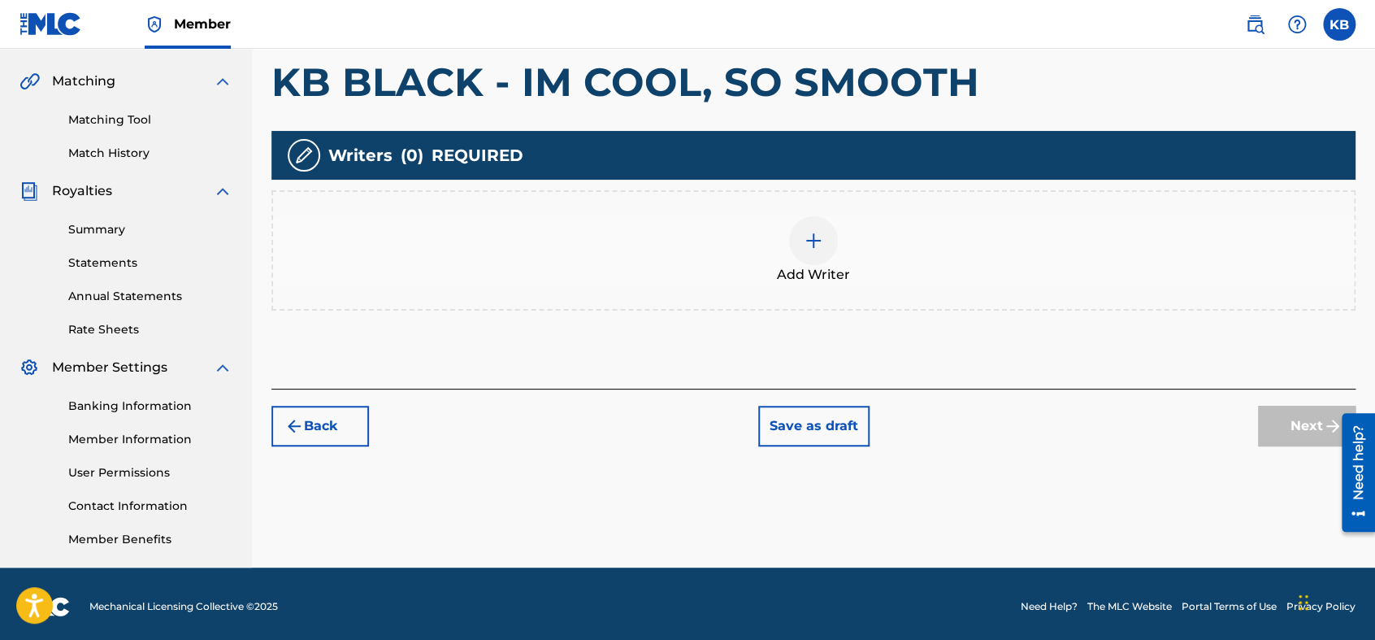
scroll to position [368, 0]
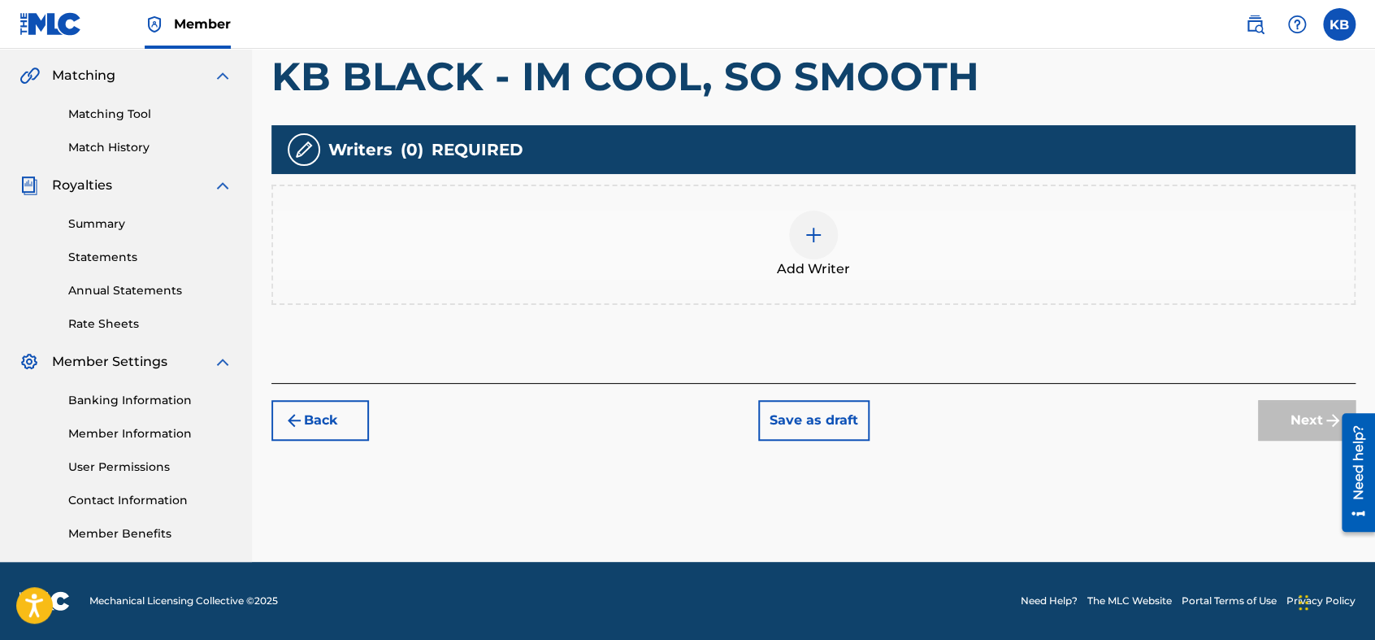
click at [823, 251] on div at bounding box center [813, 234] width 49 height 49
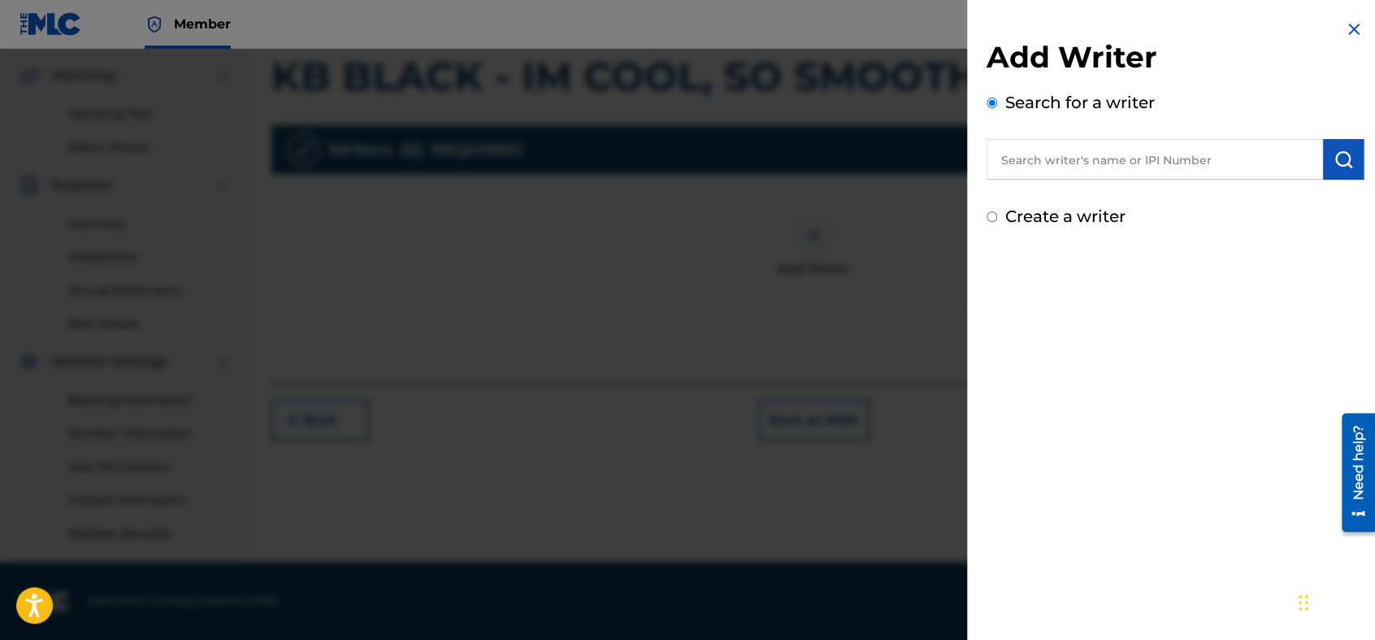
click at [1118, 152] on input "text" at bounding box center [1155, 159] width 336 height 41
type input "[PERSON_NAME]"
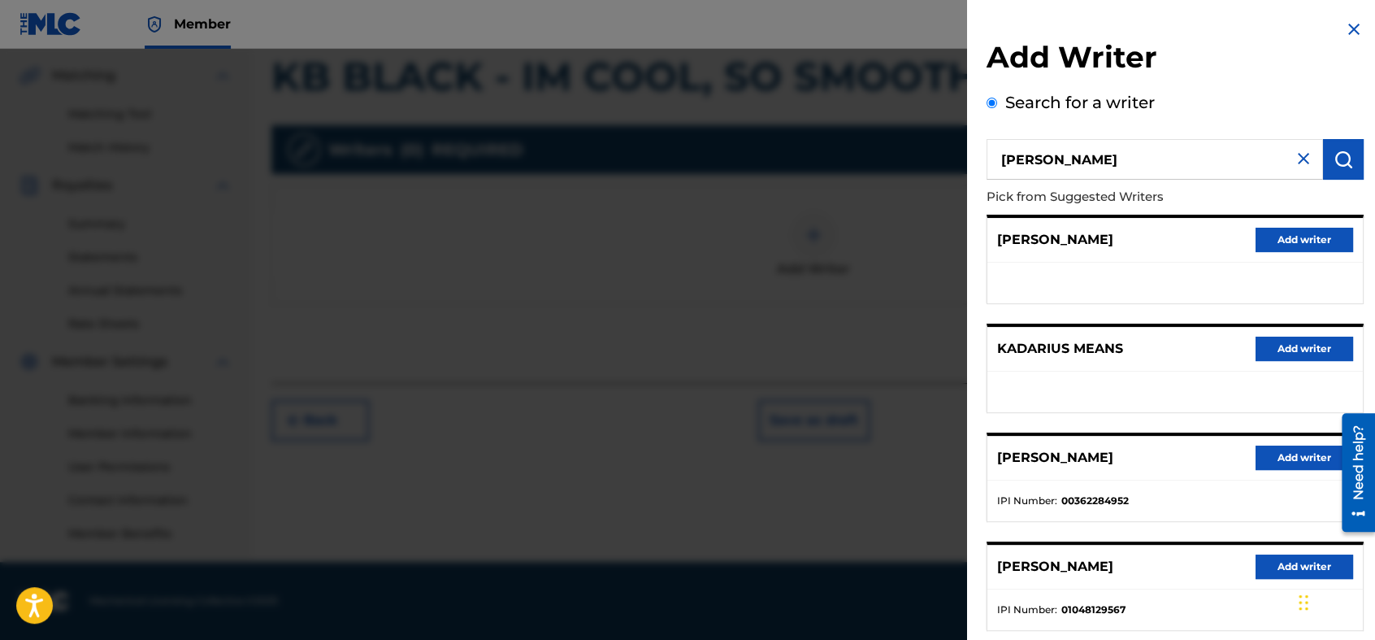
click at [1236, 567] on button "Add writer" at bounding box center [1305, 566] width 98 height 24
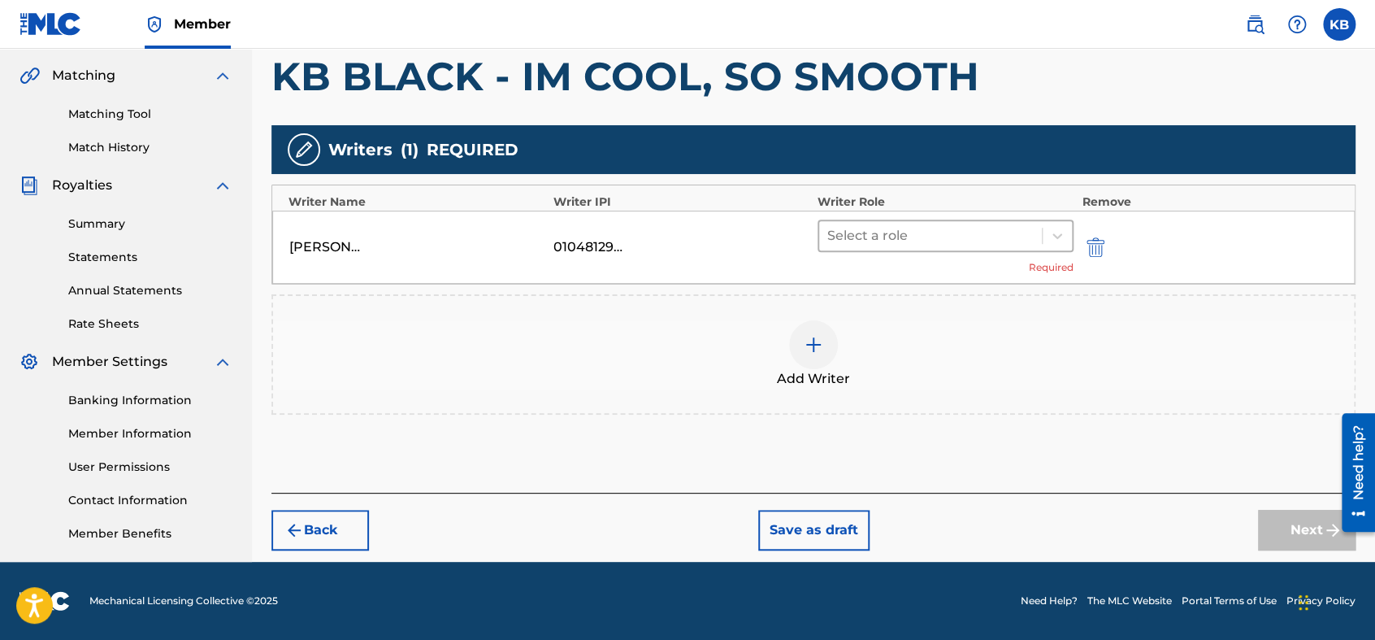
click at [929, 242] on div at bounding box center [930, 235] width 206 height 23
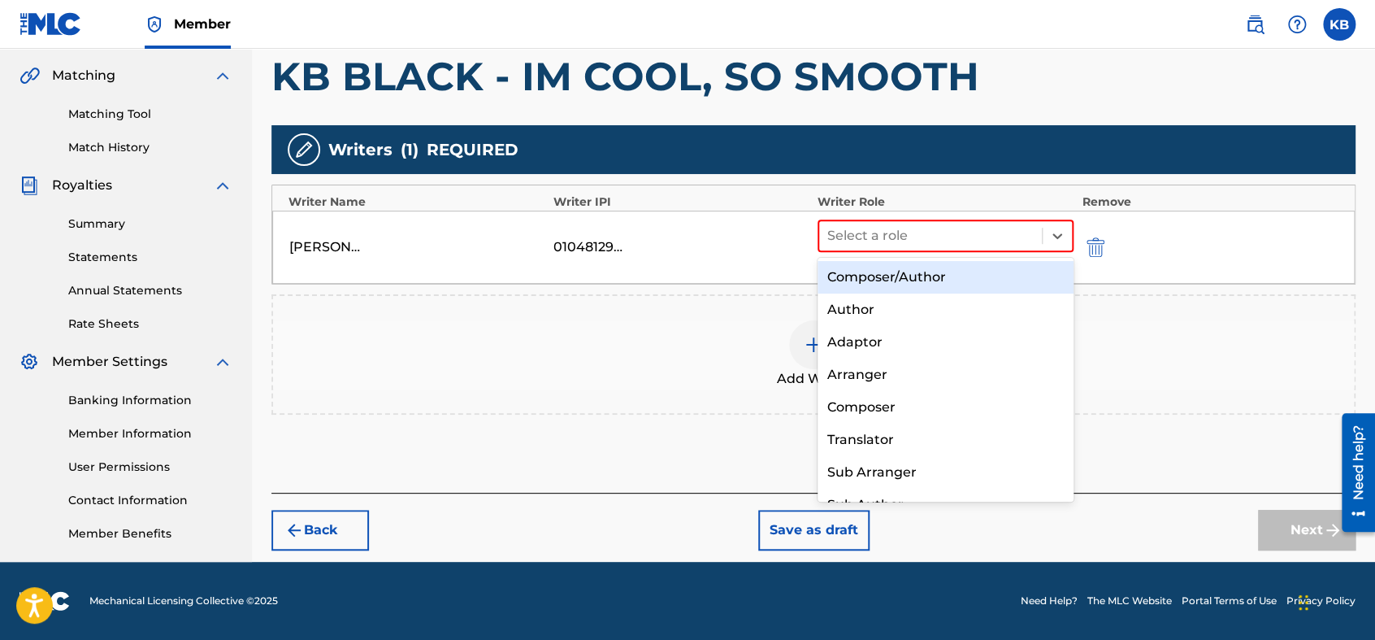
click at [931, 284] on div "Composer/Author" at bounding box center [946, 277] width 256 height 33
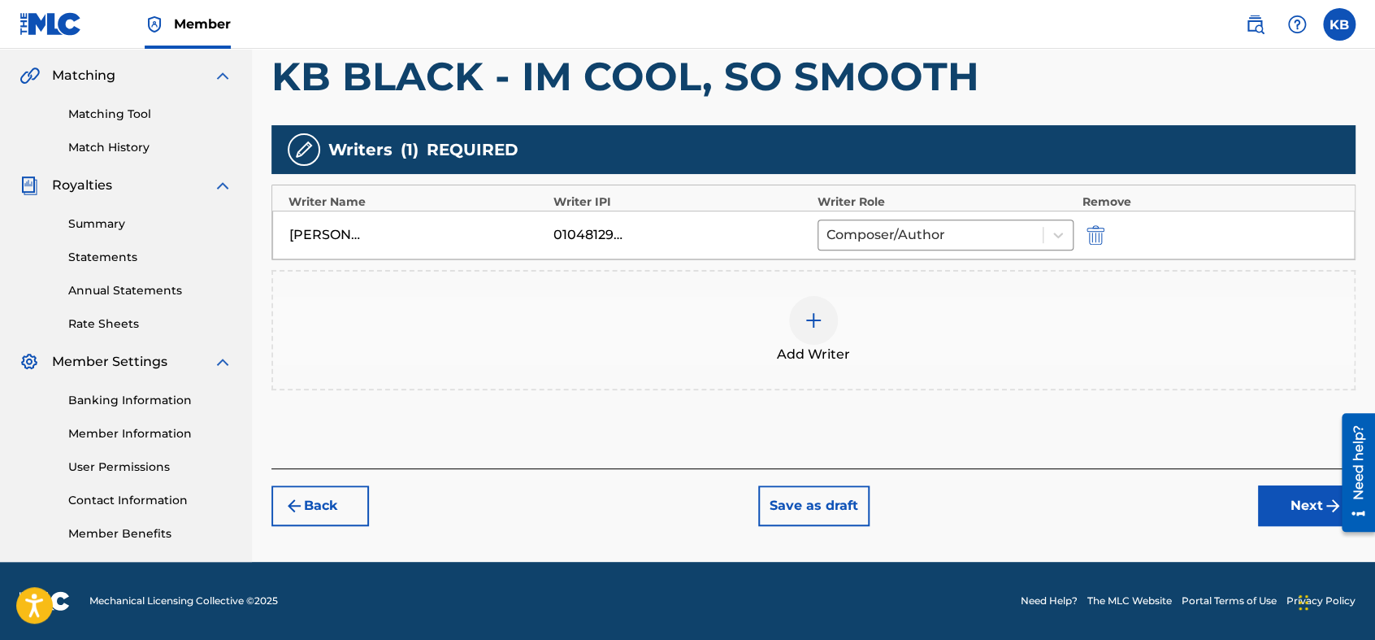
click at [1236, 508] on button "Next" at bounding box center [1307, 505] width 98 height 41
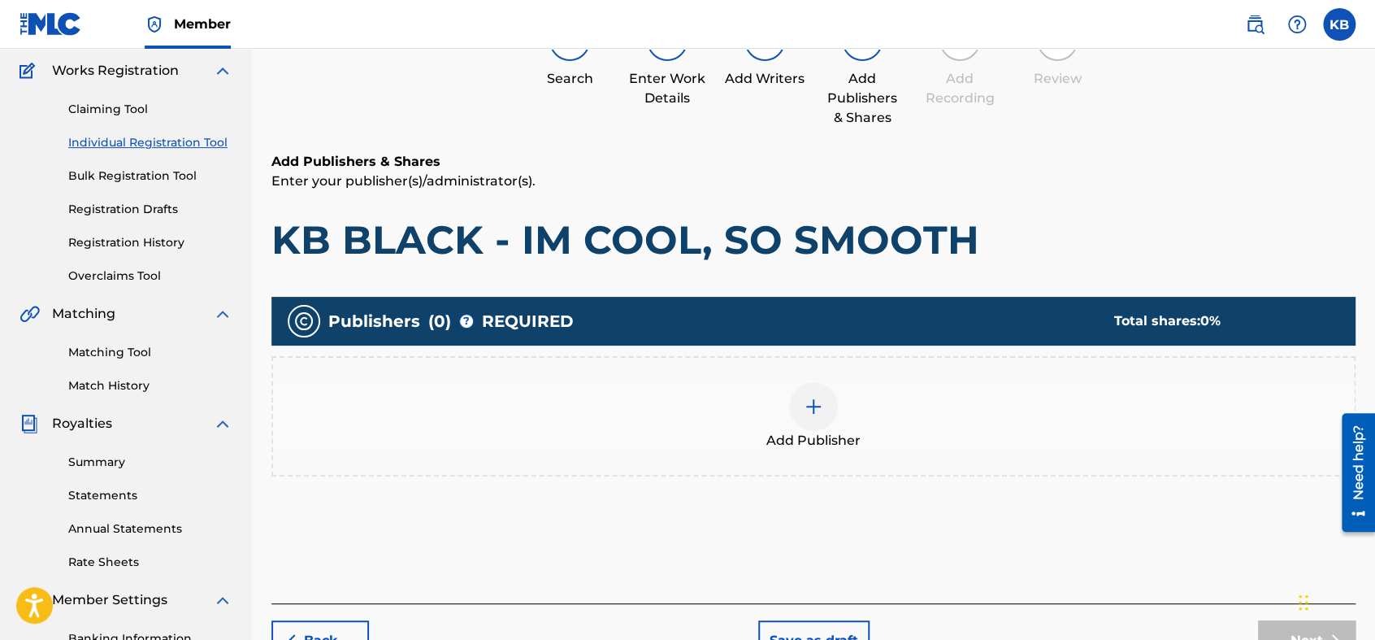
scroll to position [72, 0]
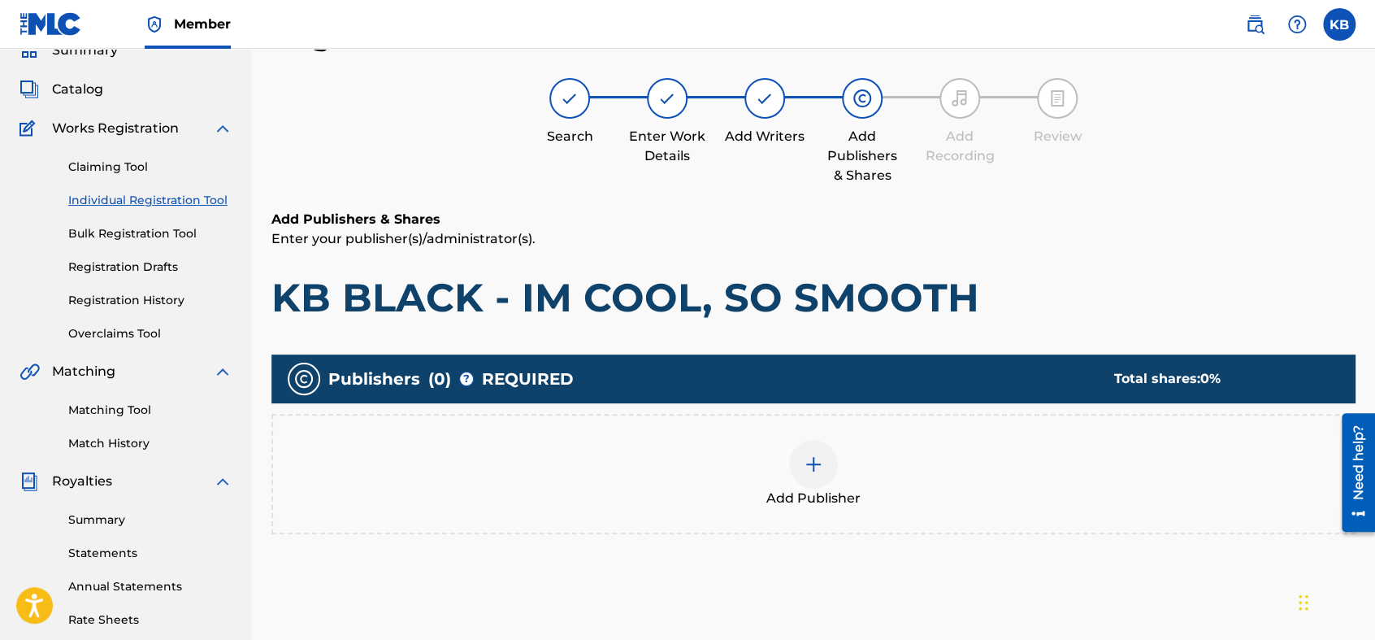
click at [794, 472] on div at bounding box center [813, 464] width 49 height 49
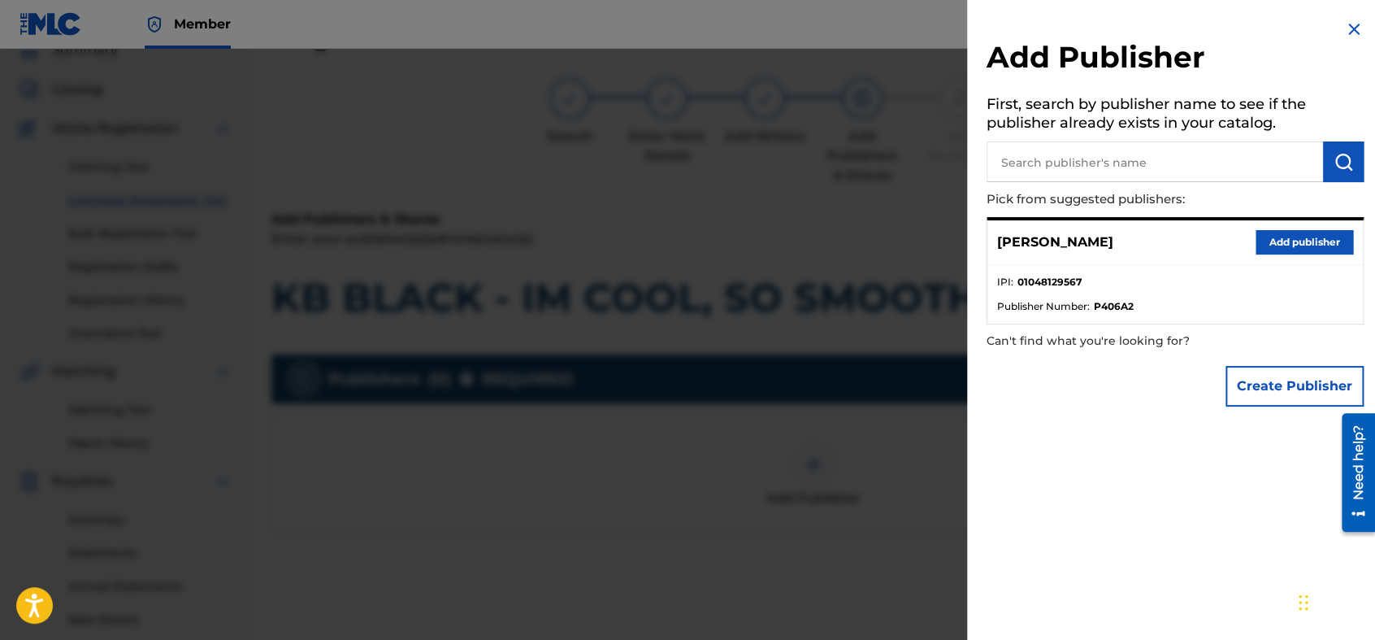
click at [1236, 242] on button "Add publisher" at bounding box center [1305, 242] width 98 height 24
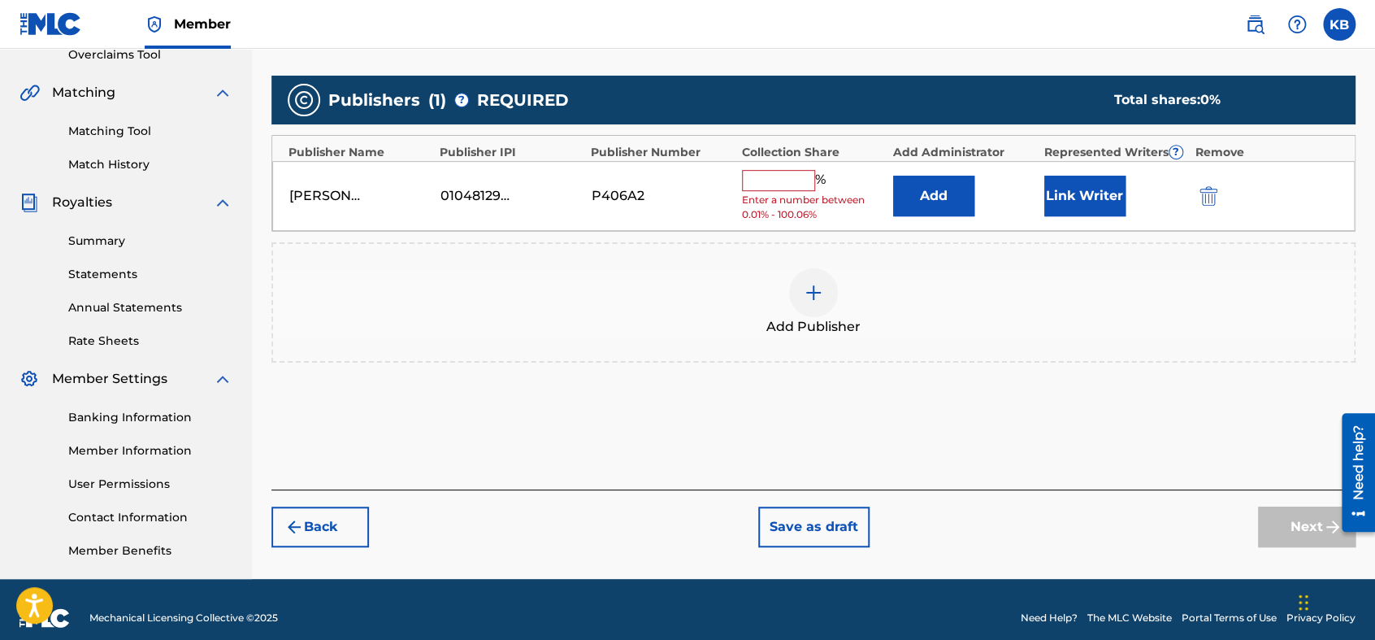
scroll to position [368, 0]
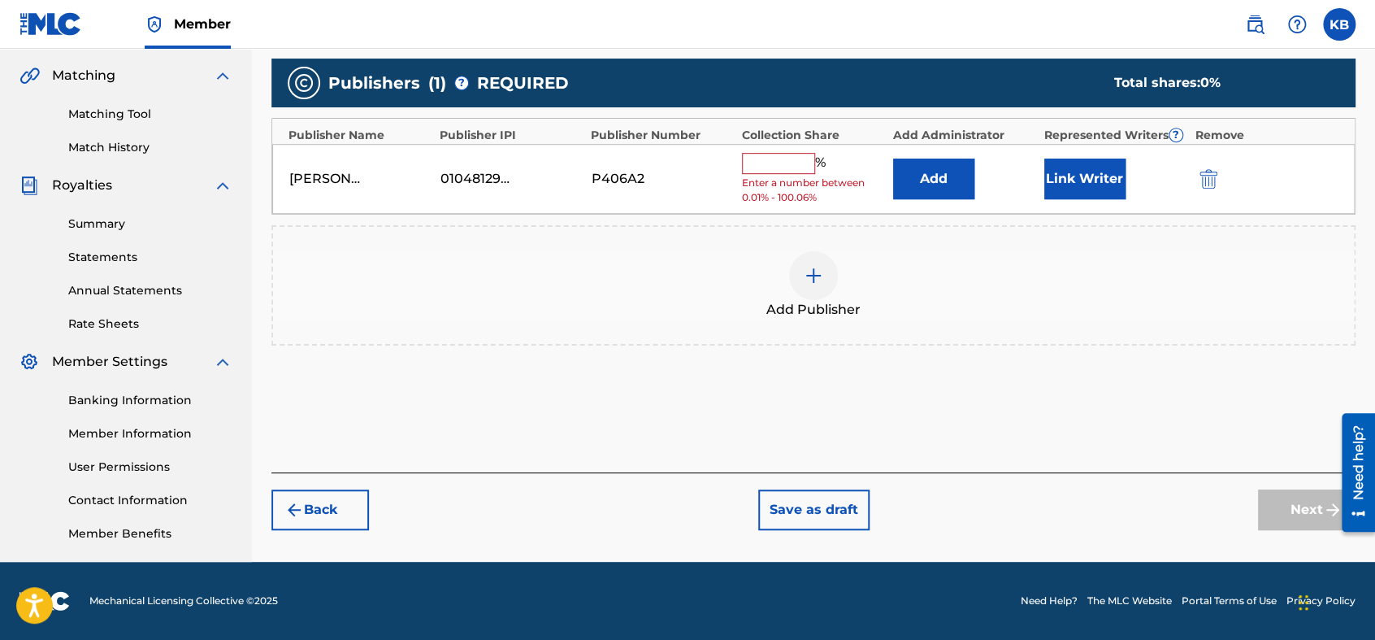
click at [790, 164] on input "text" at bounding box center [778, 163] width 73 height 21
type input "100"
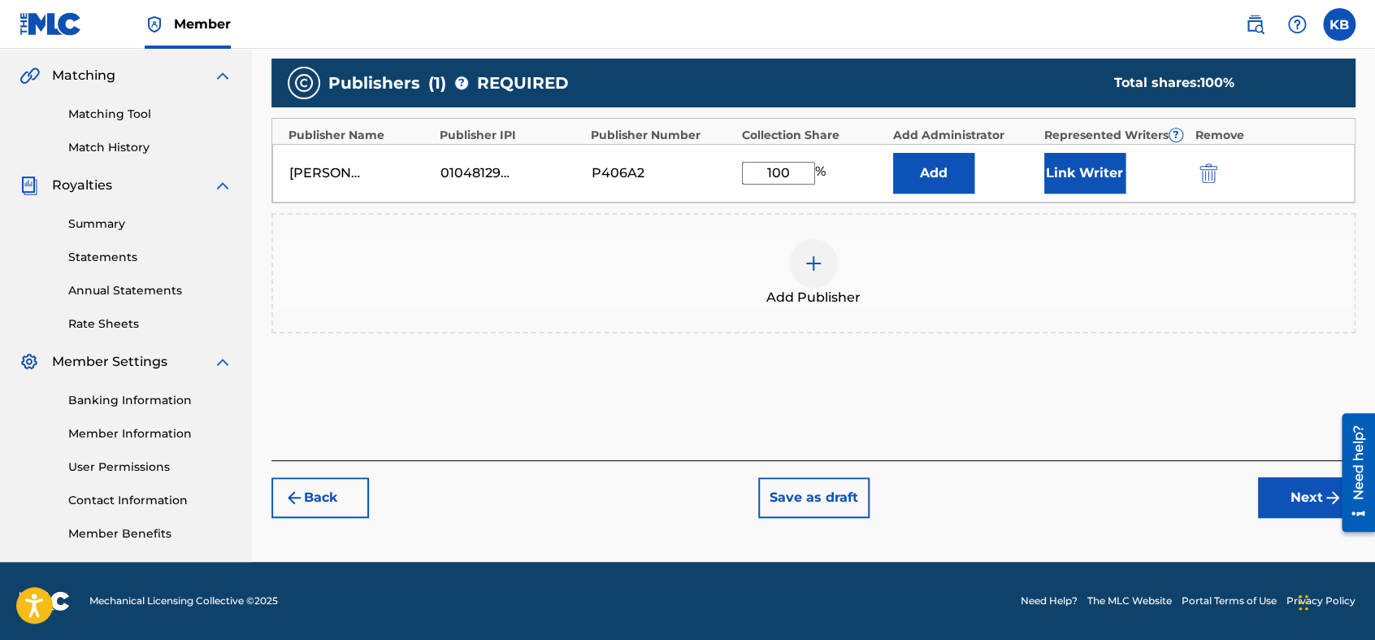
click at [1236, 506] on button "Next" at bounding box center [1307, 497] width 98 height 41
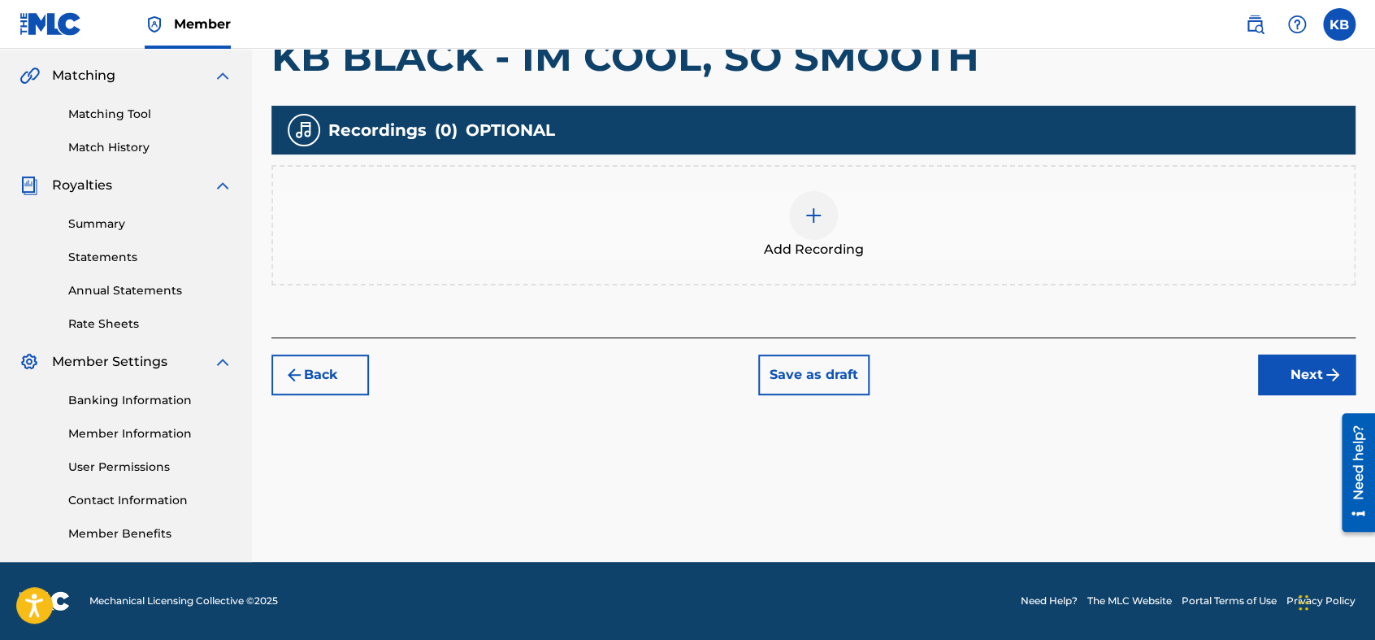
click at [826, 216] on div at bounding box center [813, 215] width 49 height 49
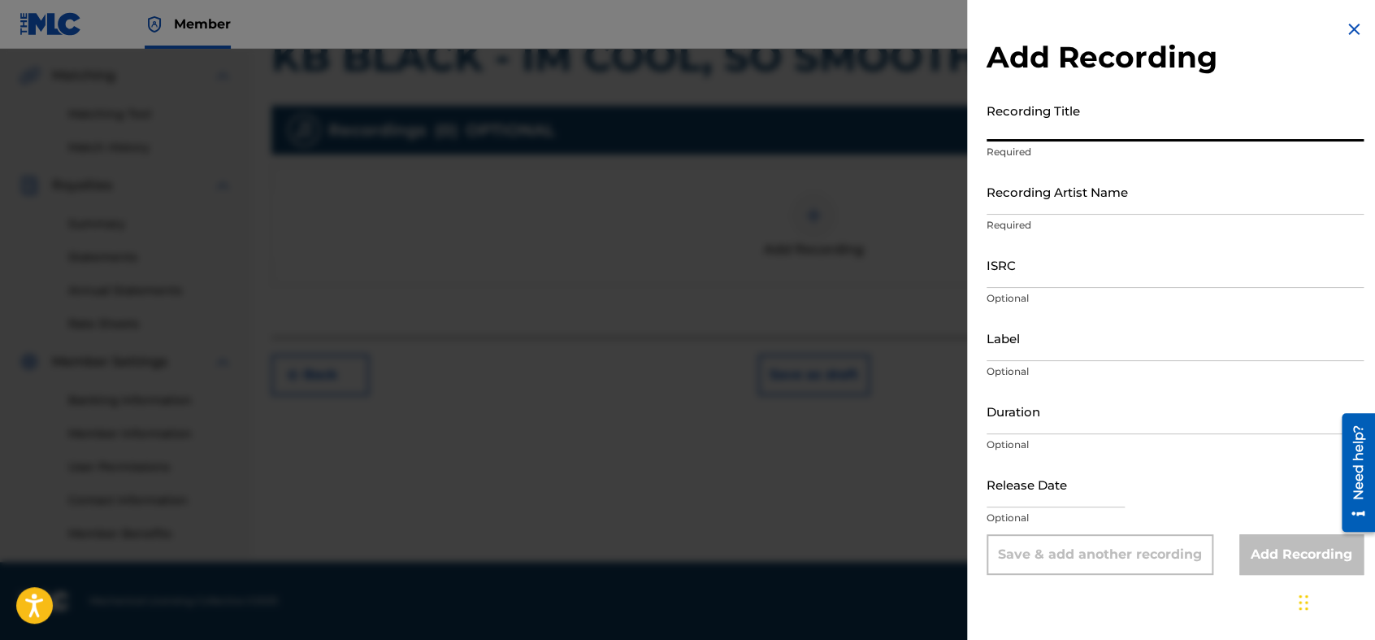
click at [999, 119] on input "Recording Title" at bounding box center [1175, 118] width 377 height 46
type input "IM COOL, SO SMOOTH"
click at [1104, 213] on input "Recording Artist Name" at bounding box center [1175, 191] width 377 height 46
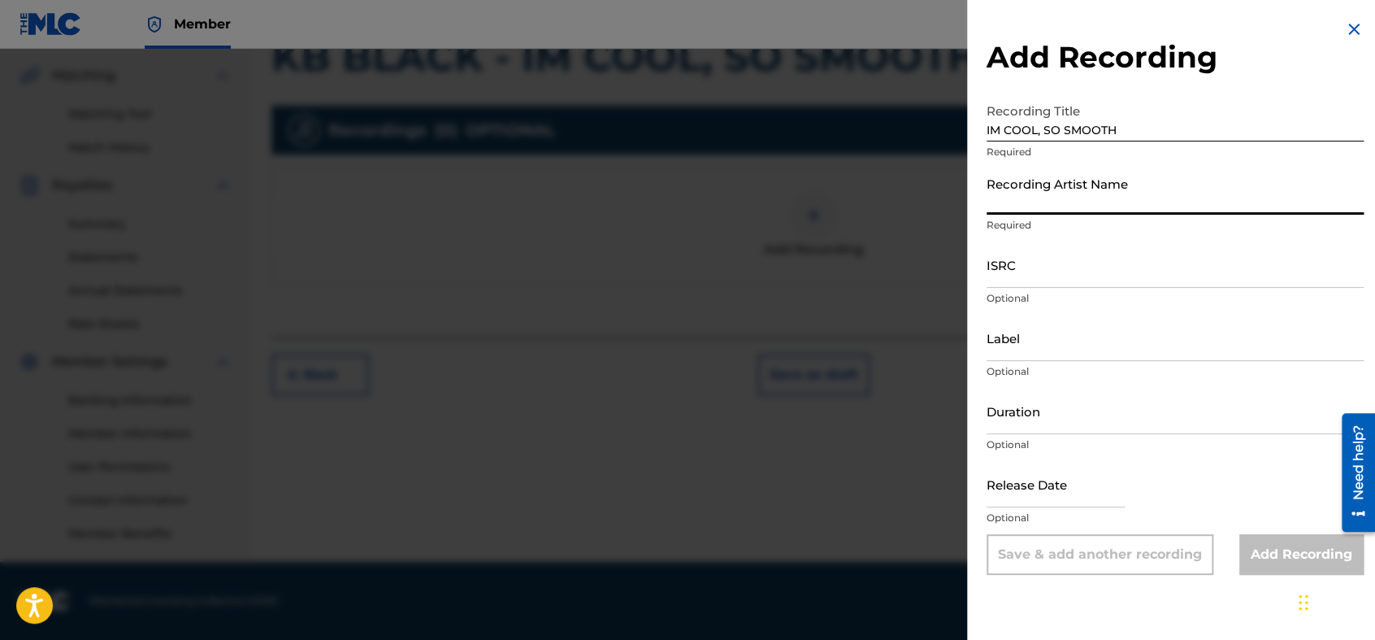
type input "KB BLACK"
type input "LAID-BACK PRODUCTION"
type input "02:24"
type input "[DATE]"
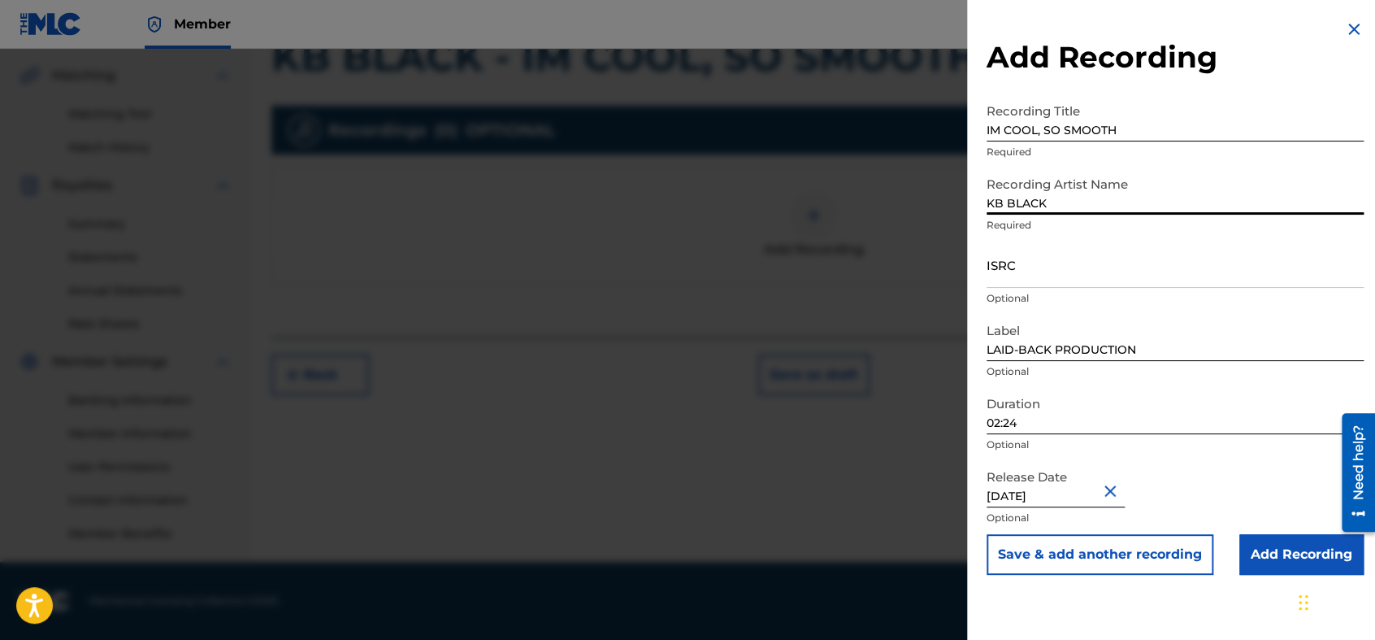
click at [1056, 419] on input "02:24" at bounding box center [1175, 411] width 377 height 46
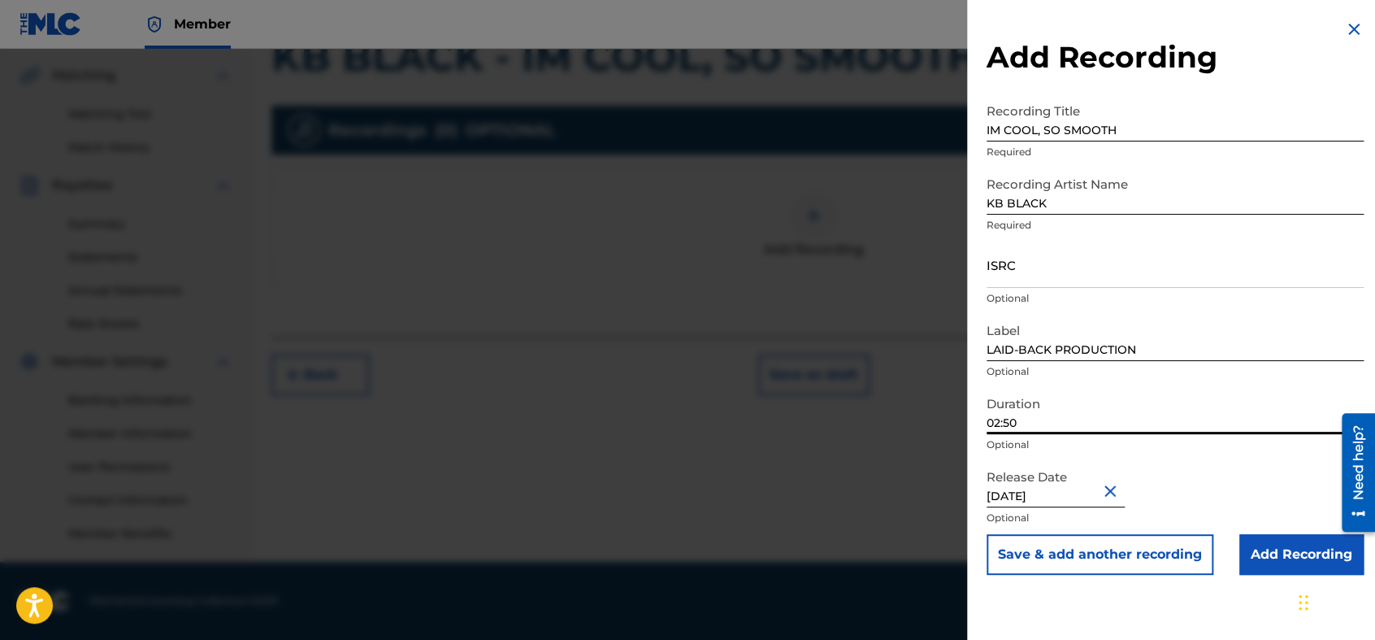
type input "02:50"
click at [1183, 267] on input "ISRC" at bounding box center [1175, 264] width 377 height 46
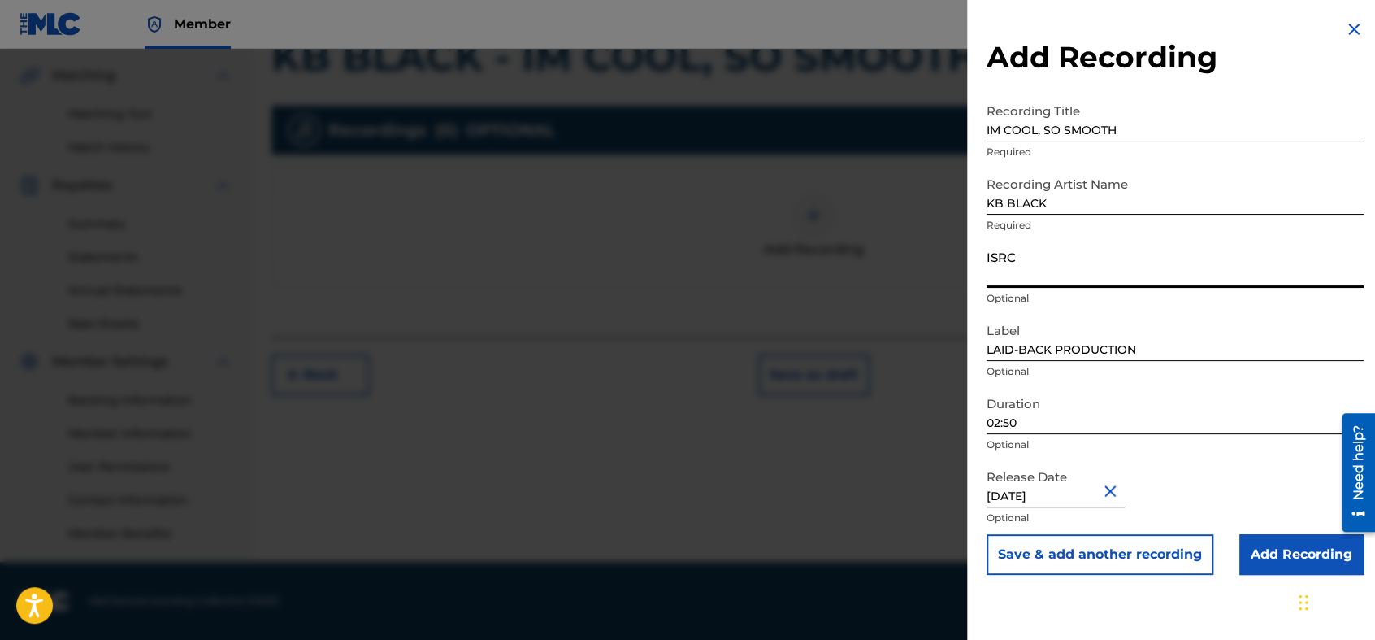
click at [1183, 267] on input "ISRC" at bounding box center [1175, 264] width 377 height 46
click at [1096, 272] on input "ISRC" at bounding box center [1175, 264] width 377 height 46
type input "QZZ7K2541687"
click at [1236, 554] on input "Add Recording" at bounding box center [1301, 554] width 124 height 41
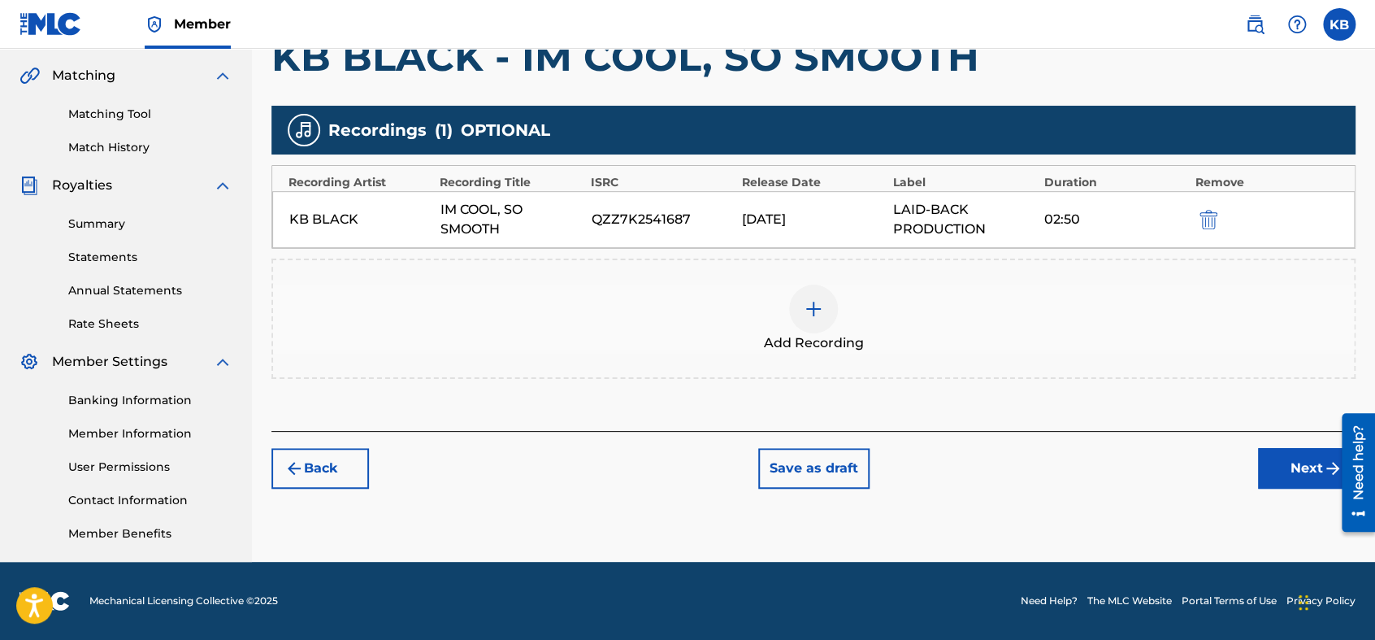
click at [1236, 460] on button "Next" at bounding box center [1307, 468] width 98 height 41
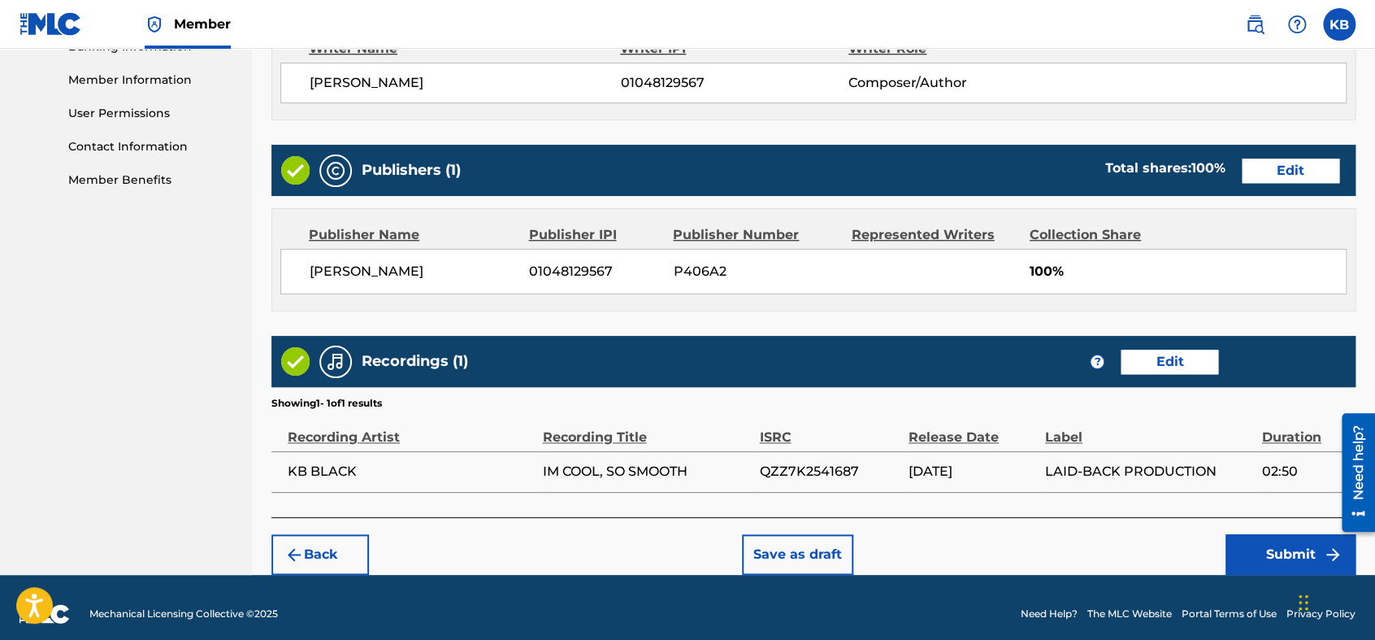
scroll to position [734, 0]
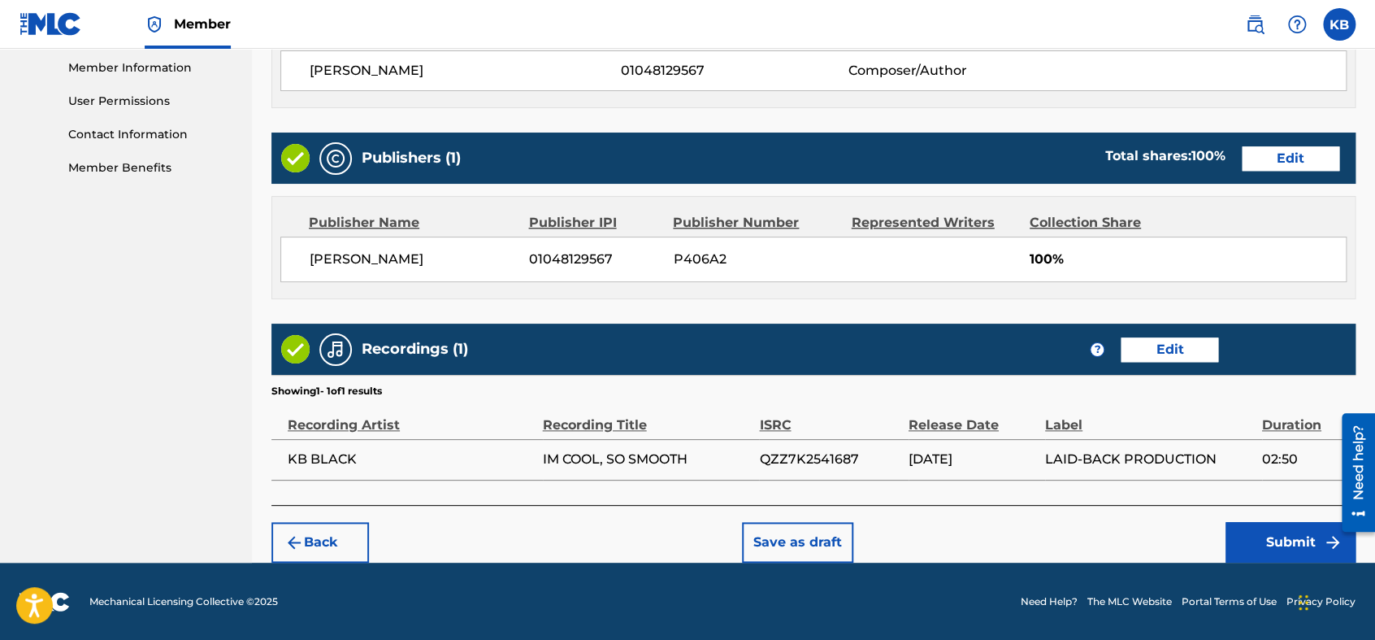
click at [1236, 551] on button "Submit" at bounding box center [1291, 542] width 130 height 41
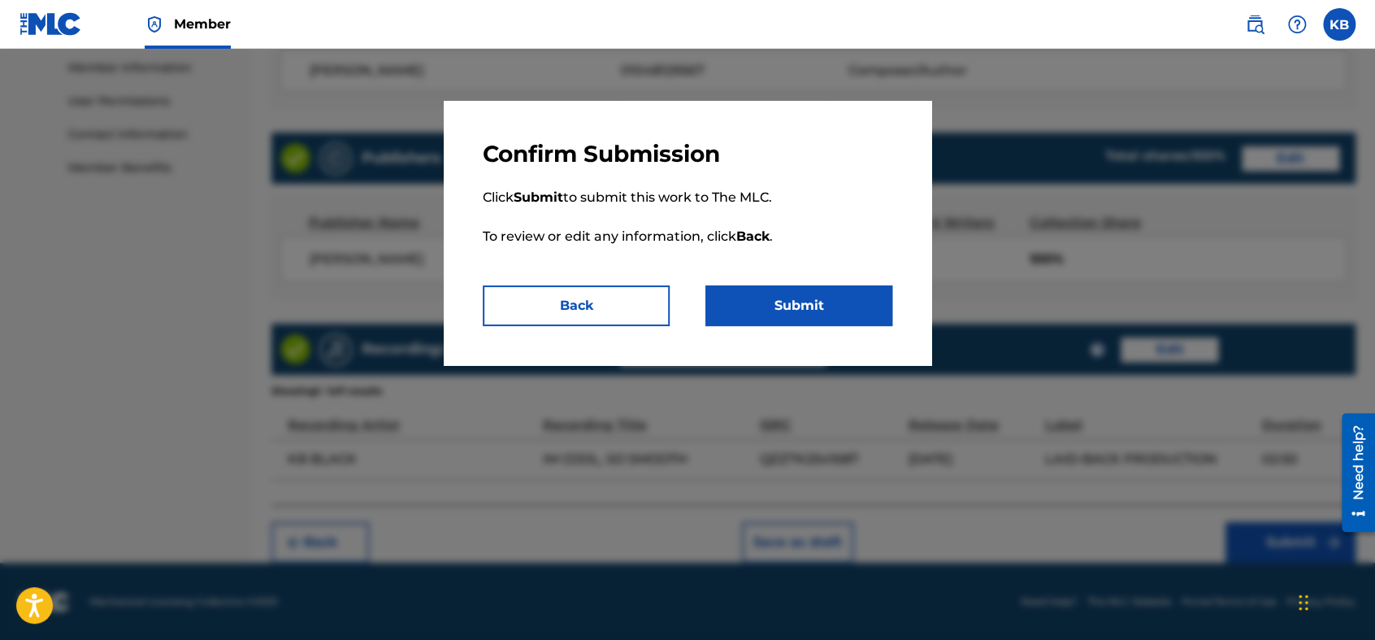
click at [853, 315] on button "Submit" at bounding box center [798, 305] width 187 height 41
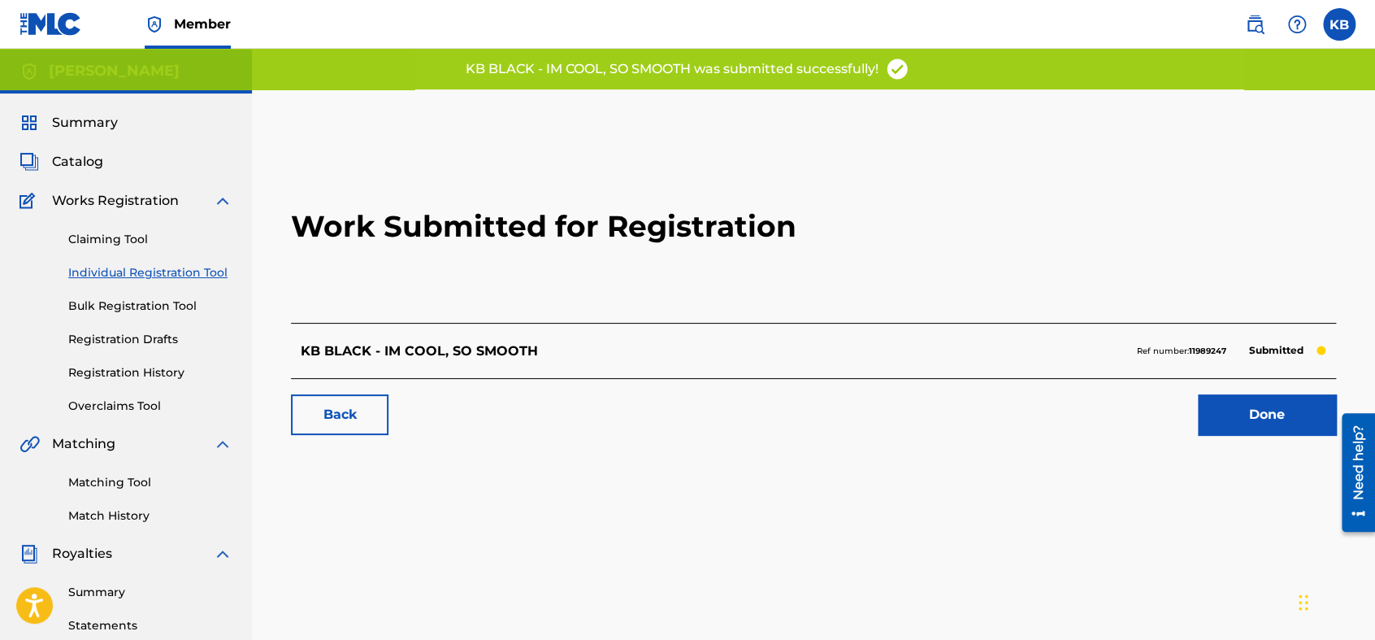
click at [1236, 16] on label at bounding box center [1339, 24] width 33 height 33
click at [1236, 24] on input "KB [PERSON_NAME] [EMAIL_ADDRESS][DOMAIN_NAME] Notification Preferences Profile …" at bounding box center [1339, 24] width 0 height 0
click at [1183, 231] on p "Log out" at bounding box center [1182, 230] width 38 height 15
click at [1236, 24] on input "KB [PERSON_NAME] [EMAIL_ADDRESS][DOMAIN_NAME] Notification Preferences Profile …" at bounding box center [1339, 24] width 0 height 0
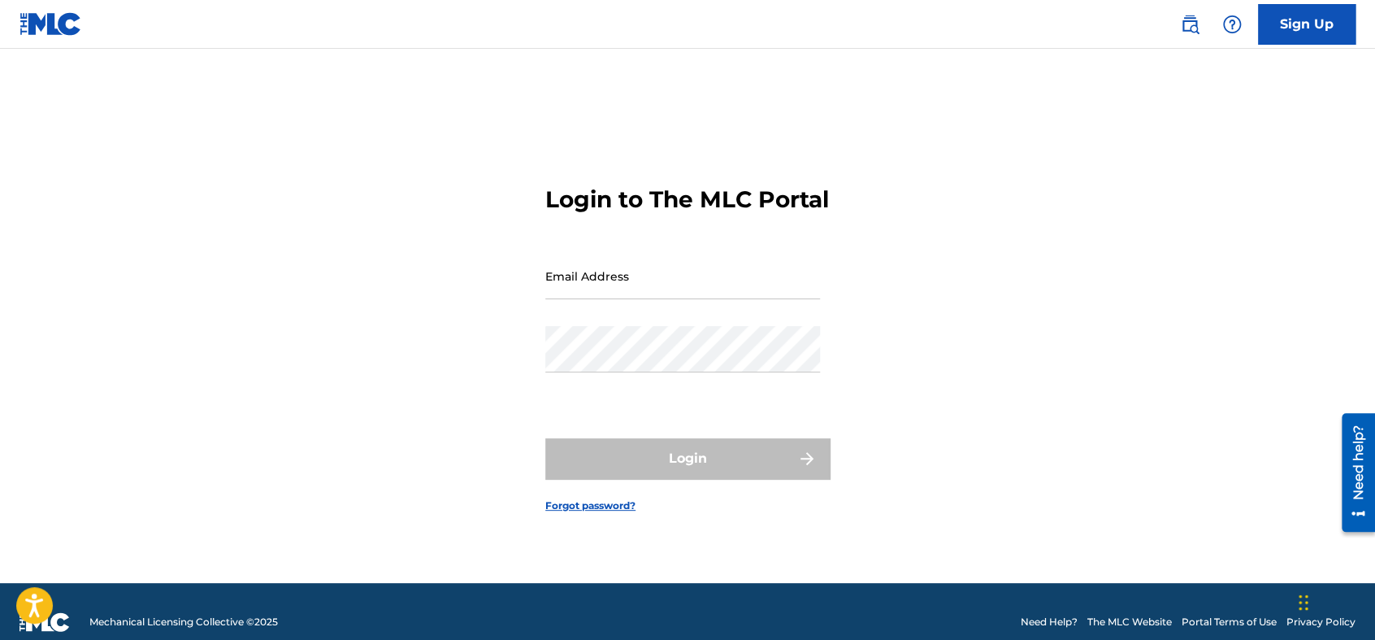
click at [1236, 386] on div "Login to The MLC Portal Email Address Password Login Forgot password?" at bounding box center [688, 335] width 1138 height 493
